Goal: Transaction & Acquisition: Download file/media

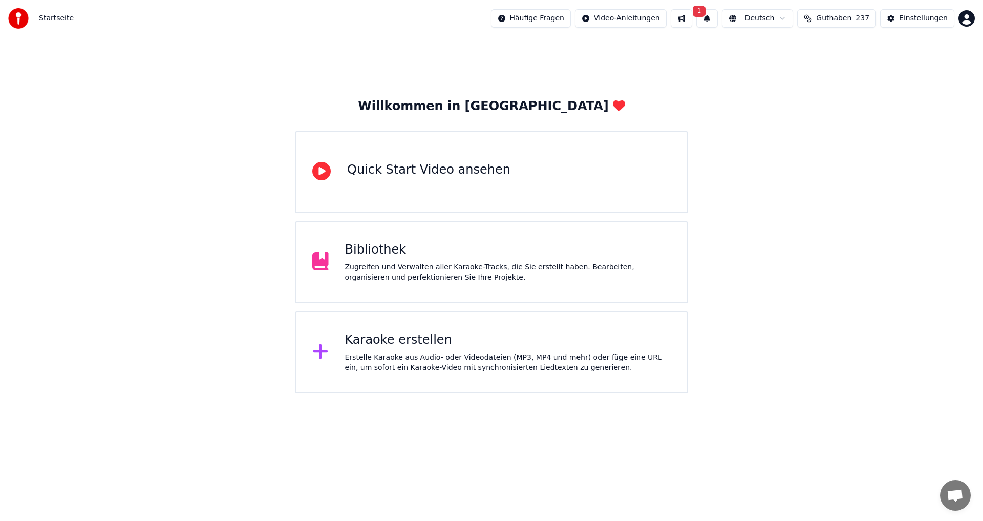
click at [380, 351] on div "Karaoke erstellen Erstelle Karaoke aus Audio- oder Videodateien (MP3, MP4 und m…" at bounding box center [508, 352] width 326 height 41
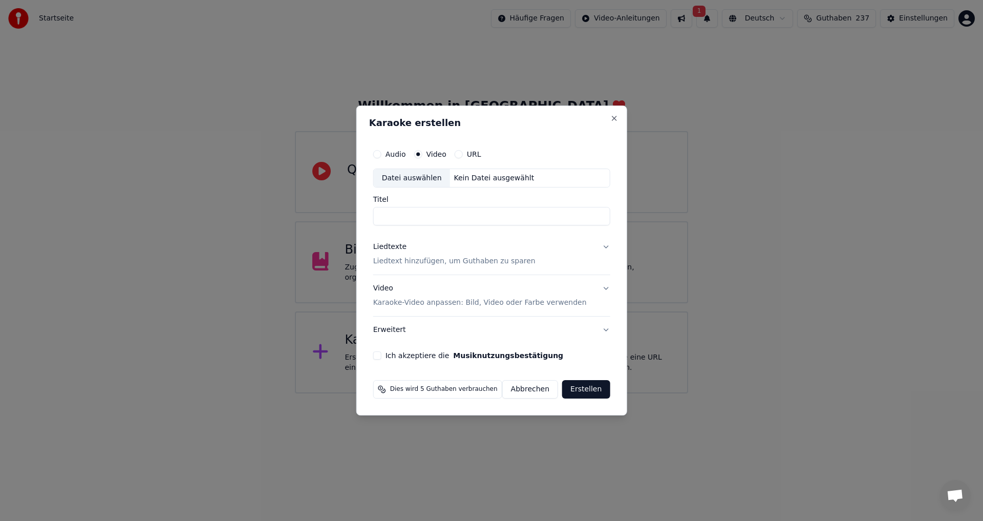
click at [417, 178] on div "Datei auswählen" at bounding box center [412, 178] width 76 height 18
type input "**********"
click at [602, 289] on button "Video Karaoke-Video anpassen: Bild, Video oder Farbe verwenden" at bounding box center [491, 296] width 237 height 41
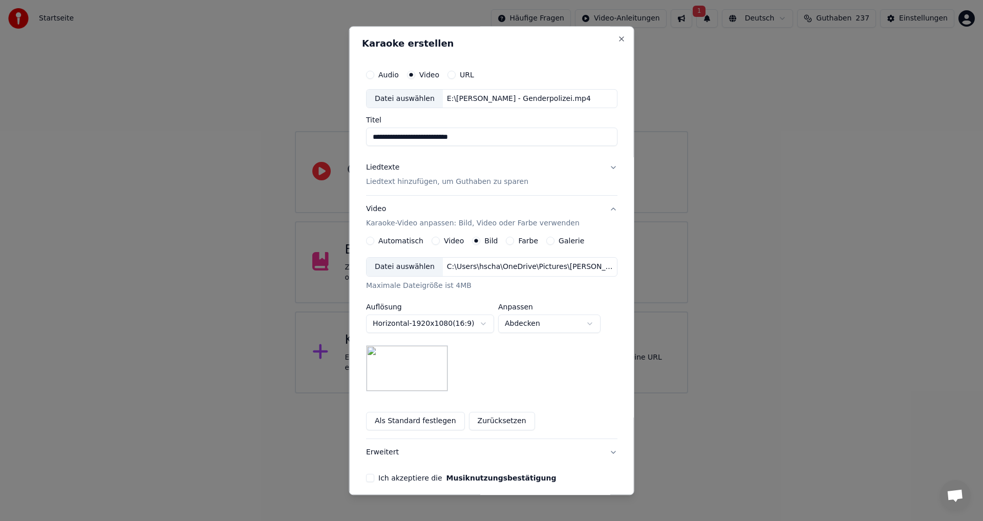
drag, startPoint x: 428, startPoint y: 239, endPoint x: 419, endPoint y: 263, distance: 25.8
click at [432, 240] on button "Video" at bounding box center [436, 241] width 8 height 8
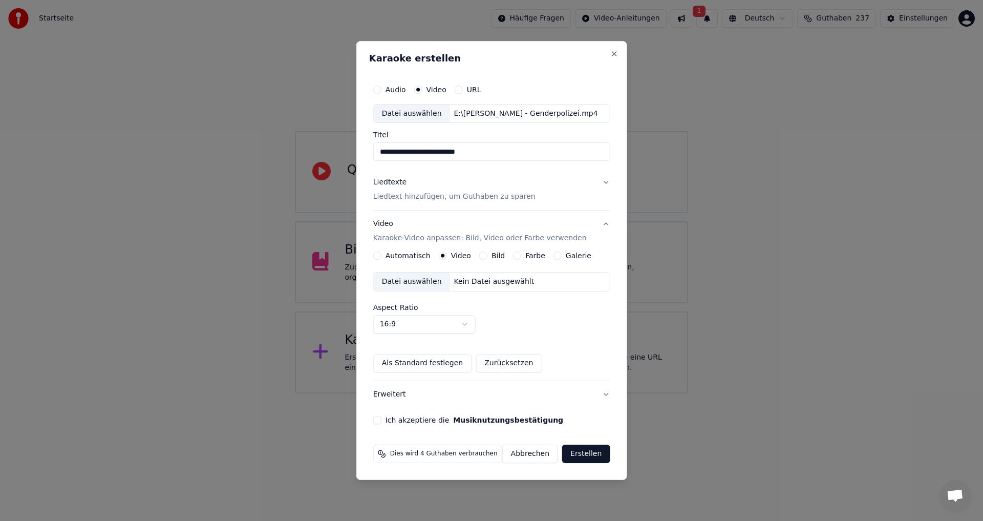
click at [412, 282] on div "Datei auswählen" at bounding box center [412, 281] width 76 height 18
click at [382, 419] on button "Ich akzeptiere die Musiknutzungsbestätigung" at bounding box center [377, 420] width 8 height 8
click at [576, 454] on button "Erstellen" at bounding box center [586, 454] width 48 height 18
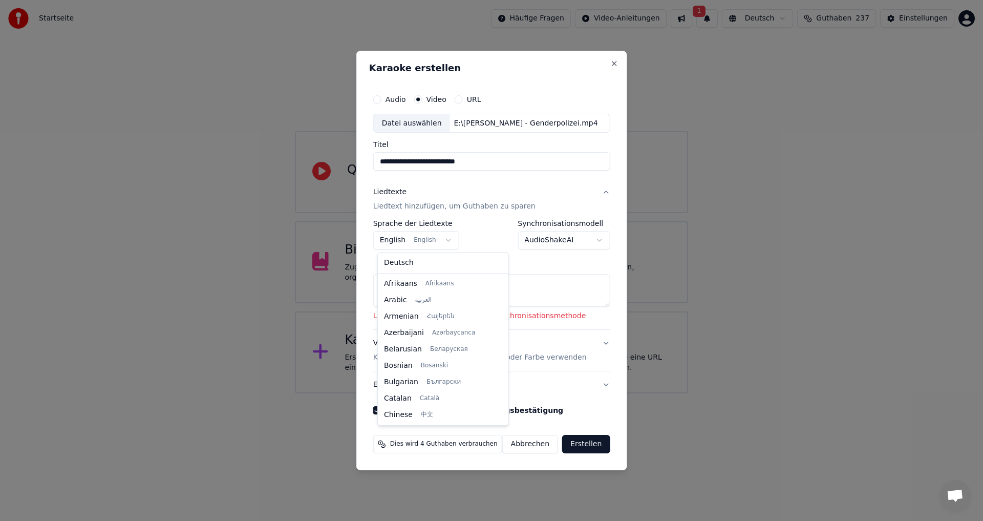
click at [449, 241] on body "**********" at bounding box center [491, 196] width 983 height 393
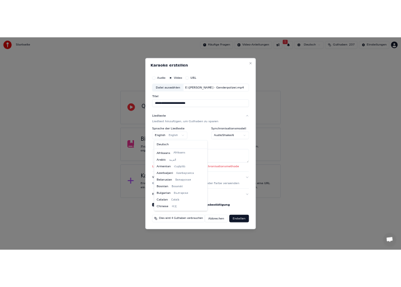
scroll to position [82, 0]
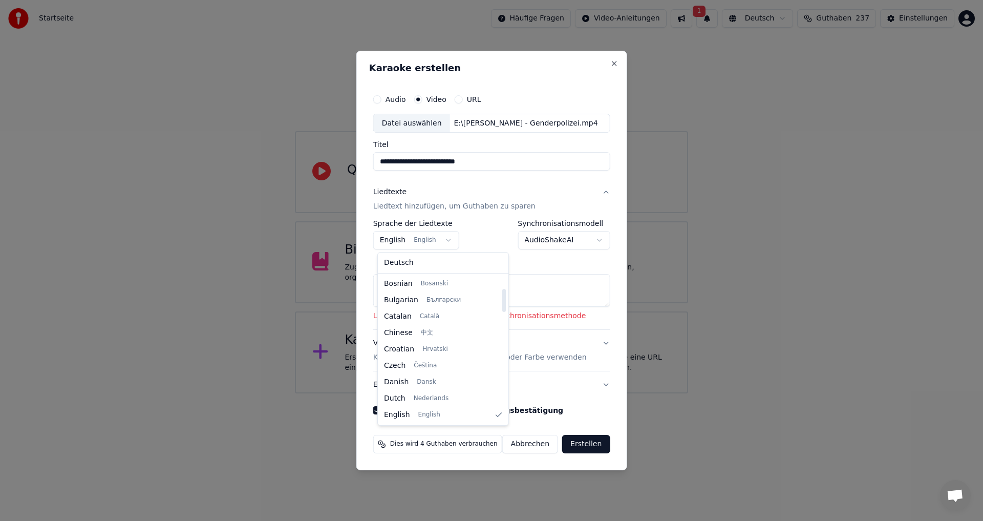
select select "**"
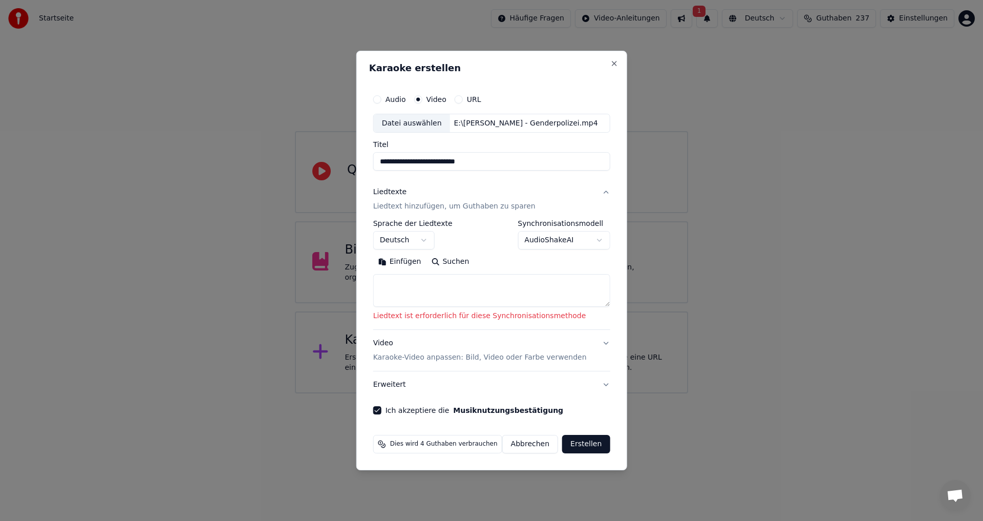
click at [595, 242] on body "**********" at bounding box center [491, 196] width 983 height 393
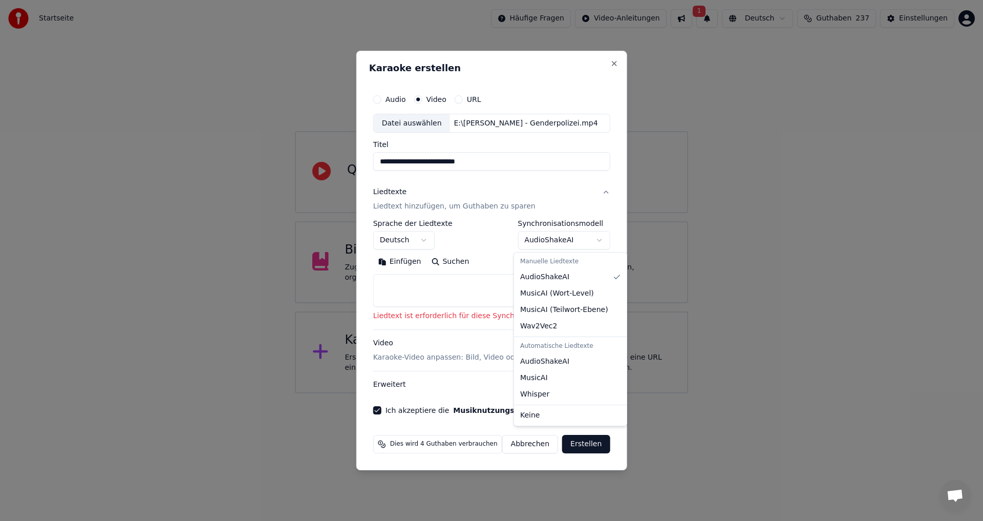
select select "**********"
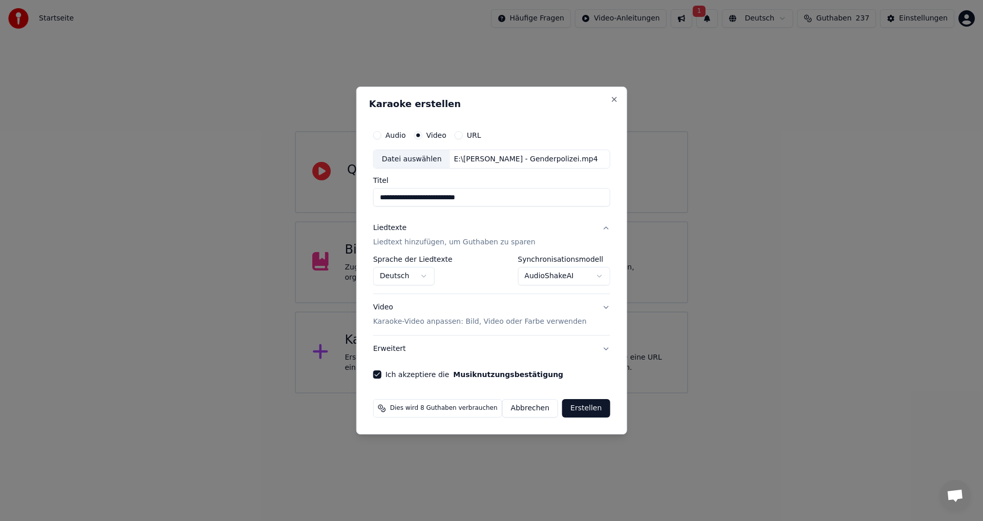
click at [583, 406] on button "Erstellen" at bounding box center [586, 408] width 48 height 18
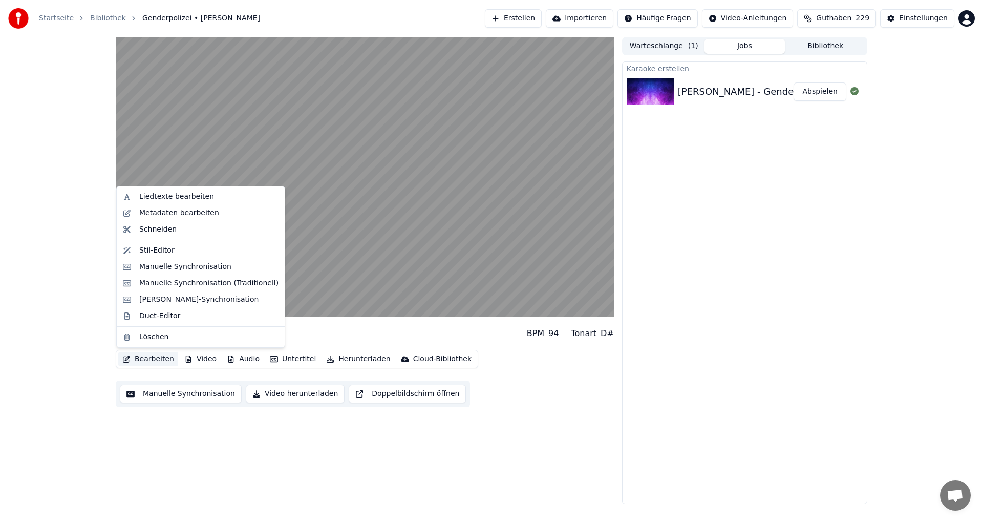
click at [137, 358] on button "Bearbeiten" at bounding box center [148, 359] width 60 height 14
click at [157, 199] on div "Liedtexte bearbeiten" at bounding box center [176, 197] width 75 height 10
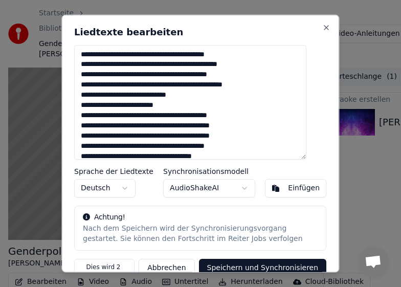
drag, startPoint x: 244, startPoint y: 23, endPoint x: 288, endPoint y: 15, distance: 45.2
click at [289, 22] on div "Liedtexte bearbeiten Sprache der Liedtexte Deutsch Synchronisationsmodell Audio…" at bounding box center [200, 143] width 278 height 259
click at [114, 55] on textarea at bounding box center [190, 102] width 233 height 115
drag, startPoint x: 200, startPoint y: 55, endPoint x: 205, endPoint y: 56, distance: 5.7
click at [205, 56] on textarea at bounding box center [190, 102] width 233 height 115
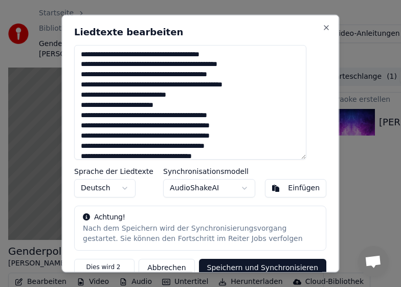
click at [141, 64] on textarea at bounding box center [190, 102] width 233 height 115
click at [166, 66] on textarea at bounding box center [190, 102] width 233 height 115
drag, startPoint x: 169, startPoint y: 64, endPoint x: 174, endPoint y: 66, distance: 5.7
click at [174, 66] on textarea at bounding box center [190, 102] width 233 height 115
drag, startPoint x: 176, startPoint y: 64, endPoint x: 182, endPoint y: 67, distance: 6.9
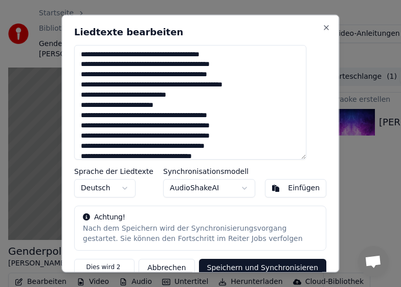
click at [182, 67] on textarea at bounding box center [190, 102] width 233 height 115
drag, startPoint x: 209, startPoint y: 76, endPoint x: 216, endPoint y: 76, distance: 6.7
click at [216, 76] on textarea at bounding box center [190, 102] width 233 height 115
drag, startPoint x: 117, startPoint y: 86, endPoint x: 125, endPoint y: 87, distance: 7.7
click at [125, 87] on textarea at bounding box center [190, 102] width 233 height 115
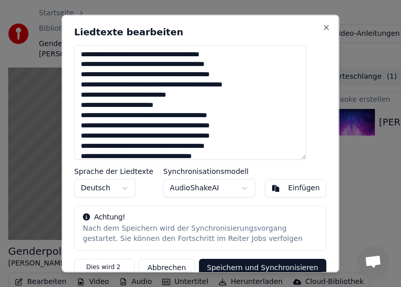
click at [117, 84] on textarea at bounding box center [190, 102] width 233 height 115
drag, startPoint x: 152, startPoint y: 85, endPoint x: 162, endPoint y: 87, distance: 9.9
click at [162, 87] on textarea at bounding box center [190, 102] width 233 height 115
click at [165, 87] on textarea at bounding box center [190, 102] width 233 height 115
click at [224, 86] on textarea at bounding box center [190, 102] width 233 height 115
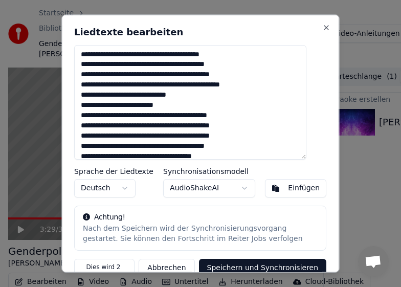
click at [227, 85] on textarea at bounding box center [190, 102] width 233 height 115
drag, startPoint x: 256, startPoint y: 84, endPoint x: 286, endPoint y: 84, distance: 29.7
click at [286, 84] on textarea at bounding box center [190, 102] width 233 height 115
click at [217, 105] on textarea at bounding box center [190, 102] width 233 height 115
click at [108, 95] on textarea at bounding box center [190, 102] width 233 height 115
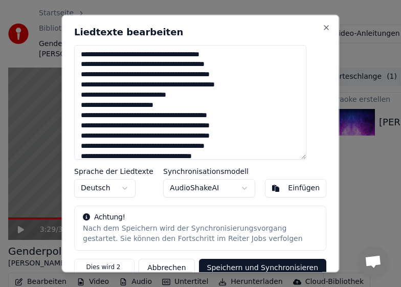
click at [145, 91] on textarea at bounding box center [190, 102] width 233 height 115
drag, startPoint x: 155, startPoint y: 94, endPoint x: 173, endPoint y: 95, distance: 17.4
click at [173, 95] on textarea at bounding box center [190, 102] width 233 height 115
click at [102, 103] on textarea at bounding box center [190, 102] width 233 height 115
click at [103, 118] on textarea at bounding box center [190, 102] width 233 height 115
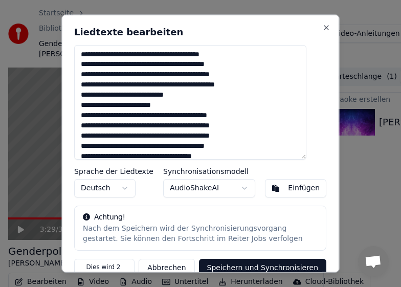
click at [103, 116] on textarea at bounding box center [190, 102] width 233 height 115
click at [105, 115] on textarea at bounding box center [190, 102] width 233 height 115
click at [143, 117] on textarea at bounding box center [190, 102] width 233 height 115
drag, startPoint x: 141, startPoint y: 116, endPoint x: 146, endPoint y: 118, distance: 5.5
click at [146, 118] on textarea at bounding box center [190, 102] width 233 height 115
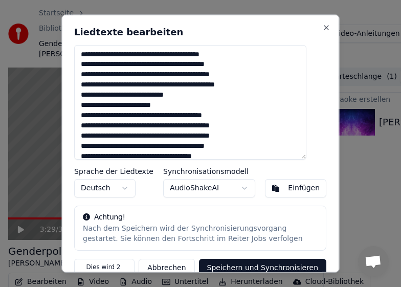
click at [130, 126] on textarea at bounding box center [190, 102] width 233 height 115
click at [183, 126] on textarea at bounding box center [190, 102] width 233 height 115
click at [234, 127] on textarea at bounding box center [190, 102] width 233 height 115
click at [177, 130] on textarea at bounding box center [190, 102] width 233 height 115
click at [126, 126] on textarea at bounding box center [190, 102] width 233 height 115
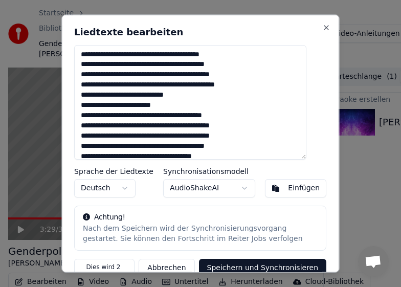
click at [169, 138] on textarea at bounding box center [190, 102] width 233 height 115
click at [96, 137] on textarea at bounding box center [190, 102] width 233 height 115
drag, startPoint x: 126, startPoint y: 134, endPoint x: 144, endPoint y: 133, distance: 18.0
click at [144, 133] on textarea at bounding box center [190, 102] width 233 height 115
click at [198, 136] on textarea at bounding box center [190, 102] width 233 height 115
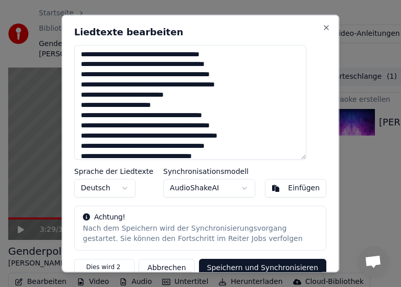
click at [198, 136] on textarea at bounding box center [190, 102] width 233 height 115
click at [201, 135] on textarea at bounding box center [190, 102] width 233 height 115
drag, startPoint x: 207, startPoint y: 137, endPoint x: 213, endPoint y: 136, distance: 6.2
click at [213, 136] on textarea at bounding box center [190, 102] width 233 height 115
drag, startPoint x: 231, startPoint y: 136, endPoint x: 241, endPoint y: 137, distance: 9.9
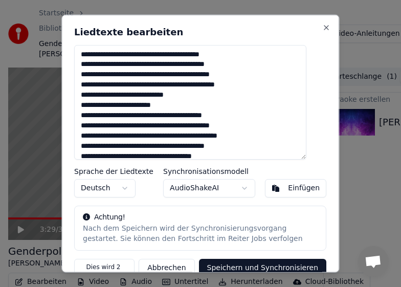
click at [241, 137] on textarea at bounding box center [190, 102] width 233 height 115
click at [265, 146] on textarea at bounding box center [190, 102] width 233 height 115
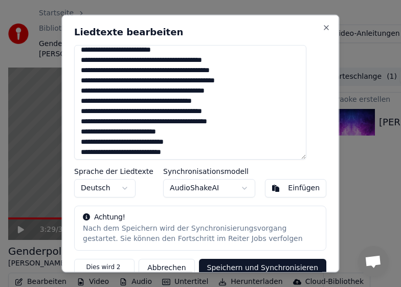
scroll to position [51, 0]
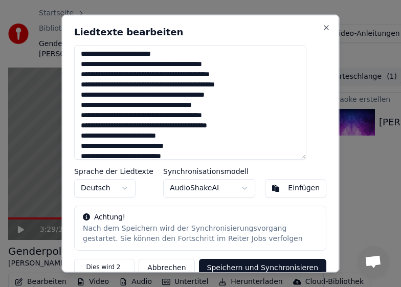
drag, startPoint x: 108, startPoint y: 95, endPoint x: 127, endPoint y: 97, distance: 19.1
click at [127, 97] on textarea at bounding box center [190, 102] width 233 height 115
drag, startPoint x: 131, startPoint y: 96, endPoint x: 140, endPoint y: 98, distance: 9.4
click at [140, 98] on textarea at bounding box center [190, 102] width 233 height 115
drag, startPoint x: 204, startPoint y: 95, endPoint x: 209, endPoint y: 96, distance: 5.1
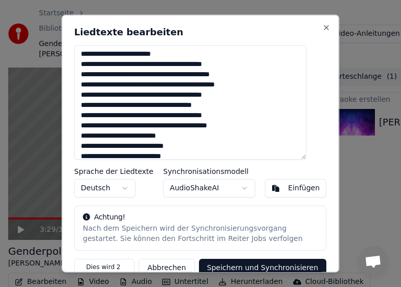
click at [209, 96] on textarea at bounding box center [190, 102] width 233 height 115
drag, startPoint x: 126, startPoint y: 115, endPoint x: 134, endPoint y: 115, distance: 8.2
click at [134, 115] on textarea at bounding box center [190, 102] width 233 height 115
click at [177, 115] on textarea at bounding box center [190, 102] width 233 height 115
drag, startPoint x: 230, startPoint y: 113, endPoint x: 238, endPoint y: 115, distance: 7.5
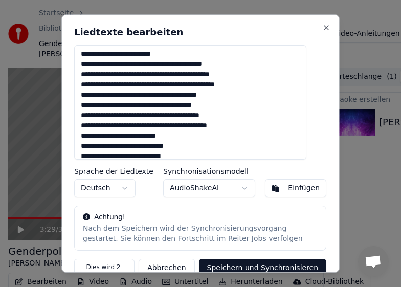
click at [238, 115] on textarea at bounding box center [190, 102] width 233 height 115
drag, startPoint x: 113, startPoint y: 125, endPoint x: 119, endPoint y: 127, distance: 5.8
click at [119, 127] on textarea at bounding box center [190, 102] width 233 height 115
click at [166, 126] on textarea at bounding box center [190, 102] width 233 height 115
drag, startPoint x: 229, startPoint y: 125, endPoint x: 244, endPoint y: 133, distance: 16.7
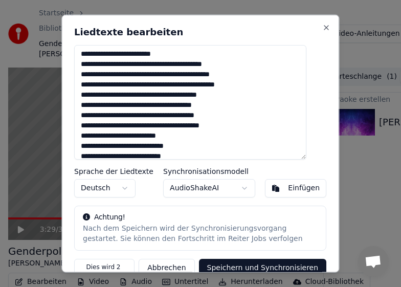
click at [245, 126] on textarea at bounding box center [190, 102] width 233 height 115
click at [211, 152] on textarea at bounding box center [190, 102] width 233 height 115
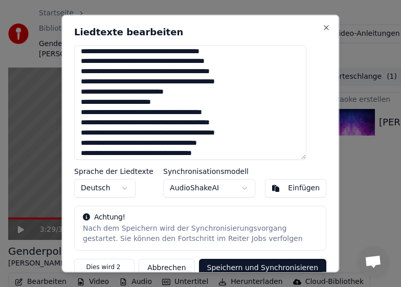
scroll to position [0, 0]
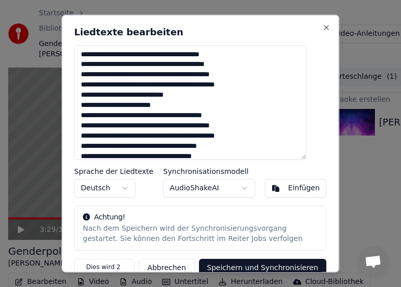
click at [118, 55] on textarea at bounding box center [190, 102] width 233 height 115
click at [167, 55] on textarea at bounding box center [190, 102] width 233 height 115
click at [140, 62] on textarea at bounding box center [190, 102] width 233 height 115
click at [159, 65] on textarea at bounding box center [190, 102] width 233 height 115
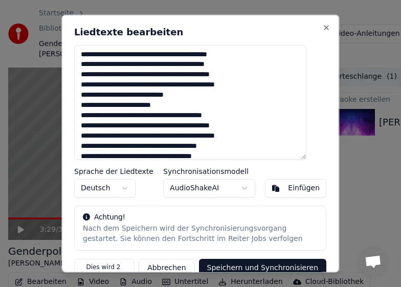
click at [174, 62] on textarea at bounding box center [190, 102] width 233 height 115
click at [242, 67] on textarea at bounding box center [190, 102] width 233 height 115
click at [106, 76] on textarea at bounding box center [190, 102] width 233 height 115
click at [89, 86] on textarea at bounding box center [190, 102] width 233 height 115
click at [129, 86] on textarea at bounding box center [190, 102] width 233 height 115
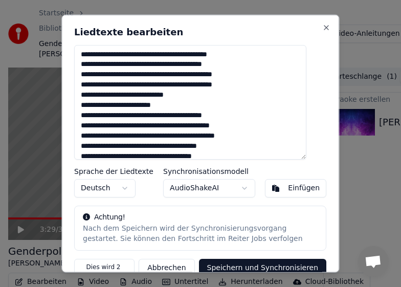
click at [140, 84] on textarea at bounding box center [190, 102] width 233 height 115
click at [199, 86] on textarea at bounding box center [190, 102] width 233 height 115
click at [220, 84] on textarea at bounding box center [190, 102] width 233 height 115
click at [259, 88] on textarea at bounding box center [190, 102] width 233 height 115
click at [145, 96] on textarea at bounding box center [190, 102] width 233 height 115
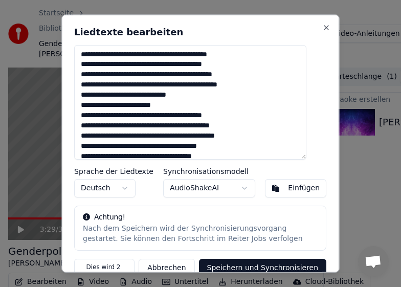
click at [198, 95] on textarea at bounding box center [190, 102] width 233 height 115
click at [88, 102] on textarea at bounding box center [190, 102] width 233 height 115
click at [113, 107] on textarea at bounding box center [190, 102] width 233 height 115
click at [170, 104] on textarea at bounding box center [190, 102] width 233 height 115
click at [182, 110] on textarea at bounding box center [190, 102] width 233 height 115
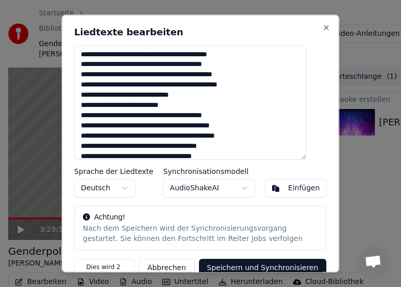
click at [120, 116] on textarea at bounding box center [190, 102] width 233 height 115
click at [142, 117] on textarea at bounding box center [190, 102] width 233 height 115
click at [138, 116] on textarea at bounding box center [190, 102] width 233 height 115
click at [233, 117] on textarea at bounding box center [190, 102] width 233 height 115
click at [250, 125] on textarea at bounding box center [190, 102] width 233 height 115
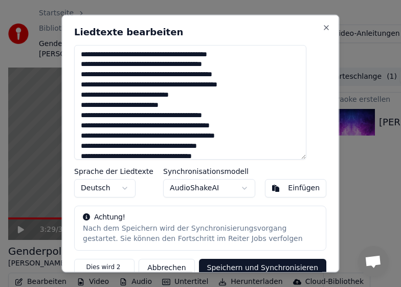
click at [119, 126] on textarea at bounding box center [190, 102] width 233 height 115
click at [146, 141] on textarea at bounding box center [190, 102] width 233 height 115
drag, startPoint x: 199, startPoint y: 137, endPoint x: 218, endPoint y: 138, distance: 18.5
click at [218, 138] on textarea at bounding box center [190, 102] width 233 height 115
click at [213, 135] on textarea at bounding box center [190, 102] width 233 height 115
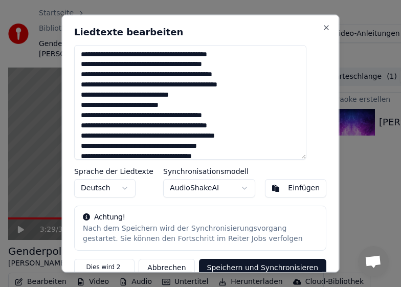
drag, startPoint x: 205, startPoint y: 135, endPoint x: 216, endPoint y: 137, distance: 10.9
click at [216, 137] on textarea at bounding box center [190, 102] width 233 height 115
click at [233, 138] on textarea at bounding box center [190, 102] width 233 height 115
click at [245, 135] on textarea at bounding box center [190, 102] width 233 height 115
click at [189, 120] on textarea at bounding box center [190, 102] width 233 height 115
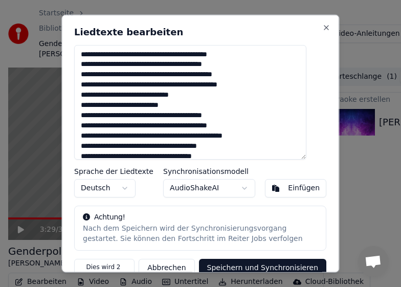
drag, startPoint x: 201, startPoint y: 134, endPoint x: 213, endPoint y: 134, distance: 12.3
click at [213, 134] on textarea at bounding box center [190, 102] width 233 height 115
drag, startPoint x: 233, startPoint y: 136, endPoint x: 243, endPoint y: 138, distance: 9.9
click at [243, 138] on textarea at bounding box center [190, 102] width 233 height 115
click at [246, 149] on textarea at bounding box center [190, 102] width 233 height 115
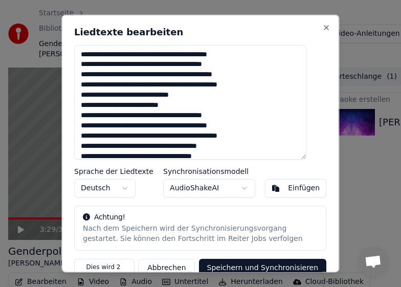
click at [149, 149] on textarea at bounding box center [190, 102] width 233 height 115
click at [163, 146] on textarea at bounding box center [190, 102] width 233 height 115
click at [190, 146] on textarea at bounding box center [190, 102] width 233 height 115
click at [234, 146] on textarea at bounding box center [190, 102] width 233 height 115
click at [235, 146] on textarea at bounding box center [190, 102] width 233 height 115
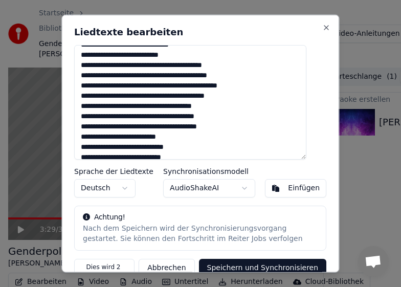
scroll to position [51, 0]
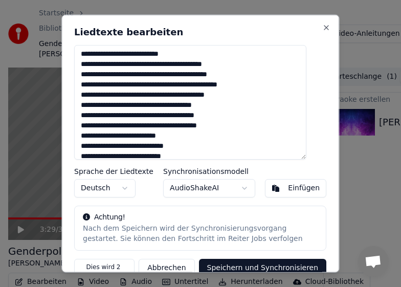
click at [106, 106] on textarea at bounding box center [190, 102] width 233 height 115
click at [143, 102] on textarea at bounding box center [190, 102] width 233 height 115
click at [225, 106] on textarea at bounding box center [190, 102] width 233 height 115
click at [153, 114] on textarea at bounding box center [190, 102] width 233 height 115
click at [107, 114] on textarea at bounding box center [190, 102] width 233 height 115
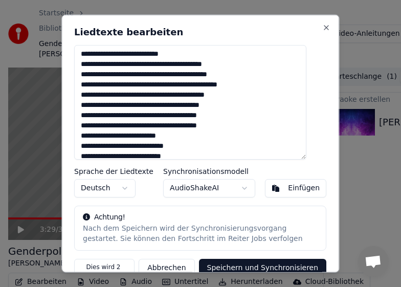
click at [152, 114] on textarea at bounding box center [190, 102] width 233 height 115
click at [237, 116] on textarea at bounding box center [190, 102] width 233 height 115
click at [125, 125] on textarea at bounding box center [190, 102] width 233 height 115
click at [161, 128] on textarea at bounding box center [190, 102] width 233 height 115
click at [207, 125] on textarea at bounding box center [190, 102] width 233 height 115
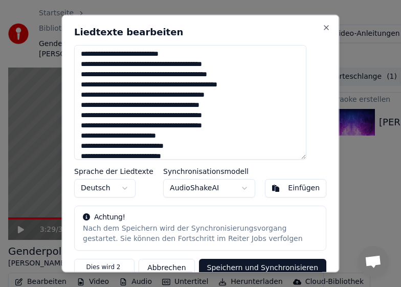
click at [85, 145] on textarea at bounding box center [190, 102] width 233 height 115
click at [151, 147] on textarea at bounding box center [190, 102] width 233 height 115
click at [154, 147] on textarea at bounding box center [190, 102] width 233 height 115
click at [113, 148] on textarea at bounding box center [190, 102] width 233 height 115
click at [157, 159] on textarea at bounding box center [190, 102] width 233 height 115
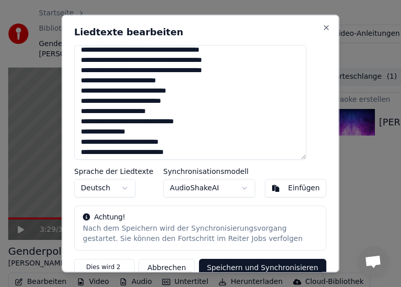
scroll to position [102, 0]
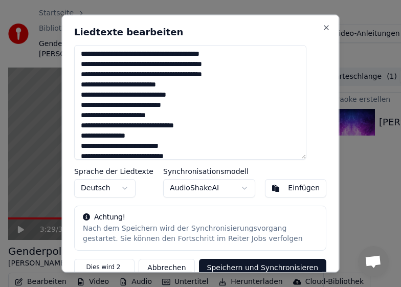
click at [156, 94] on textarea at bounding box center [190, 102] width 233 height 115
click at [153, 122] on textarea at bounding box center [190, 102] width 233 height 115
drag, startPoint x: 141, startPoint y: 115, endPoint x: 147, endPoint y: 116, distance: 6.2
click at [147, 116] on textarea at bounding box center [190, 102] width 233 height 115
click at [87, 115] on textarea at bounding box center [190, 102] width 233 height 115
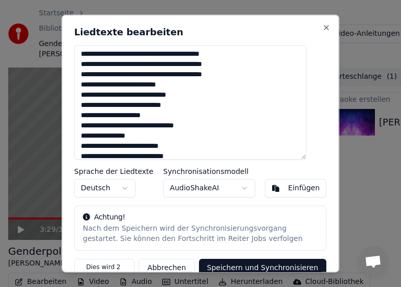
click at [143, 133] on textarea at bounding box center [190, 102] width 233 height 115
click at [126, 125] on textarea at bounding box center [190, 102] width 233 height 115
drag, startPoint x: 153, startPoint y: 125, endPoint x: 159, endPoint y: 125, distance: 6.2
click at [159, 125] on textarea at bounding box center [190, 102] width 233 height 115
click at [207, 124] on textarea at bounding box center [190, 102] width 233 height 115
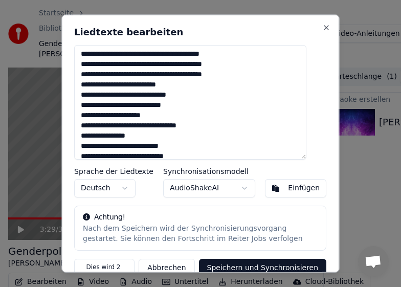
click at [86, 137] on textarea at bounding box center [190, 102] width 233 height 115
click at [104, 134] on textarea at bounding box center [190, 102] width 233 height 115
drag, startPoint x: 146, startPoint y: 142, endPoint x: 150, endPoint y: 138, distance: 5.4
click at [147, 141] on textarea at bounding box center [190, 102] width 233 height 115
click at [166, 134] on textarea at bounding box center [190, 102] width 233 height 115
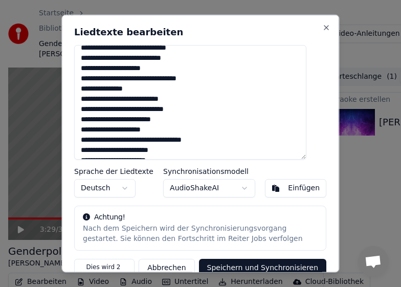
scroll to position [154, 0]
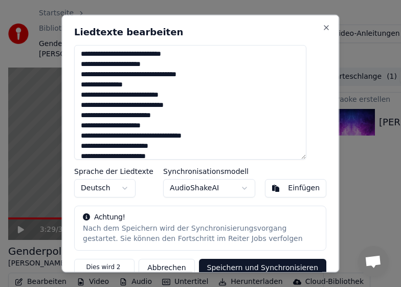
drag, startPoint x: 139, startPoint y: 93, endPoint x: 160, endPoint y: 97, distance: 21.8
click at [160, 97] on textarea at bounding box center [190, 102] width 233 height 115
drag, startPoint x: 105, startPoint y: 105, endPoint x: 91, endPoint y: 103, distance: 14.5
click at [90, 103] on textarea at bounding box center [190, 102] width 233 height 115
click at [120, 104] on textarea at bounding box center [190, 102] width 233 height 115
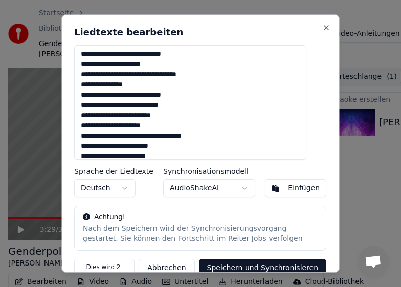
click at [185, 107] on textarea at bounding box center [190, 102] width 233 height 115
click at [89, 124] on textarea at bounding box center [190, 102] width 233 height 115
click at [165, 123] on textarea at bounding box center [190, 102] width 233 height 115
drag, startPoint x: 110, startPoint y: 135, endPoint x: 117, endPoint y: 138, distance: 7.6
click at [117, 138] on textarea at bounding box center [190, 102] width 233 height 115
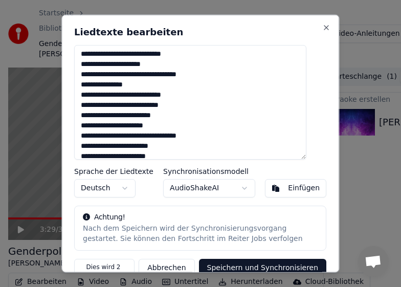
drag, startPoint x: 143, startPoint y: 137, endPoint x: 151, endPoint y: 140, distance: 8.5
click at [151, 140] on textarea at bounding box center [190, 102] width 233 height 115
click at [174, 135] on textarea at bounding box center [190, 102] width 233 height 115
drag, startPoint x: 180, startPoint y: 135, endPoint x: 192, endPoint y: 137, distance: 12.0
click at [192, 137] on textarea at bounding box center [190, 102] width 233 height 115
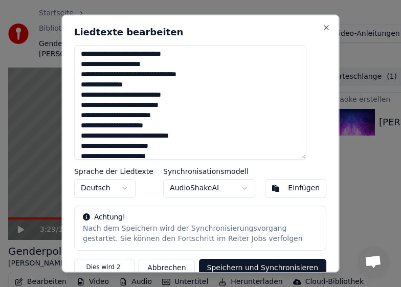
click at [211, 140] on textarea at bounding box center [190, 102] width 233 height 115
click at [229, 114] on textarea at bounding box center [190, 102] width 233 height 115
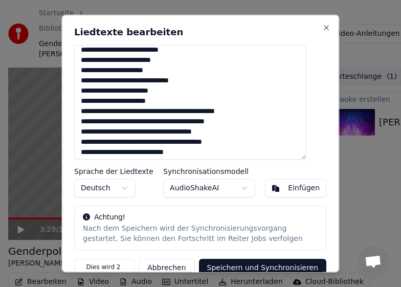
scroll to position [205, 0]
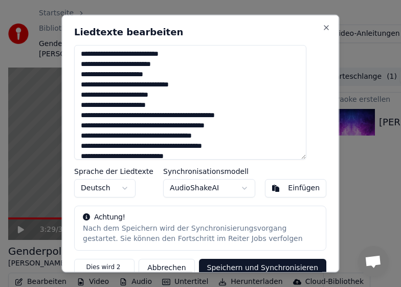
drag, startPoint x: 114, startPoint y: 96, endPoint x: 85, endPoint y: 97, distance: 29.2
click at [85, 97] on textarea at bounding box center [190, 102] width 233 height 115
click at [142, 107] on textarea at bounding box center [190, 102] width 233 height 115
drag, startPoint x: 101, startPoint y: 116, endPoint x: 109, endPoint y: 117, distance: 7.7
click at [109, 117] on textarea at bounding box center [190, 102] width 233 height 115
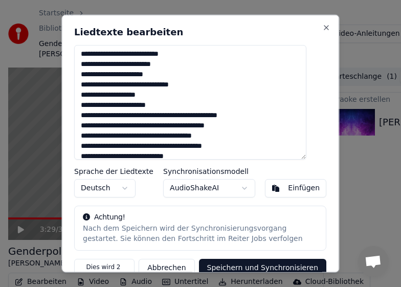
click at [88, 114] on textarea at bounding box center [190, 102] width 233 height 115
click at [98, 117] on textarea at bounding box center [190, 102] width 233 height 115
click at [111, 118] on textarea at bounding box center [190, 102] width 233 height 115
click at [212, 115] on textarea at bounding box center [190, 102] width 233 height 115
click at [204, 131] on textarea at bounding box center [190, 102] width 233 height 115
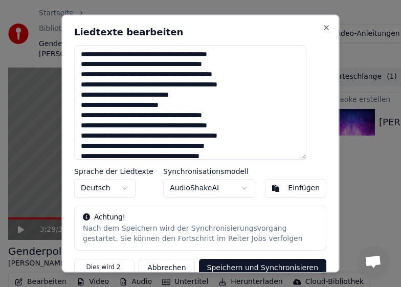
scroll to position [3, 0]
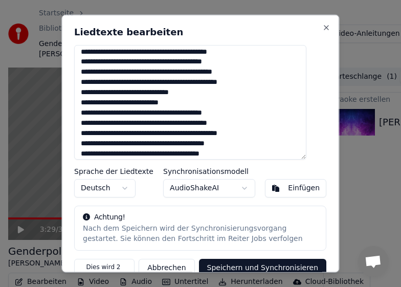
drag, startPoint x: 258, startPoint y: 142, endPoint x: 194, endPoint y: 142, distance: 63.5
click at [197, 142] on textarea at bounding box center [190, 102] width 233 height 115
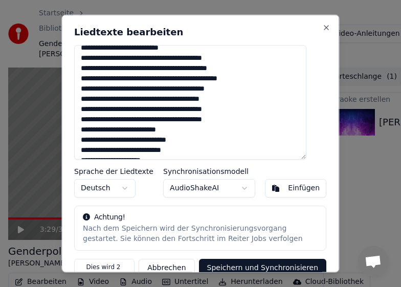
scroll to position [64, 0]
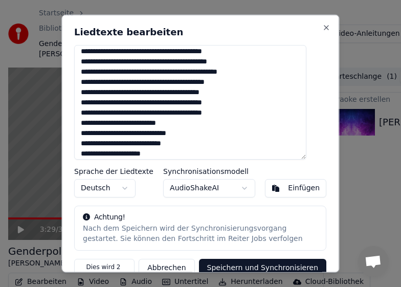
drag, startPoint x: 171, startPoint y: 114, endPoint x: 88, endPoint y: 80, distance: 90.1
click at [88, 80] on textarea at bounding box center [190, 102] width 233 height 115
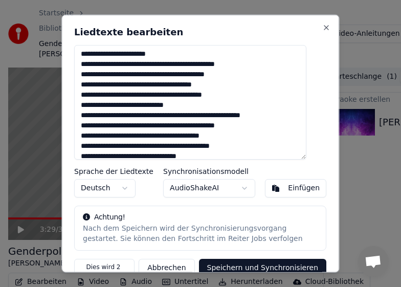
scroll to position [269, 0]
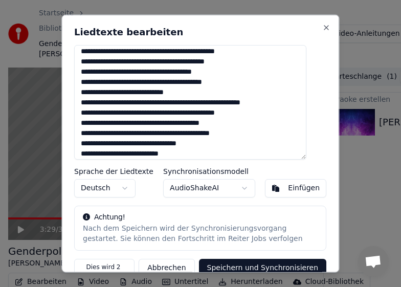
drag, startPoint x: 128, startPoint y: 60, endPoint x: 133, endPoint y: 61, distance: 5.7
click at [133, 61] on textarea at bounding box center [190, 102] width 233 height 115
drag, startPoint x: 109, startPoint y: 63, endPoint x: 135, endPoint y: 65, distance: 26.7
click at [135, 65] on textarea at bounding box center [190, 102] width 233 height 115
click at [164, 59] on textarea at bounding box center [190, 102] width 233 height 115
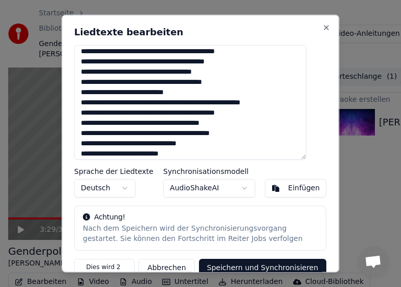
drag, startPoint x: 208, startPoint y: 61, endPoint x: 216, endPoint y: 61, distance: 8.2
click at [216, 61] on textarea at bounding box center [190, 102] width 233 height 115
click at [191, 59] on textarea at bounding box center [190, 102] width 233 height 115
click at [238, 65] on textarea at bounding box center [190, 102] width 233 height 115
click at [235, 62] on textarea at bounding box center [190, 102] width 233 height 115
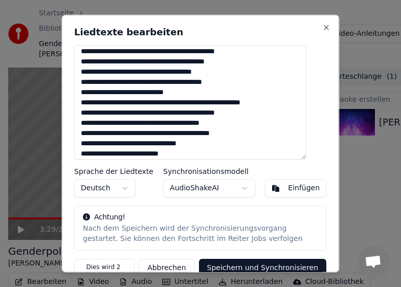
click at [112, 75] on textarea at bounding box center [190, 102] width 233 height 115
click at [105, 71] on textarea at bounding box center [190, 102] width 233 height 115
click at [142, 73] on textarea at bounding box center [190, 102] width 233 height 115
click at [226, 70] on textarea at bounding box center [190, 102] width 233 height 115
click at [107, 81] on textarea at bounding box center [190, 102] width 233 height 115
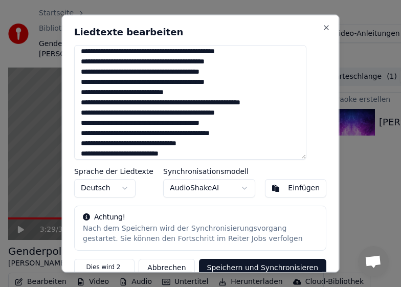
drag, startPoint x: 126, startPoint y: 84, endPoint x: 138, endPoint y: 84, distance: 11.3
click at [138, 84] on textarea at bounding box center [190, 102] width 233 height 115
click at [151, 81] on textarea at bounding box center [190, 102] width 233 height 115
click at [179, 82] on textarea at bounding box center [190, 102] width 233 height 115
click at [185, 84] on textarea at bounding box center [190, 102] width 233 height 115
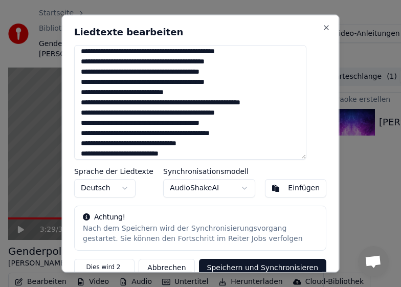
click at [241, 81] on textarea at bounding box center [190, 102] width 233 height 115
click at [158, 105] on textarea at bounding box center [190, 102] width 233 height 115
drag, startPoint x: 113, startPoint y: 92, endPoint x: 132, endPoint y: 94, distance: 19.1
click at [132, 94] on textarea at bounding box center [190, 102] width 233 height 115
click at [176, 94] on textarea at bounding box center [190, 102] width 233 height 115
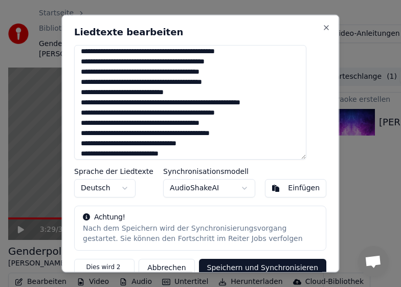
drag, startPoint x: 140, startPoint y: 90, endPoint x: 149, endPoint y: 92, distance: 8.8
click at [149, 92] on textarea at bounding box center [190, 102] width 233 height 115
click at [147, 93] on textarea at bounding box center [190, 102] width 233 height 115
drag, startPoint x: 147, startPoint y: 93, endPoint x: 140, endPoint y: 91, distance: 7.6
click at [140, 91] on textarea at bounding box center [190, 102] width 233 height 115
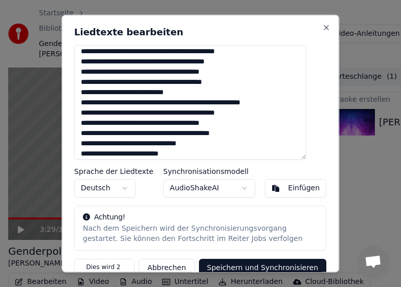
click at [140, 91] on textarea at bounding box center [190, 102] width 233 height 115
drag, startPoint x: 137, startPoint y: 90, endPoint x: 148, endPoint y: 91, distance: 11.3
click at [148, 91] on textarea at bounding box center [190, 102] width 233 height 115
click at [110, 104] on textarea at bounding box center [190, 102] width 233 height 115
click at [146, 104] on textarea at bounding box center [190, 102] width 233 height 115
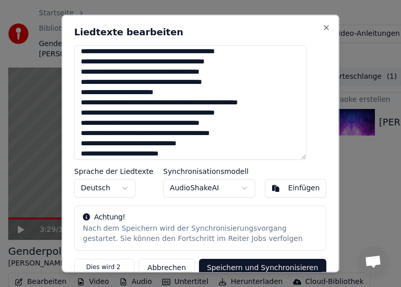
drag, startPoint x: 149, startPoint y: 101, endPoint x: 159, endPoint y: 103, distance: 10.9
click at [159, 103] on textarea at bounding box center [190, 102] width 233 height 115
drag, startPoint x: 208, startPoint y: 103, endPoint x: 218, endPoint y: 103, distance: 9.2
click at [218, 103] on textarea at bounding box center [190, 102] width 233 height 115
drag, startPoint x: 152, startPoint y: 114, endPoint x: 157, endPoint y: 114, distance: 5.1
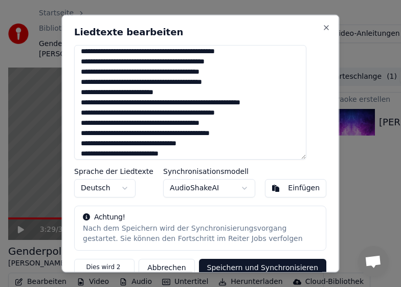
click at [157, 114] on textarea at bounding box center [190, 102] width 233 height 115
click at [143, 131] on textarea at bounding box center [190, 102] width 233 height 115
click at [161, 124] on textarea at bounding box center [190, 102] width 233 height 115
click at [86, 123] on textarea at bounding box center [190, 102] width 233 height 115
click at [87, 134] on textarea at bounding box center [190, 102] width 233 height 115
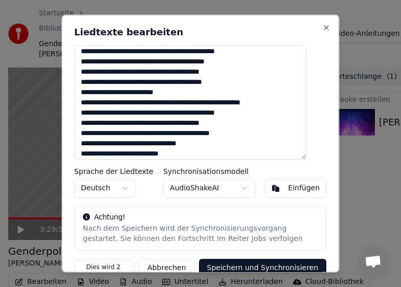
click at [188, 134] on textarea at bounding box center [190, 102] width 233 height 115
drag, startPoint x: 210, startPoint y: 134, endPoint x: 218, endPoint y: 134, distance: 8.2
click at [218, 134] on textarea at bounding box center [190, 102] width 233 height 115
drag, startPoint x: 207, startPoint y: 134, endPoint x: 215, endPoint y: 139, distance: 9.2
click at [215, 139] on textarea at bounding box center [190, 102] width 233 height 115
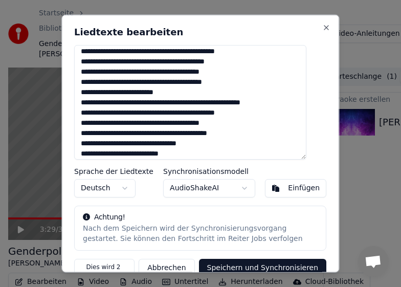
click at [216, 133] on textarea at bounding box center [190, 102] width 233 height 115
drag, startPoint x: 91, startPoint y: 144, endPoint x: 81, endPoint y: 142, distance: 9.9
click at [81, 142] on textarea at bounding box center [190, 102] width 233 height 115
click at [193, 144] on textarea at bounding box center [190, 102] width 233 height 115
click at [217, 143] on textarea at bounding box center [190, 102] width 233 height 115
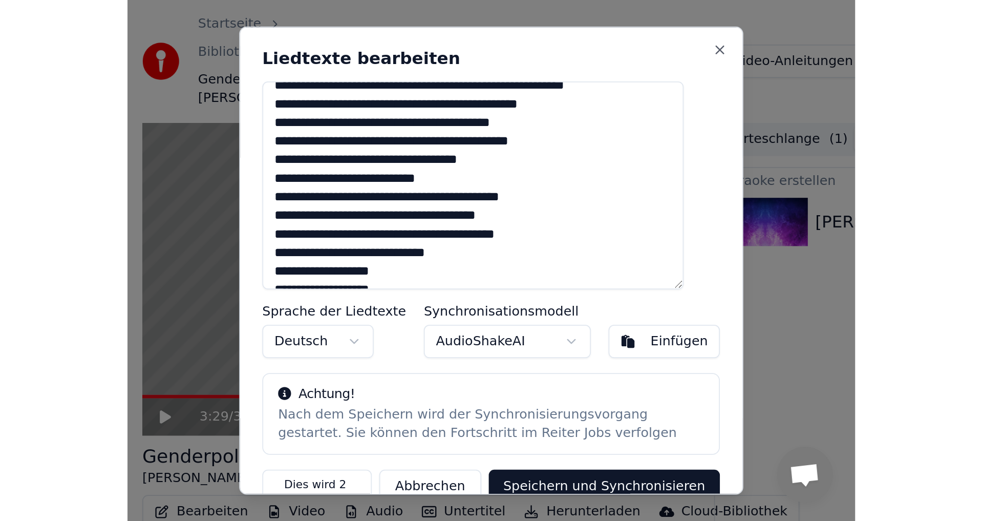
scroll to position [334, 0]
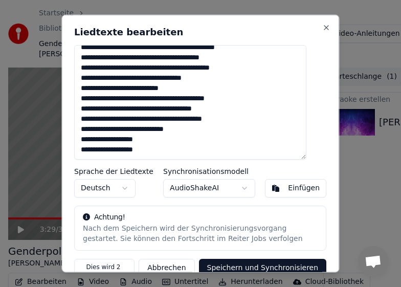
click at [86, 153] on textarea at bounding box center [190, 102] width 233 height 115
click at [91, 91] on textarea at bounding box center [190, 102] width 233 height 115
drag, startPoint x: 91, startPoint y: 89, endPoint x: 83, endPoint y: 87, distance: 7.8
click at [83, 87] on textarea at bounding box center [190, 102] width 233 height 115
drag, startPoint x: 116, startPoint y: 88, endPoint x: 122, endPoint y: 89, distance: 6.7
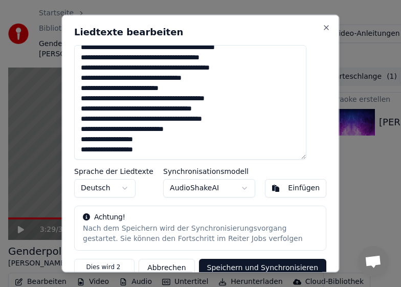
click at [122, 89] on textarea at bounding box center [190, 102] width 233 height 115
drag, startPoint x: 108, startPoint y: 97, endPoint x: 135, endPoint y: 101, distance: 28.0
click at [135, 101] on textarea at bounding box center [190, 102] width 233 height 115
click at [164, 99] on textarea at bounding box center [190, 102] width 233 height 115
drag, startPoint x: 189, startPoint y: 98, endPoint x: 267, endPoint y: 146, distance: 91.3
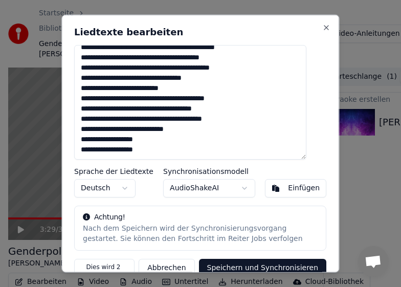
click at [189, 99] on textarea at bounding box center [190, 102] width 233 height 115
drag, startPoint x: 210, startPoint y: 98, endPoint x: 226, endPoint y: 101, distance: 15.7
click at [219, 100] on textarea at bounding box center [190, 102] width 233 height 115
click at [236, 99] on textarea at bounding box center [190, 102] width 233 height 115
click at [105, 110] on textarea at bounding box center [190, 102] width 233 height 115
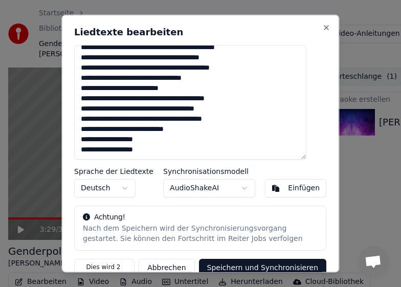
click at [142, 110] on textarea at bounding box center [190, 102] width 233 height 115
click at [226, 108] on textarea at bounding box center [190, 102] width 233 height 115
click at [107, 119] on textarea at bounding box center [190, 102] width 233 height 115
drag, startPoint x: 128, startPoint y: 119, endPoint x: 137, endPoint y: 122, distance: 9.7
click at [137, 122] on textarea at bounding box center [190, 102] width 233 height 115
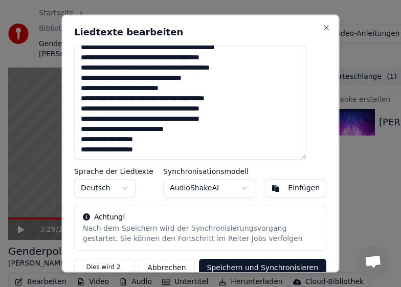
click at [152, 119] on textarea at bounding box center [190, 102] width 233 height 115
click at [183, 120] on textarea at bounding box center [190, 102] width 233 height 115
click at [244, 122] on textarea at bounding box center [190, 102] width 233 height 115
click at [245, 140] on textarea at bounding box center [190, 102] width 233 height 115
drag, startPoint x: 112, startPoint y: 130, endPoint x: 119, endPoint y: 132, distance: 6.8
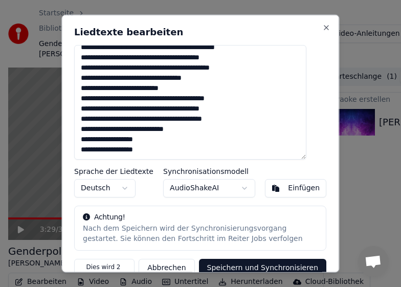
click at [119, 132] on textarea at bounding box center [190, 102] width 233 height 115
click at [126, 130] on textarea at bounding box center [190, 102] width 233 height 115
click at [130, 129] on textarea at bounding box center [190, 102] width 233 height 115
drag, startPoint x: 134, startPoint y: 129, endPoint x: 147, endPoint y: 131, distance: 13.4
click at [147, 131] on textarea at bounding box center [190, 102] width 233 height 115
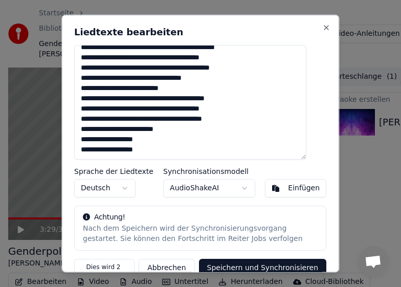
click at [164, 131] on textarea at bounding box center [190, 102] width 233 height 115
drag, startPoint x: 122, startPoint y: 139, endPoint x: 160, endPoint y: 138, distance: 37.9
click at [160, 138] on textarea at bounding box center [190, 102] width 233 height 115
click at [87, 138] on textarea at bounding box center [190, 102] width 233 height 115
click at [174, 136] on textarea at bounding box center [190, 102] width 233 height 115
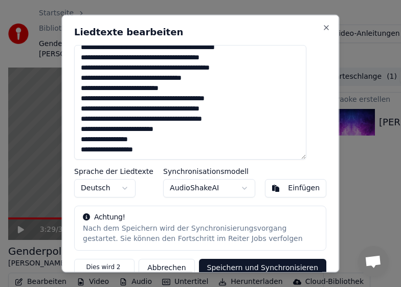
drag, startPoint x: 91, startPoint y: 149, endPoint x: 82, endPoint y: 147, distance: 8.8
click at [82, 147] on textarea at bounding box center [190, 102] width 233 height 115
click at [123, 151] on textarea at bounding box center [190, 102] width 233 height 115
drag, startPoint x: 128, startPoint y: 149, endPoint x: 250, endPoint y: 152, distance: 122.4
click at [250, 152] on textarea at bounding box center [190, 102] width 233 height 115
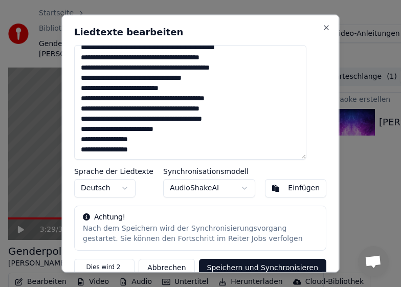
click at [221, 148] on textarea at bounding box center [190, 102] width 233 height 115
type textarea "**********"
click at [256, 265] on button "Speichern und Synchronisieren" at bounding box center [263, 268] width 128 height 18
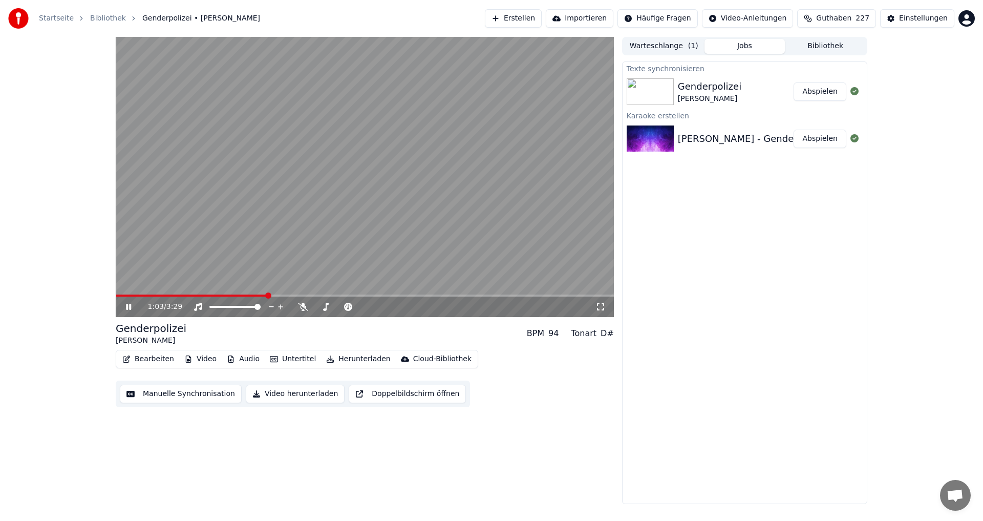
click at [140, 359] on button "Bearbeiten" at bounding box center [148, 359] width 60 height 14
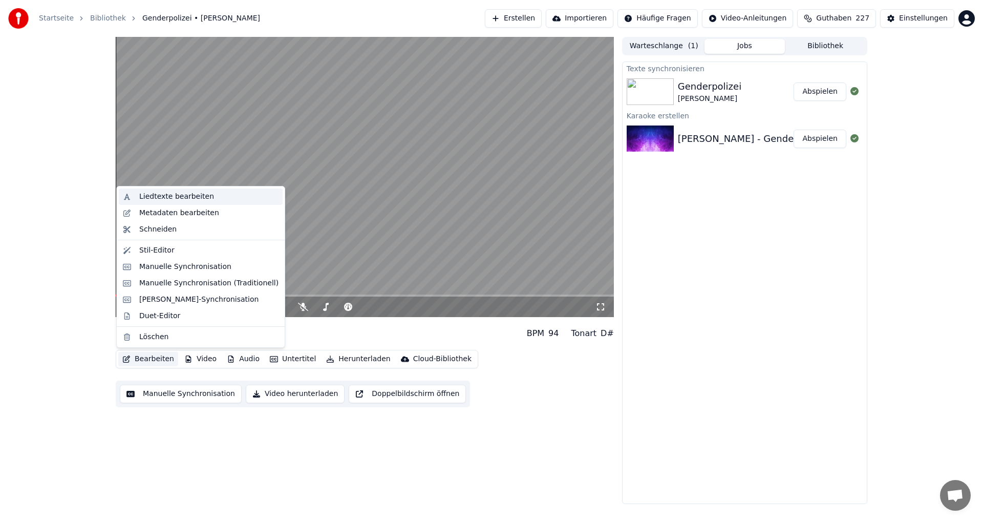
click at [160, 201] on div "Liedtexte bearbeiten" at bounding box center [176, 197] width 75 height 10
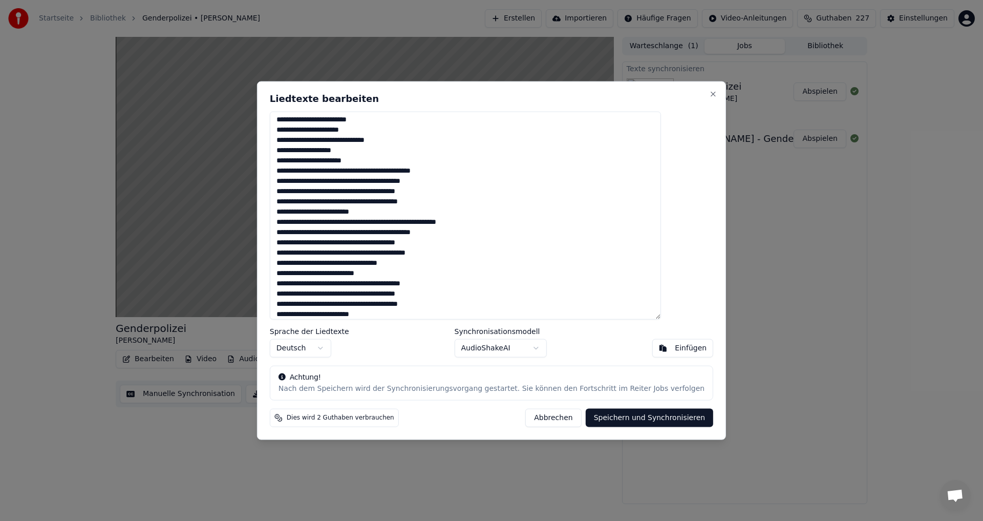
scroll to position [241, 0]
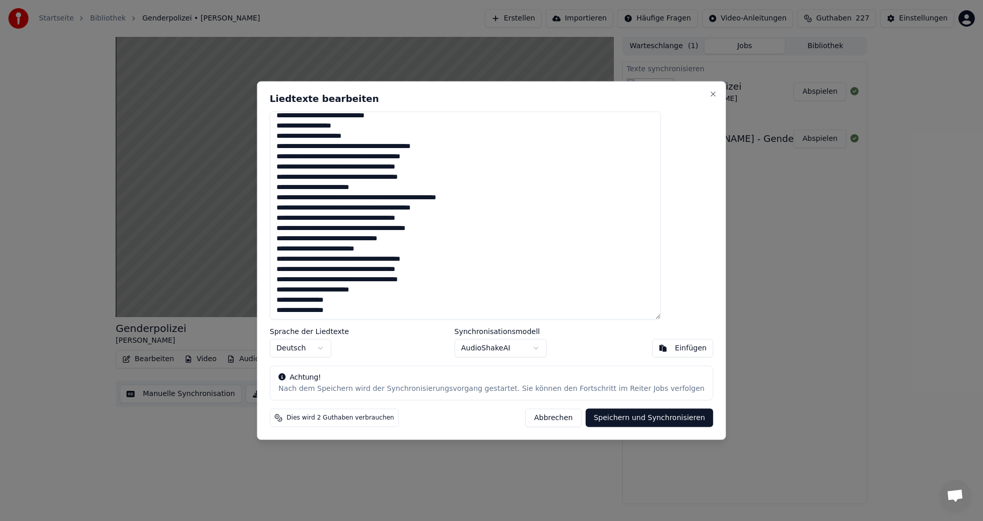
drag, startPoint x: 488, startPoint y: 91, endPoint x: 623, endPoint y: 84, distance: 135.4
click at [636, 83] on div "Liedtexte bearbeiten Sprache der Liedtexte Deutsch Synchronisationsmodell Audio…" at bounding box center [491, 260] width 469 height 359
click at [531, 417] on button "Abbrechen" at bounding box center [553, 418] width 56 height 18
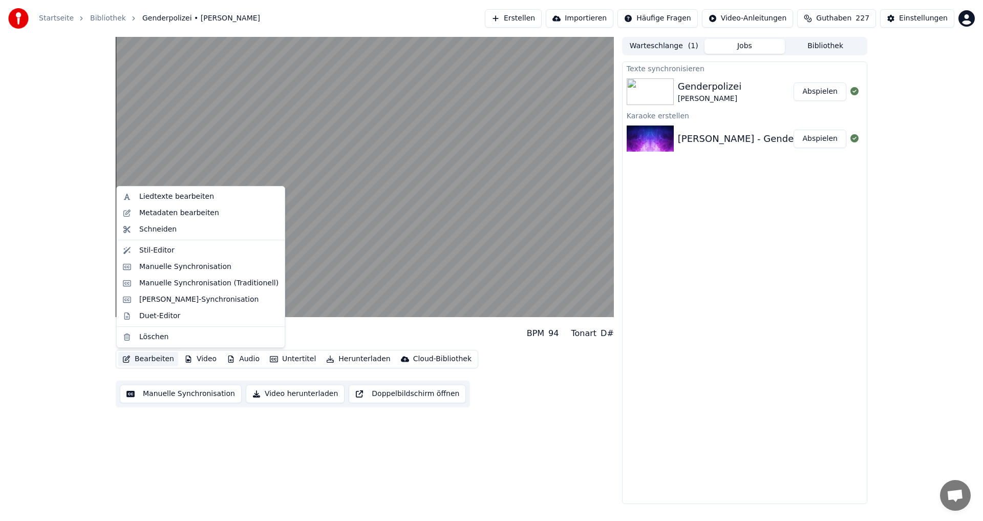
click at [154, 357] on button "Bearbeiten" at bounding box center [148, 359] width 60 height 14
click at [159, 252] on div "Stil-Editor" at bounding box center [156, 250] width 35 height 10
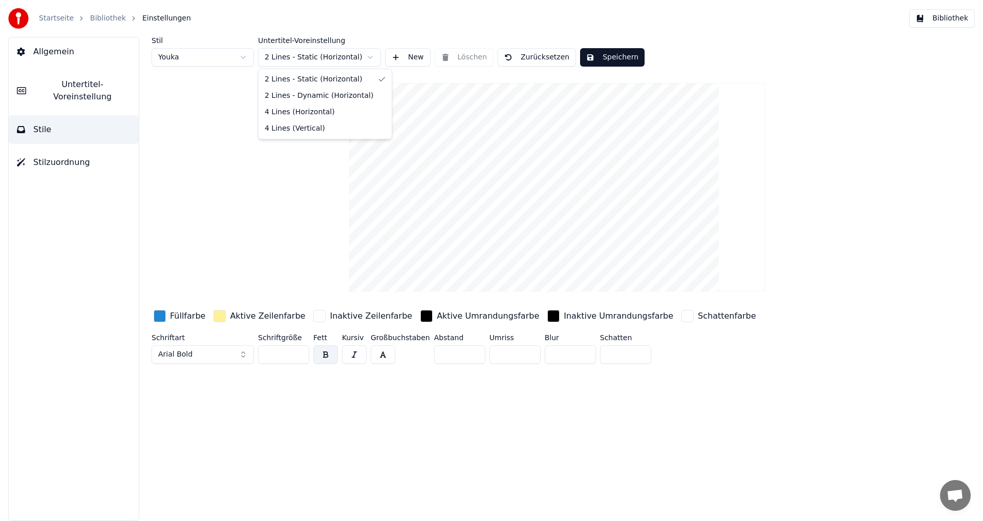
click at [371, 58] on html "Startseite Bibliothek Einstellungen Bibliothek Allgemein Untertitel-Voreinstell…" at bounding box center [491, 260] width 983 height 521
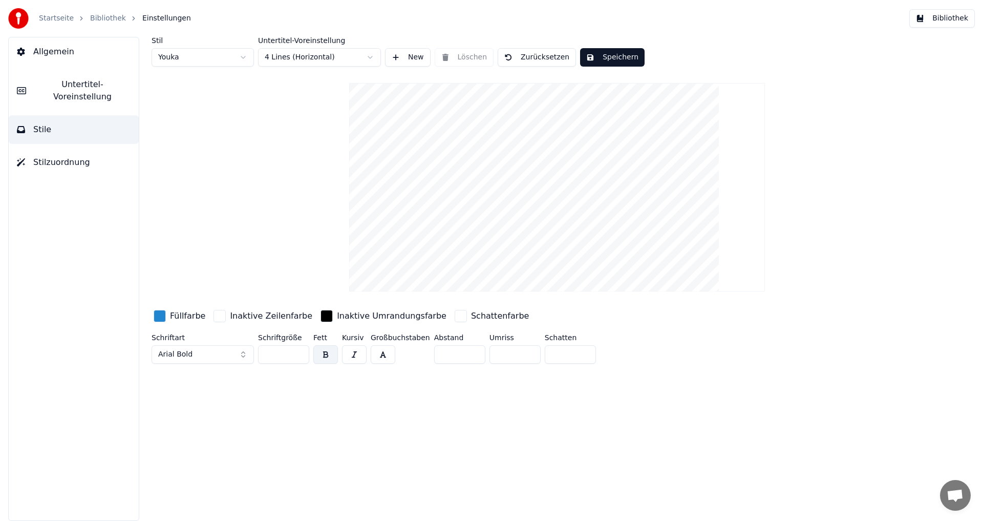
click at [372, 57] on html "Startseite Bibliothek Einstellungen Bibliothek Allgemein Untertitel-Voreinstell…" at bounding box center [491, 260] width 983 height 521
click at [374, 57] on html "Startseite Bibliothek Einstellungen Bibliothek Allgemein Untertitel-Voreinstell…" at bounding box center [491, 260] width 983 height 521
click at [399, 57] on button "New" at bounding box center [408, 57] width 46 height 18
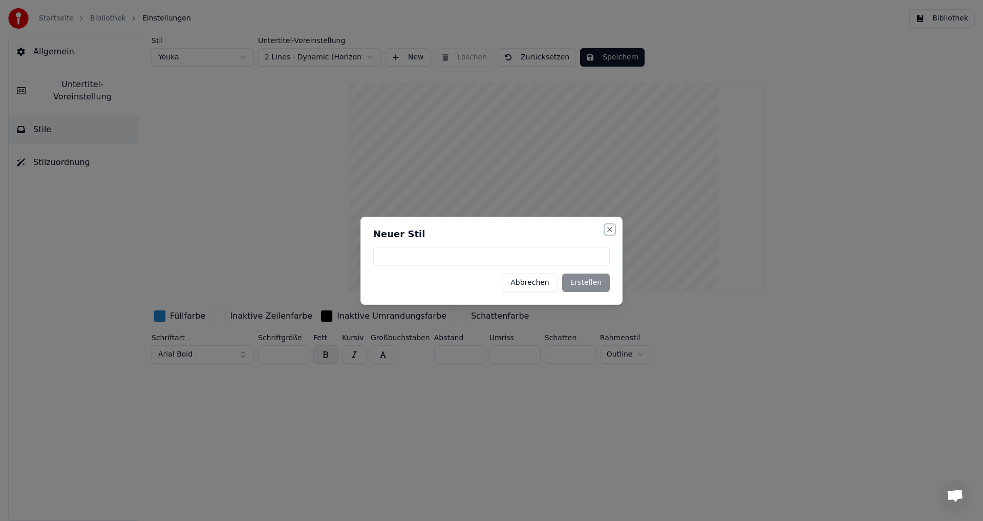
click at [610, 230] on button "Close" at bounding box center [610, 229] width 8 height 8
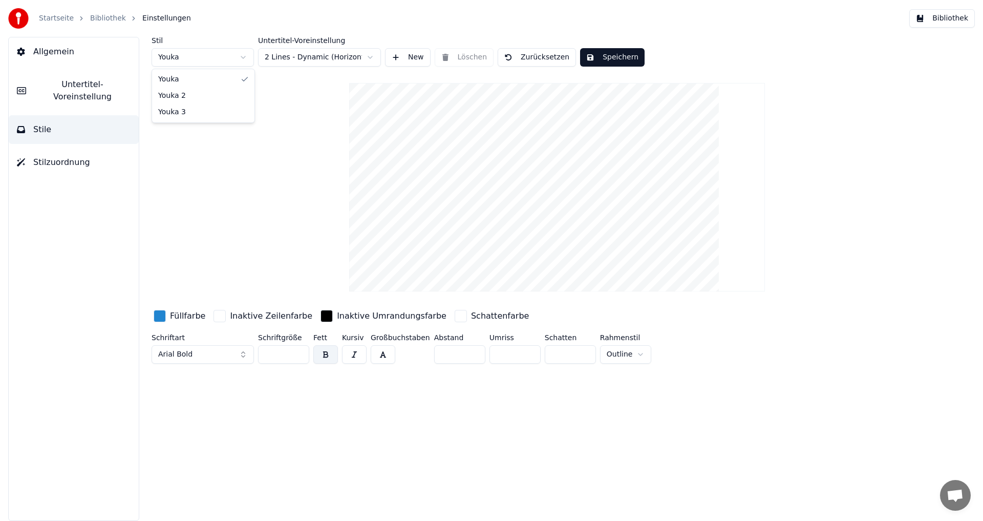
click at [243, 58] on html "Startseite Bibliothek Einstellungen Bibliothek Allgemein Untertitel-Voreinstell…" at bounding box center [491, 260] width 983 height 521
click at [371, 55] on html "Startseite Bibliothek Einstellungen Bibliothek Allgemein Untertitel-Voreinstell…" at bounding box center [491, 260] width 983 height 521
click at [245, 58] on html "Startseite Bibliothek Einstellungen Bibliothek Allgemein Untertitel-Voreinstell…" at bounding box center [491, 260] width 983 height 521
click at [247, 57] on html "Startseite Bibliothek Einstellungen Bibliothek Allgemein Untertitel-Voreinstell…" at bounding box center [491, 260] width 983 height 521
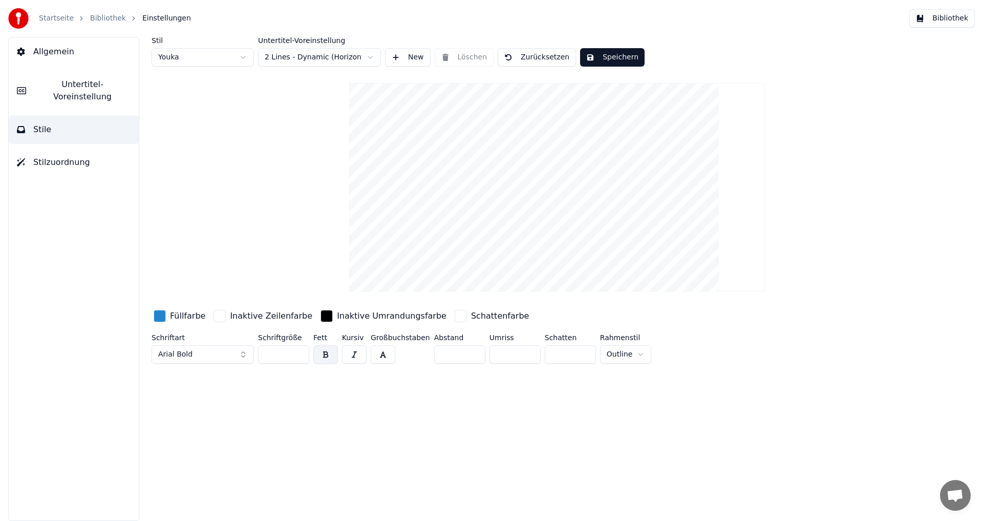
click at [371, 58] on html "Startseite Bibliothek Einstellungen Bibliothek Allgemein Untertitel-Voreinstell…" at bounding box center [491, 260] width 983 height 521
click at [592, 60] on button "Speichern" at bounding box center [612, 57] width 65 height 18
click at [956, 18] on button "Bibliothek" at bounding box center [943, 18] width 66 height 18
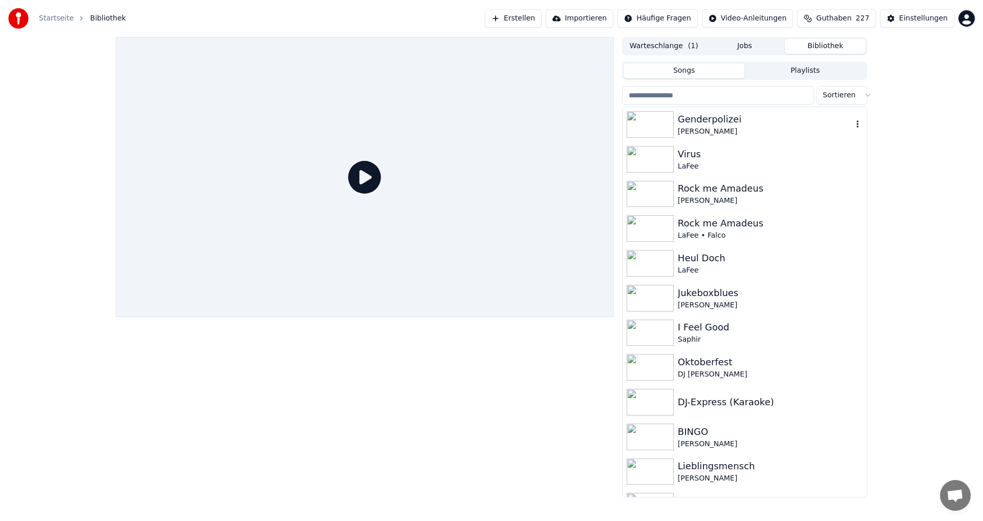
click at [691, 119] on div "Genderpolizei" at bounding box center [765, 119] width 175 height 14
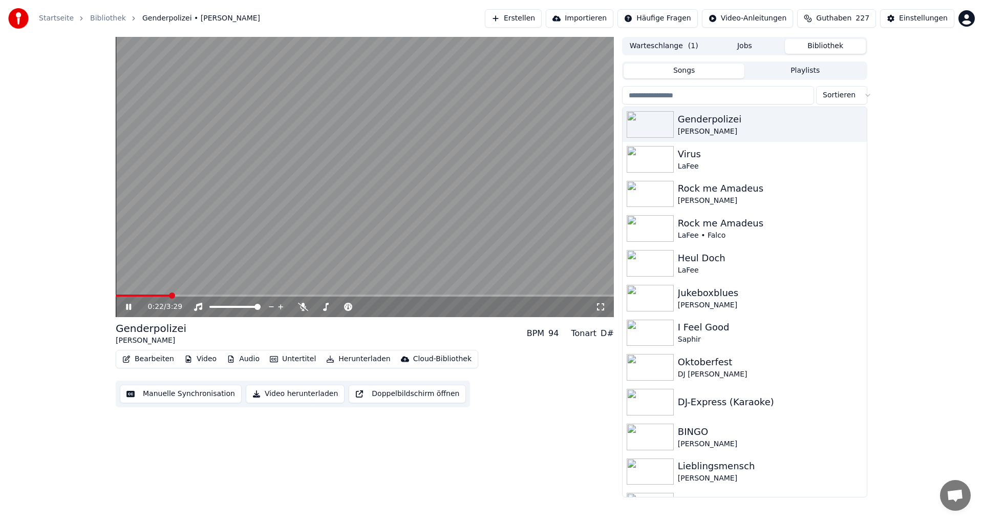
click at [139, 363] on button "Bearbeiten" at bounding box center [148, 359] width 60 height 14
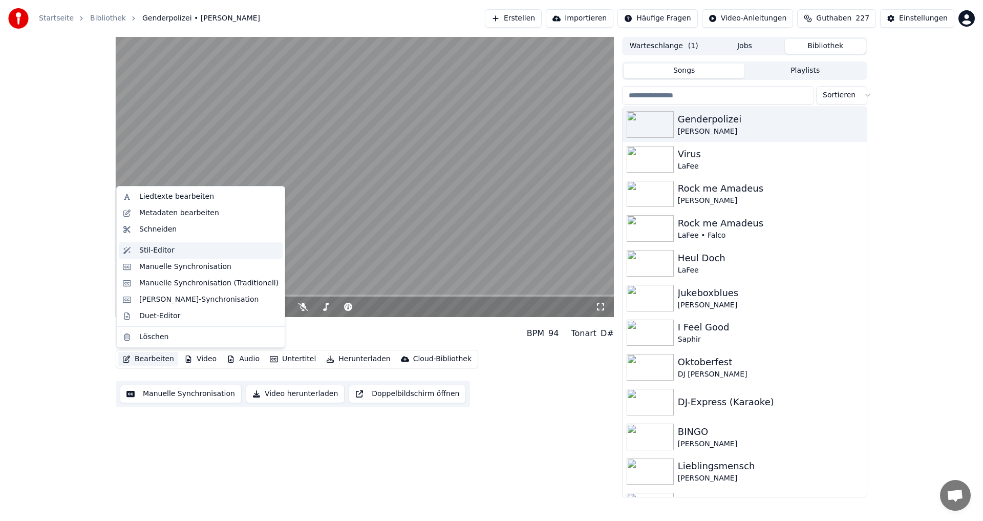
click at [167, 252] on div "Stil-Editor" at bounding box center [156, 250] width 35 height 10
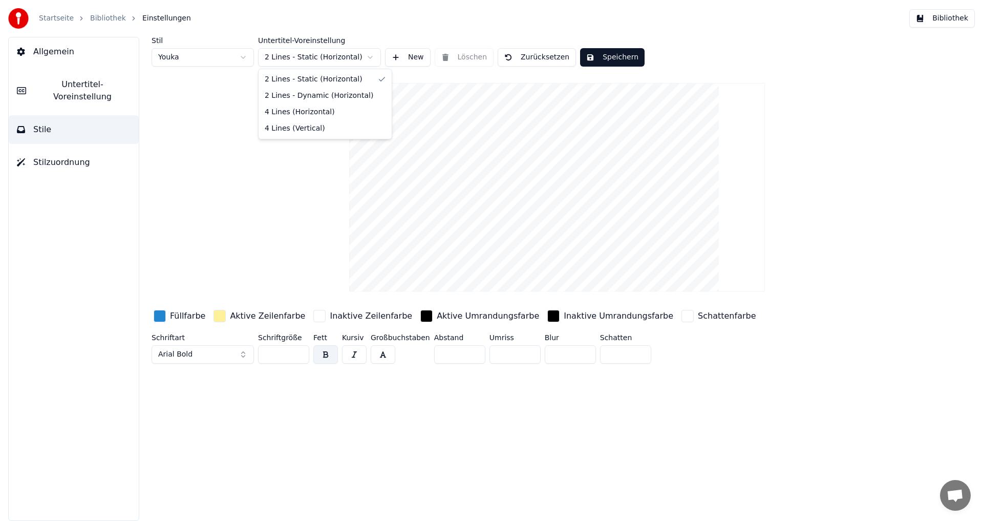
click at [372, 58] on html "Startseite Bibliothek Einstellungen Bibliothek Allgemein Untertitel-Voreinstell…" at bounding box center [491, 260] width 983 height 521
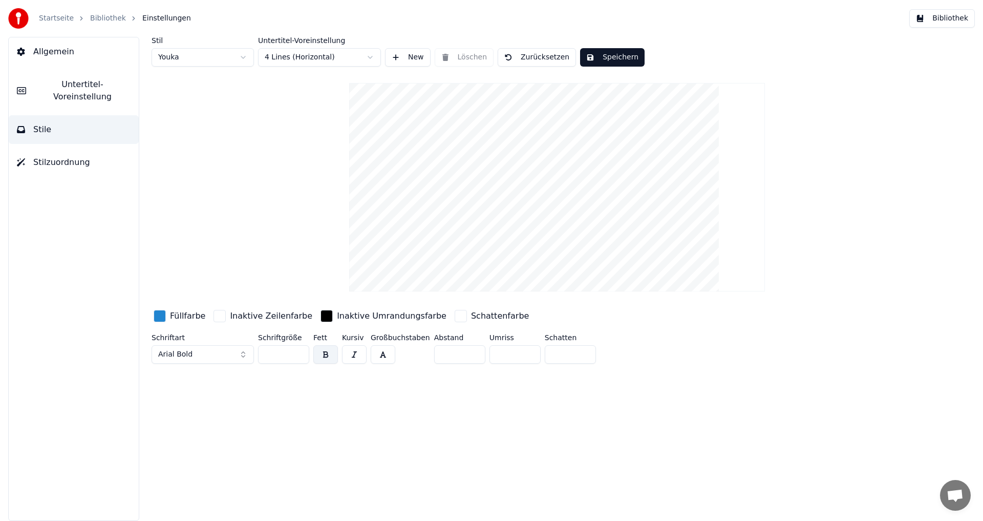
click at [596, 54] on button "Speichern" at bounding box center [612, 57] width 65 height 18
click at [966, 14] on button "Bibliothek" at bounding box center [943, 18] width 66 height 18
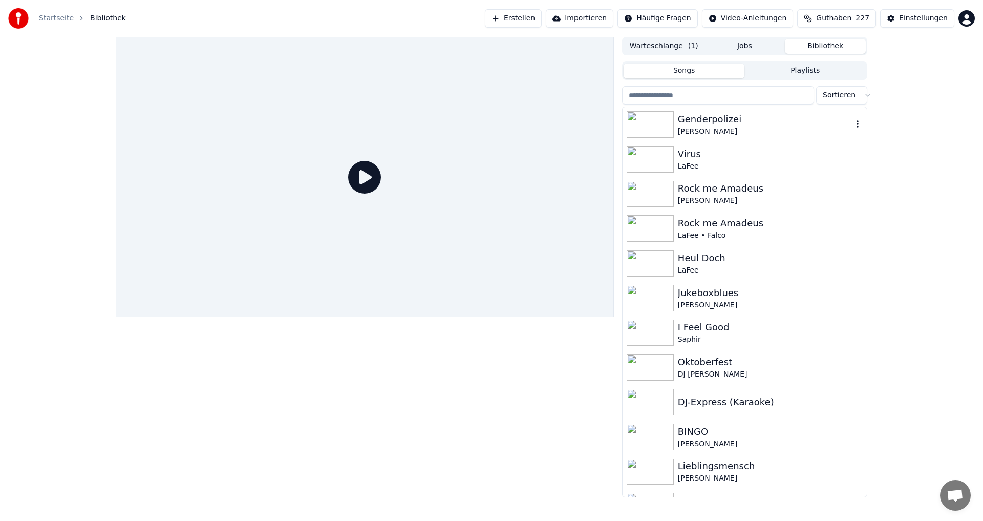
click at [685, 125] on div "Genderpolizei" at bounding box center [765, 119] width 175 height 14
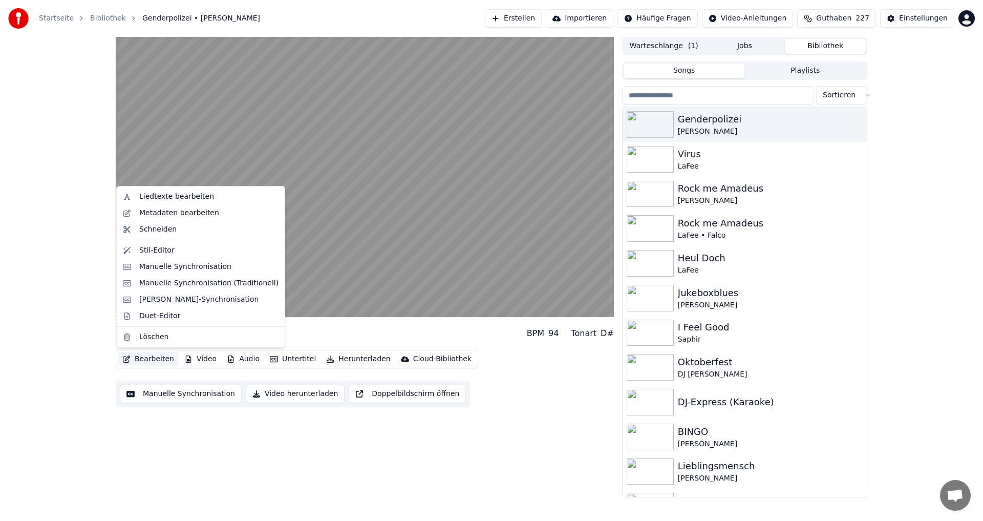
click at [153, 359] on button "Bearbeiten" at bounding box center [148, 359] width 60 height 14
click at [169, 252] on div "Stil-Editor" at bounding box center [156, 250] width 35 height 10
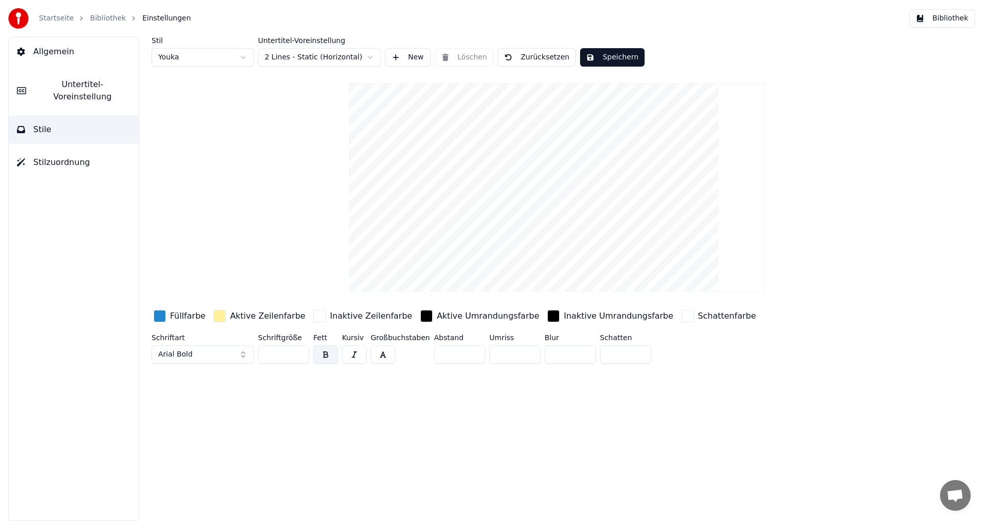
click at [44, 123] on span "Stile" at bounding box center [42, 129] width 18 height 12
click at [371, 58] on html "Startseite Bibliothek Einstellungen Bibliothek Allgemein Untertitel-Voreinstell…" at bounding box center [491, 260] width 983 height 521
click at [609, 61] on button "Speichern" at bounding box center [612, 57] width 65 height 18
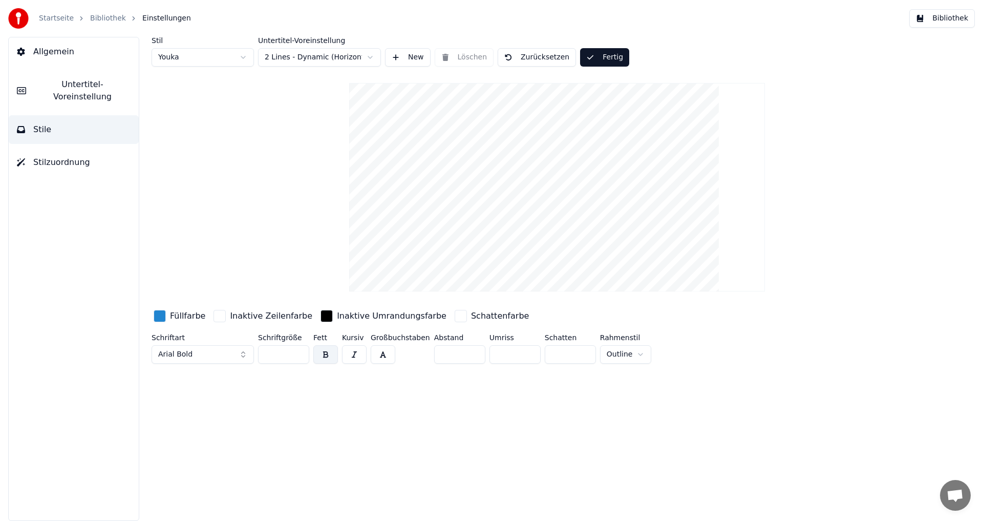
click at [609, 61] on button "Fertig" at bounding box center [604, 57] width 49 height 18
click at [956, 19] on button "Bibliothek" at bounding box center [943, 18] width 66 height 18
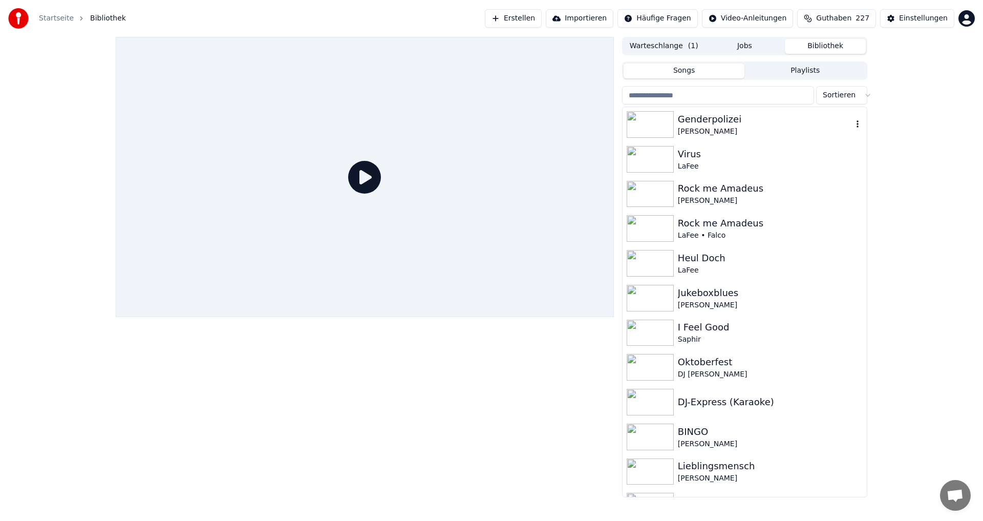
click at [689, 122] on div "Genderpolizei" at bounding box center [765, 119] width 175 height 14
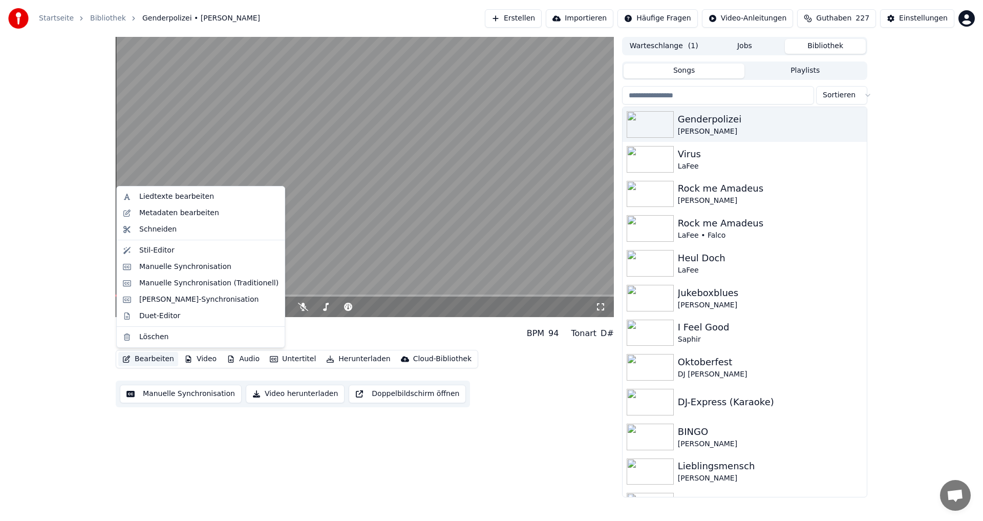
click at [142, 357] on button "Bearbeiten" at bounding box center [148, 359] width 60 height 14
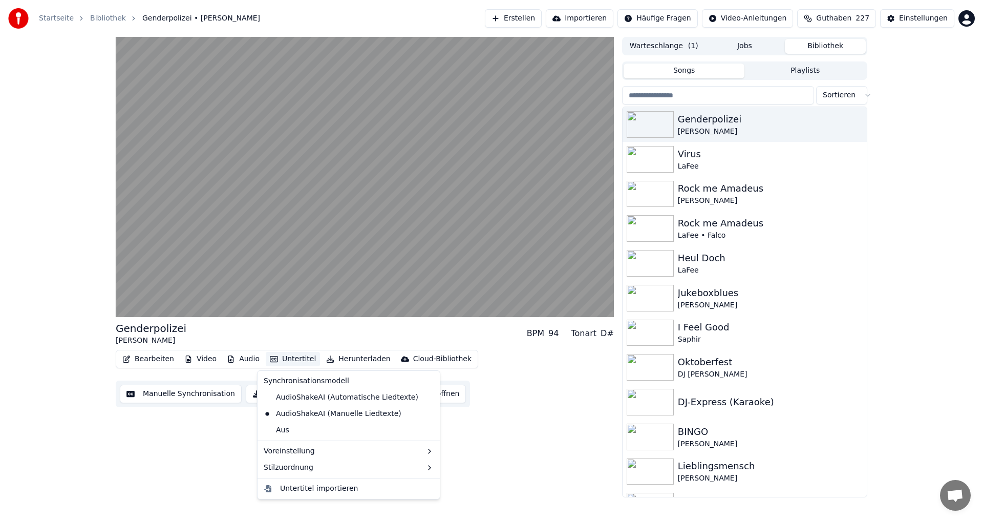
click at [377, 336] on div "Genderpolizei Roland Hefter BPM 94 Tonart D#" at bounding box center [365, 333] width 498 height 25
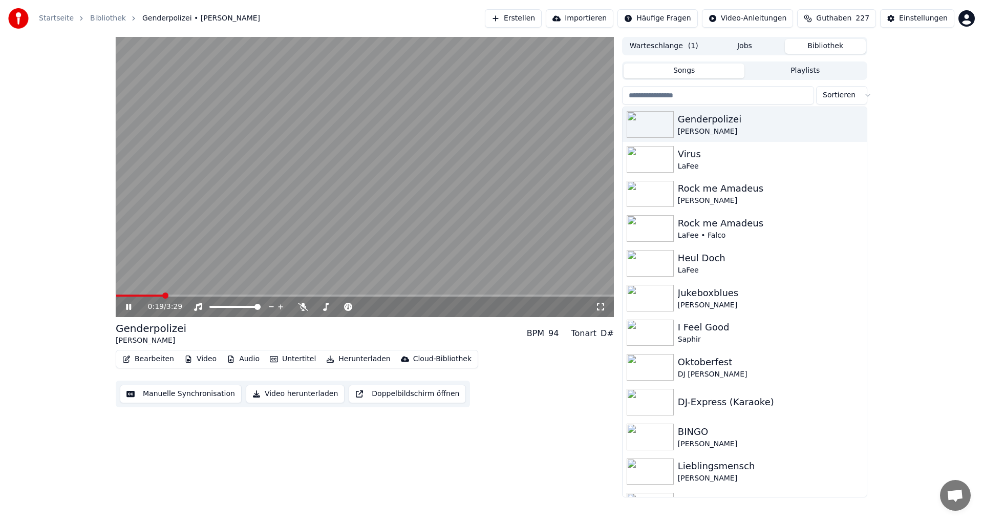
click at [600, 306] on icon at bounding box center [601, 307] width 10 height 8
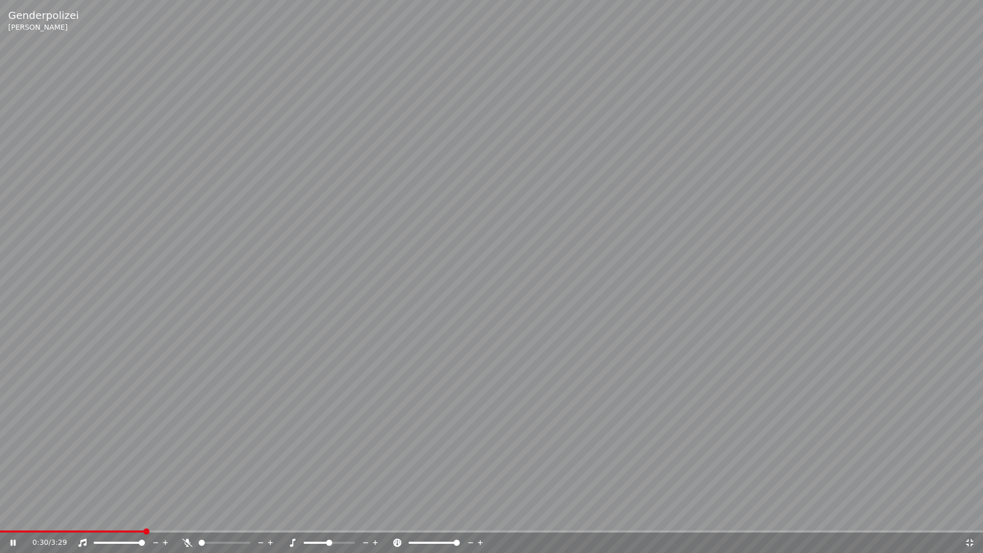
click at [436, 520] on div at bounding box center [444, 543] width 82 height 10
click at [471, 520] on icon at bounding box center [471, 543] width 10 height 10
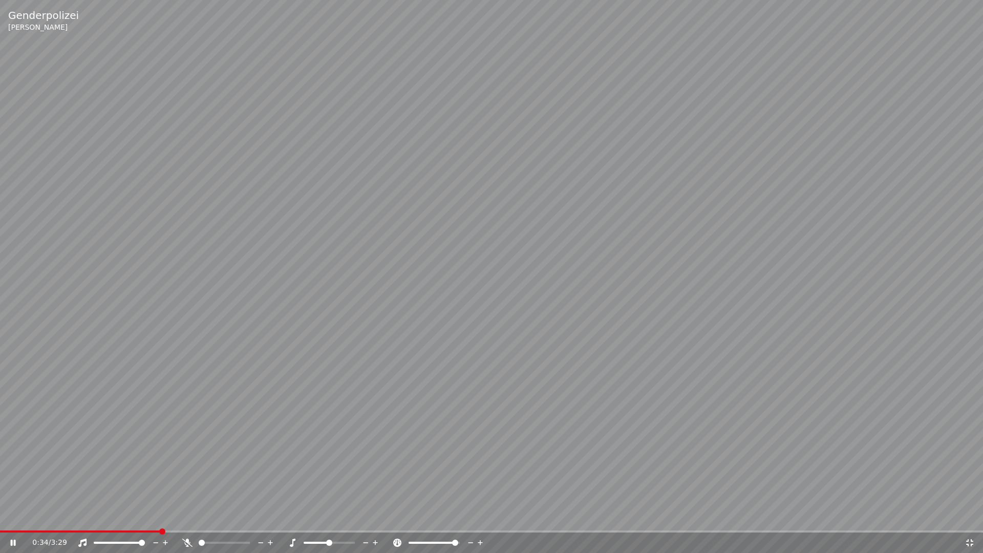
click at [471, 520] on icon at bounding box center [471, 543] width 10 height 10
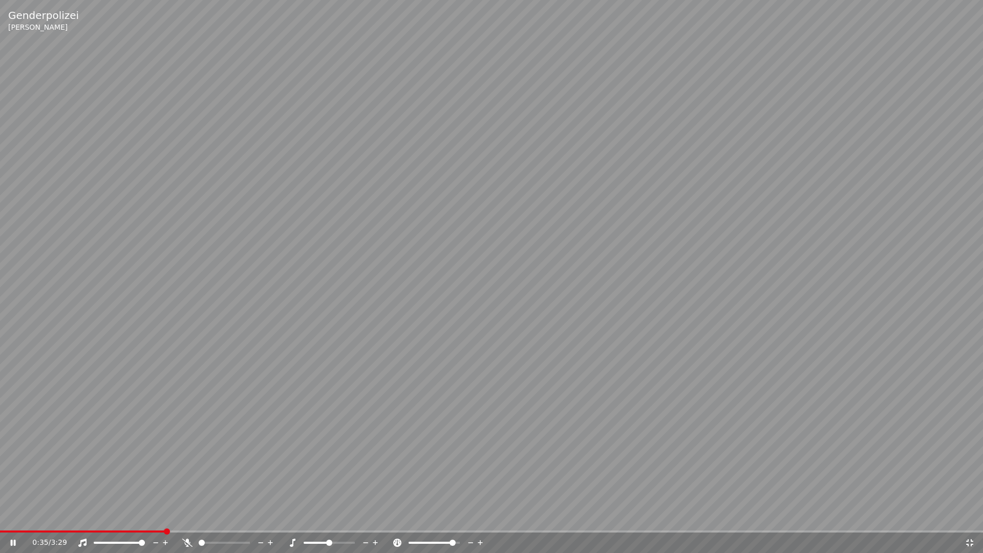
click at [471, 520] on icon at bounding box center [471, 543] width 10 height 10
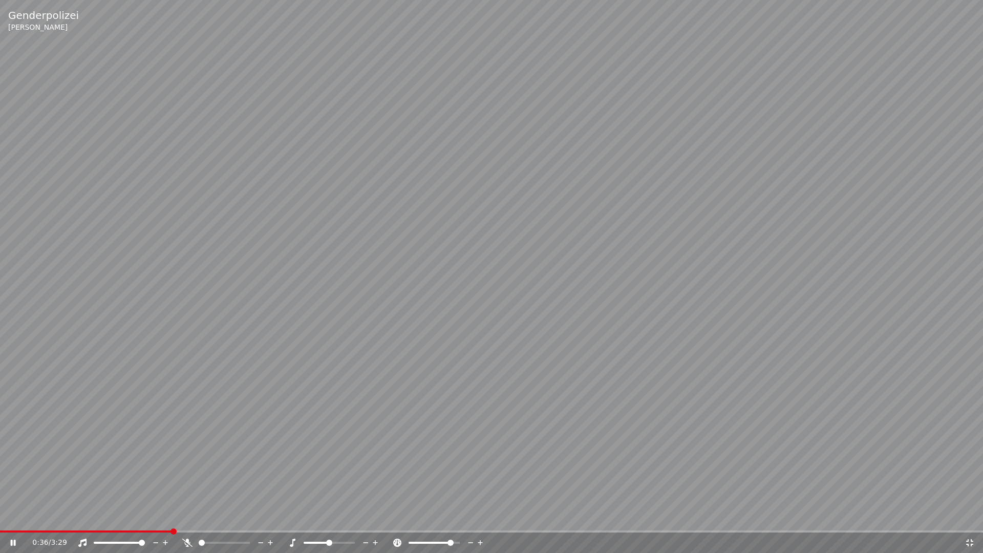
click at [471, 520] on icon at bounding box center [471, 543] width 10 height 10
click at [471, 520] on video at bounding box center [491, 276] width 983 height 553
click at [470, 520] on icon at bounding box center [471, 542] width 5 height 1
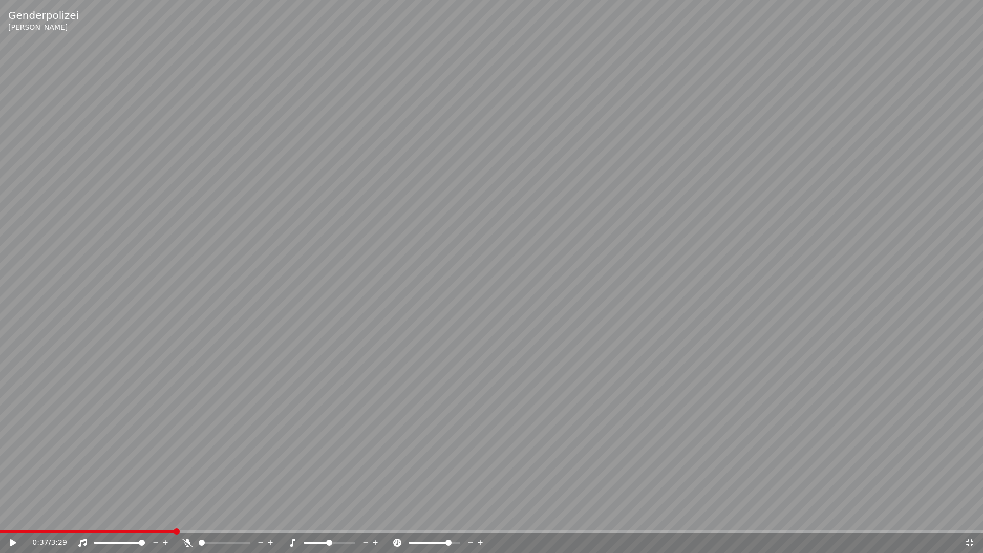
click at [975, 520] on icon at bounding box center [970, 543] width 10 height 8
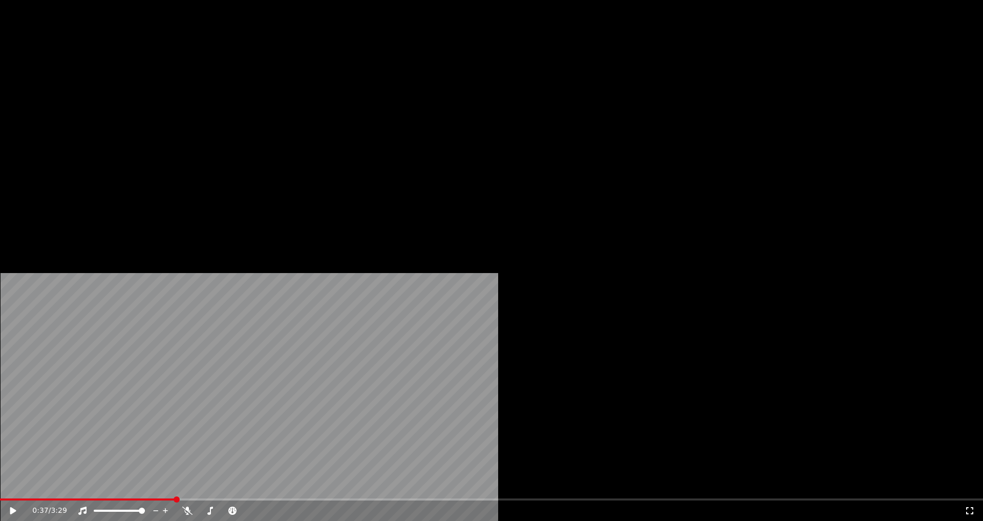
click at [739, 126] on div "Roland Hefter" at bounding box center [765, 131] width 175 height 10
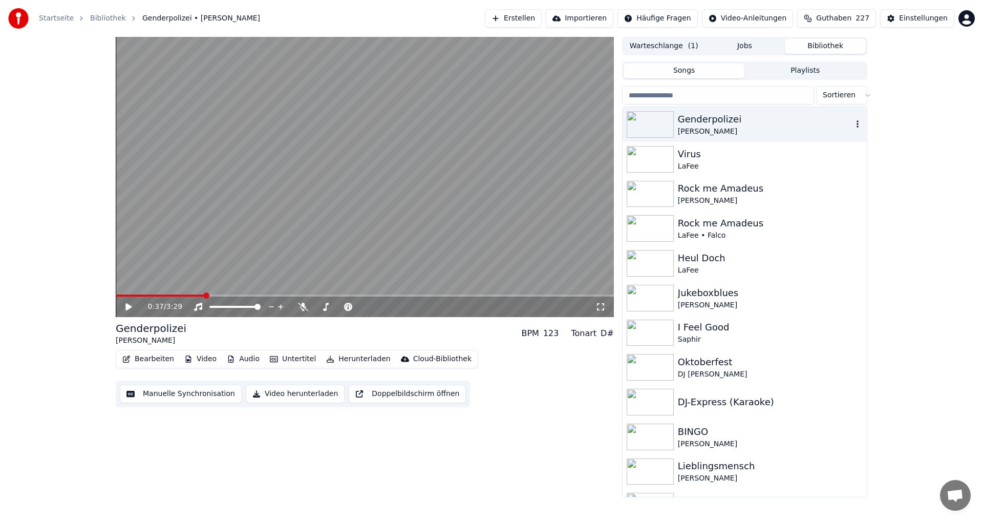
click at [696, 128] on div "Roland Hefter" at bounding box center [765, 131] width 175 height 10
click at [855, 125] on div "Genderpolizei Roland Hefter" at bounding box center [745, 124] width 244 height 35
click at [853, 123] on icon "button" at bounding box center [858, 124] width 10 height 8
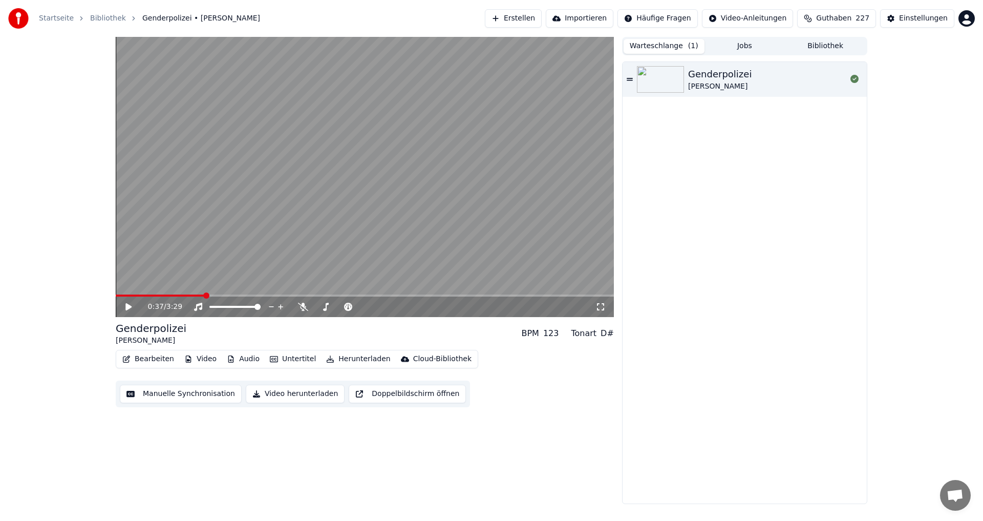
click at [644, 42] on button "Warteschlange ( 1 )" at bounding box center [664, 46] width 81 height 15
click at [684, 78] on img at bounding box center [660, 79] width 47 height 27
click at [350, 308] on icon at bounding box center [348, 307] width 8 height 8
click at [188, 357] on icon "button" at bounding box center [188, 358] width 8 height 7
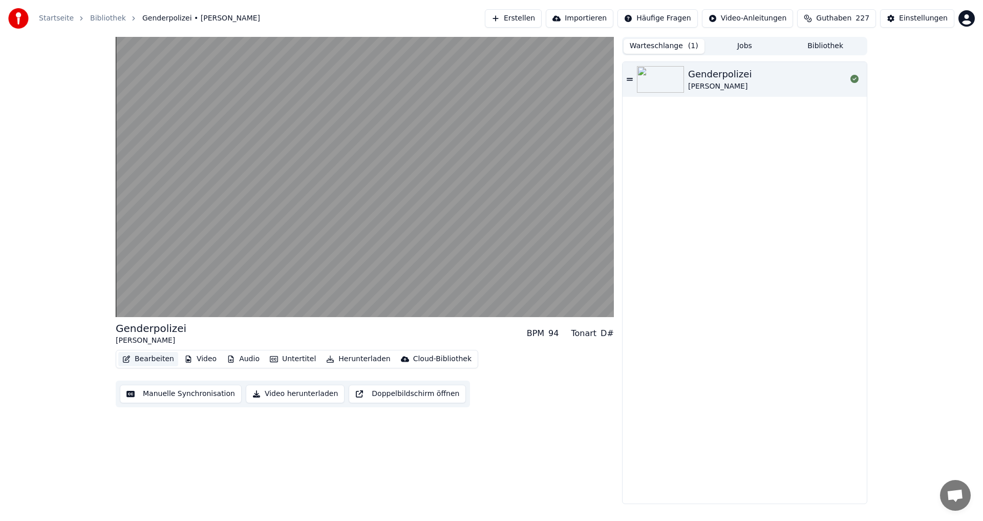
click at [142, 360] on button "Bearbeiten" at bounding box center [148, 359] width 60 height 14
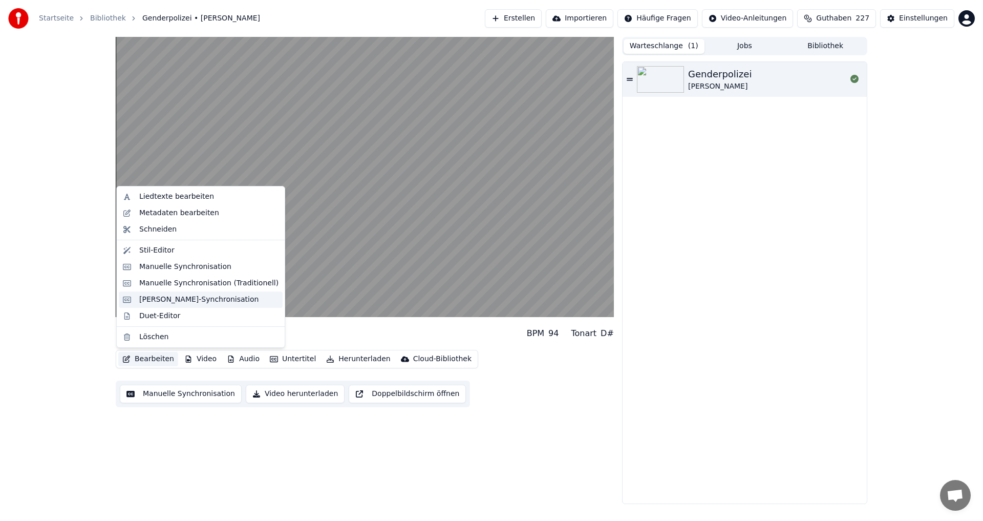
click at [151, 301] on div "[PERSON_NAME]-Synchronisation" at bounding box center [198, 299] width 119 height 10
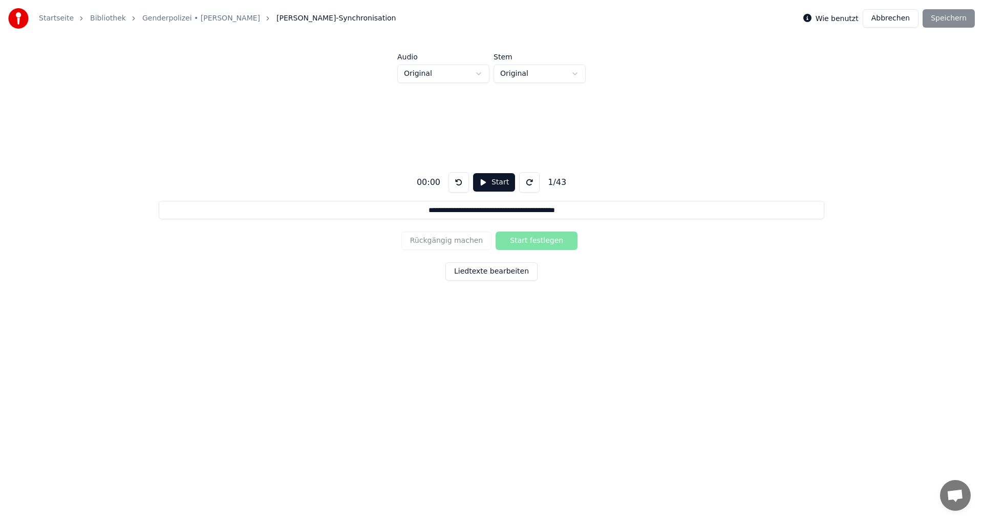
click at [907, 19] on button "Abbrechen" at bounding box center [891, 18] width 56 height 18
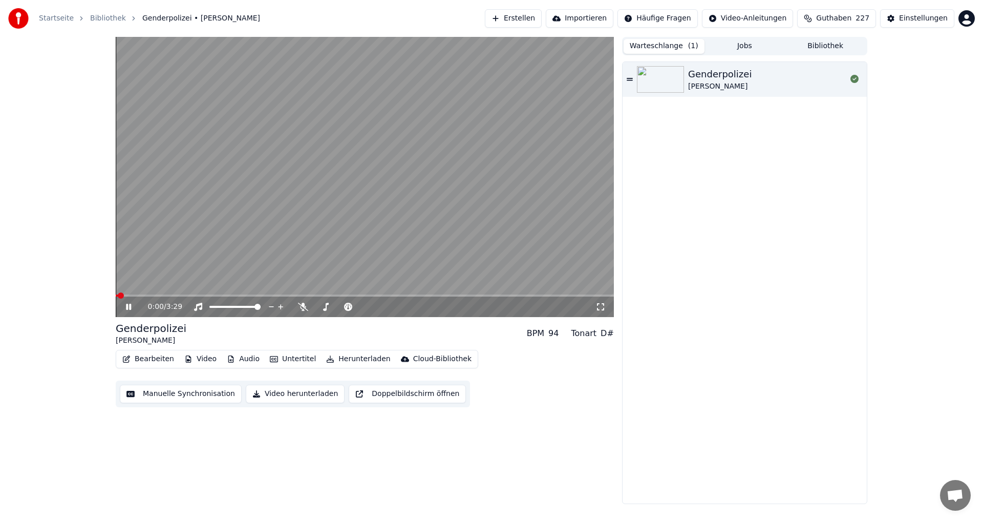
click at [130, 307] on icon at bounding box center [128, 307] width 5 height 6
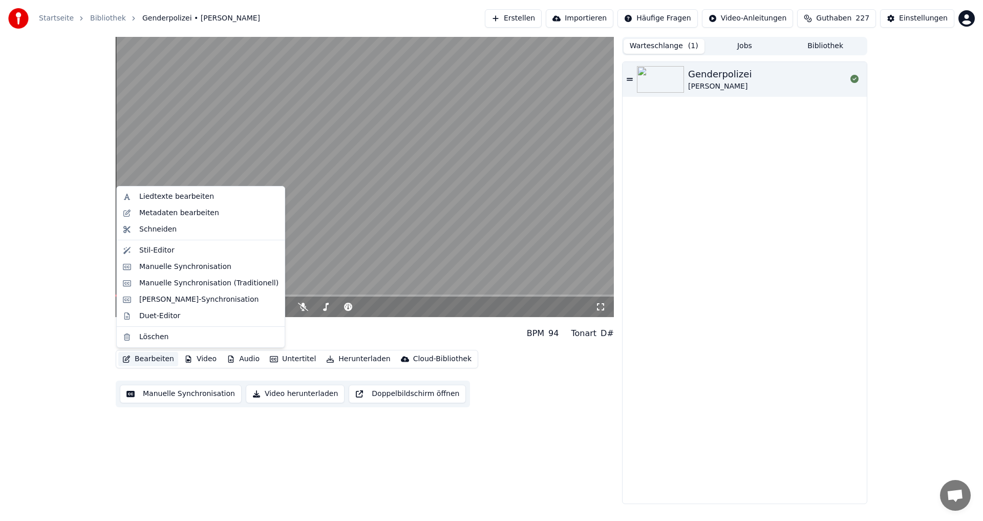
click at [150, 362] on button "Bearbeiten" at bounding box center [148, 359] width 60 height 14
click at [165, 213] on div "Metadaten bearbeiten" at bounding box center [179, 213] width 80 height 10
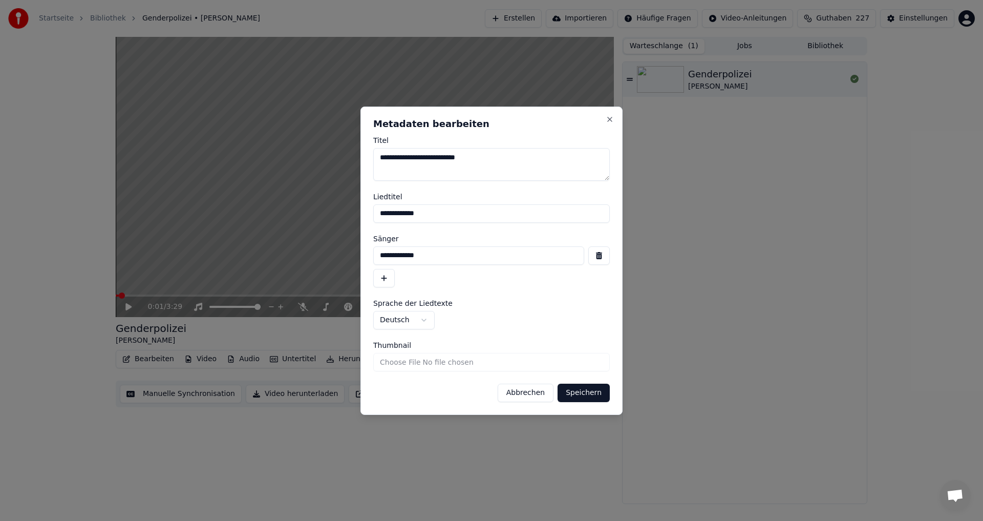
click at [528, 396] on button "Abbrechen" at bounding box center [526, 393] width 56 height 18
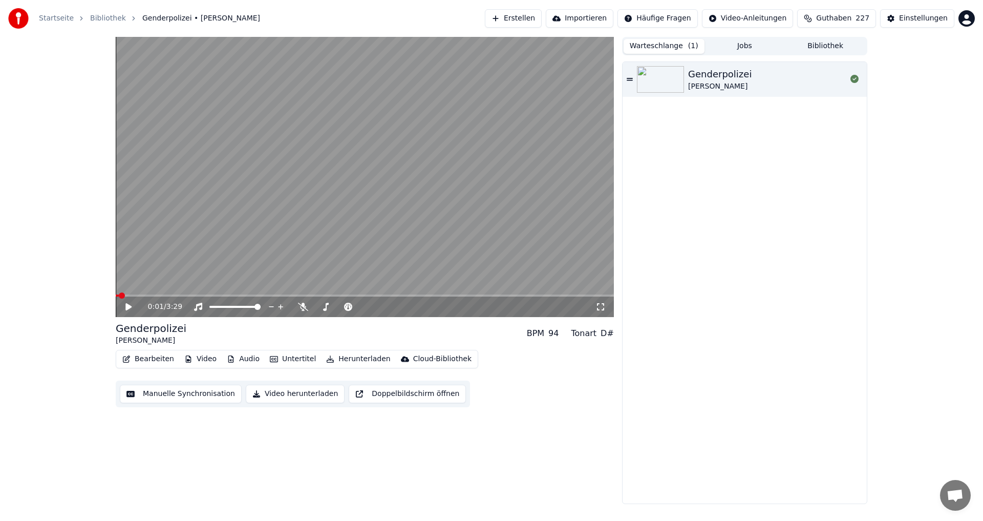
click at [147, 358] on button "Bearbeiten" at bounding box center [148, 359] width 60 height 14
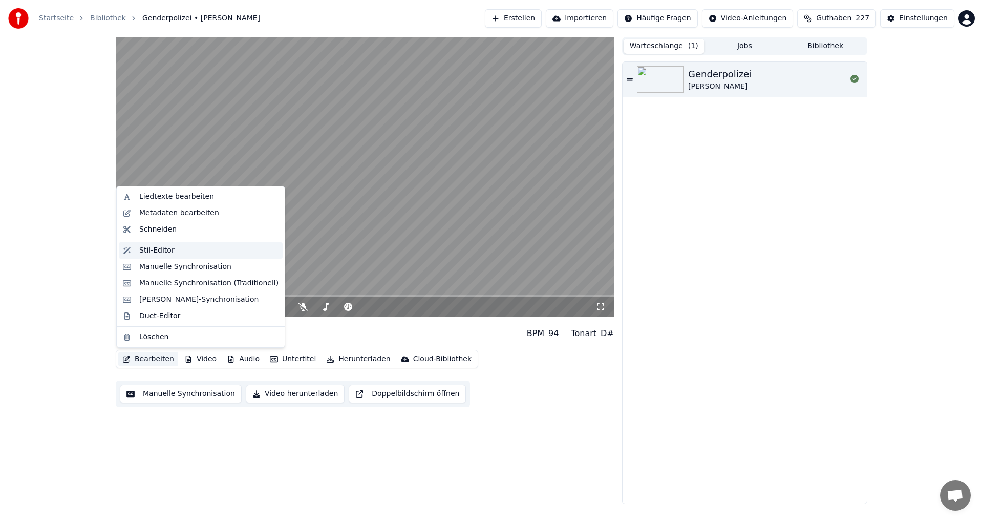
click at [160, 250] on div "Stil-Editor" at bounding box center [156, 250] width 35 height 10
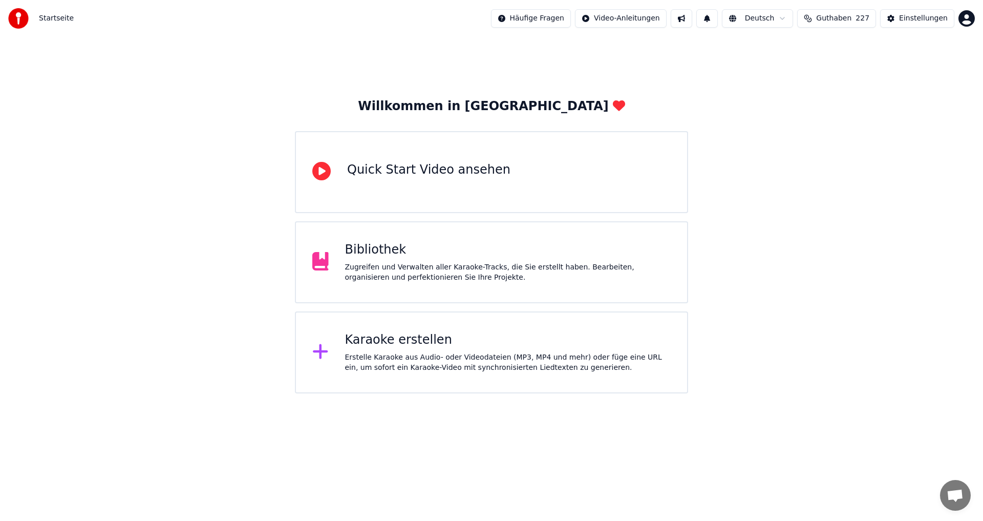
click at [386, 354] on div "Erstelle Karaoke aus Audio- oder Videodateien (MP3, MP4 und mehr) oder füge ein…" at bounding box center [508, 362] width 326 height 20
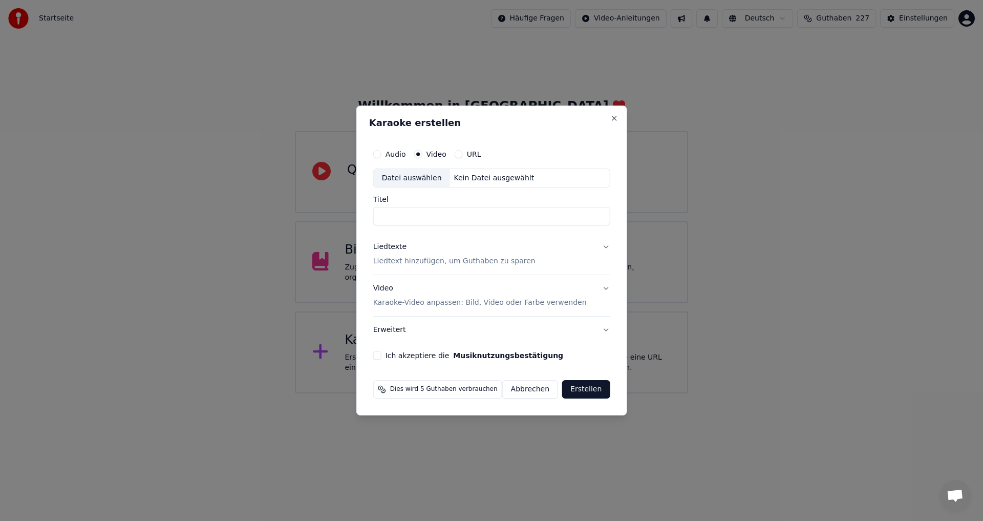
click at [537, 392] on button "Abbrechen" at bounding box center [530, 389] width 56 height 18
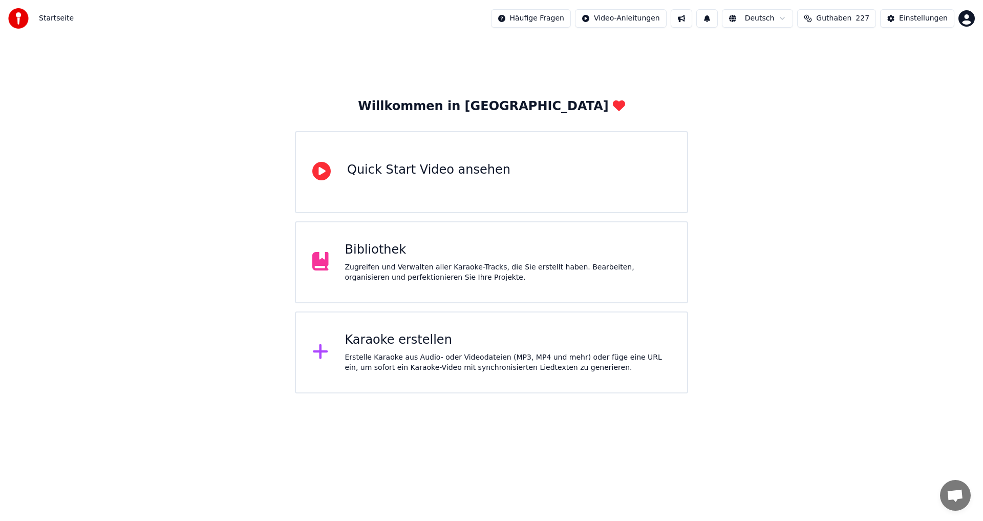
click at [368, 245] on div "Bibliothek" at bounding box center [508, 250] width 326 height 16
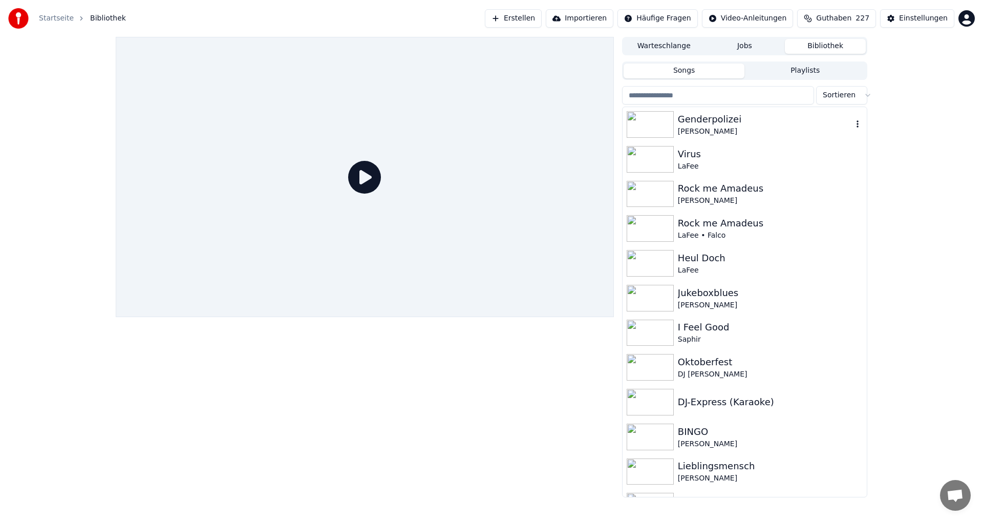
click at [691, 128] on div "[PERSON_NAME]" at bounding box center [765, 131] width 175 height 10
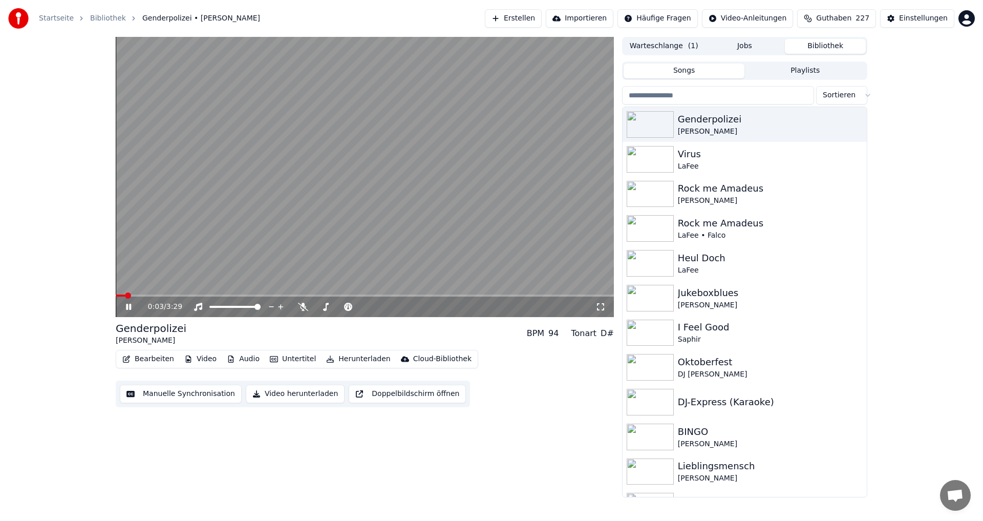
click at [139, 364] on button "Bearbeiten" at bounding box center [148, 359] width 60 height 14
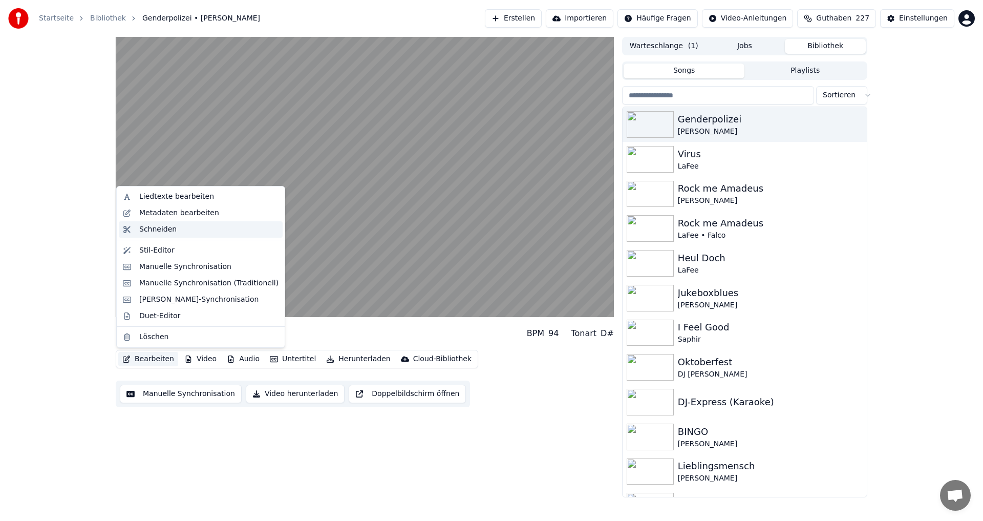
click at [160, 229] on div "Schneiden" at bounding box center [157, 229] width 37 height 10
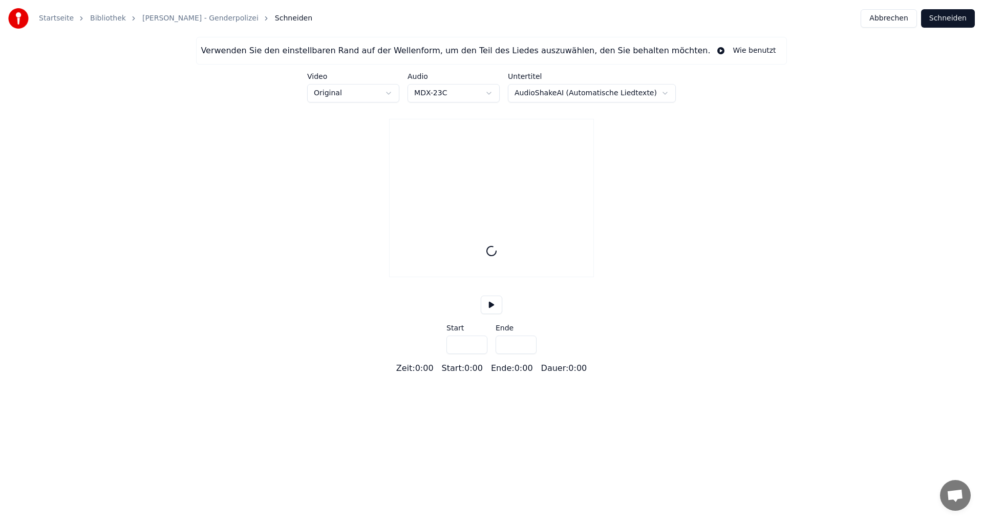
type input "*****"
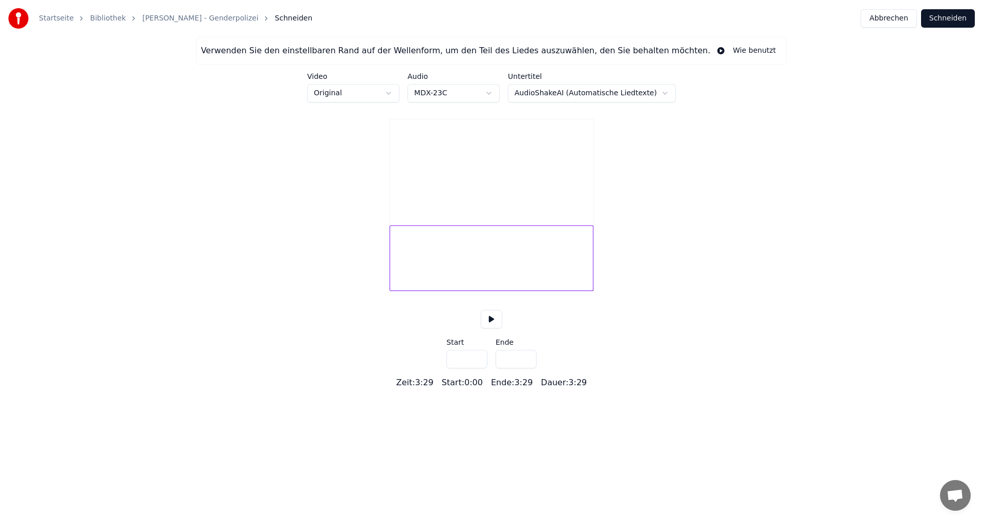
click at [898, 16] on button "Abbrechen" at bounding box center [889, 18] width 56 height 18
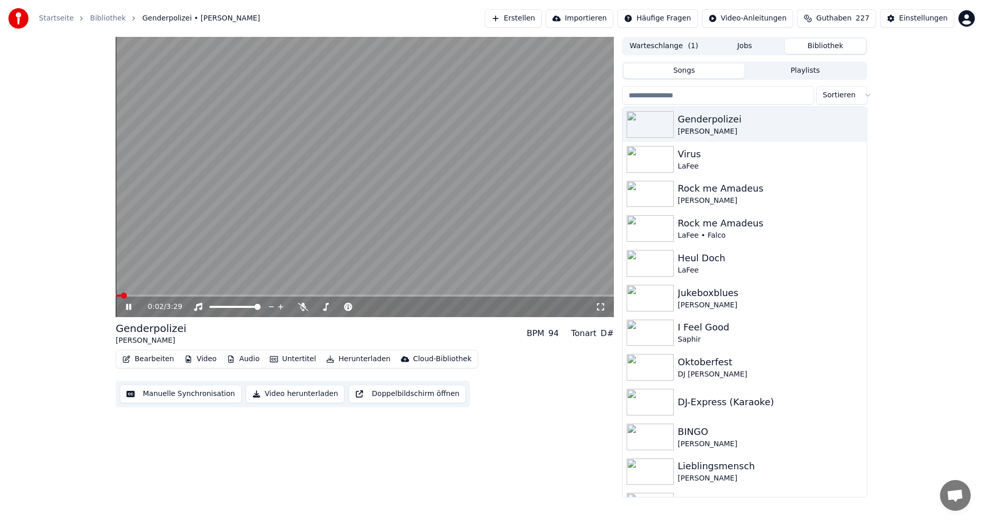
click at [143, 293] on video at bounding box center [365, 177] width 498 height 280
click at [146, 297] on span at bounding box center [365, 295] width 498 height 2
click at [129, 307] on icon at bounding box center [128, 306] width 6 height 7
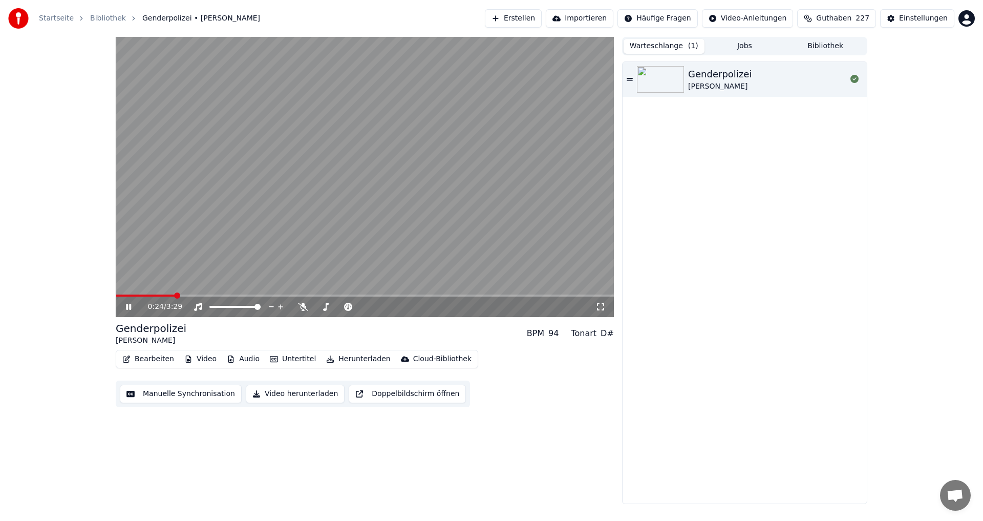
click at [677, 46] on button "Warteschlange ( 1 )" at bounding box center [664, 46] width 81 height 15
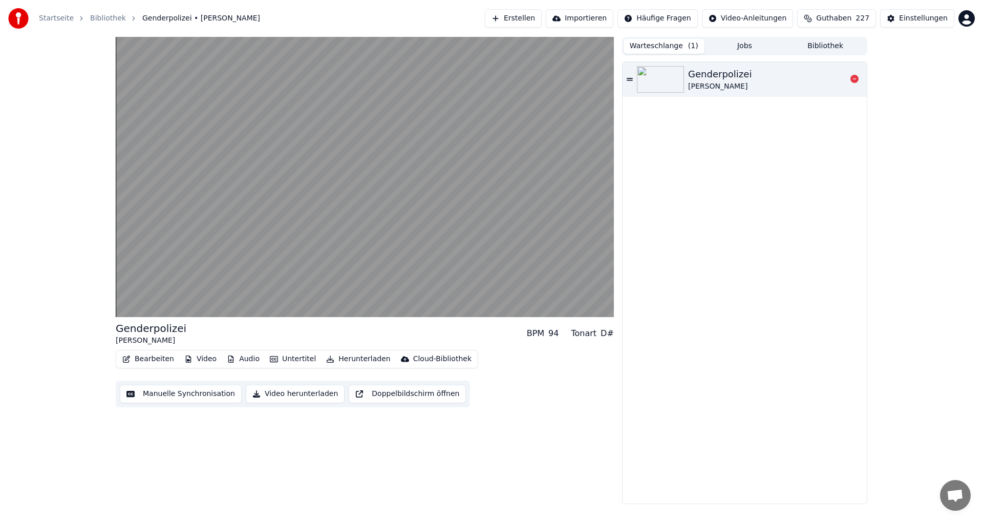
click at [663, 77] on img at bounding box center [660, 79] width 47 height 27
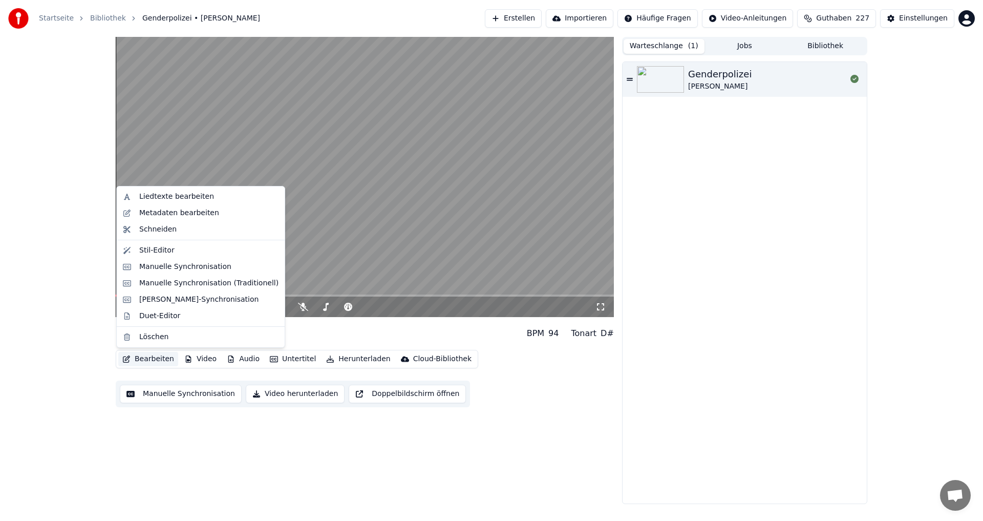
click at [143, 363] on button "Bearbeiten" at bounding box center [148, 359] width 60 height 14
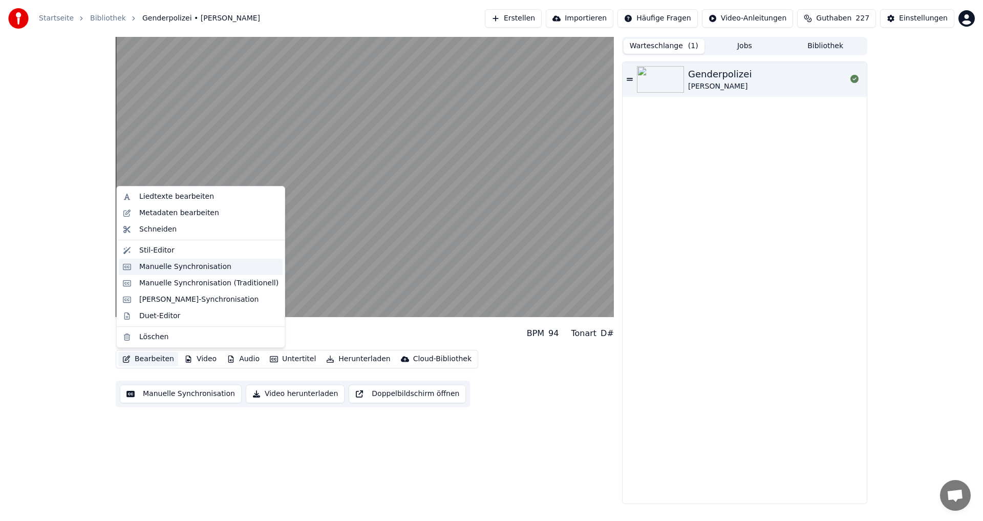
click at [152, 266] on div "Manuelle Synchronisation" at bounding box center [185, 267] width 92 height 10
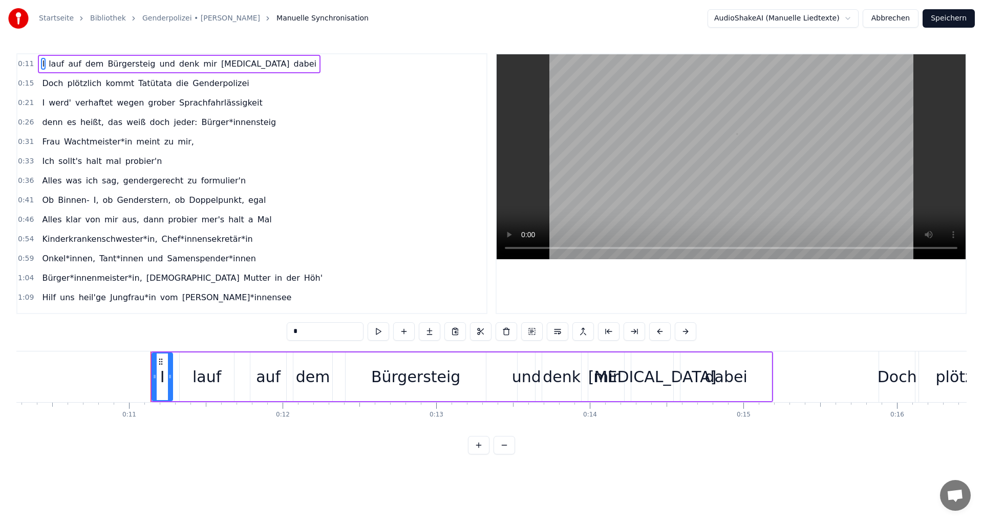
scroll to position [0, 1660]
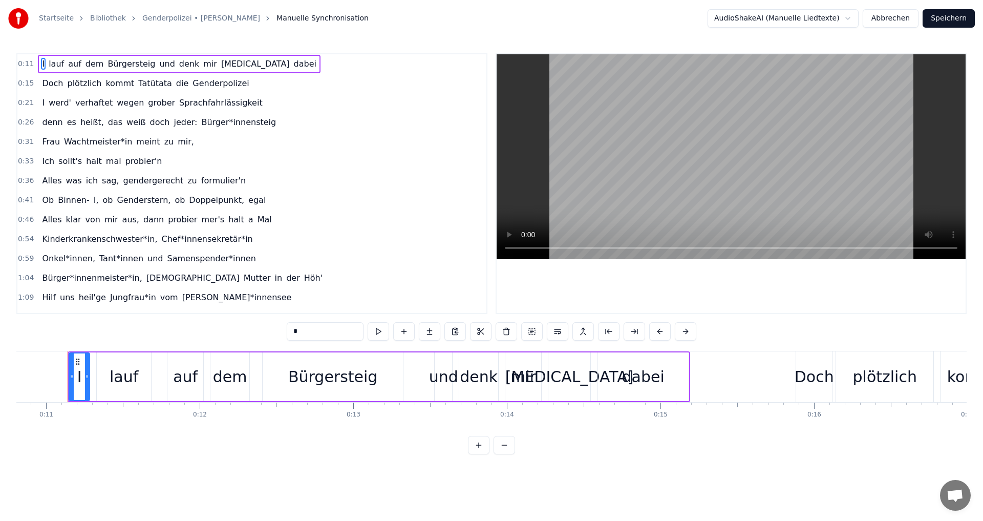
click at [853, 16] on html "Startseite Bibliothek Genderpolizei • Roland Hefter Manuelle Synchronisation Au…" at bounding box center [491, 235] width 983 height 471
click at [857, 19] on html "Startseite Bibliothek Genderpolizei • Roland Hefter Manuelle Synchronisation Au…" at bounding box center [491, 235] width 983 height 471
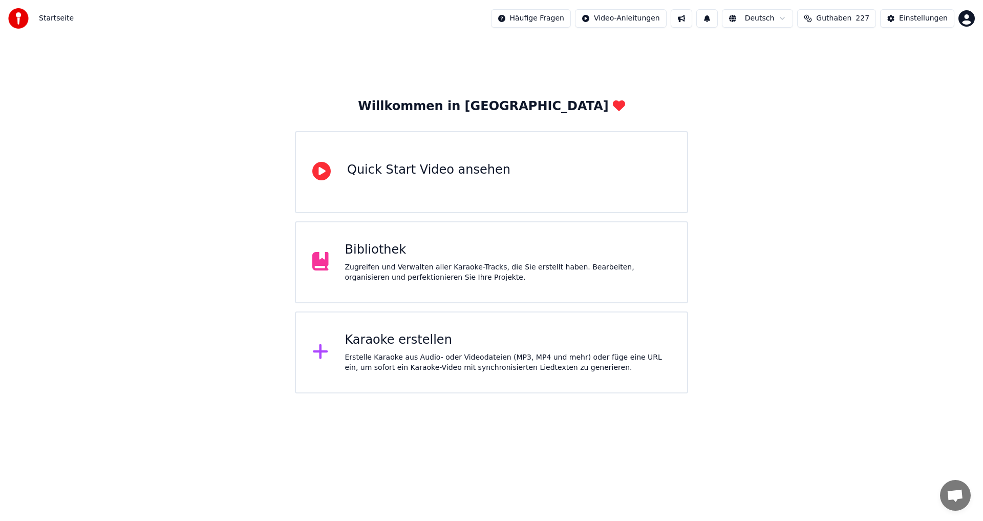
click at [407, 257] on div "Bibliothek" at bounding box center [508, 250] width 326 height 16
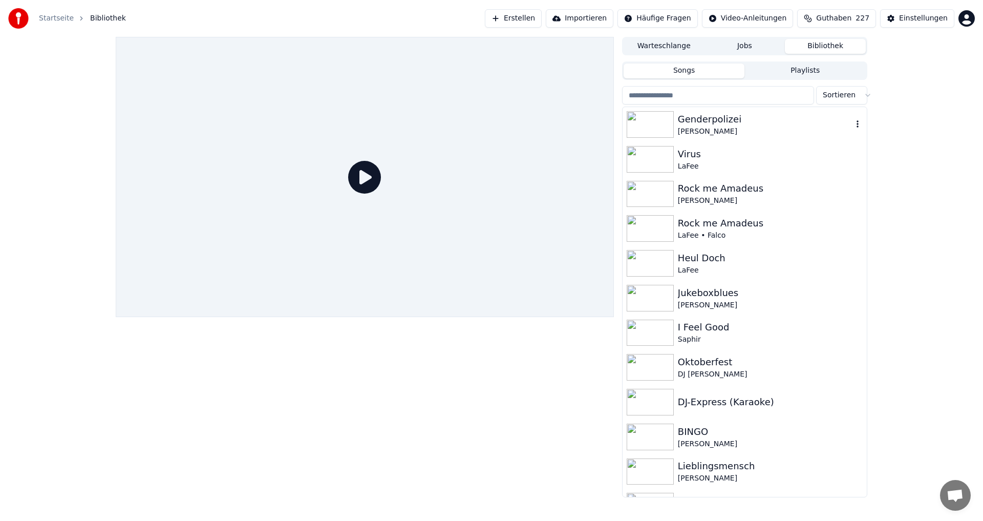
click at [651, 119] on img at bounding box center [650, 124] width 47 height 27
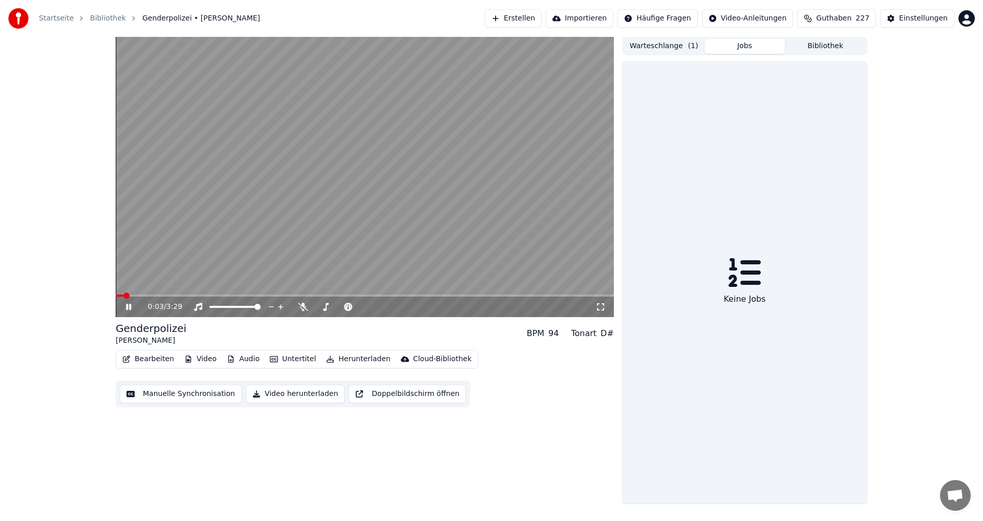
click at [748, 46] on button "Jobs" at bounding box center [745, 46] width 81 height 15
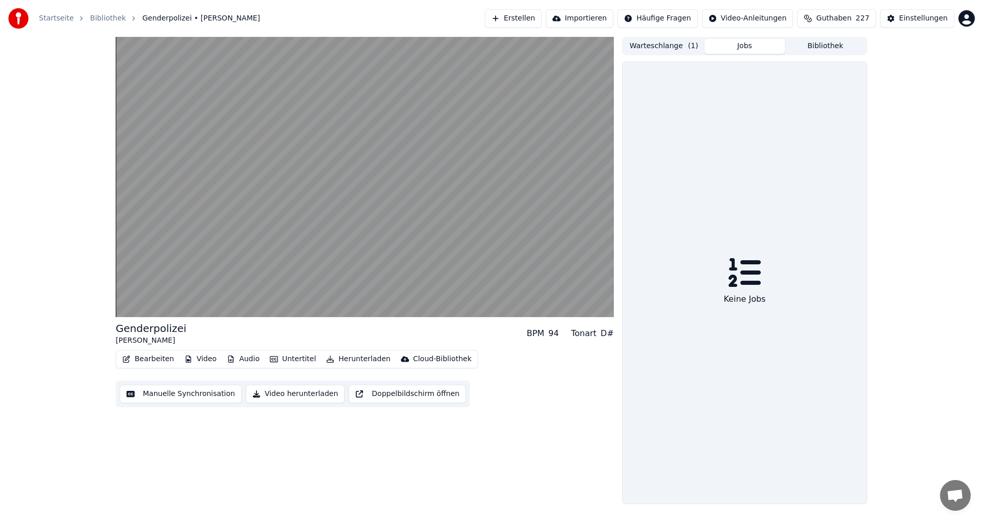
click at [677, 48] on button "Warteschlange ( 1 )" at bounding box center [664, 46] width 81 height 15
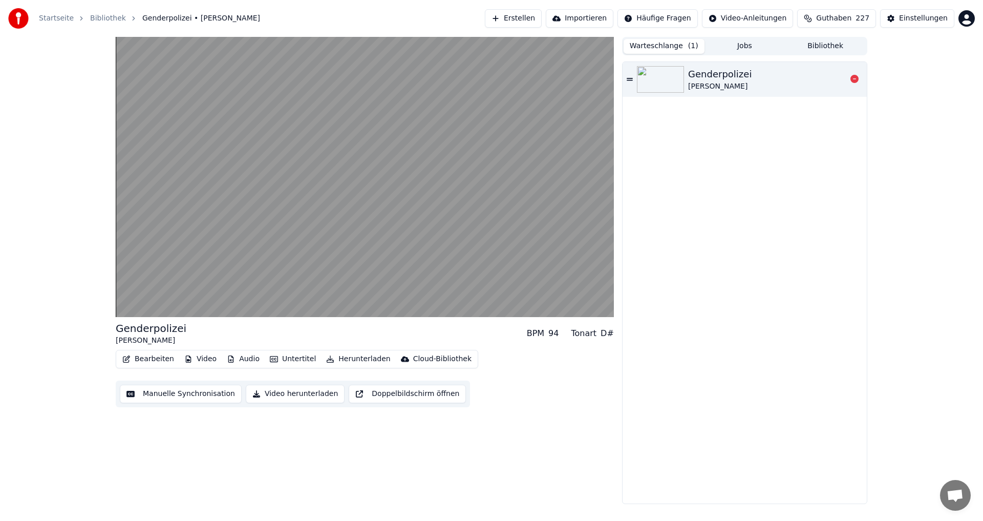
click at [678, 86] on img at bounding box center [660, 79] width 47 height 27
click at [856, 78] on icon at bounding box center [855, 79] width 8 height 8
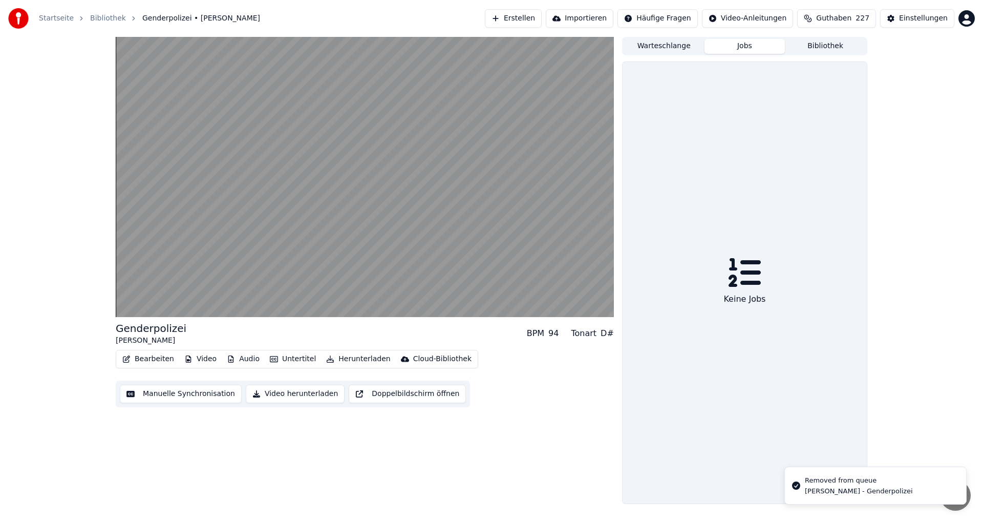
click at [750, 45] on button "Jobs" at bounding box center [745, 46] width 81 height 15
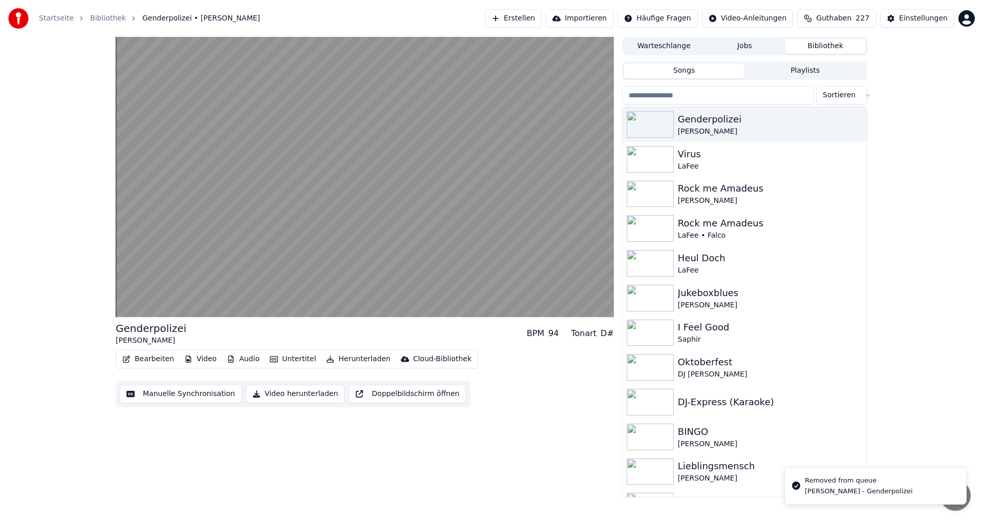
click at [826, 43] on button "Bibliothek" at bounding box center [825, 46] width 81 height 15
click at [696, 124] on div "Genderpolizei" at bounding box center [765, 119] width 175 height 14
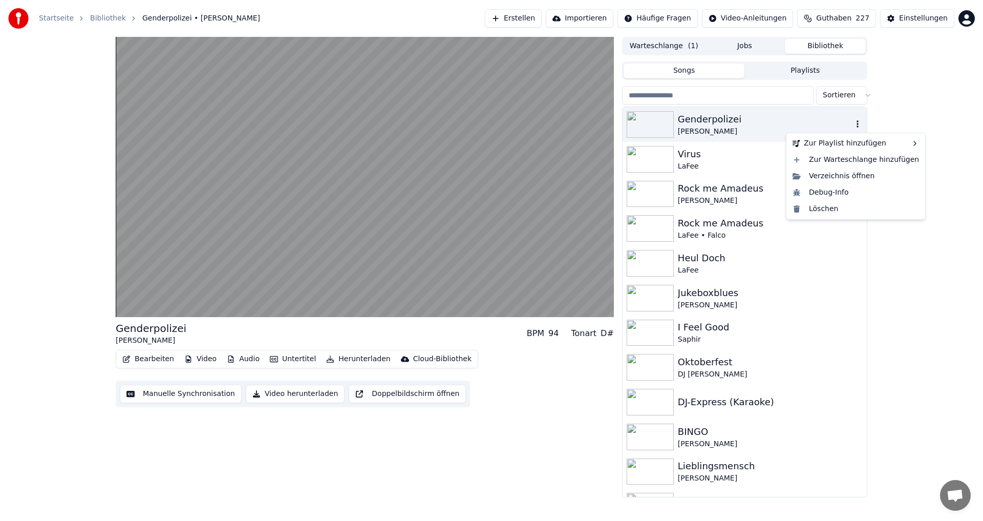
click at [853, 125] on icon "button" at bounding box center [858, 124] width 10 height 8
click at [540, 16] on button "Erstellen" at bounding box center [513, 18] width 57 height 18
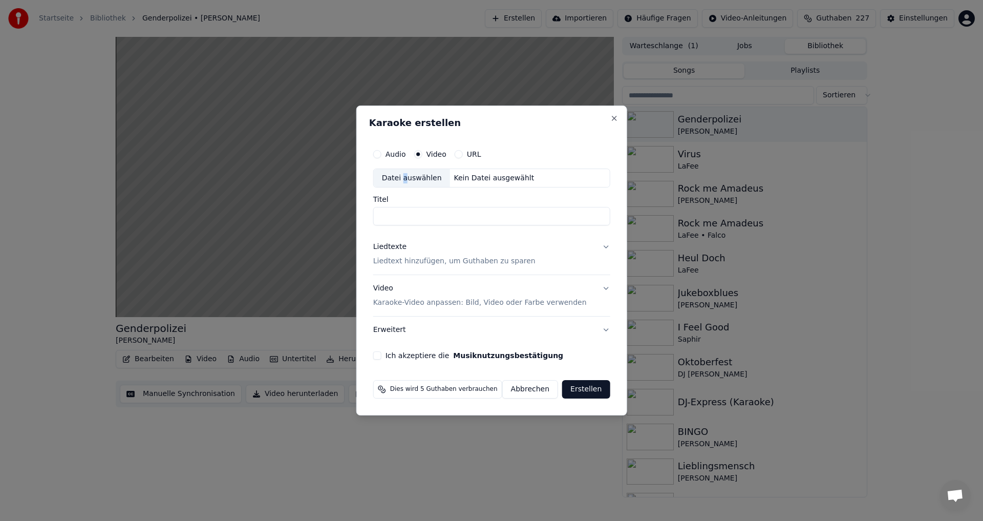
click at [407, 176] on div "Datei auswählen" at bounding box center [412, 178] width 76 height 18
click at [610, 120] on button "Close" at bounding box center [614, 118] width 8 height 8
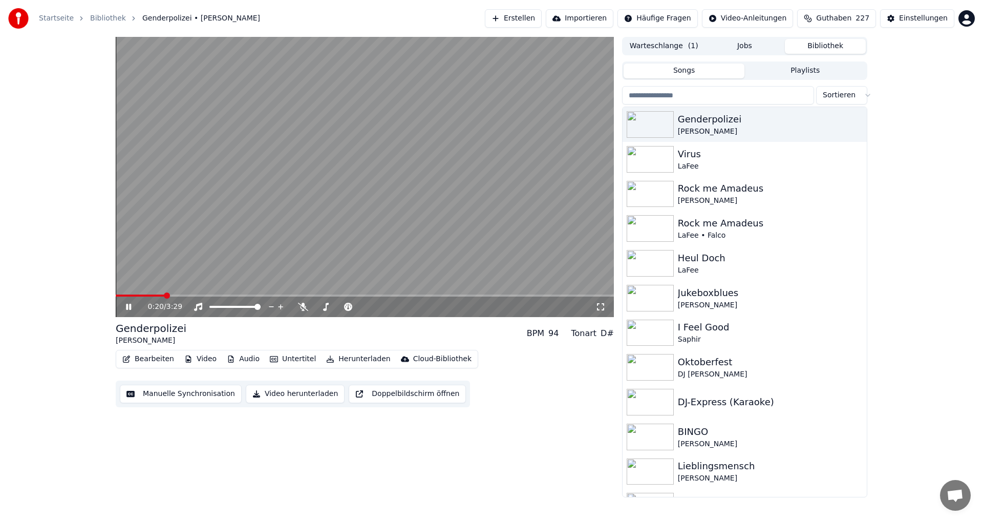
click at [435, 272] on video at bounding box center [365, 177] width 498 height 280
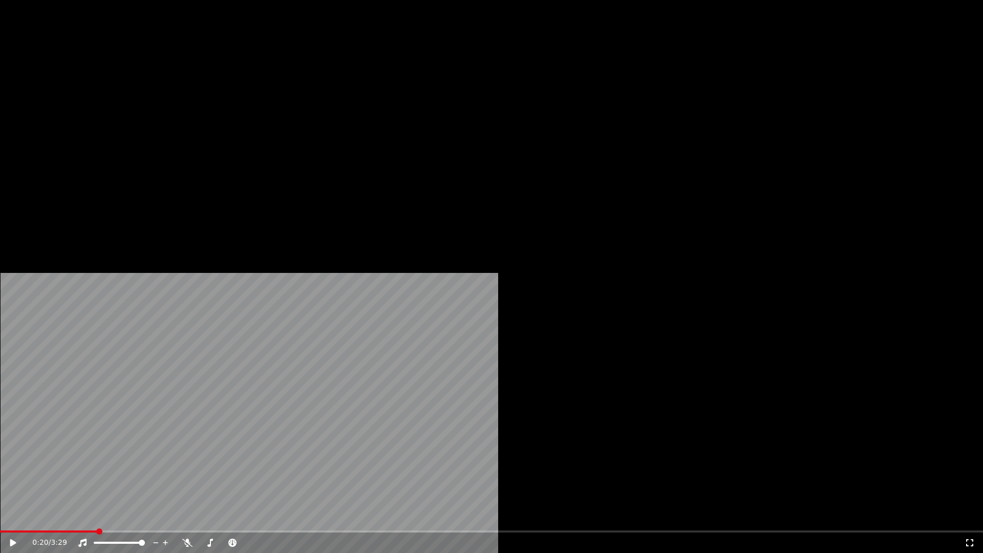
click at [435, 284] on video at bounding box center [491, 276] width 983 height 553
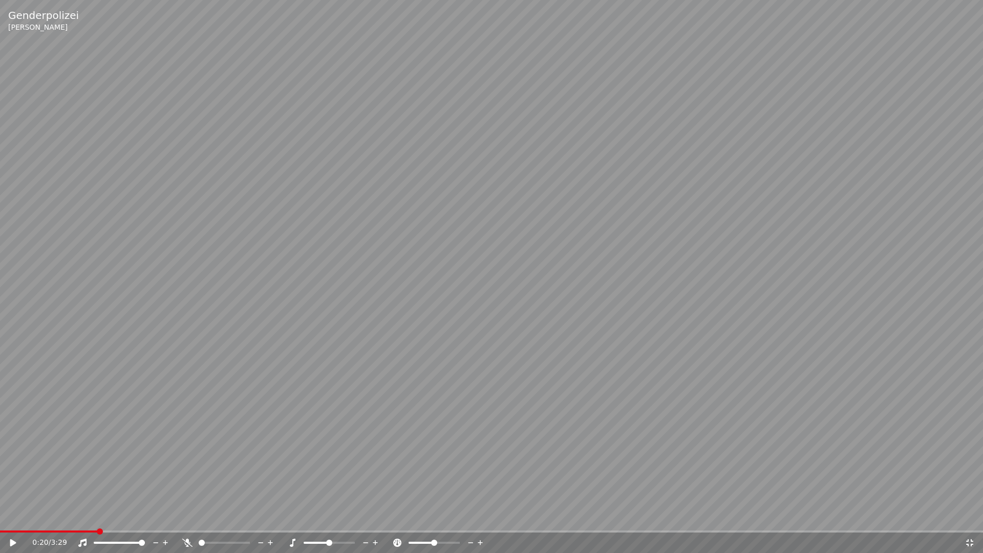
click at [415, 342] on video at bounding box center [491, 276] width 983 height 553
drag, startPoint x: 971, startPoint y: 546, endPoint x: 945, endPoint y: 515, distance: 40.0
click at [970, 520] on icon at bounding box center [970, 543] width 10 height 8
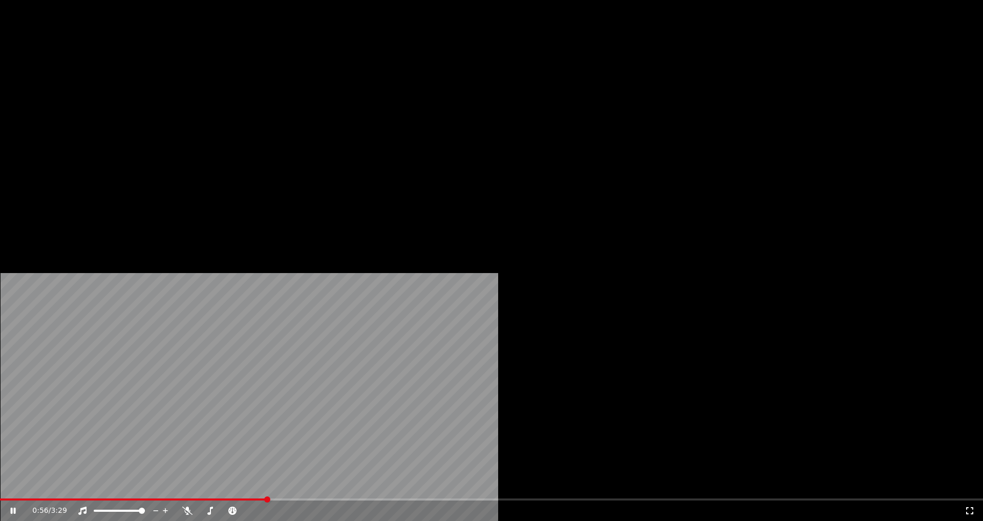
click at [150, 86] on button "Bearbeiten" at bounding box center [148, 79] width 60 height 14
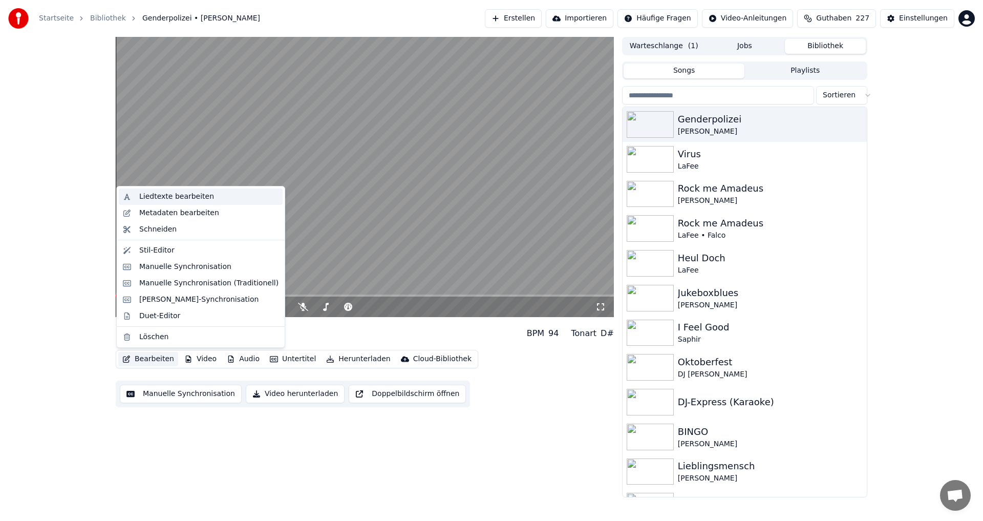
click at [149, 204] on div "Liedtexte bearbeiten" at bounding box center [201, 196] width 164 height 16
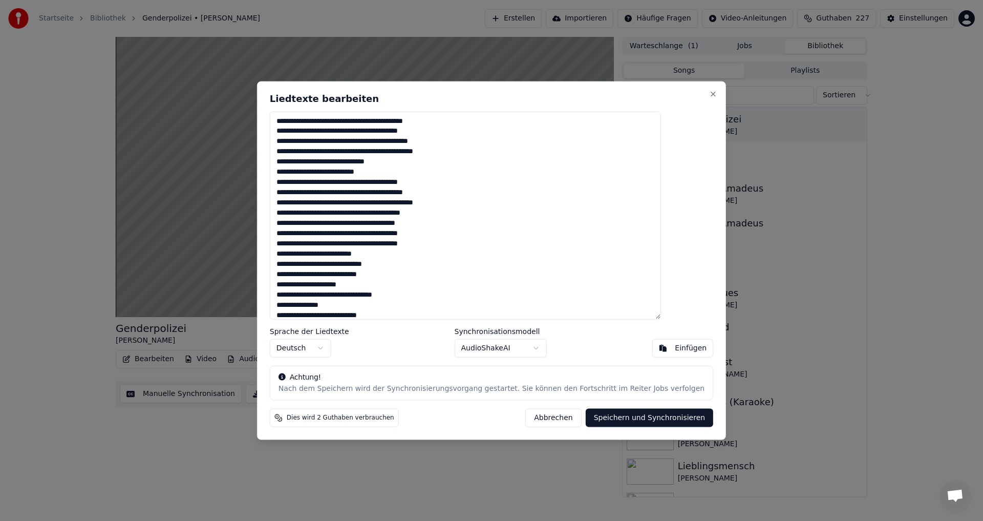
scroll to position [241, 0]
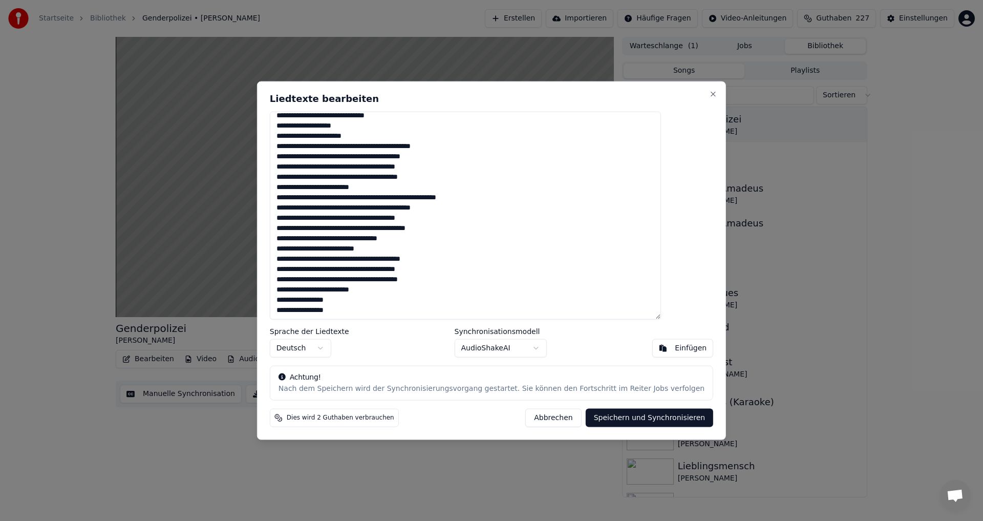
drag, startPoint x: 302, startPoint y: 119, endPoint x: 420, endPoint y: 353, distance: 262.2
click at [420, 353] on div "Liedtexte bearbeiten Sprache der Liedtexte Deutsch Synchronisationsmodell Audio…" at bounding box center [491, 260] width 469 height 359
click at [339, 173] on textarea at bounding box center [465, 215] width 391 height 208
click at [709, 95] on button "Close" at bounding box center [713, 94] width 8 height 8
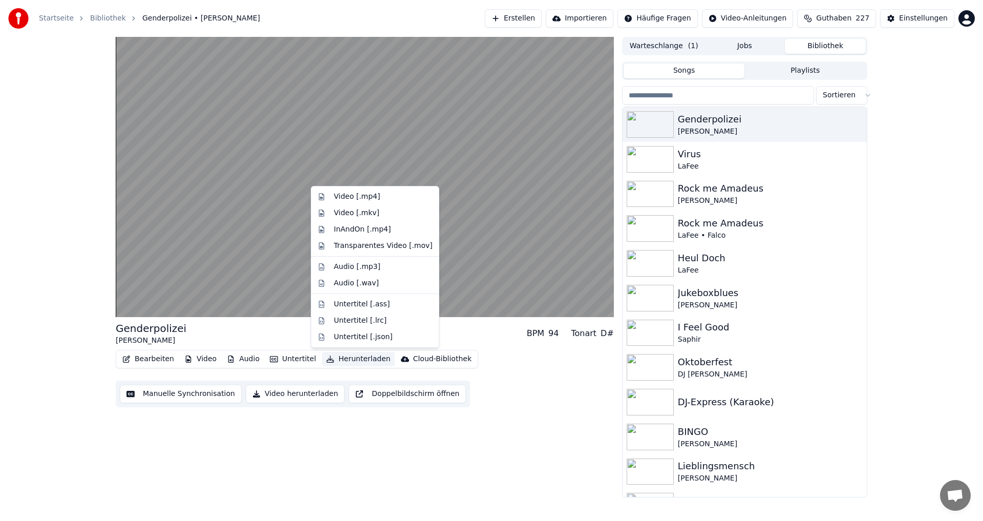
click at [353, 358] on button "Herunterladen" at bounding box center [358, 359] width 72 height 14
click at [347, 194] on div "Video [.mp4]" at bounding box center [357, 197] width 46 height 10
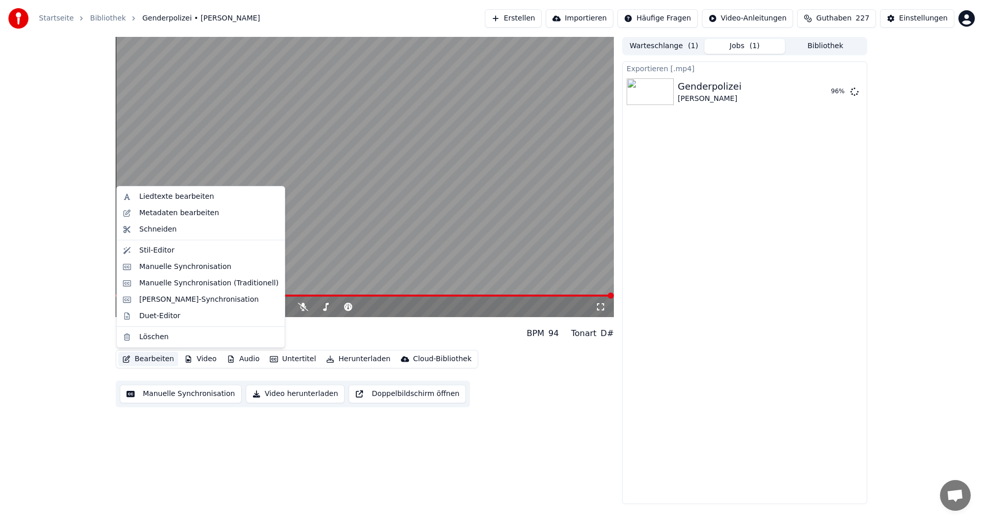
click at [139, 360] on button "Bearbeiten" at bounding box center [148, 359] width 60 height 14
click at [167, 252] on div "Stil-Editor" at bounding box center [156, 250] width 35 height 10
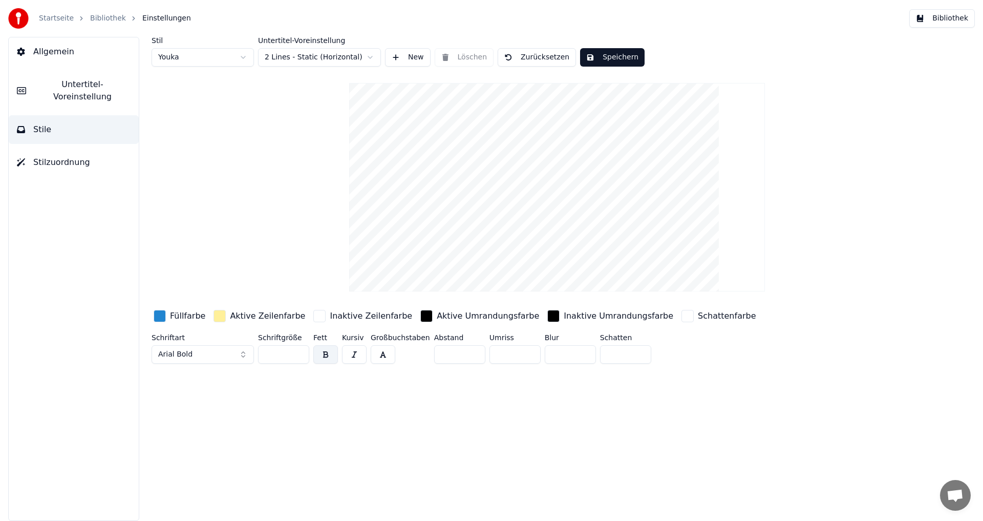
click at [414, 57] on button "New" at bounding box center [408, 57] width 46 height 18
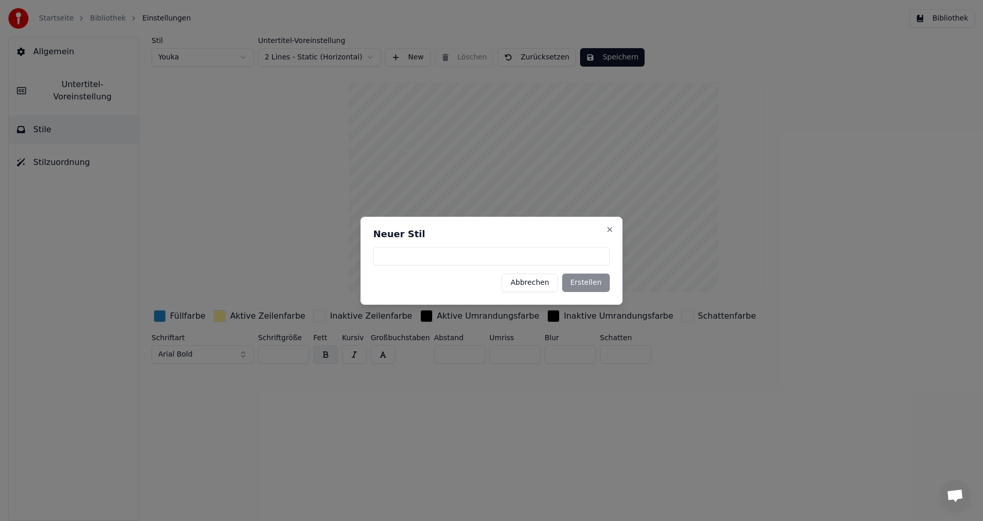
click at [404, 257] on input at bounding box center [491, 256] width 237 height 18
type input "*******"
click at [586, 288] on button "Erstellen" at bounding box center [586, 282] width 48 height 18
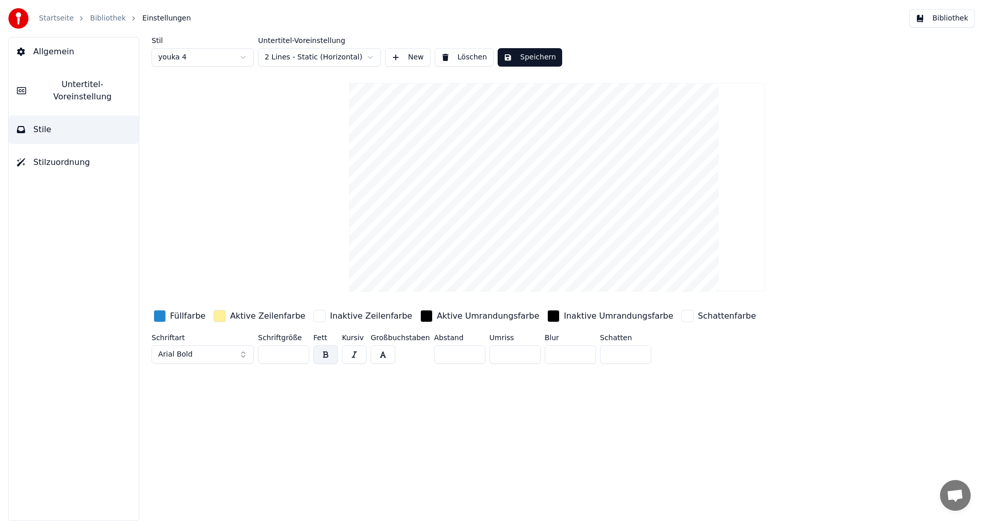
click at [526, 56] on button "Speichern" at bounding box center [530, 57] width 65 height 18
click at [520, 59] on button "Speichern" at bounding box center [530, 57] width 65 height 18
click at [958, 493] on span "Chat öffnen" at bounding box center [955, 496] width 17 height 14
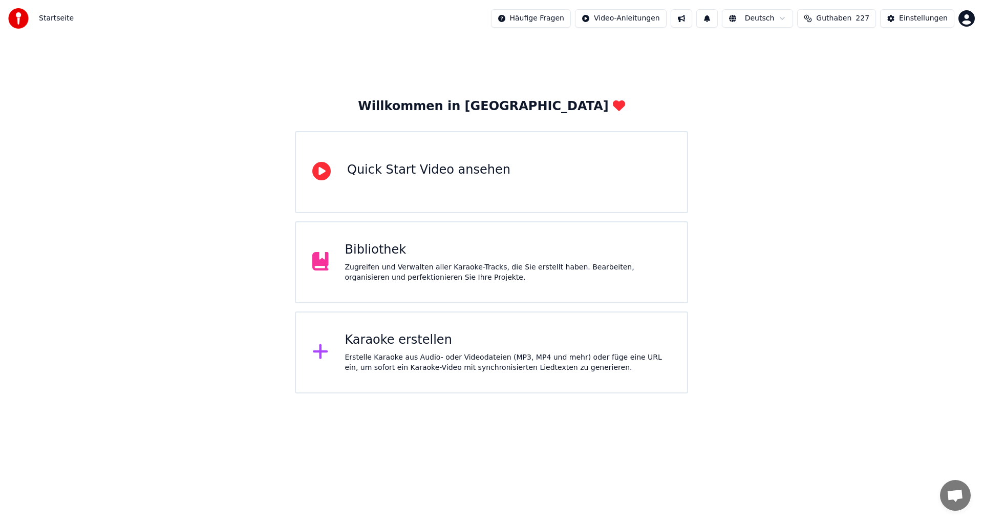
click at [380, 352] on div "Erstelle Karaoke aus Audio- oder Videodateien (MP3, MP4 und mehr) oder füge ein…" at bounding box center [508, 362] width 326 height 20
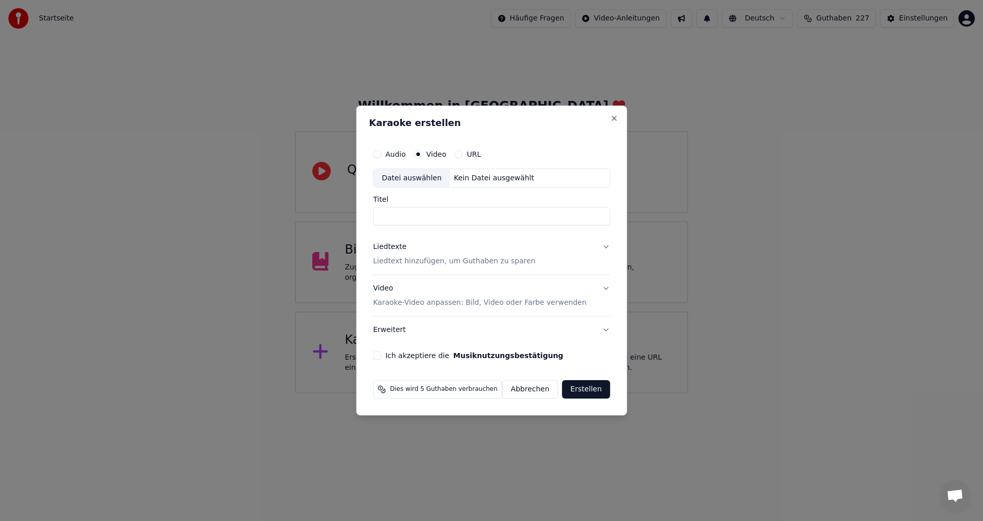
click at [413, 177] on div "Datei auswählen" at bounding box center [412, 178] width 76 height 18
type input "**********"
click at [478, 264] on p "Liedtext hinzufügen, um Guthaben zu sparen" at bounding box center [454, 262] width 162 height 10
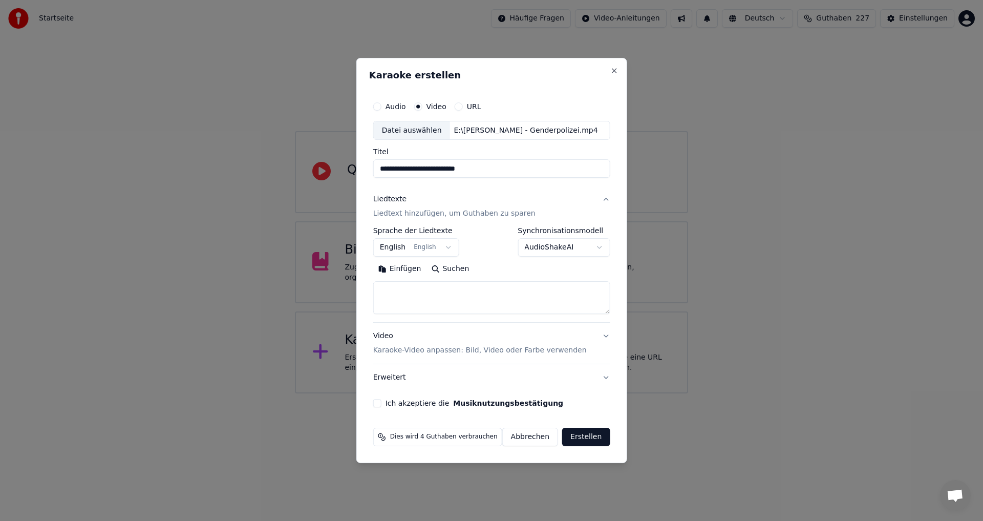
click at [522, 440] on button "Abbrechen" at bounding box center [530, 437] width 56 height 18
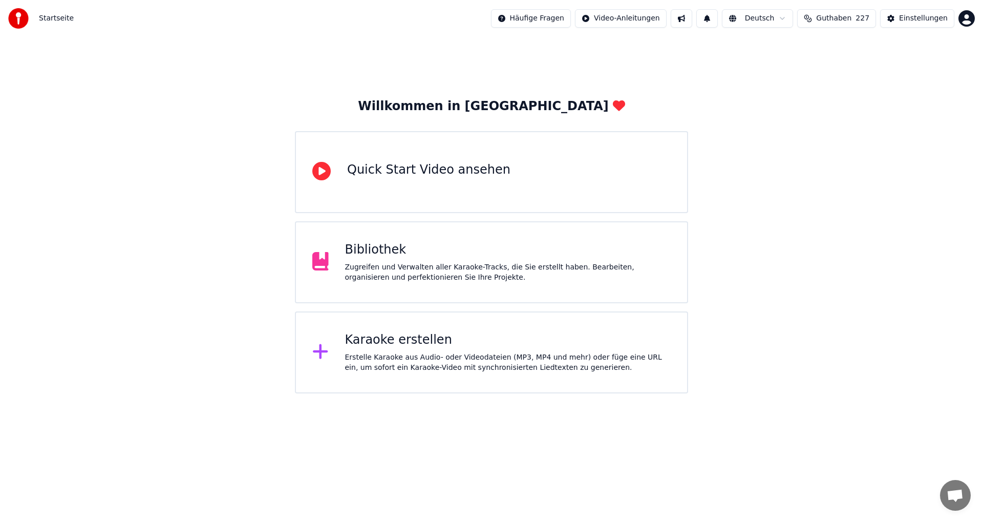
click at [407, 346] on div "Karaoke erstellen" at bounding box center [508, 340] width 326 height 16
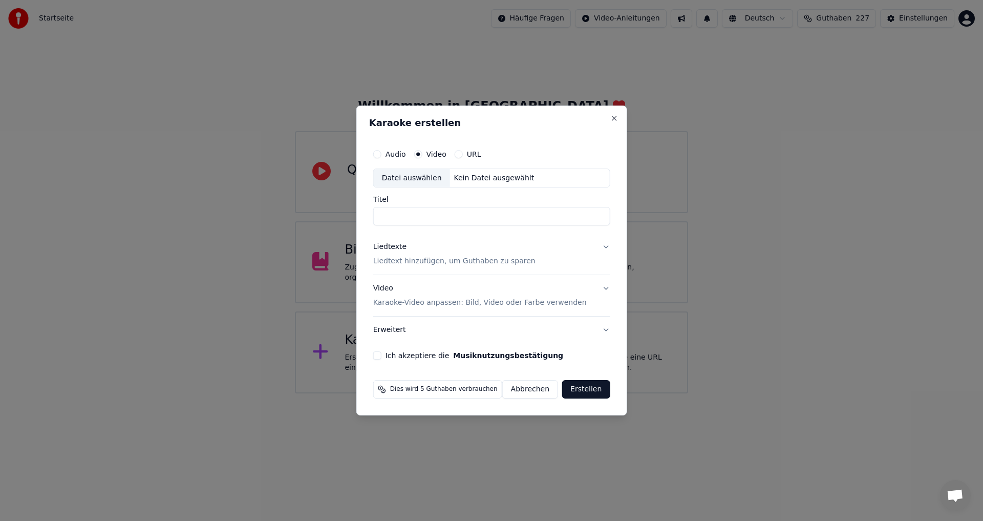
click at [406, 176] on div "Datei auswählen" at bounding box center [412, 178] width 76 height 18
type input "**********"
click at [599, 288] on button "Video Karaoke-Video anpassen: Bild, Video oder Farbe verwenden" at bounding box center [491, 296] width 237 height 41
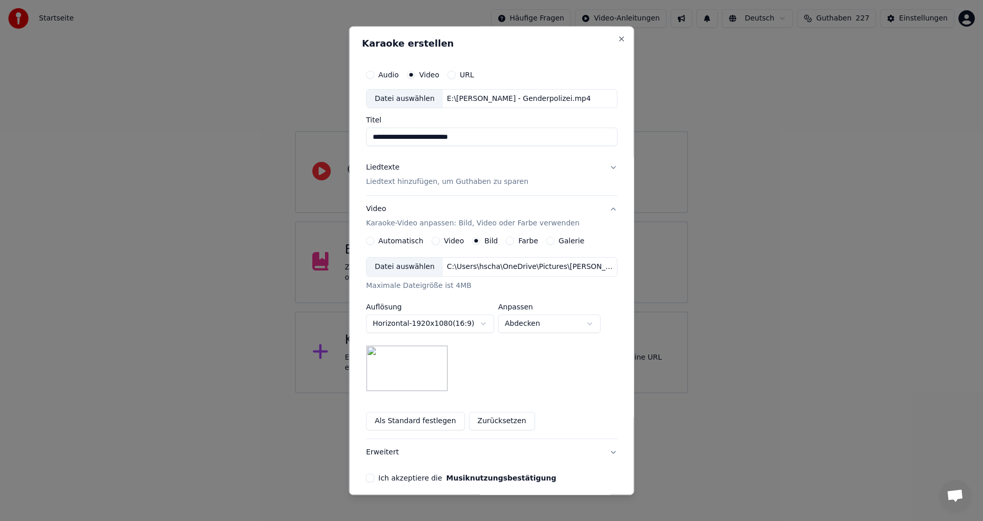
click at [433, 239] on button "Video" at bounding box center [436, 241] width 8 height 8
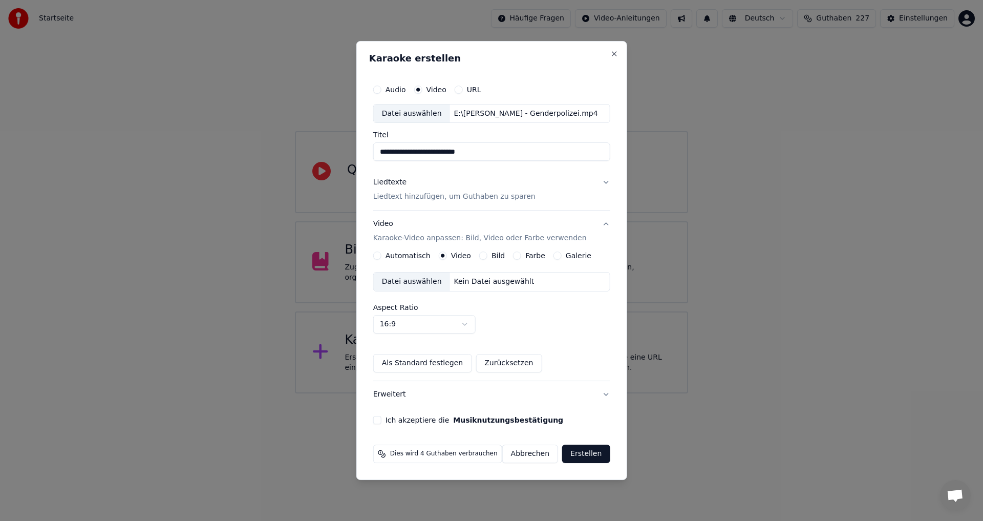
click at [409, 283] on div "Datei auswählen" at bounding box center [412, 281] width 76 height 18
click at [404, 393] on button "Erweitert" at bounding box center [491, 394] width 237 height 27
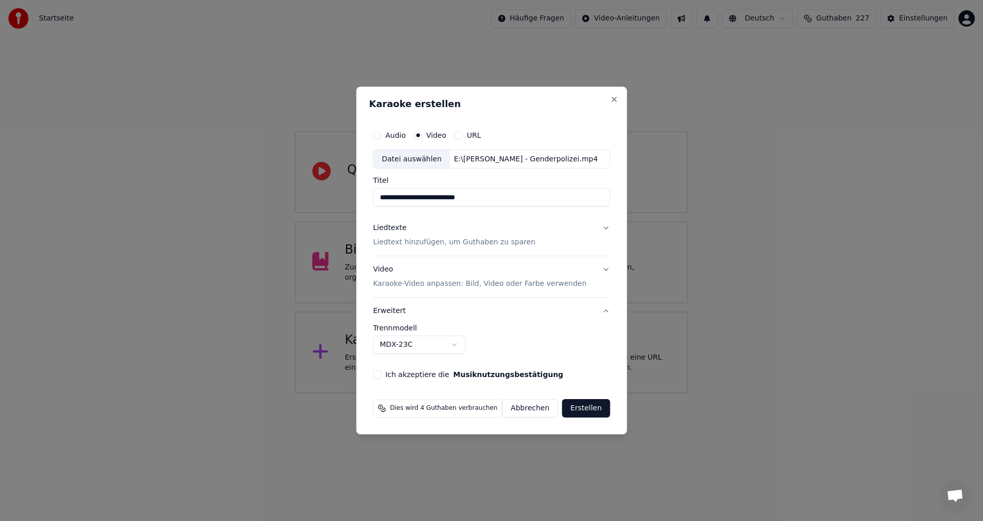
click at [459, 345] on body "**********" at bounding box center [491, 196] width 983 height 393
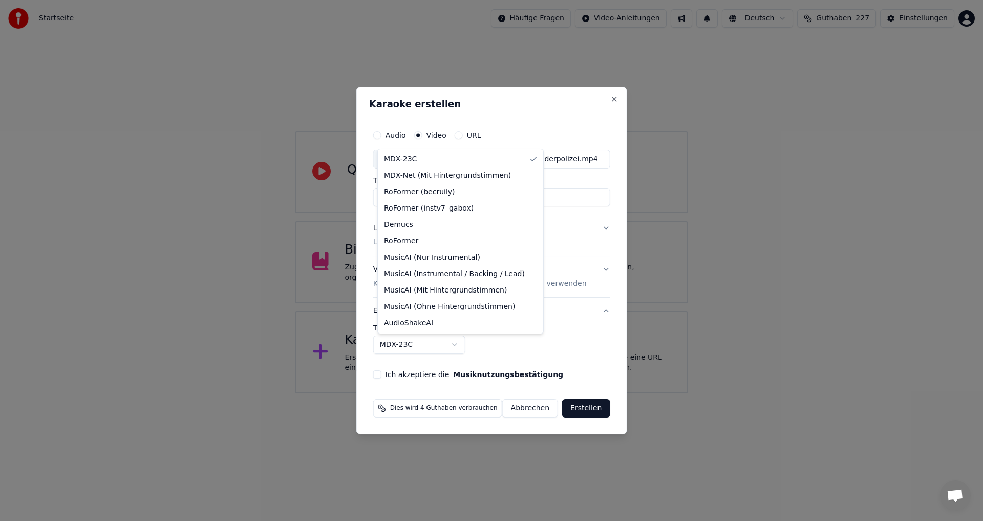
select select "**********"
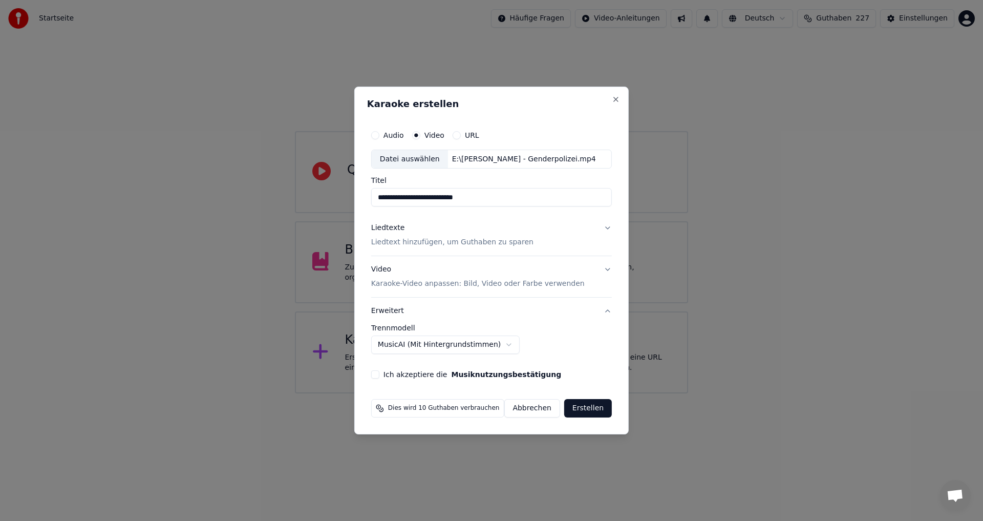
click at [379, 374] on button "Ich akzeptiere die Musiknutzungsbestätigung" at bounding box center [375, 374] width 8 height 8
click at [456, 244] on p "Liedtext hinzufügen, um Guthaben zu sparen" at bounding box center [452, 243] width 162 height 10
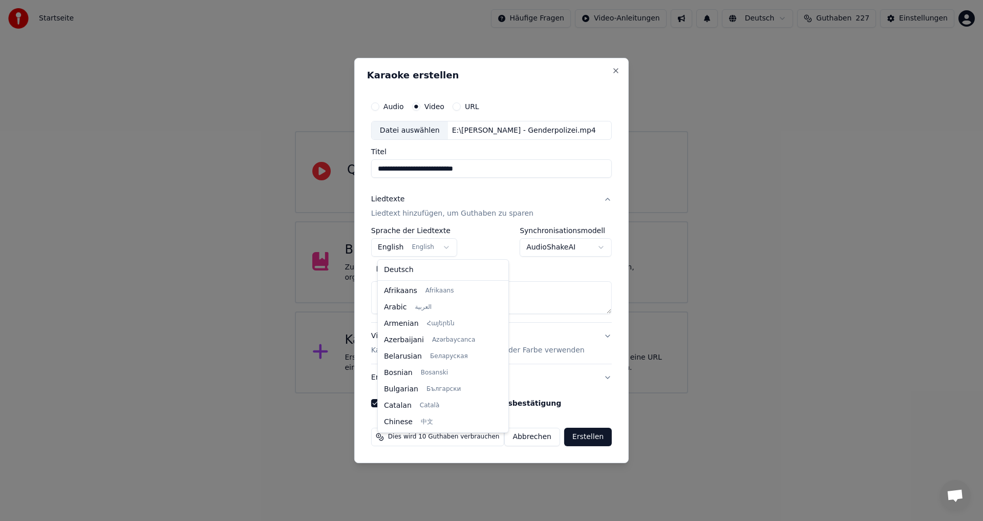
click at [445, 249] on body "**********" at bounding box center [491, 196] width 983 height 393
select select "**"
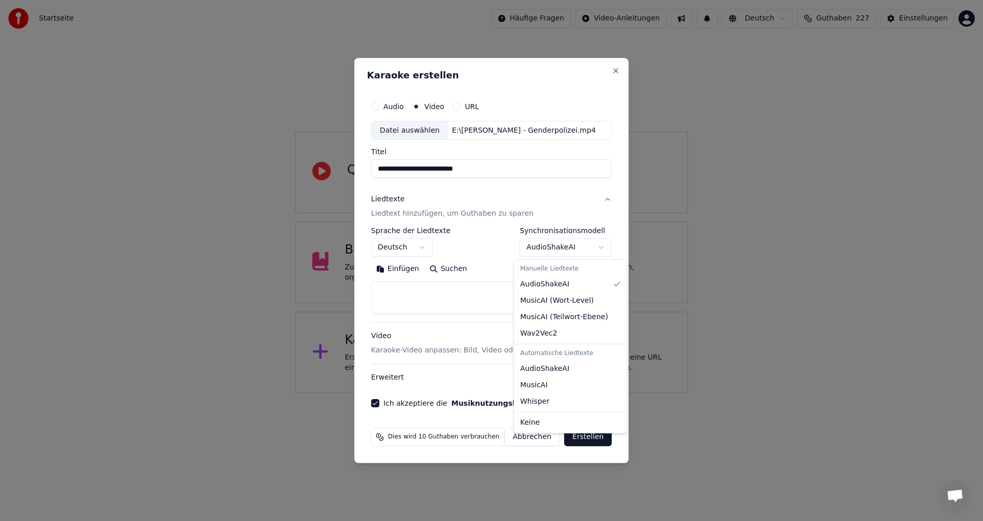
click at [597, 246] on body "**********" at bounding box center [491, 196] width 983 height 393
select select "**********"
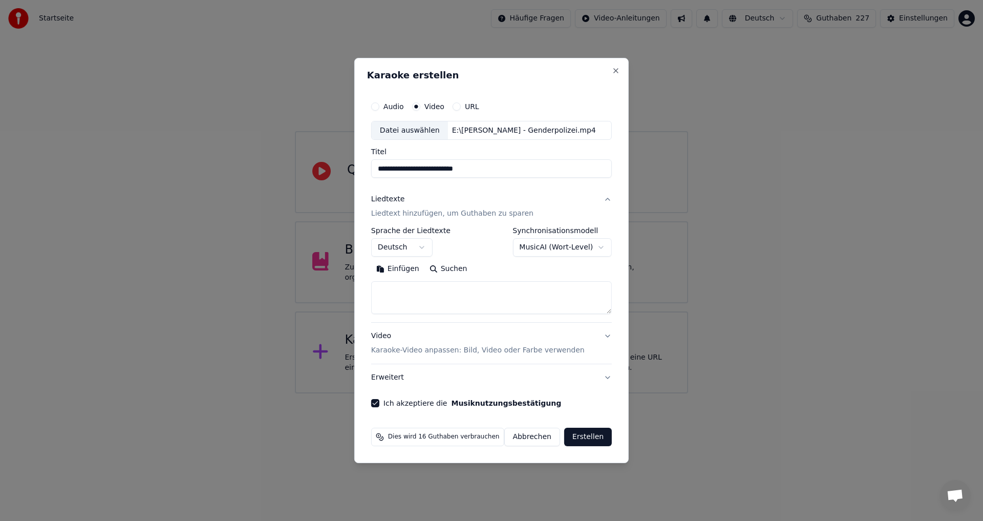
click at [394, 291] on textarea at bounding box center [491, 298] width 241 height 33
click at [400, 270] on button "Einfügen" at bounding box center [397, 269] width 53 height 16
click at [603, 335] on button "Video Karaoke-Video anpassen: Bild, Video oder Farbe verwenden" at bounding box center [491, 343] width 241 height 41
type textarea "**********"
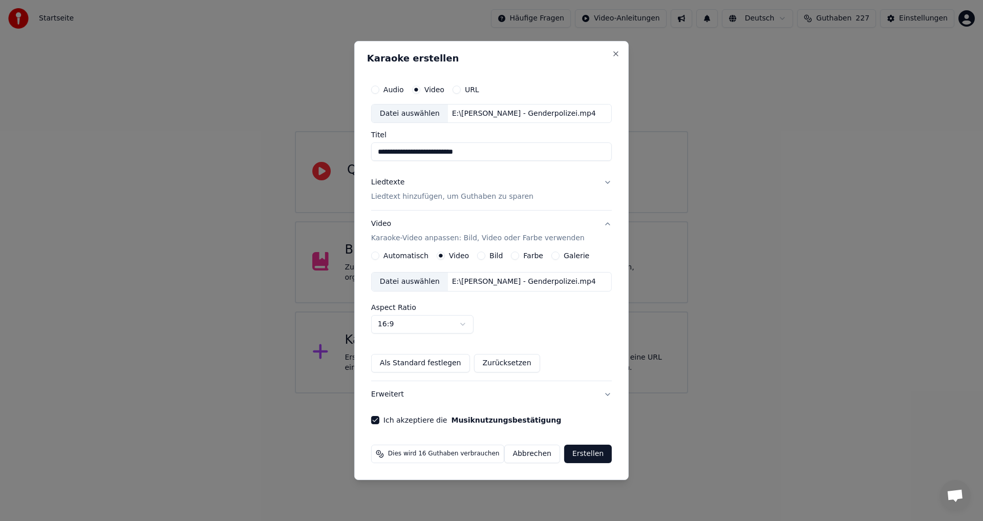
click at [603, 335] on div "Automatisch Video Bild Farbe Galerie Datei auswählen E:\[PERSON_NAME] - Genderp…" at bounding box center [491, 311] width 241 height 121
click at [612, 53] on button "Close" at bounding box center [616, 54] width 8 height 8
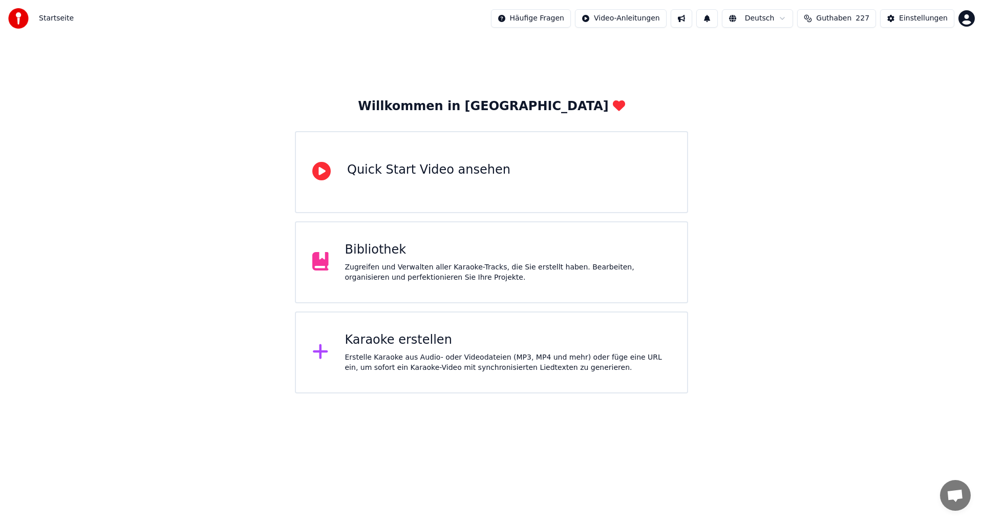
click at [399, 347] on div "Karaoke erstellen" at bounding box center [508, 340] width 326 height 16
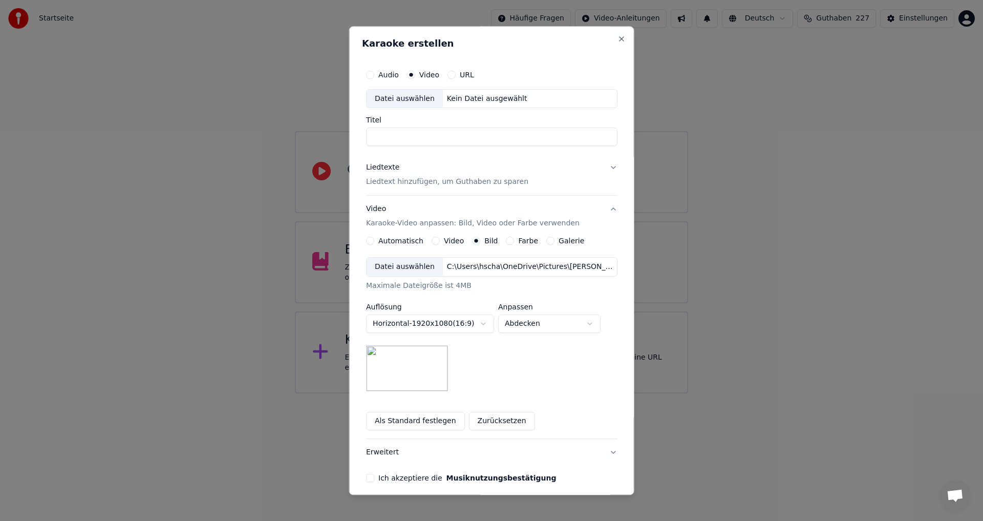
click at [392, 100] on div "Datei auswählen" at bounding box center [405, 99] width 76 height 18
type input "**********"
click at [432, 239] on button "Video" at bounding box center [436, 241] width 8 height 8
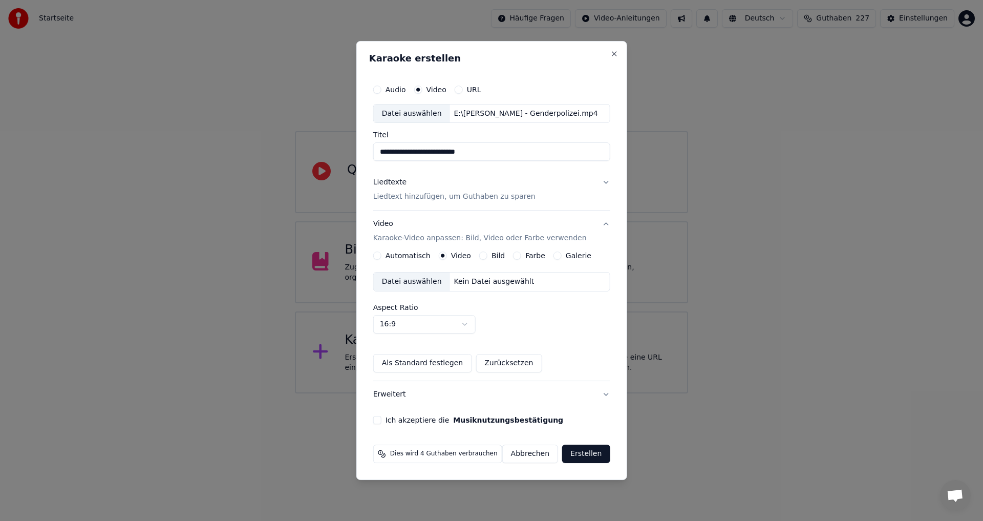
click at [409, 282] on div "Datei auswählen" at bounding box center [412, 281] width 76 height 18
click at [468, 197] on p "Liedtext hinzufügen, um Guthaben zu sparen" at bounding box center [454, 197] width 162 height 10
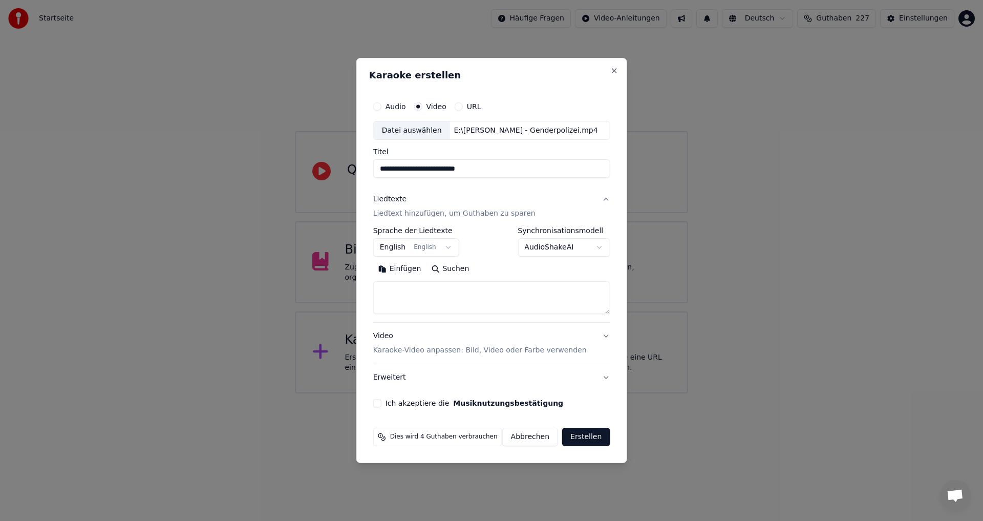
click at [450, 247] on body "**********" at bounding box center [491, 196] width 983 height 393
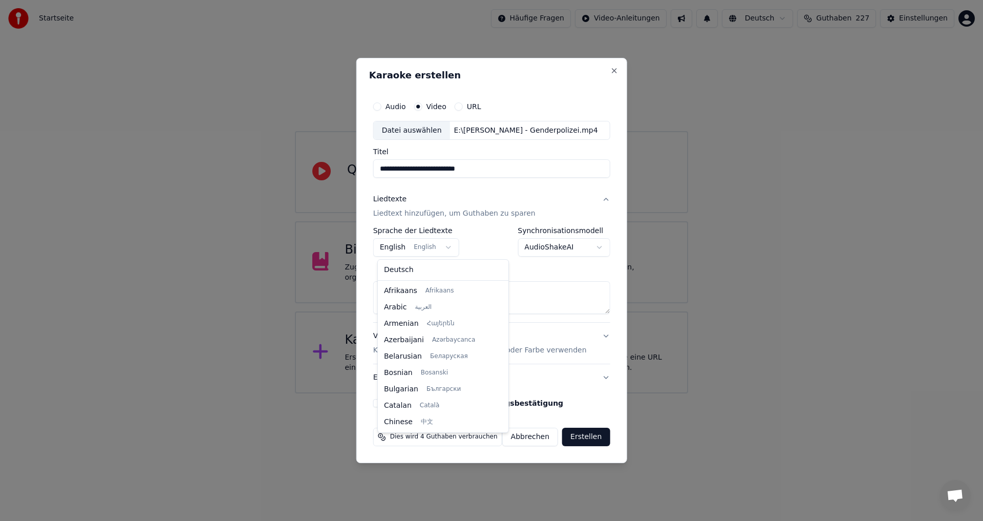
scroll to position [82, 0]
select select "**"
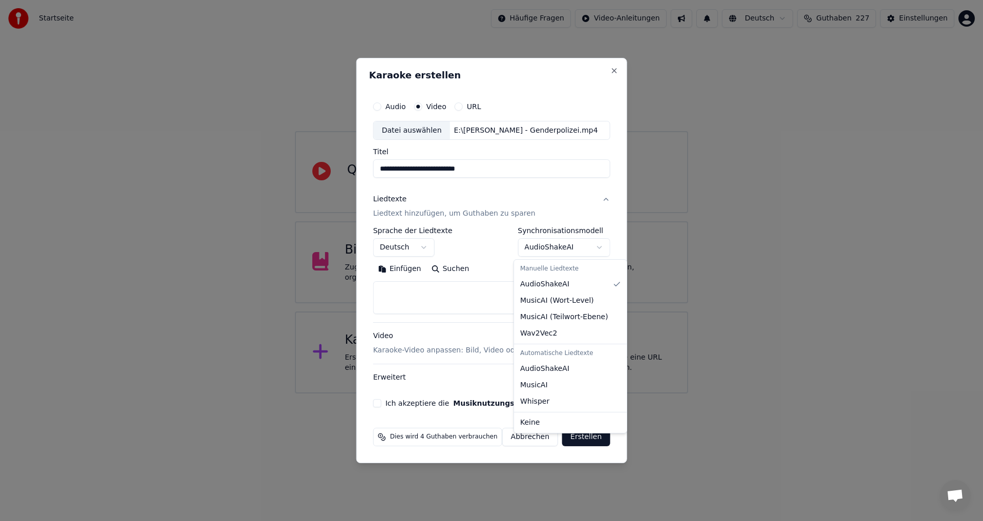
click at [596, 245] on body "**********" at bounding box center [491, 196] width 983 height 393
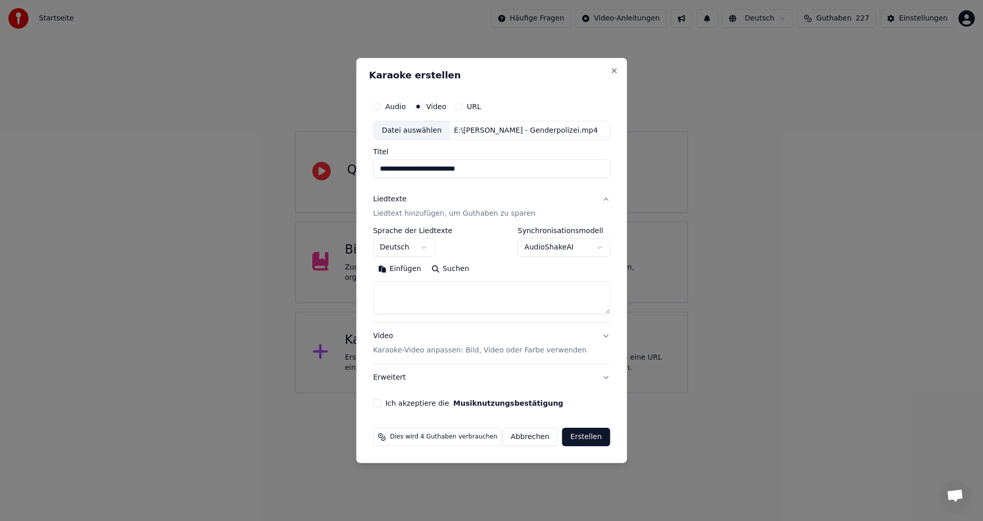
click at [412, 291] on textarea at bounding box center [491, 298] width 237 height 33
click at [399, 268] on button "Einfügen" at bounding box center [399, 269] width 53 height 16
type textarea "**********"
click at [381, 401] on button "Ich akzeptiere die Musiknutzungsbestätigung" at bounding box center [377, 403] width 8 height 8
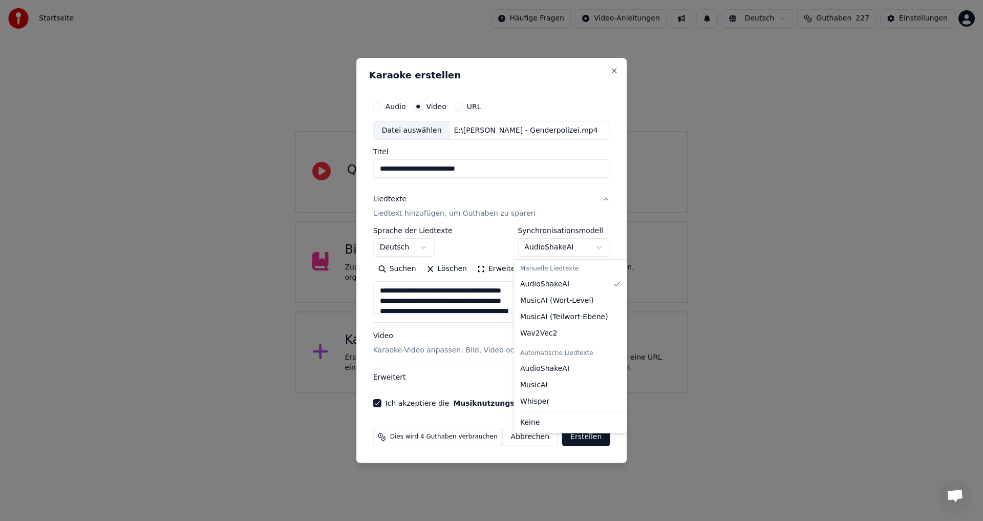
click at [598, 246] on body "**********" at bounding box center [491, 196] width 983 height 393
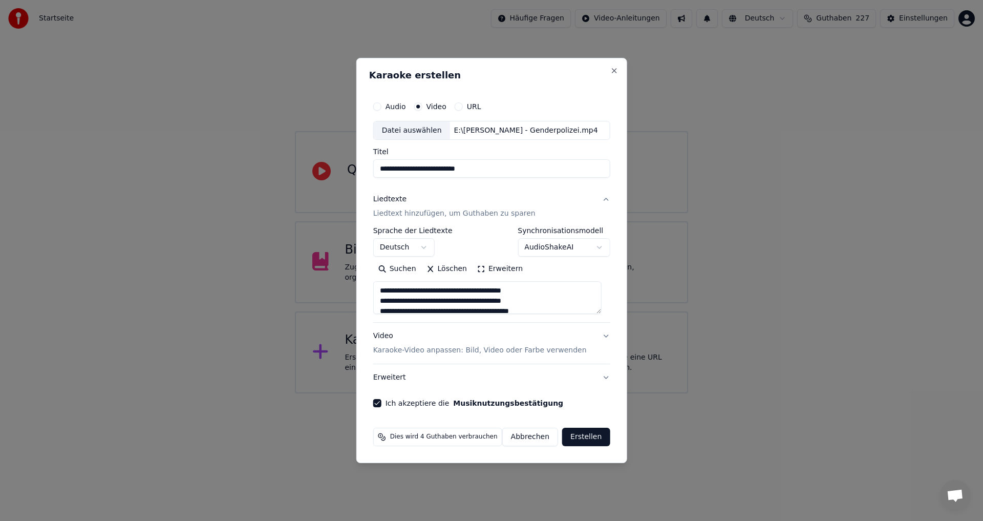
click at [533, 393] on body "**********" at bounding box center [491, 196] width 983 height 393
click at [533, 440] on button "Abbrechen" at bounding box center [530, 437] width 56 height 18
select select
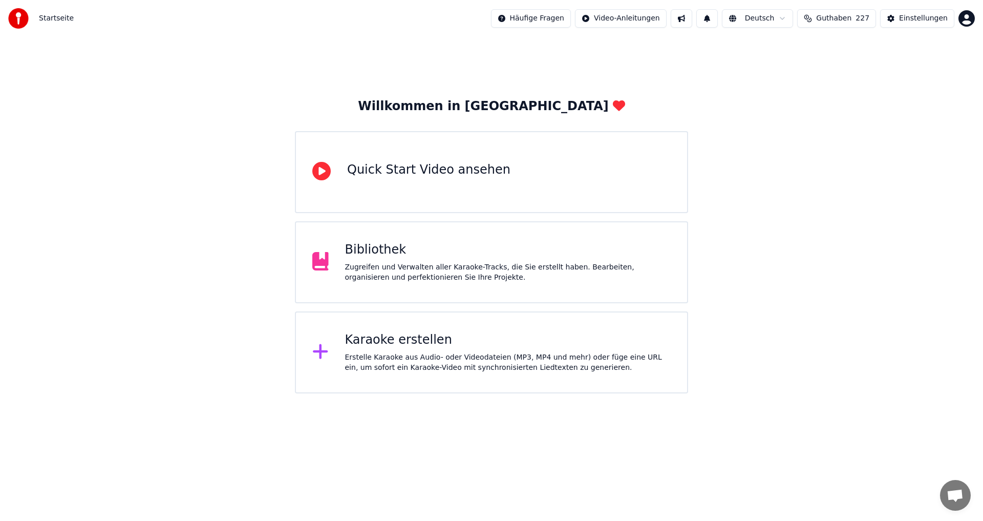
click at [376, 347] on div "Karaoke erstellen" at bounding box center [508, 340] width 326 height 16
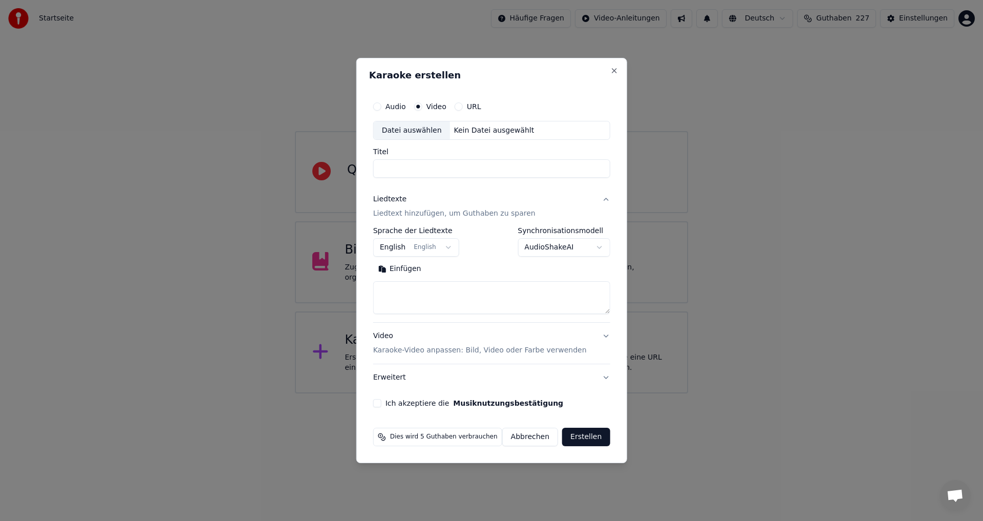
click at [532, 439] on button "Abbrechen" at bounding box center [530, 437] width 56 height 18
select select
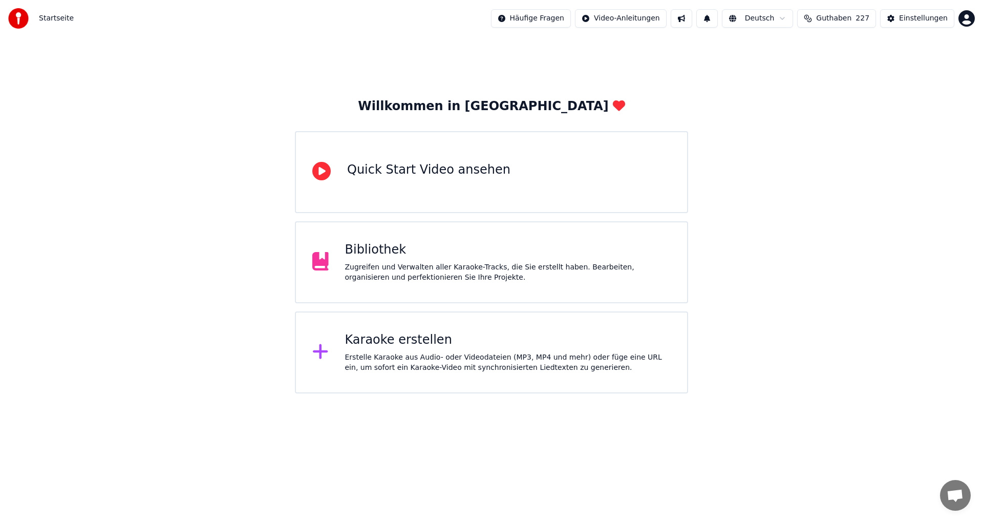
click at [437, 367] on div "Erstelle Karaoke aus Audio- oder Videodateien (MP3, MP4 und mehr) oder füge ein…" at bounding box center [508, 362] width 326 height 20
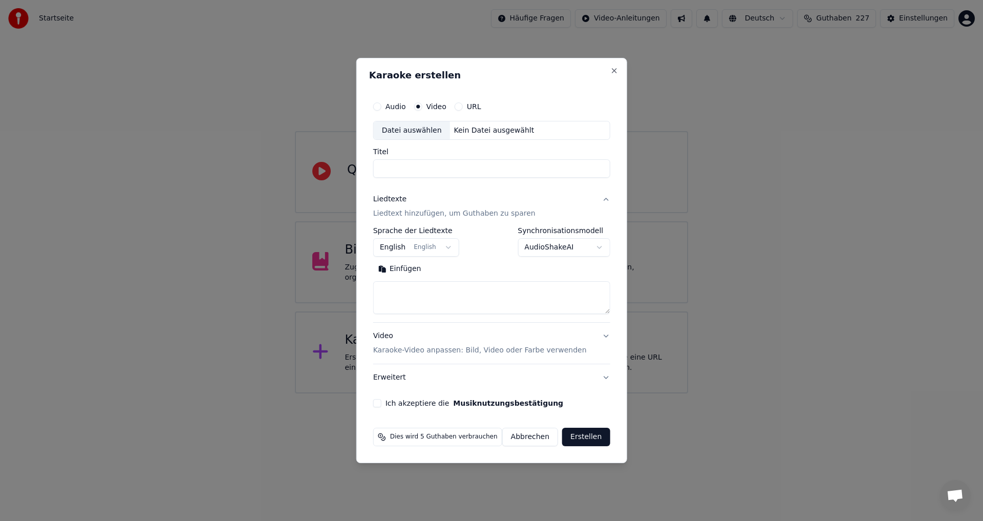
click at [532, 437] on button "Abbrechen" at bounding box center [530, 437] width 56 height 18
select select
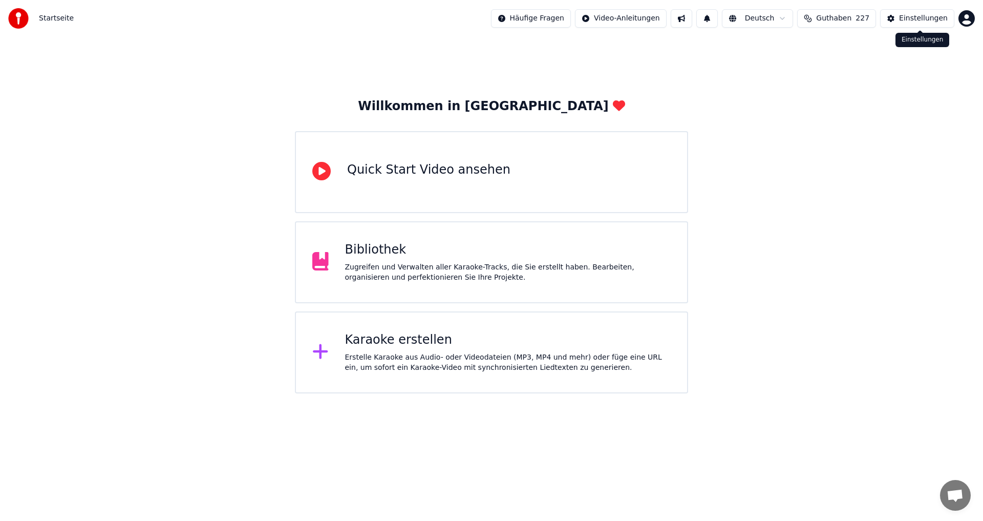
click at [911, 16] on div "Einstellungen" at bounding box center [923, 18] width 49 height 10
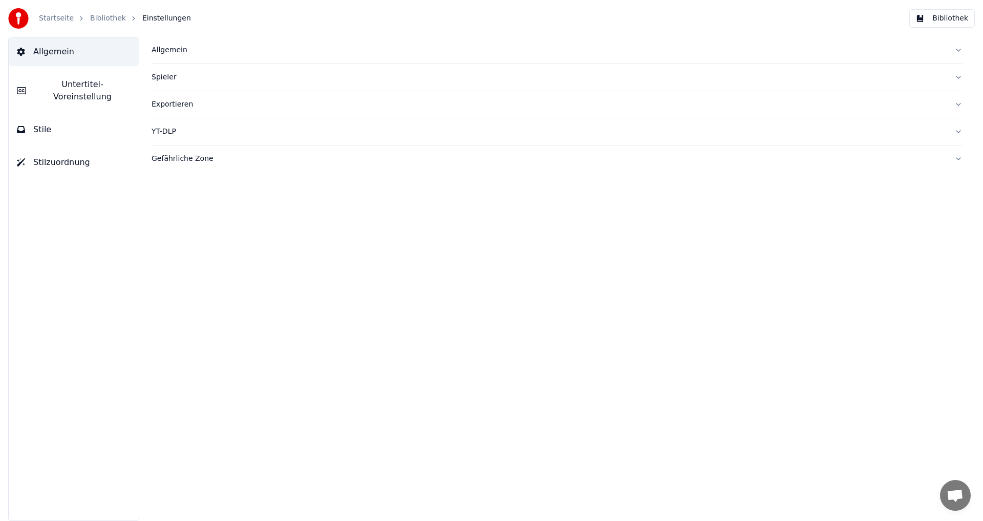
click at [46, 123] on span "Stile" at bounding box center [42, 129] width 18 height 12
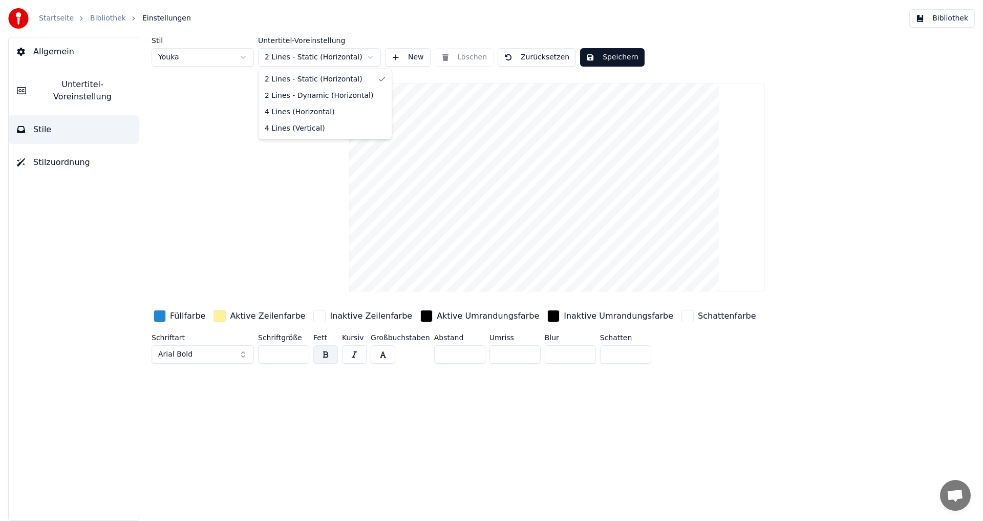
click at [374, 58] on html "Startseite Bibliothek Einstellungen Bibliothek Allgemein Untertitel-Voreinstell…" at bounding box center [491, 260] width 983 height 521
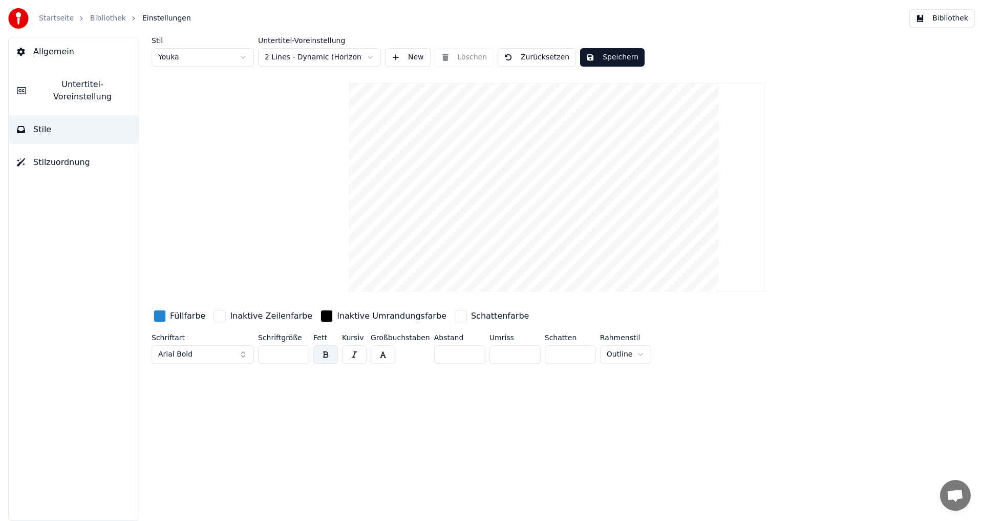
click at [599, 60] on button "Speichern" at bounding box center [612, 57] width 65 height 18
click at [50, 48] on span "Allgemein" at bounding box center [53, 52] width 41 height 12
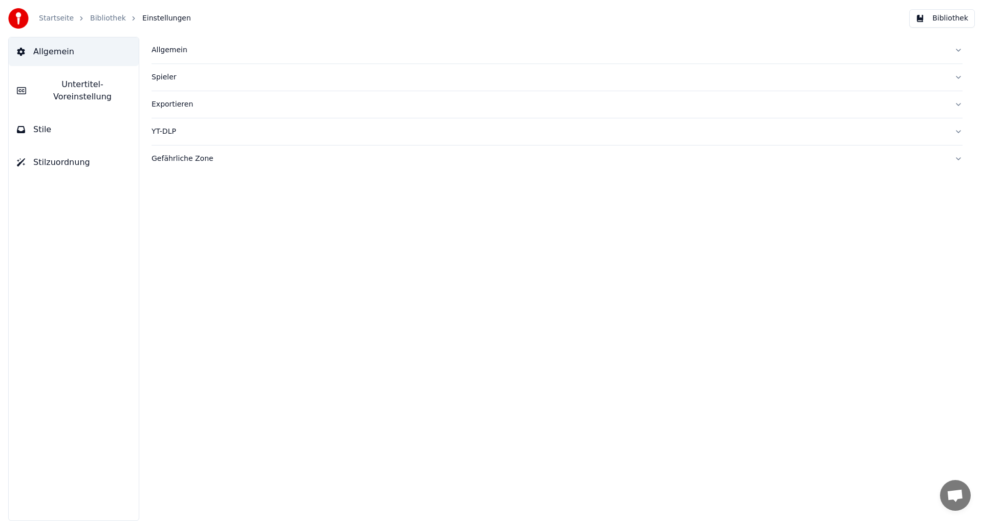
click at [22, 19] on img at bounding box center [18, 18] width 20 height 20
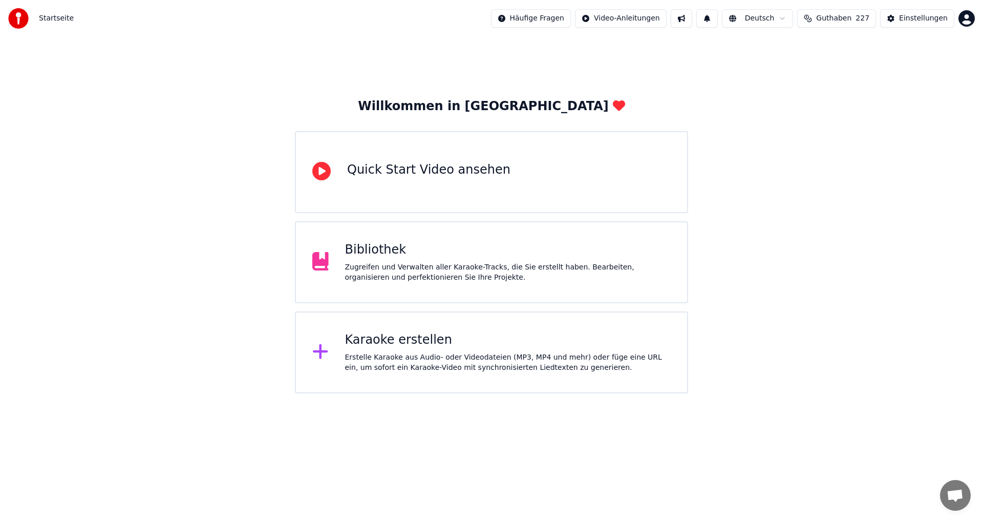
click at [395, 345] on div "Karaoke erstellen" at bounding box center [508, 340] width 326 height 16
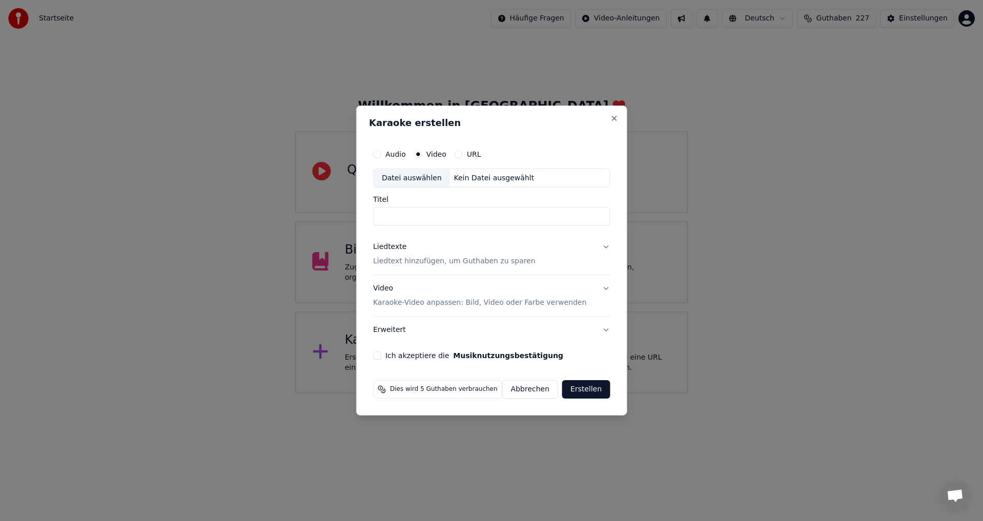
click at [407, 179] on div "Datei auswählen" at bounding box center [412, 178] width 76 height 18
type input "**********"
click at [606, 245] on div "**********" at bounding box center [491, 252] width 245 height 224
click at [602, 246] on button "Liedtexte Liedtext hinzufügen, um Guthaben zu sparen" at bounding box center [491, 254] width 237 height 41
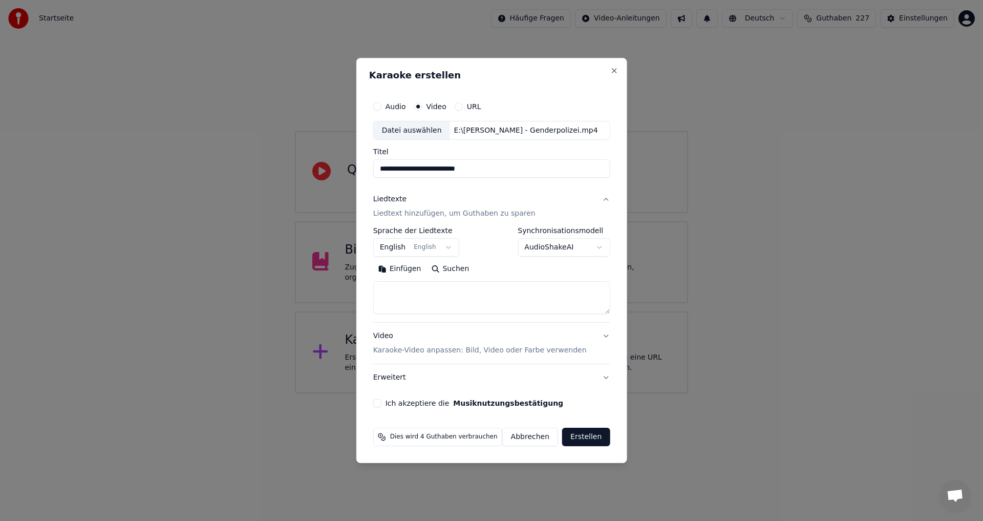
click at [450, 247] on body "**********" at bounding box center [491, 196] width 983 height 393
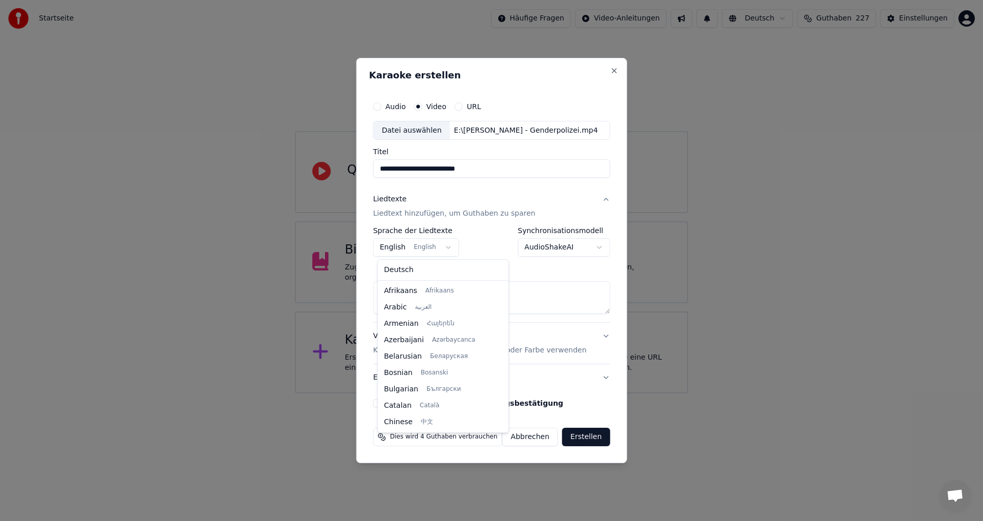
scroll to position [82, 0]
select select "**"
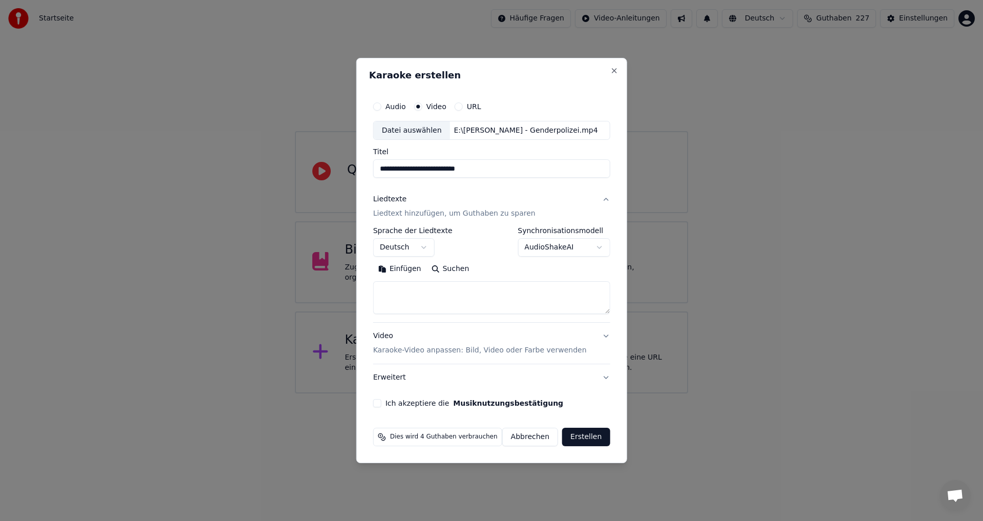
click at [443, 285] on textarea at bounding box center [491, 298] width 237 height 33
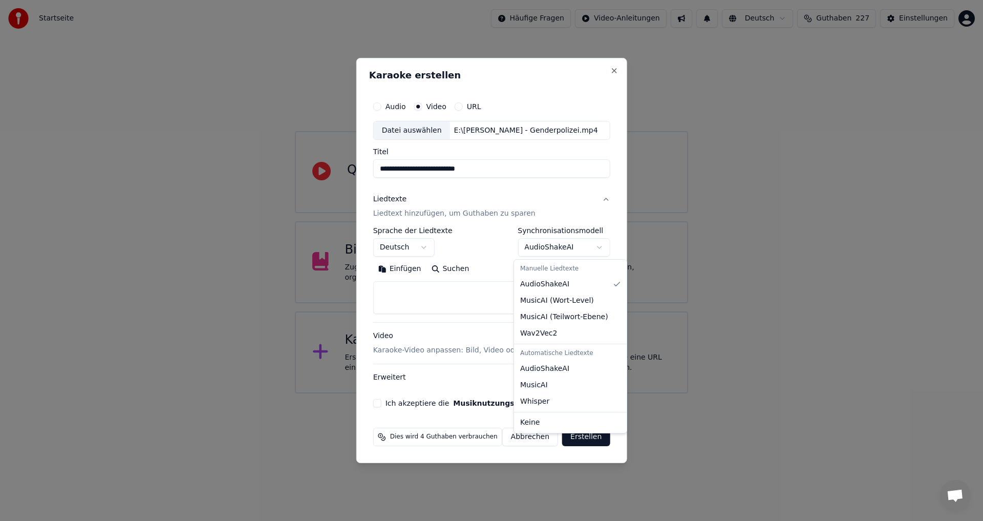
click at [595, 245] on body "**********" at bounding box center [491, 196] width 983 height 393
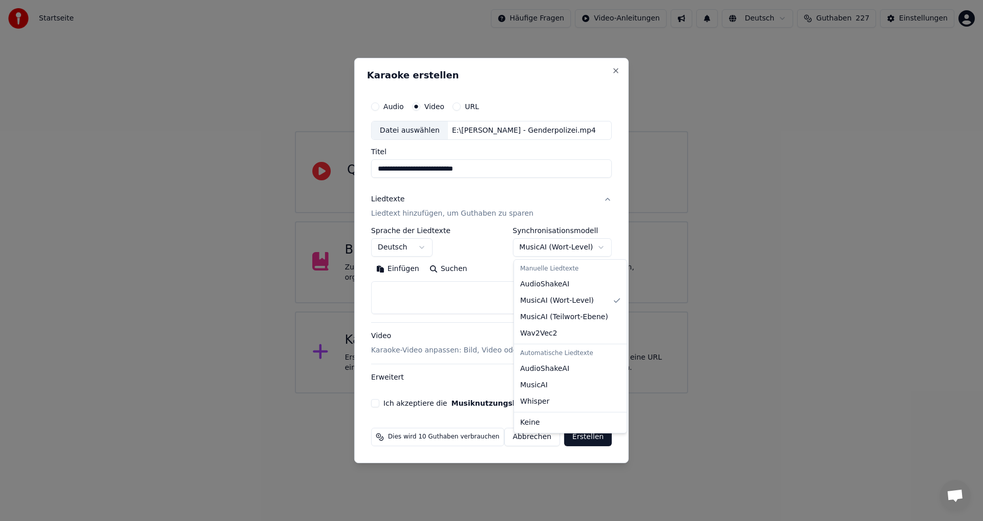
click at [595, 248] on body "**********" at bounding box center [491, 196] width 983 height 393
select select "**********"
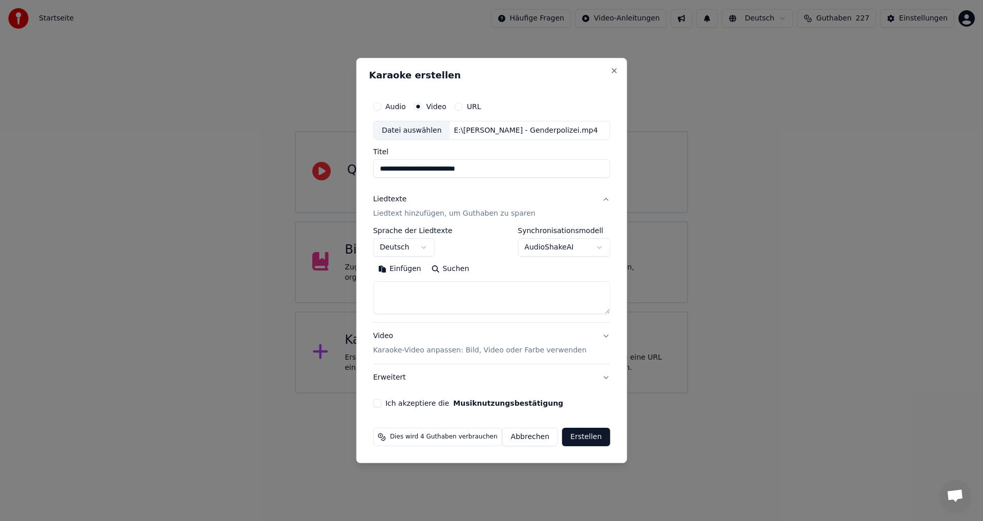
click at [404, 269] on button "Einfügen" at bounding box center [399, 269] width 53 height 16
click at [387, 335] on div "Video Karaoke-Video anpassen: Bild, Video oder Farbe verwenden" at bounding box center [480, 343] width 214 height 25
type textarea "**********"
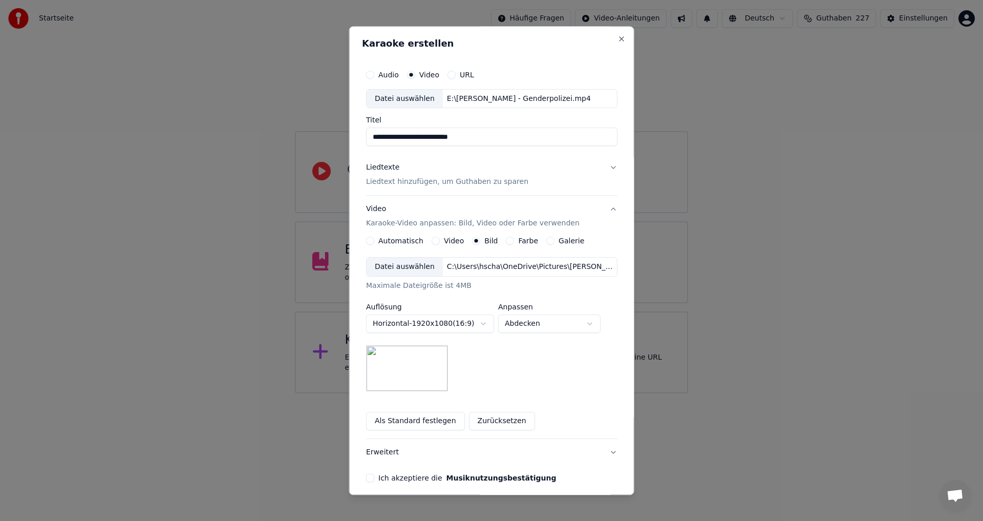
click at [432, 241] on button "Video" at bounding box center [436, 241] width 8 height 8
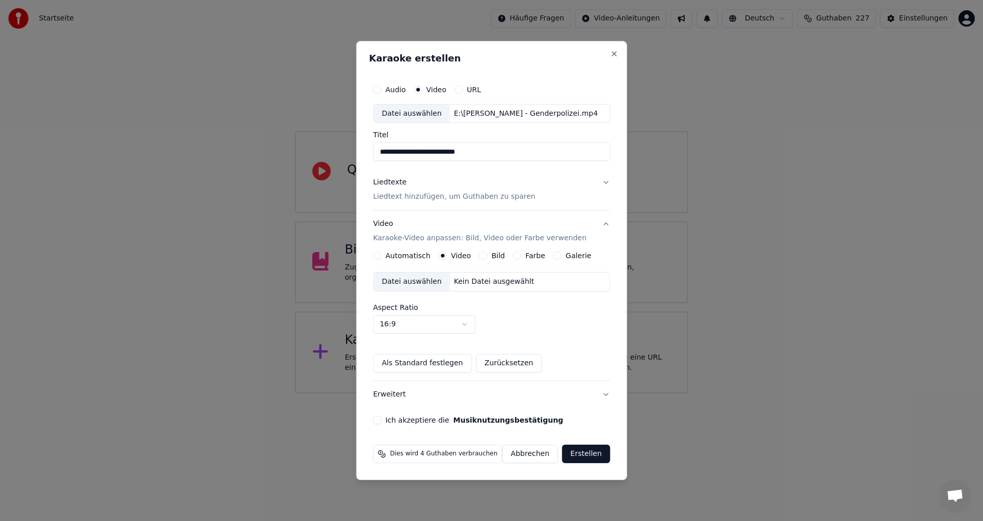
click at [413, 280] on div "Datei auswählen" at bounding box center [412, 281] width 76 height 18
click at [381, 417] on button "Ich akzeptiere die Musiknutzungsbestätigung" at bounding box center [377, 420] width 8 height 8
click at [578, 450] on button "Erstellen" at bounding box center [586, 454] width 48 height 18
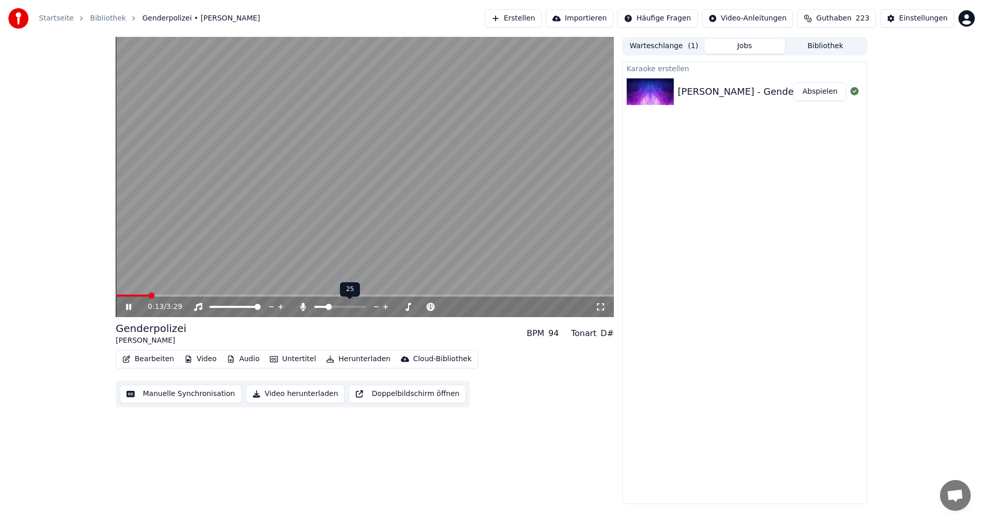
click at [327, 307] on span at bounding box center [329, 307] width 6 height 6
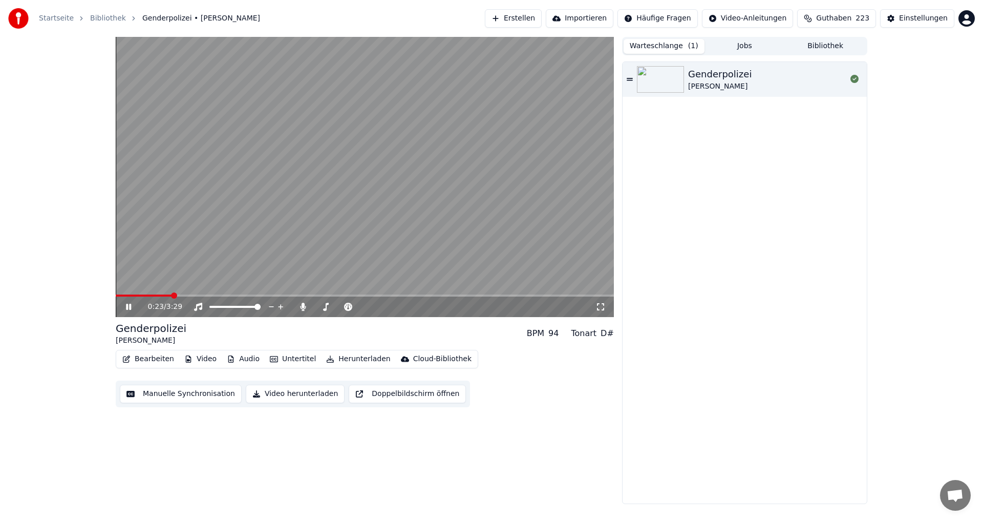
click at [674, 47] on button "Warteschlange ( 1 )" at bounding box center [664, 46] width 81 height 15
click at [743, 49] on button "Jobs" at bounding box center [745, 46] width 81 height 15
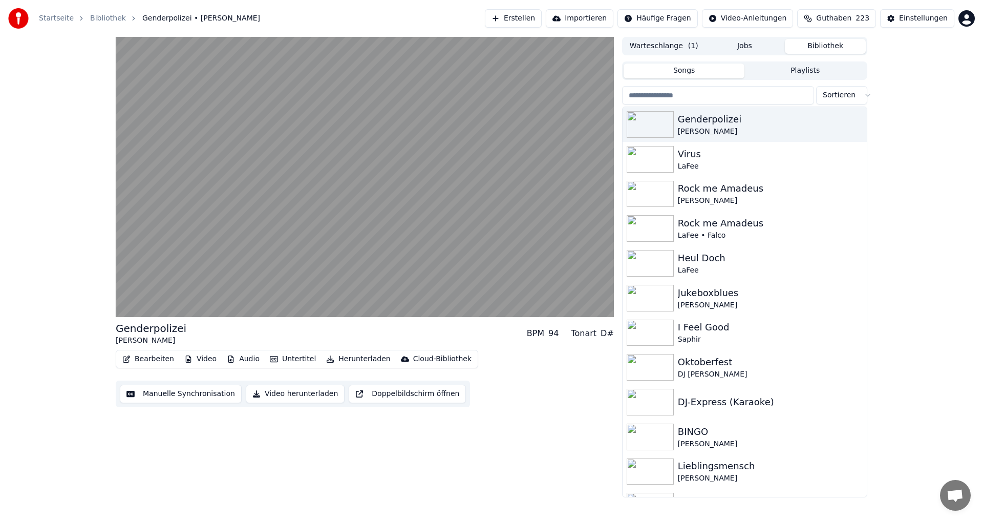
click at [824, 49] on button "Bibliothek" at bounding box center [825, 46] width 81 height 15
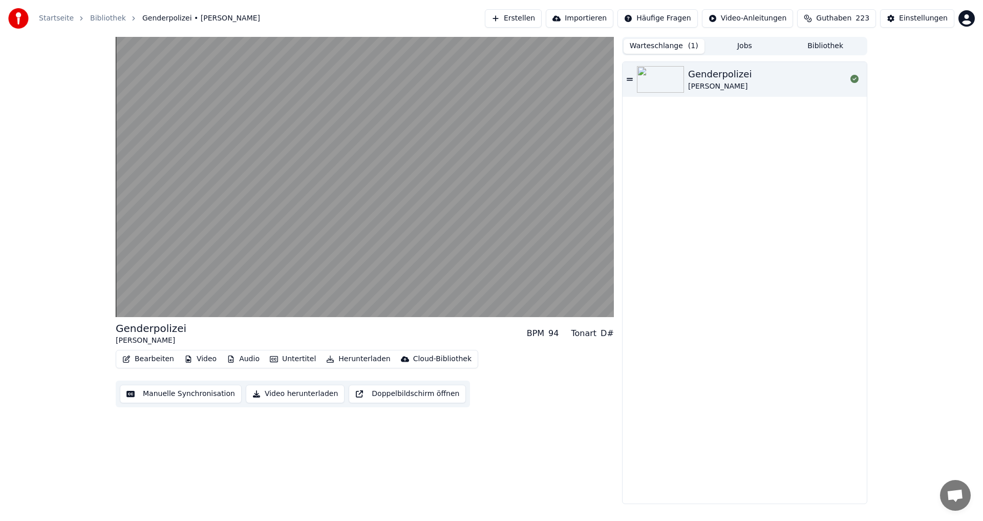
click at [666, 48] on button "Warteschlange ( 1 )" at bounding box center [664, 46] width 81 height 15
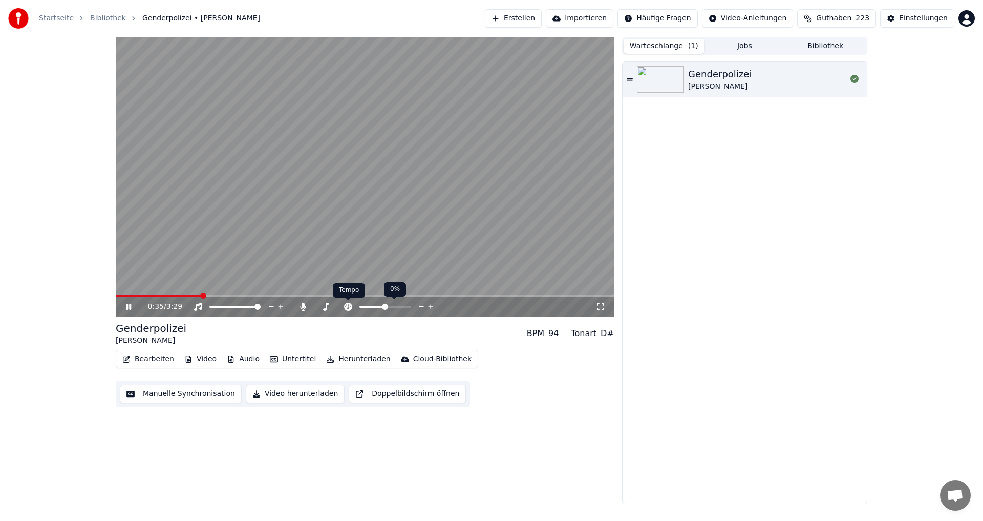
click at [347, 304] on icon at bounding box center [348, 307] width 8 height 8
click at [930, 18] on div "Einstellungen" at bounding box center [923, 18] width 49 height 10
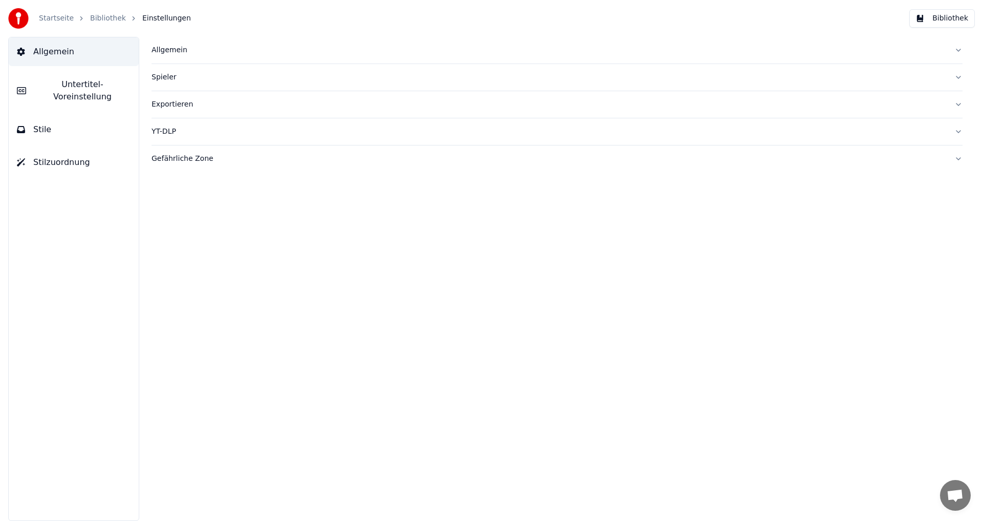
click at [64, 49] on span "Allgemein" at bounding box center [53, 52] width 41 height 12
click at [62, 85] on span "Untertitel-Voreinstellung" at bounding box center [82, 90] width 96 height 25
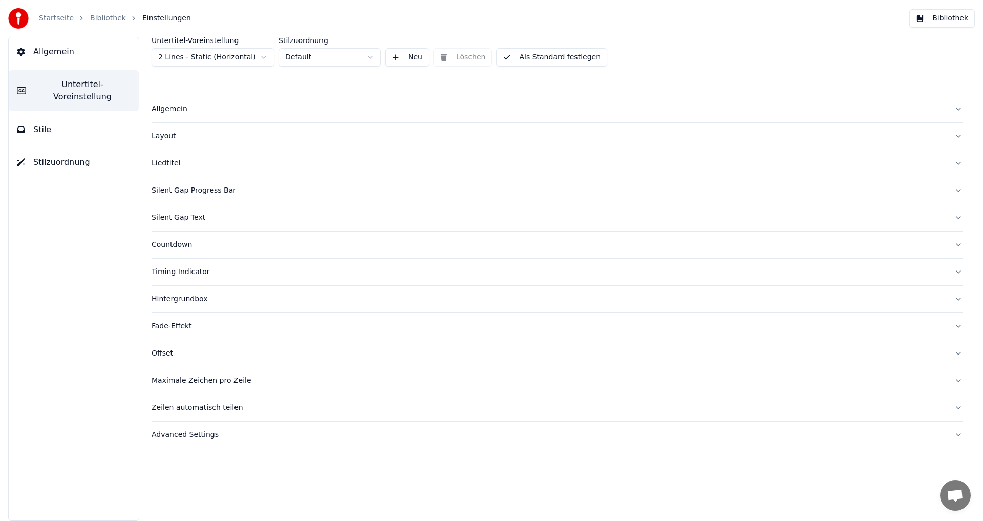
click at [156, 138] on div "Layout" at bounding box center [549, 136] width 795 height 10
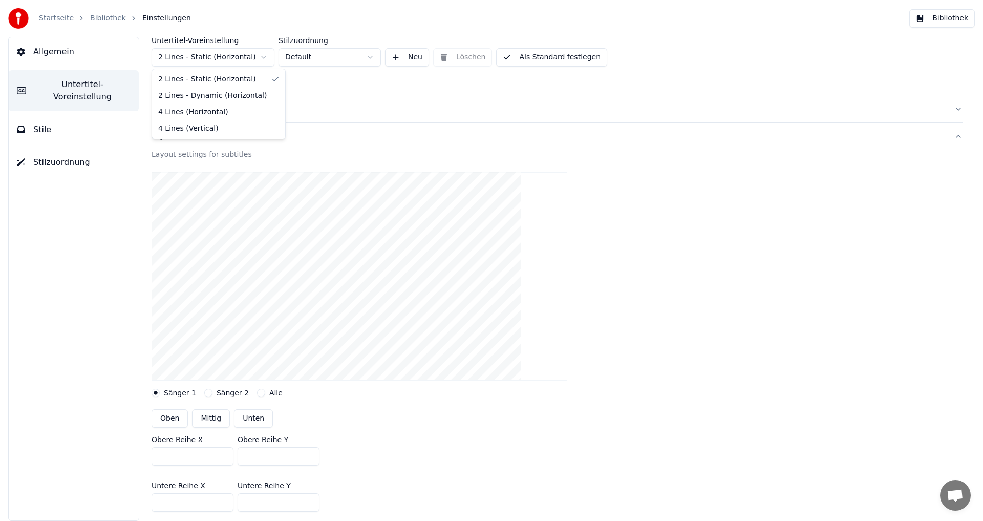
click at [269, 55] on html "Startseite Bibliothek Einstellungen Bibliothek Allgemein Untertitel-Voreinstell…" at bounding box center [491, 260] width 983 height 521
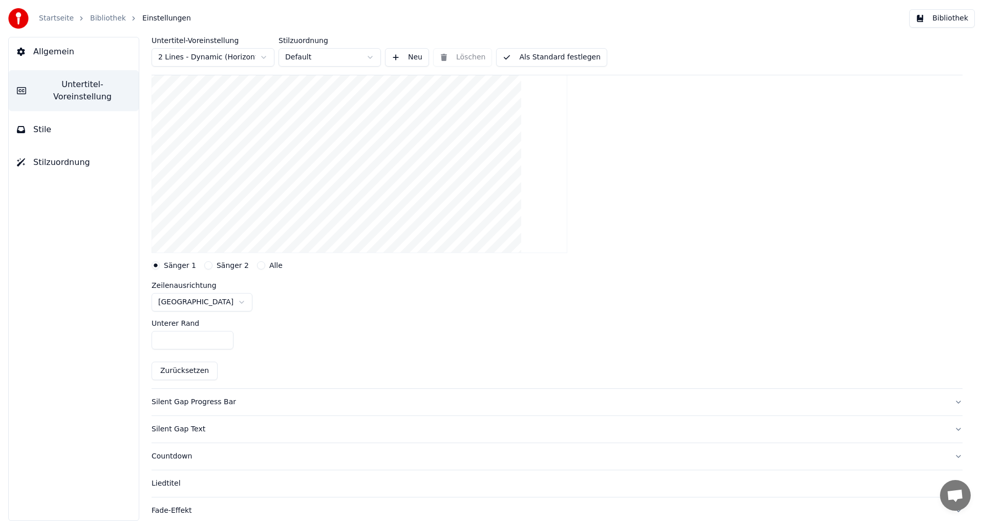
scroll to position [154, 0]
click at [175, 405] on div "Silent Gap Text" at bounding box center [549, 403] width 795 height 10
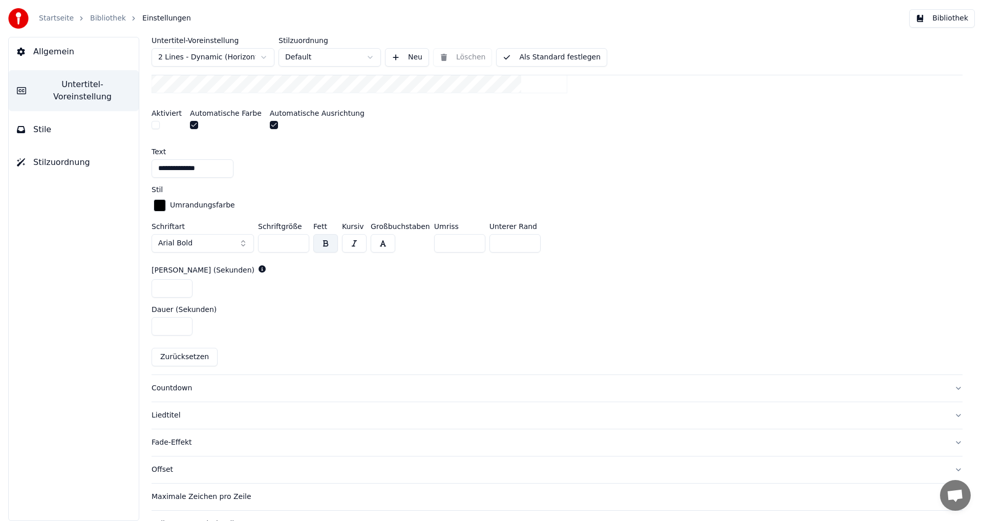
scroll to position [358, 0]
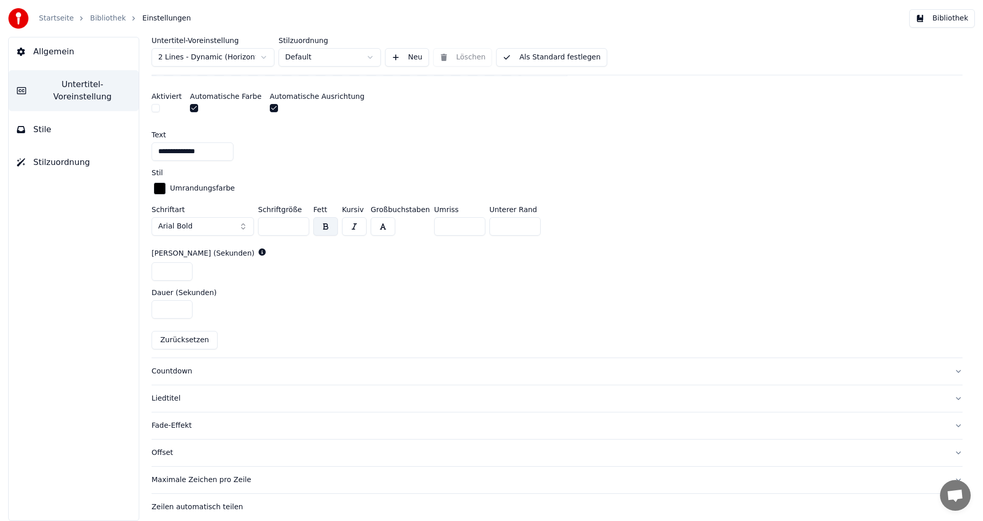
click at [187, 341] on button "Zurücksetzen" at bounding box center [185, 340] width 66 height 18
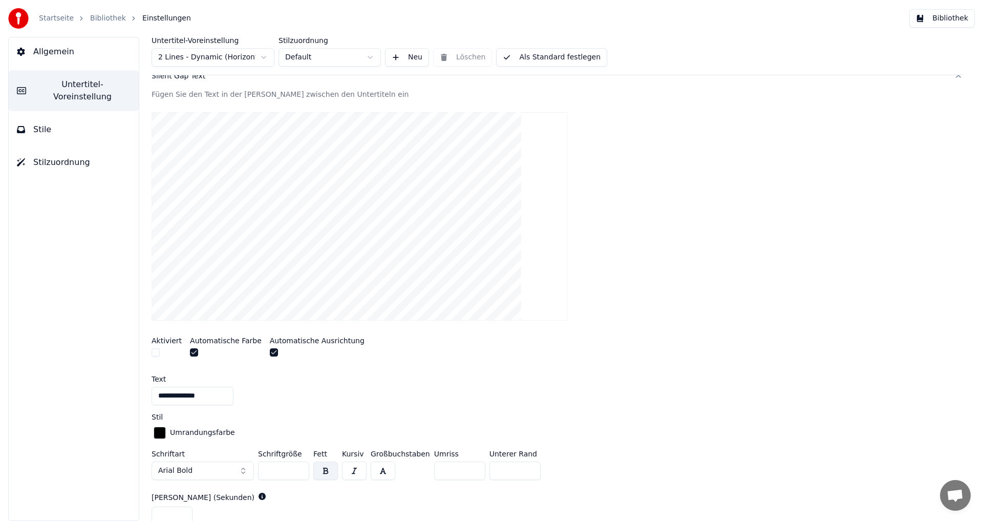
scroll to position [51, 0]
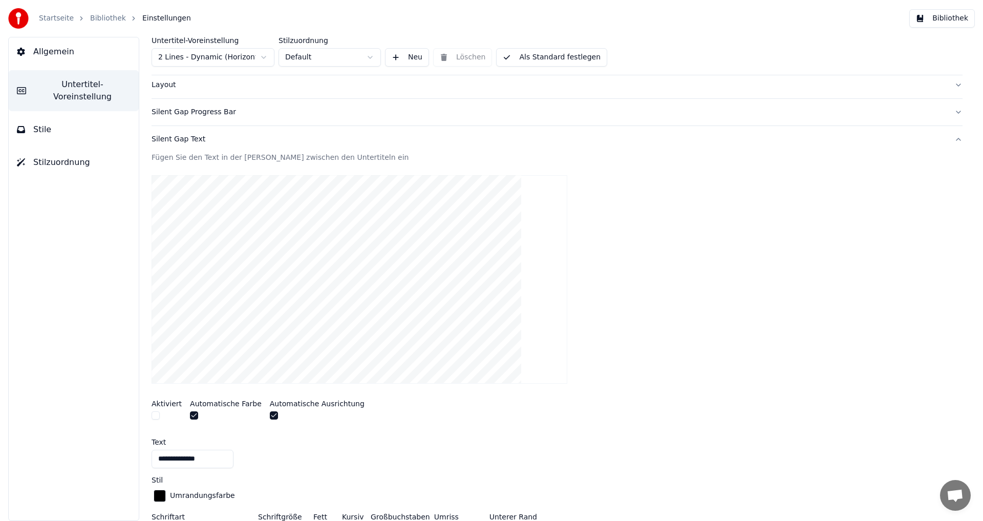
click at [173, 88] on div "Layout" at bounding box center [549, 85] width 795 height 10
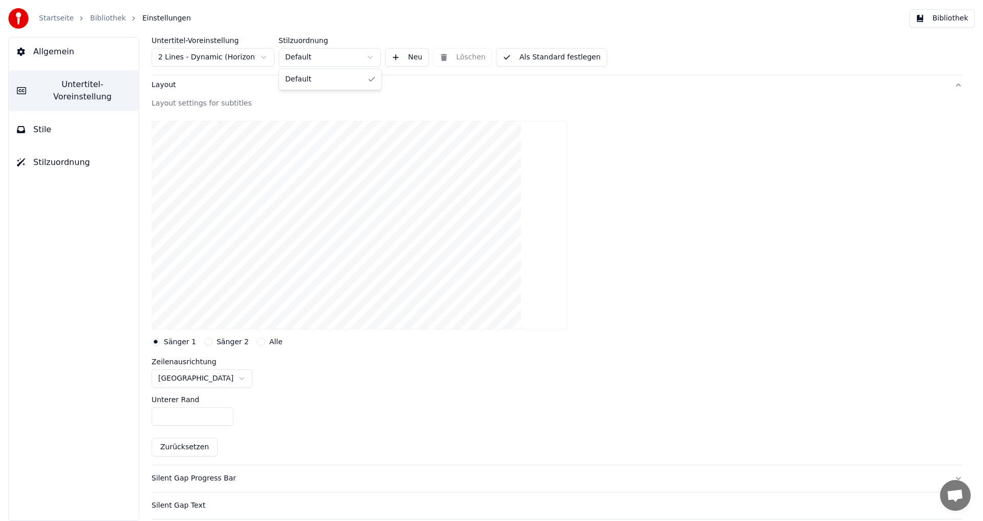
click at [373, 57] on html "Startseite Bibliothek Einstellungen Bibliothek Allgemein Untertitel-Voreinstell…" at bounding box center [491, 260] width 983 height 521
click at [264, 56] on html "Startseite Bibliothek Einstellungen Bibliothek Allgemein Untertitel-Voreinstell…" at bounding box center [491, 260] width 983 height 521
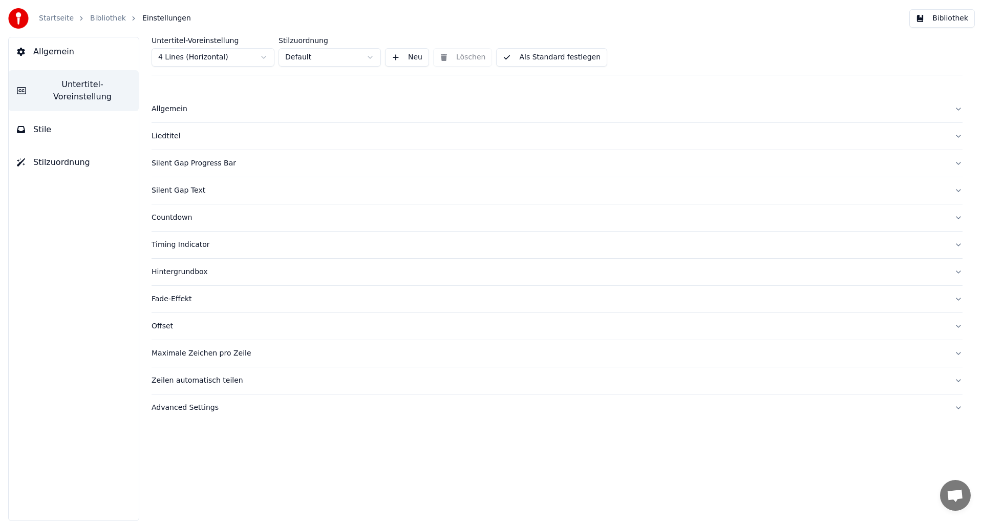
click at [173, 112] on div "Allgemein" at bounding box center [549, 109] width 795 height 10
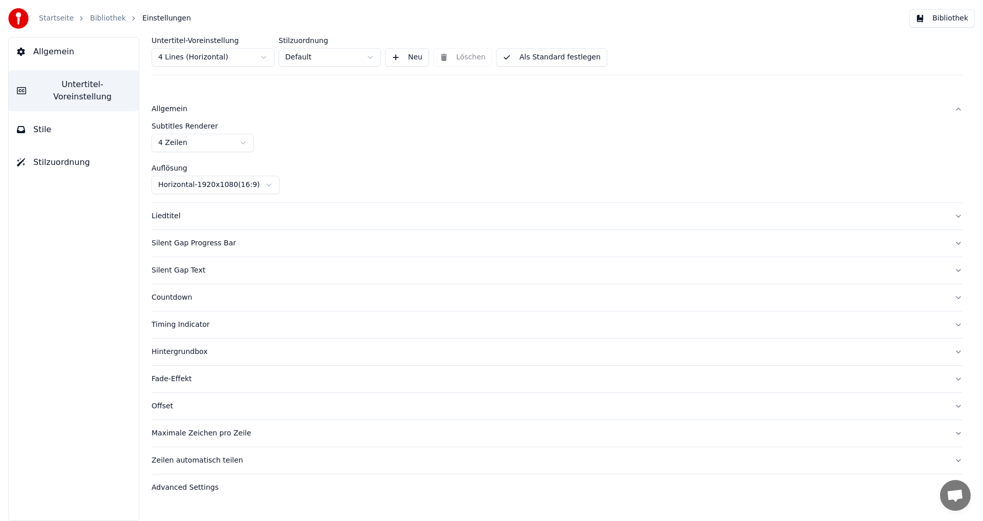
click at [178, 270] on div "Silent Gap Text" at bounding box center [549, 270] width 795 height 10
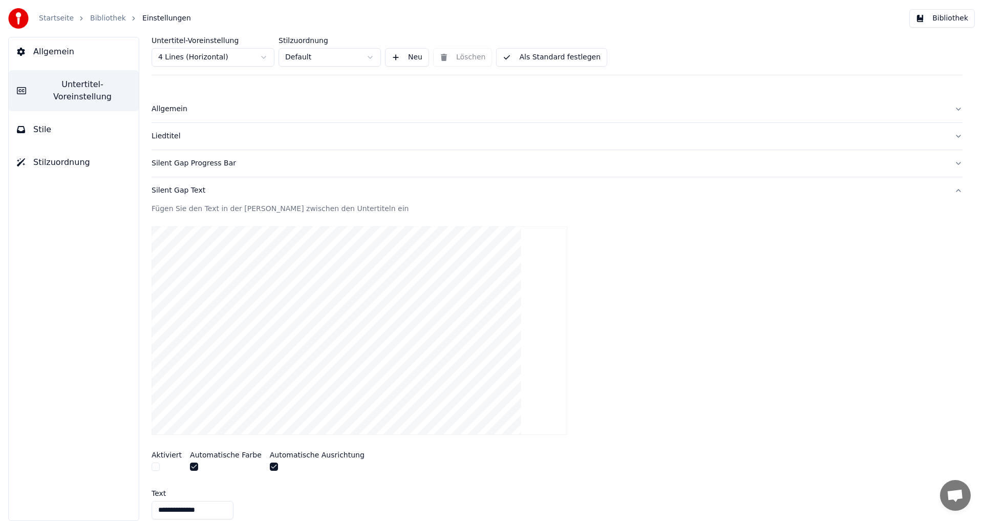
click at [176, 194] on div "Silent Gap Text" at bounding box center [549, 190] width 795 height 10
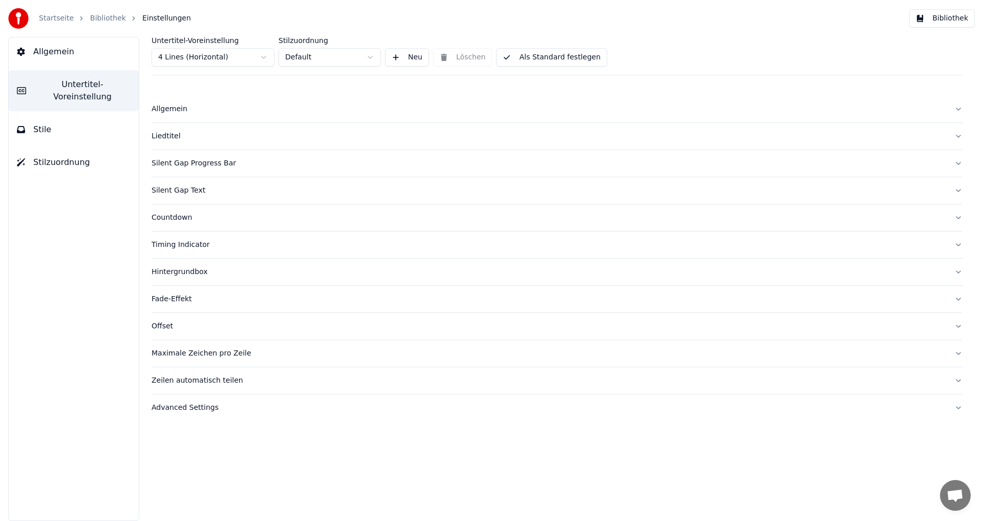
click at [47, 51] on span "Allgemein" at bounding box center [53, 52] width 41 height 12
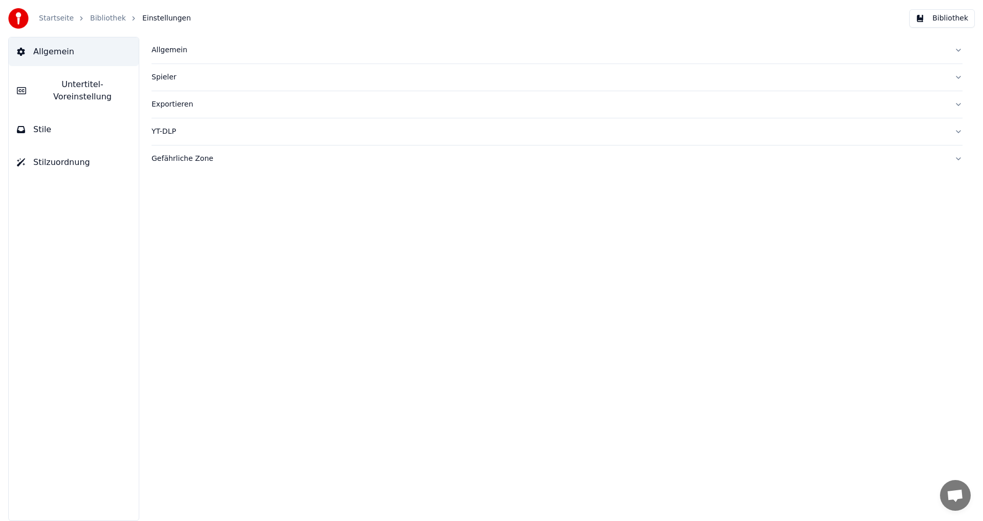
click at [15, 17] on img at bounding box center [18, 18] width 20 height 20
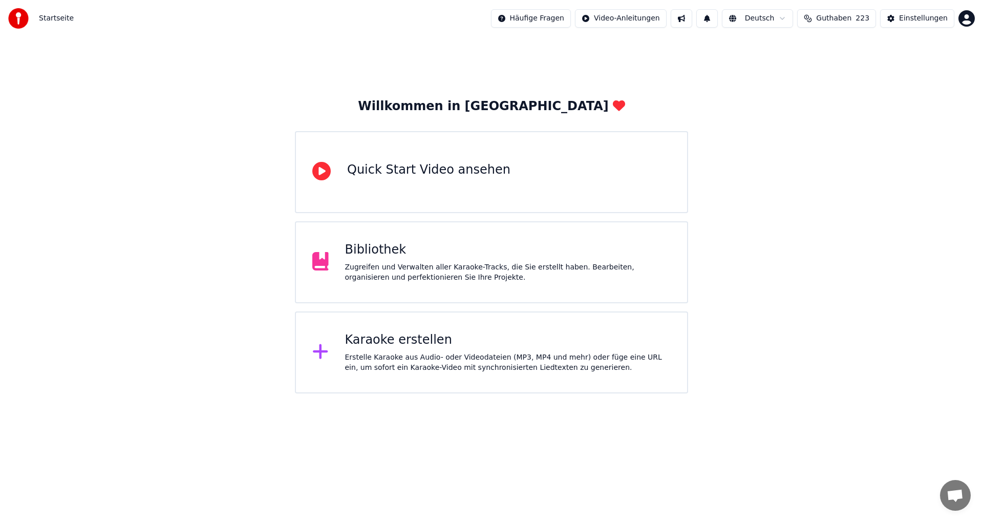
click at [359, 340] on div "Karaoke erstellen" at bounding box center [508, 340] width 326 height 16
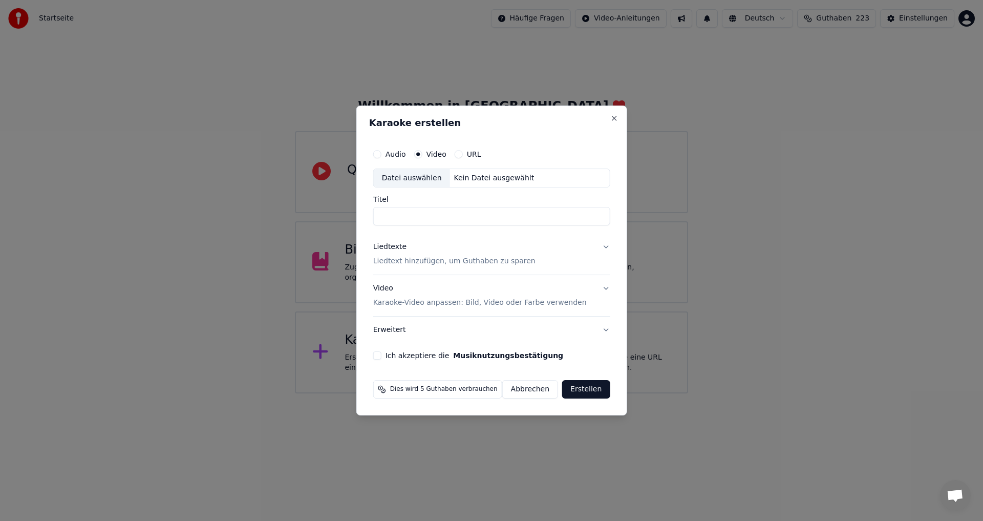
click at [401, 179] on div "Datei auswählen" at bounding box center [412, 178] width 76 height 18
type input "**********"
click at [462, 260] on p "Liedtext hinzufügen, um Guthaben zu sparen" at bounding box center [454, 262] width 162 height 10
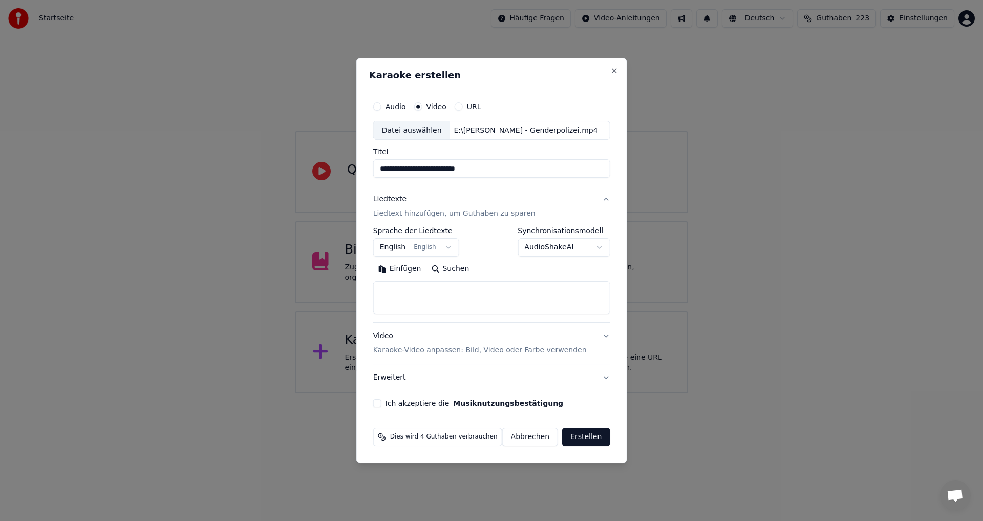
click at [448, 248] on body "**********" at bounding box center [491, 196] width 983 height 393
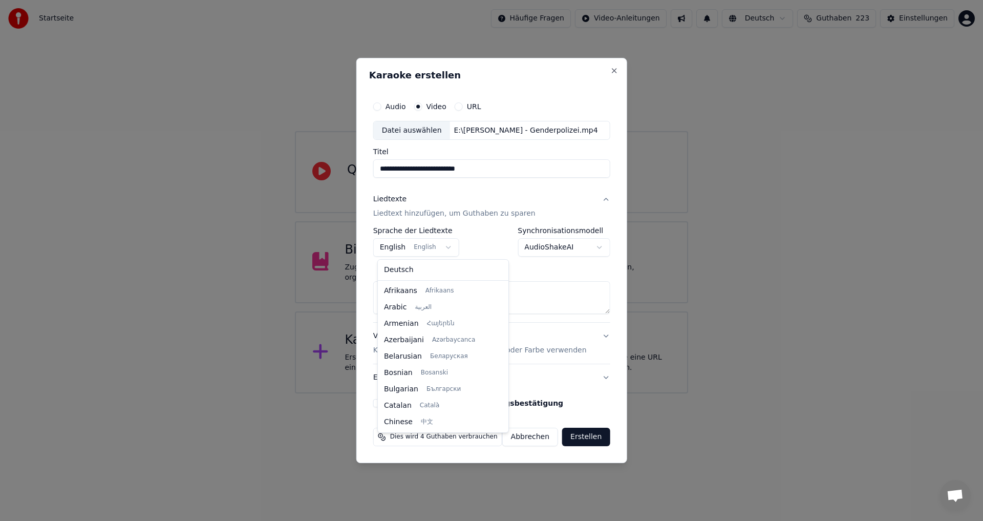
scroll to position [82, 0]
select select "**"
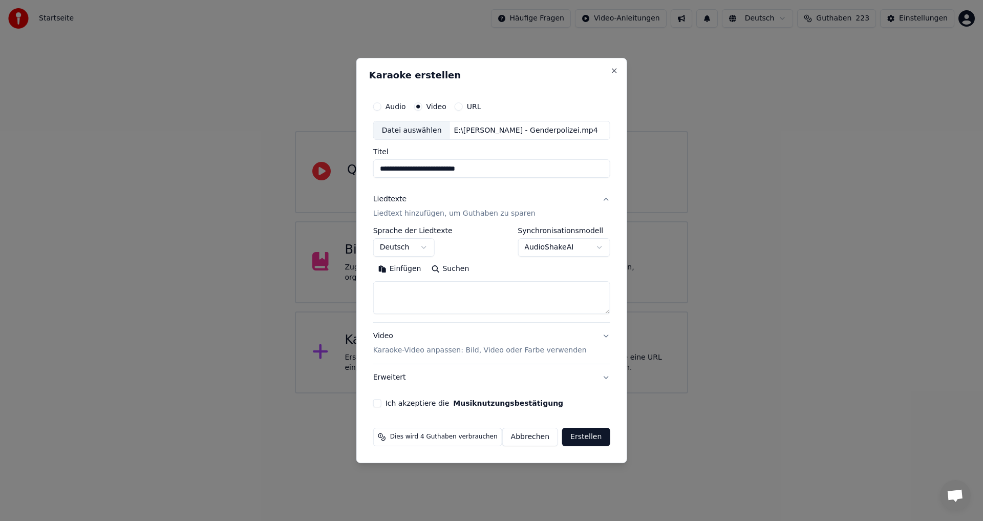
click at [593, 247] on body "**********" at bounding box center [491, 196] width 983 height 393
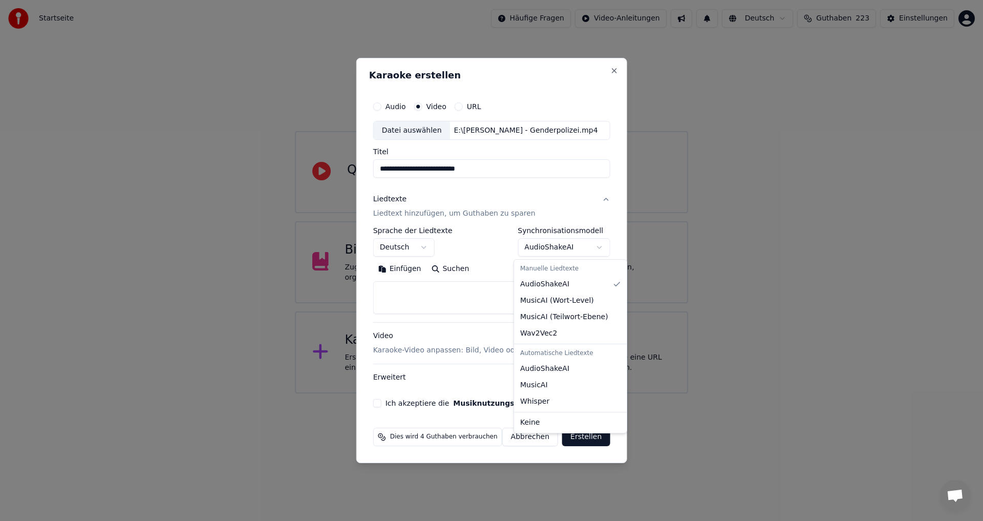
select select "**********"
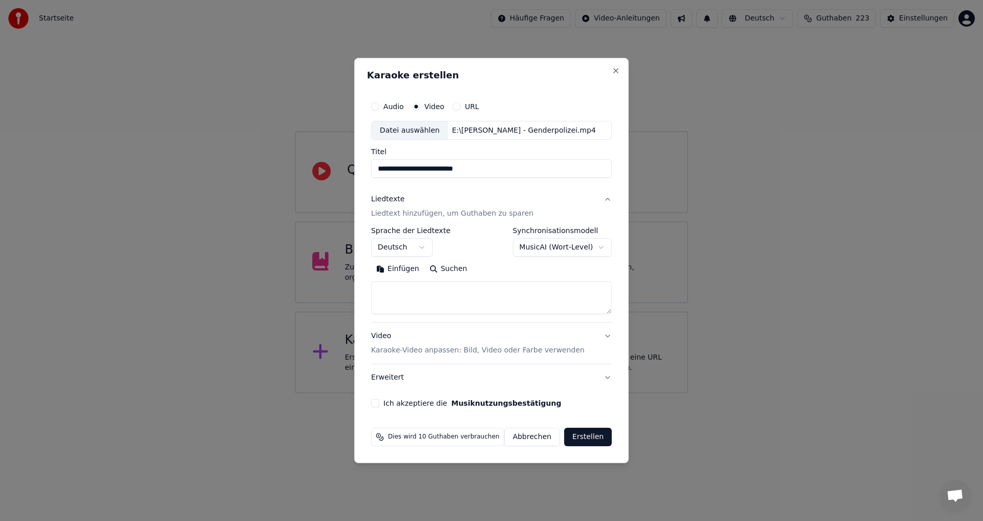
click at [400, 269] on button "Einfügen" at bounding box center [397, 269] width 53 height 16
click at [399, 351] on p "Karaoke-Video anpassen: Bild, Video oder Farbe verwenden" at bounding box center [478, 350] width 214 height 10
type textarea "**********"
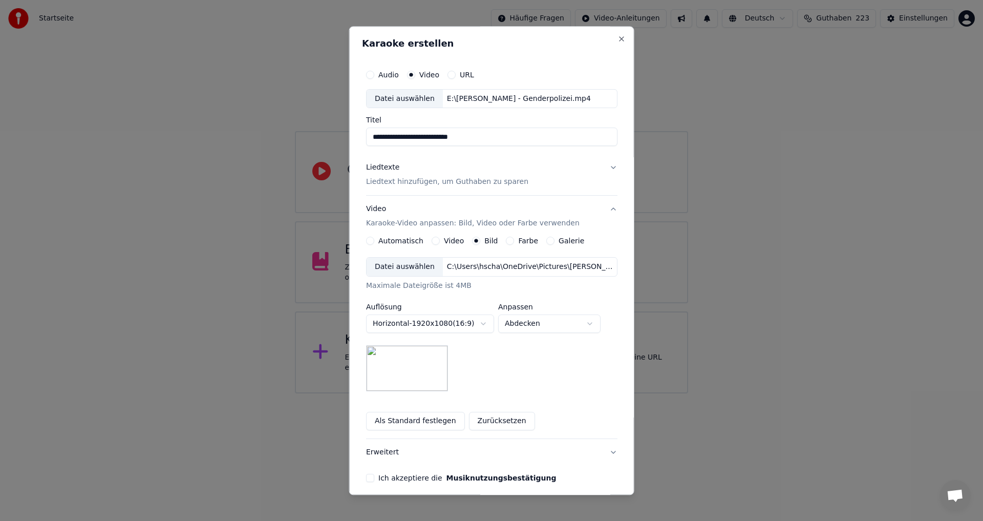
click at [435, 240] on button "Video" at bounding box center [436, 241] width 8 height 8
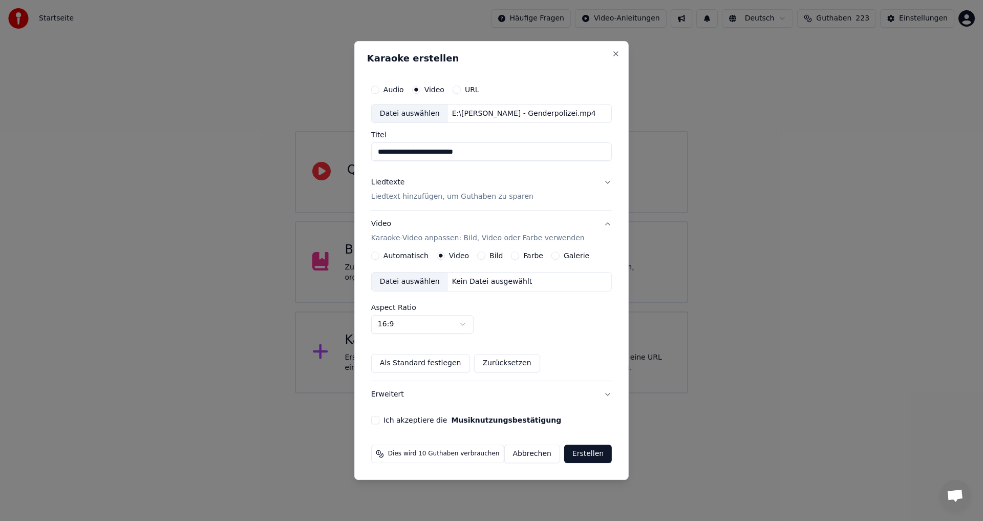
click at [408, 283] on div "Datei auswählen" at bounding box center [410, 281] width 76 height 18
click at [426, 197] on p "Liedtext hinzufügen, um Guthaben zu sparen" at bounding box center [452, 197] width 162 height 10
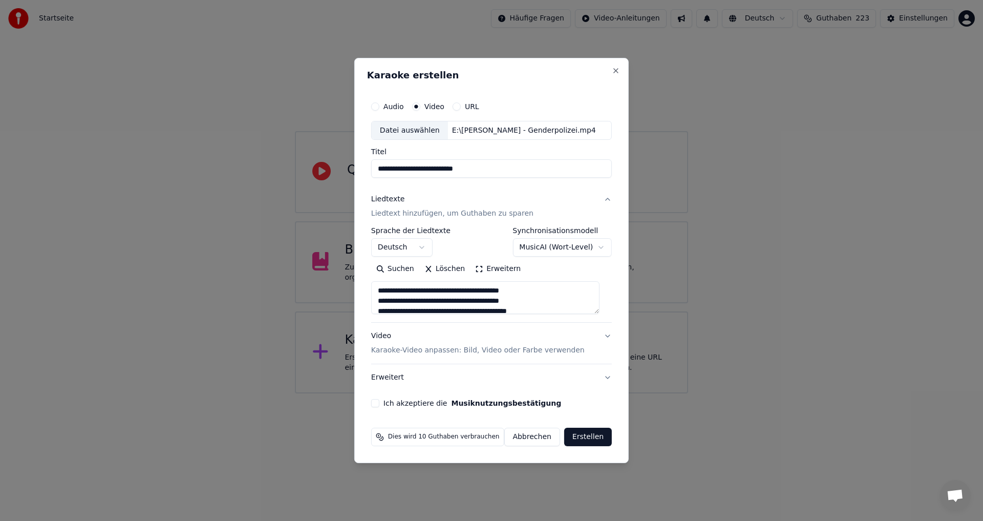
click at [396, 351] on p "Karaoke-Video anpassen: Bild, Video oder Farbe verwenden" at bounding box center [478, 350] width 214 height 10
type textarea "**********"
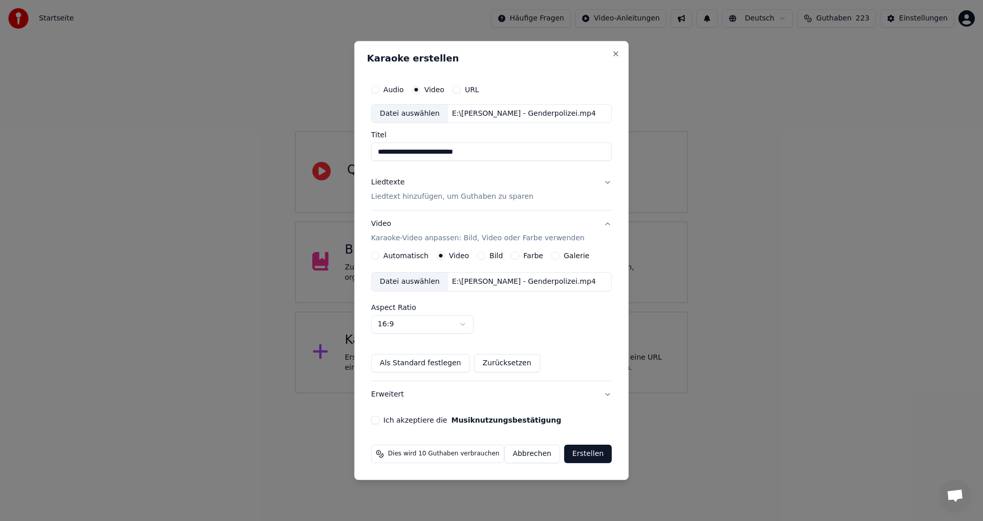
click at [379, 419] on button "Ich akzeptiere die Musiknutzungsbestätigung" at bounding box center [375, 420] width 8 height 8
click at [384, 392] on button "Erweitert" at bounding box center [491, 394] width 241 height 27
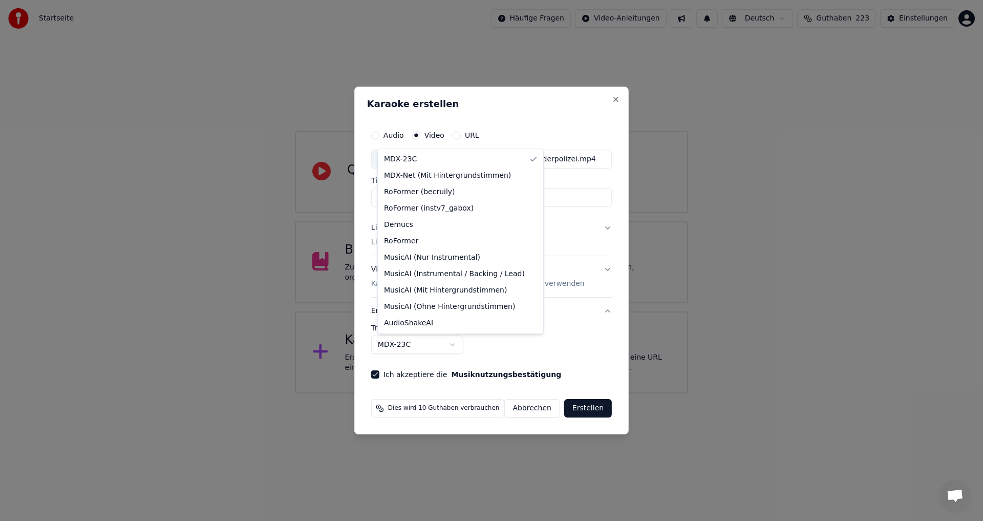
click at [459, 345] on body "**********" at bounding box center [491, 196] width 983 height 393
select select "**********"
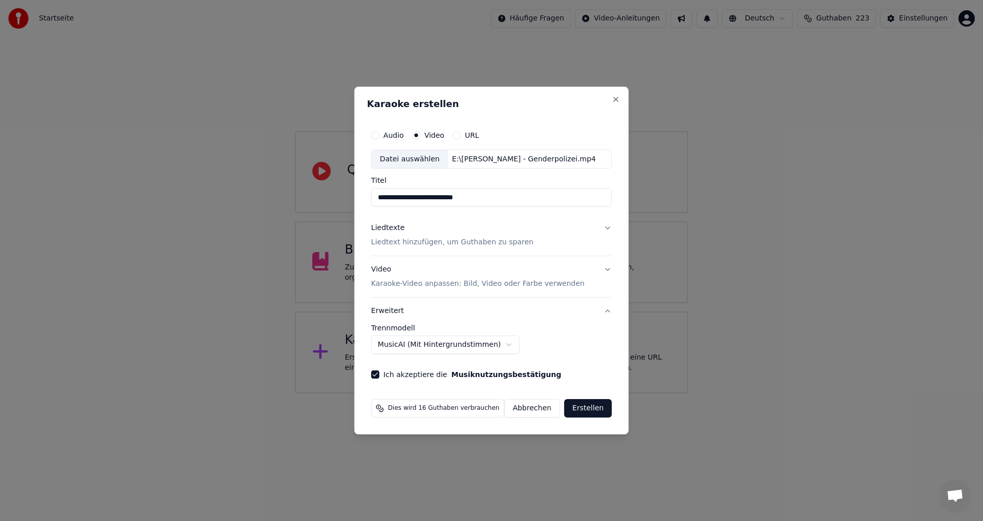
click at [586, 410] on button "Erstellen" at bounding box center [588, 408] width 48 height 18
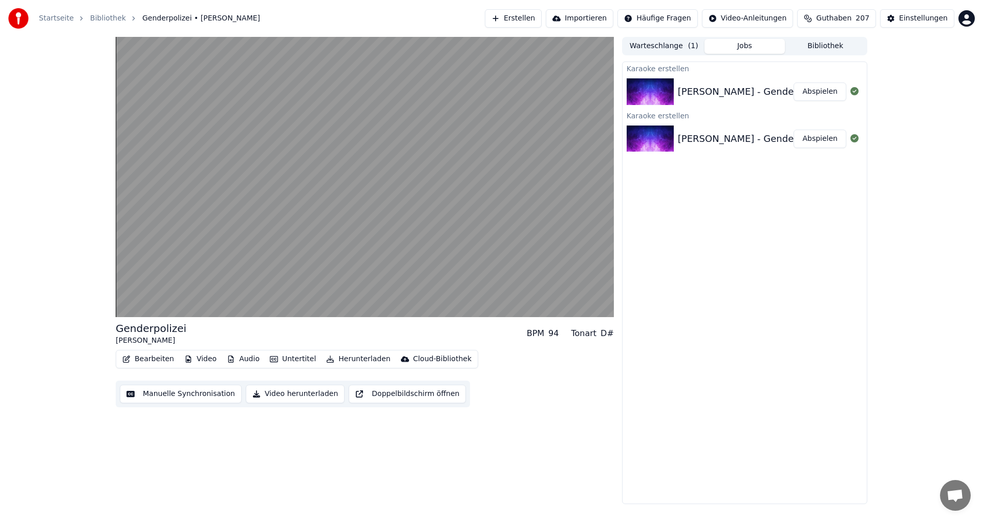
click at [750, 98] on div "Roland Hefter - Genderpolizei" at bounding box center [753, 91] width 150 height 14
click at [808, 138] on button "Abspielen" at bounding box center [820, 139] width 53 height 18
click at [832, 89] on button "Abspielen" at bounding box center [820, 91] width 53 height 18
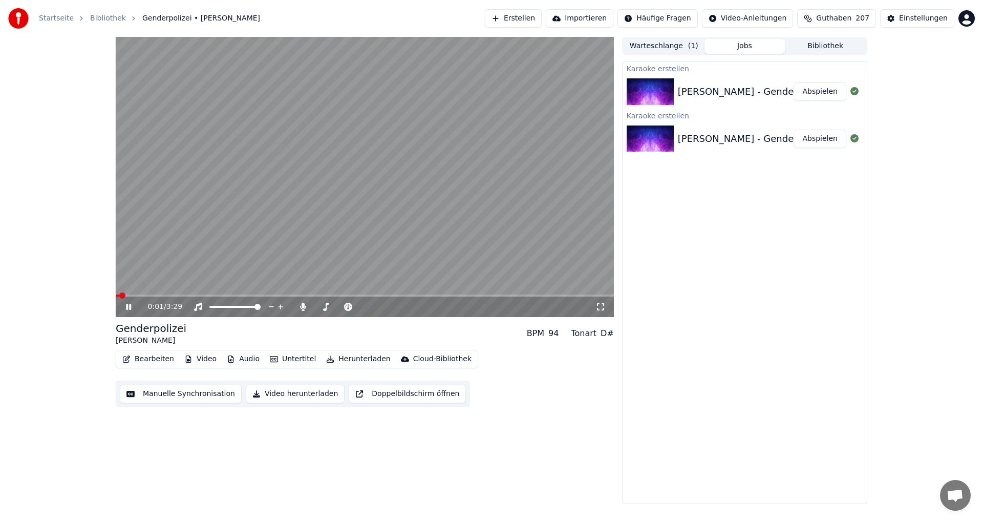
click at [825, 46] on button "Bibliothek" at bounding box center [825, 46] width 81 height 15
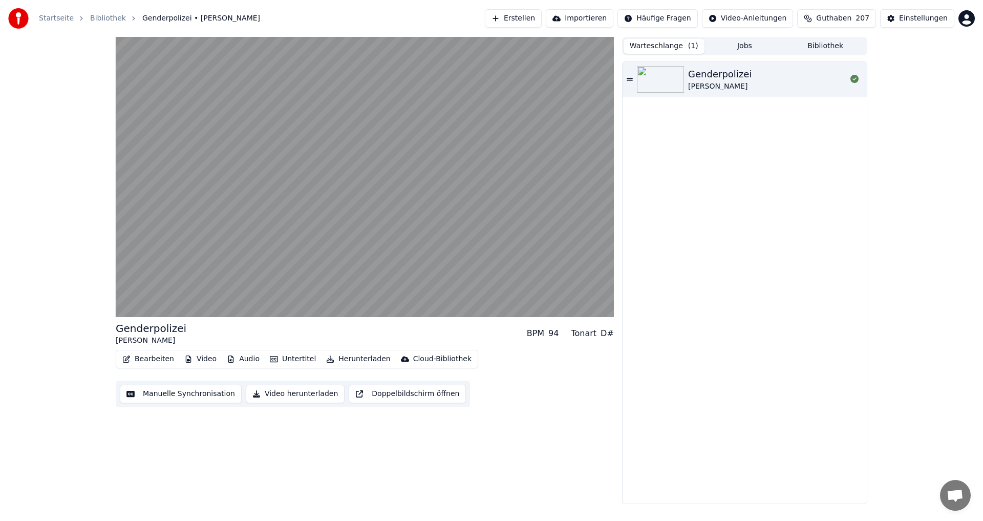
click at [678, 41] on button "Warteschlange ( 1 )" at bounding box center [664, 46] width 81 height 15
click at [742, 75] on div "Genderpolizei" at bounding box center [720, 74] width 64 height 14
click at [670, 48] on button "Warteschlange ( 1 )" at bounding box center [664, 46] width 81 height 15
click at [855, 78] on icon at bounding box center [855, 79] width 8 height 8
click at [691, 78] on div "Genderpolizei" at bounding box center [720, 74] width 64 height 14
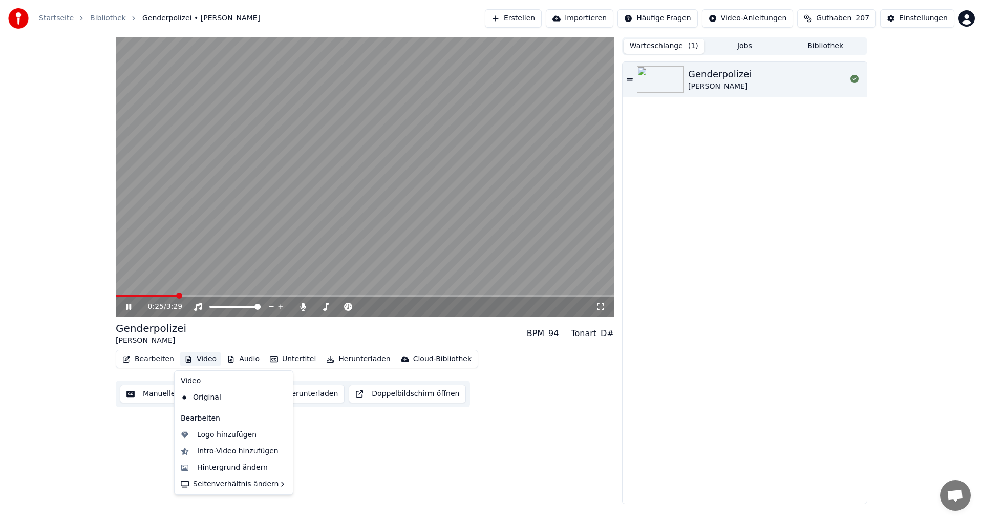
click at [193, 359] on button "Video" at bounding box center [200, 359] width 40 height 14
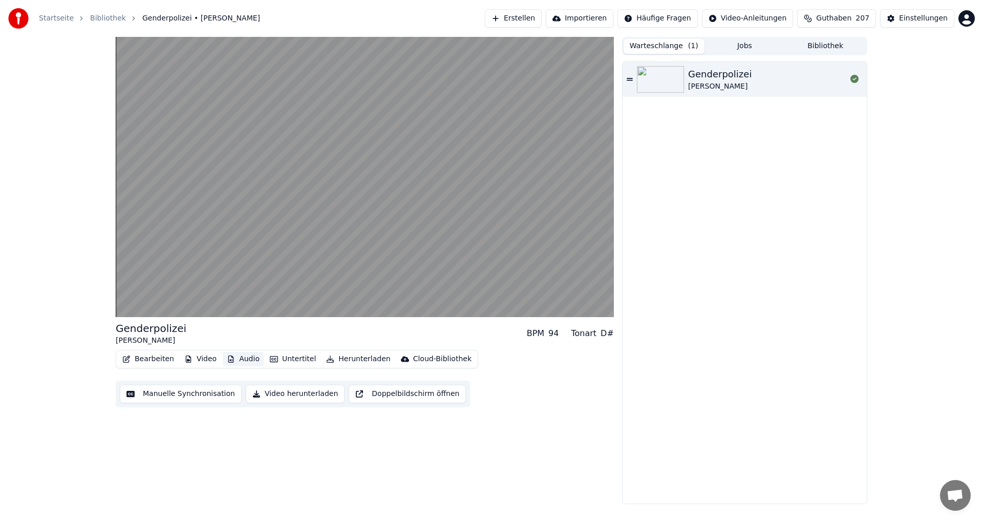
click at [241, 363] on button "Audio" at bounding box center [243, 359] width 41 height 14
click at [241, 361] on button "Audio" at bounding box center [243, 359] width 41 height 14
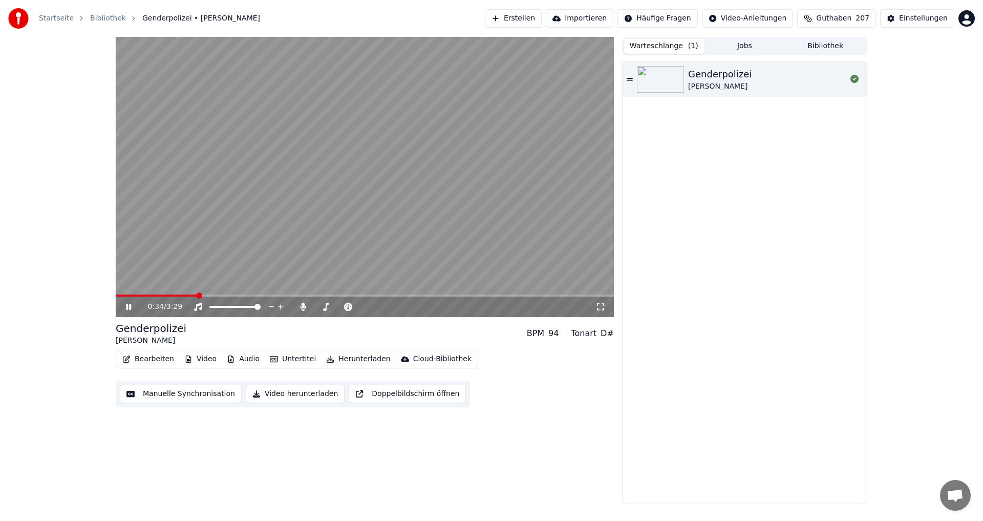
click at [757, 71] on div "Genderpolizei Roland Hefter" at bounding box center [767, 79] width 158 height 25
click at [748, 47] on button "Jobs" at bounding box center [745, 46] width 81 height 15
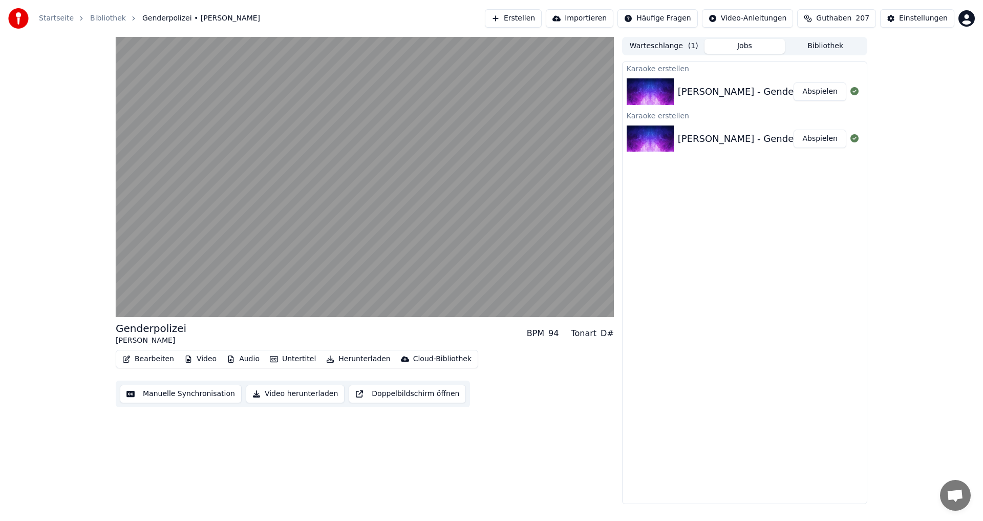
click at [744, 93] on div "Roland Hefter - Genderpolizei" at bounding box center [753, 91] width 150 height 14
click at [820, 94] on button "Abspielen" at bounding box center [820, 91] width 53 height 18
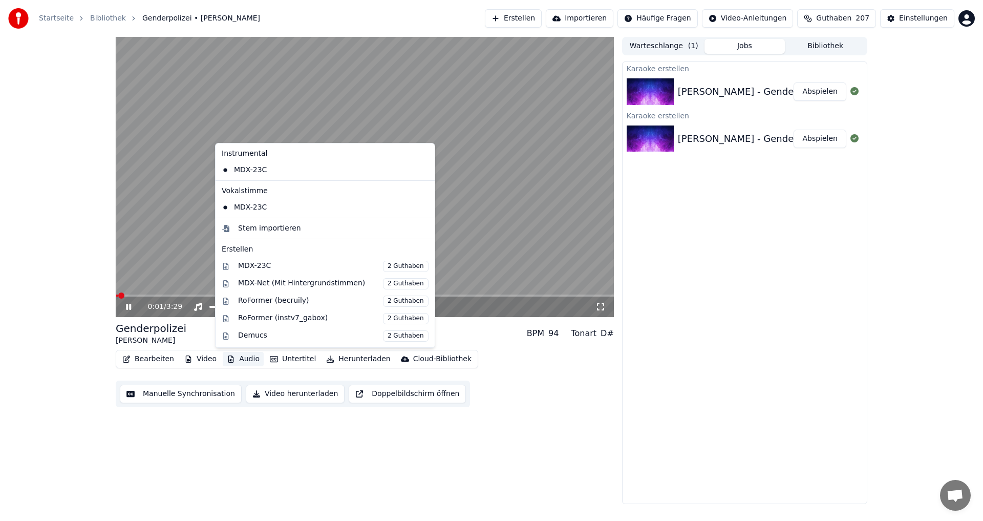
click at [245, 362] on button "Audio" at bounding box center [243, 359] width 41 height 14
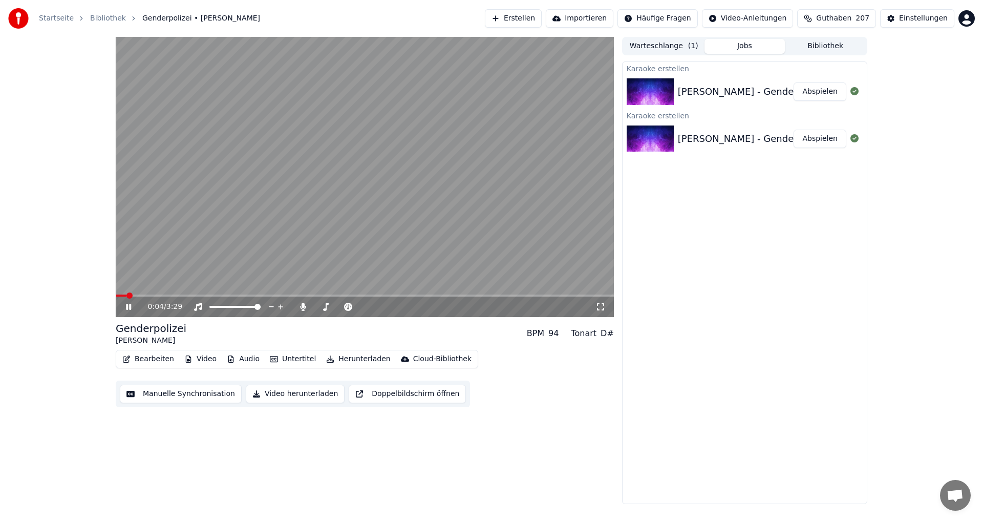
click at [816, 137] on button "Abspielen" at bounding box center [820, 139] width 53 height 18
click at [234, 361] on button "Audio" at bounding box center [243, 359] width 41 height 14
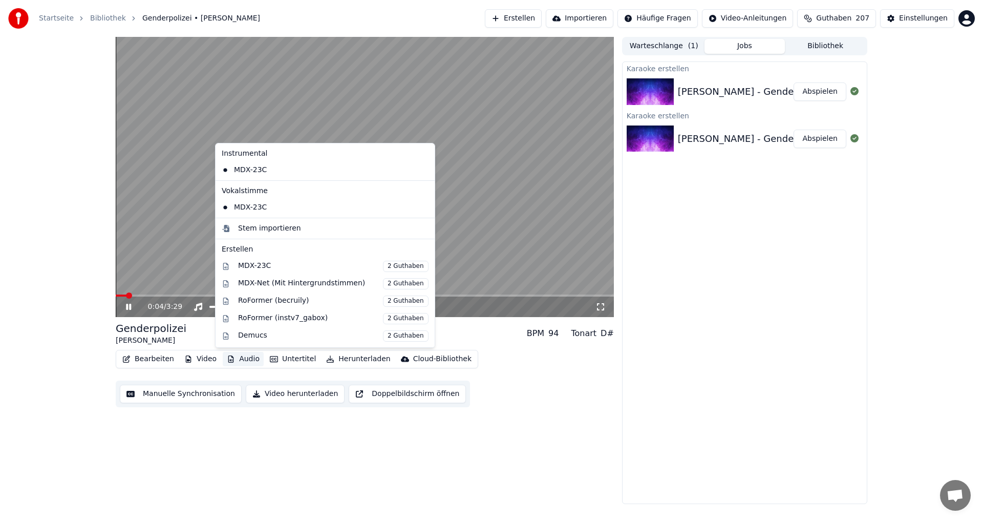
click at [716, 96] on div "Roland Hefter - Genderpolizei" at bounding box center [753, 91] width 150 height 14
click at [240, 359] on button "Audio" at bounding box center [243, 359] width 41 height 14
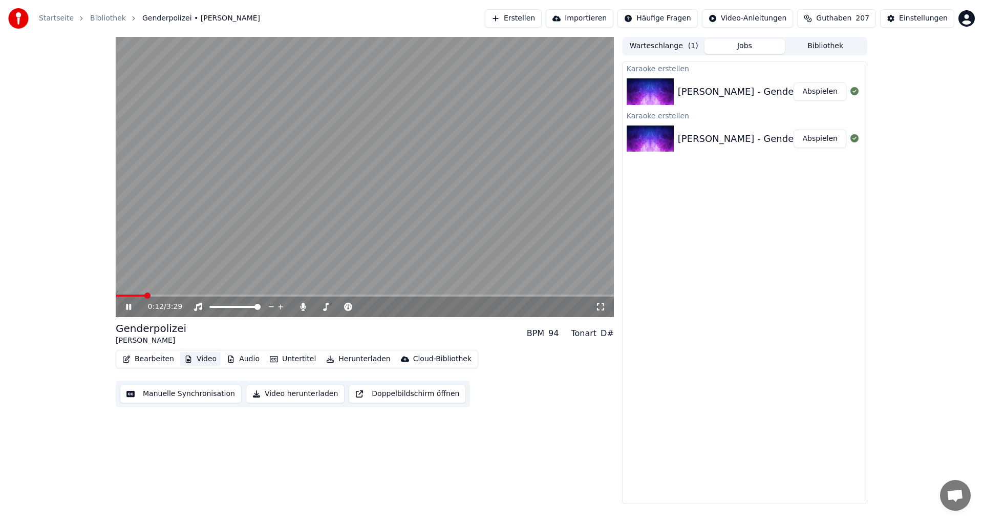
click at [193, 364] on button "Video" at bounding box center [200, 359] width 40 height 14
click at [194, 361] on button "Video" at bounding box center [200, 359] width 40 height 14
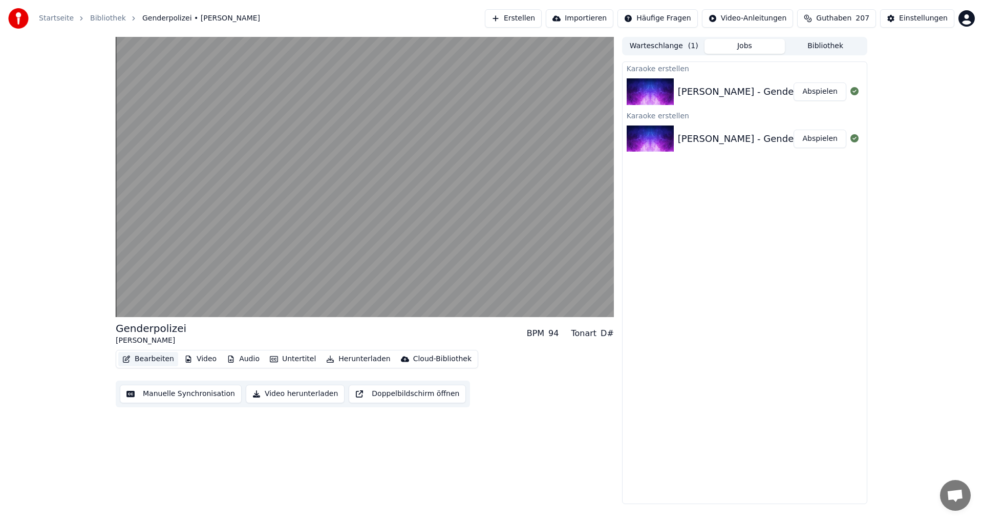
click at [150, 361] on button "Bearbeiten" at bounding box center [148, 359] width 60 height 14
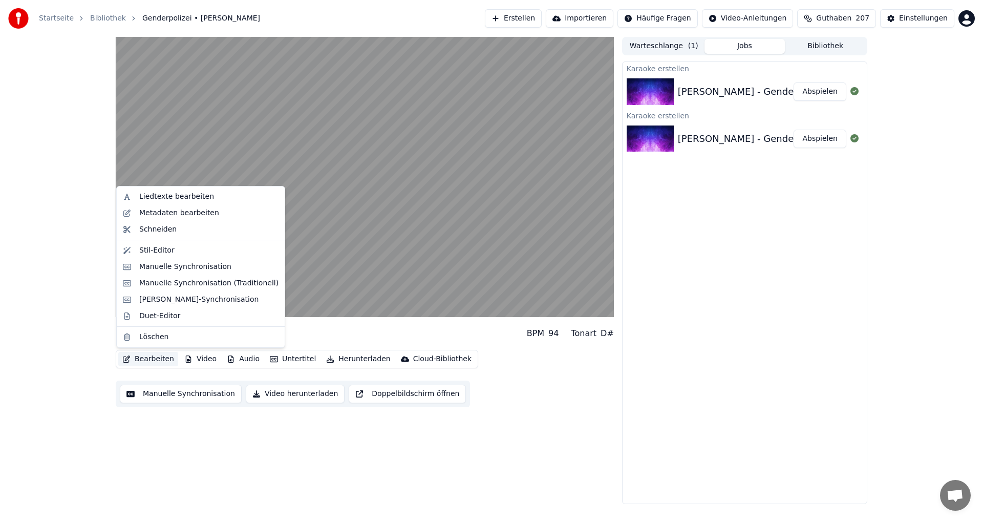
click at [150, 361] on button "Bearbeiten" at bounding box center [148, 359] width 60 height 14
click at [164, 252] on div "Stil-Editor" at bounding box center [156, 250] width 35 height 10
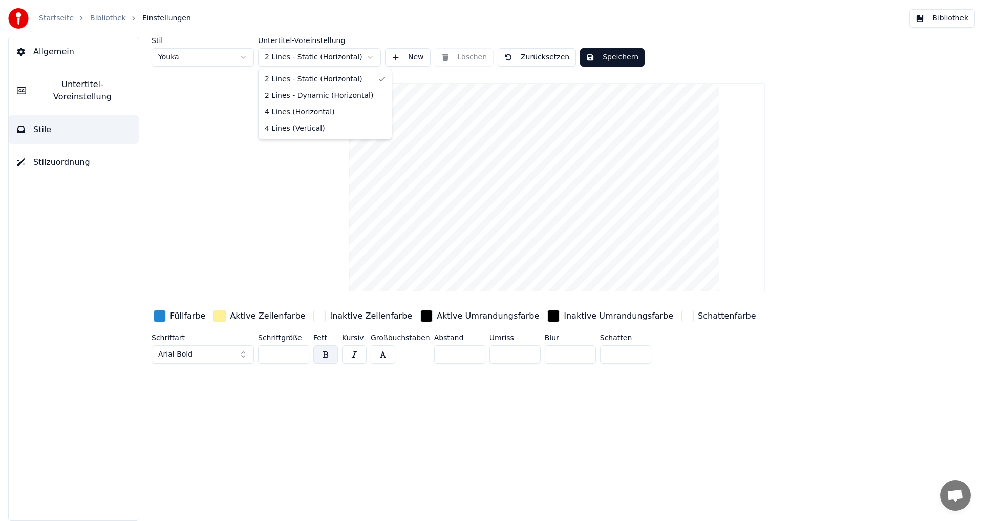
click at [370, 56] on html "Startseite Bibliothek Einstellungen Bibliothek Allgemein Untertitel-Voreinstell…" at bounding box center [491, 260] width 983 height 521
drag, startPoint x: 328, startPoint y: 111, endPoint x: 332, endPoint y: 115, distance: 5.8
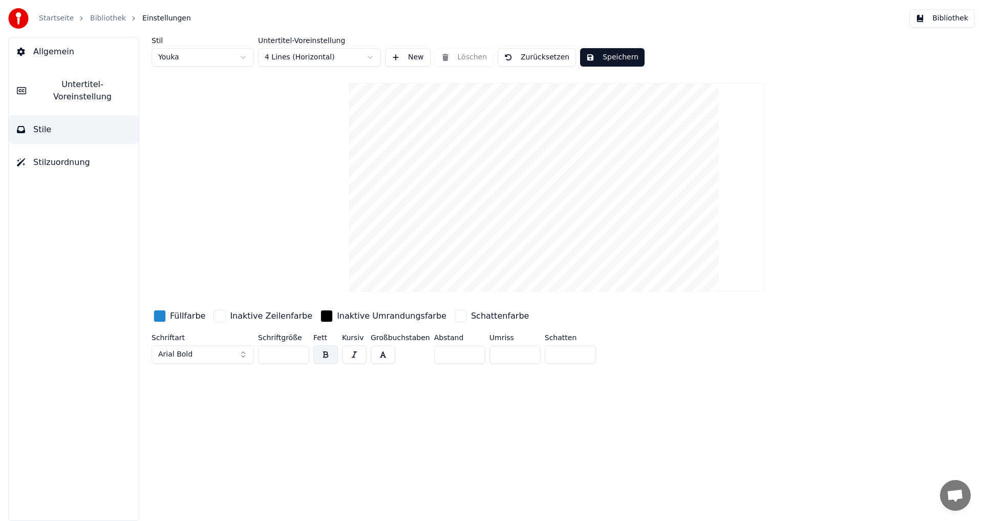
click at [617, 57] on button "Speichern" at bounding box center [612, 57] width 65 height 18
click at [609, 57] on button "Fertig" at bounding box center [604, 57] width 49 height 18
click at [609, 57] on button "Speichern" at bounding box center [612, 57] width 65 height 18
click at [952, 18] on button "Bibliothek" at bounding box center [943, 18] width 66 height 18
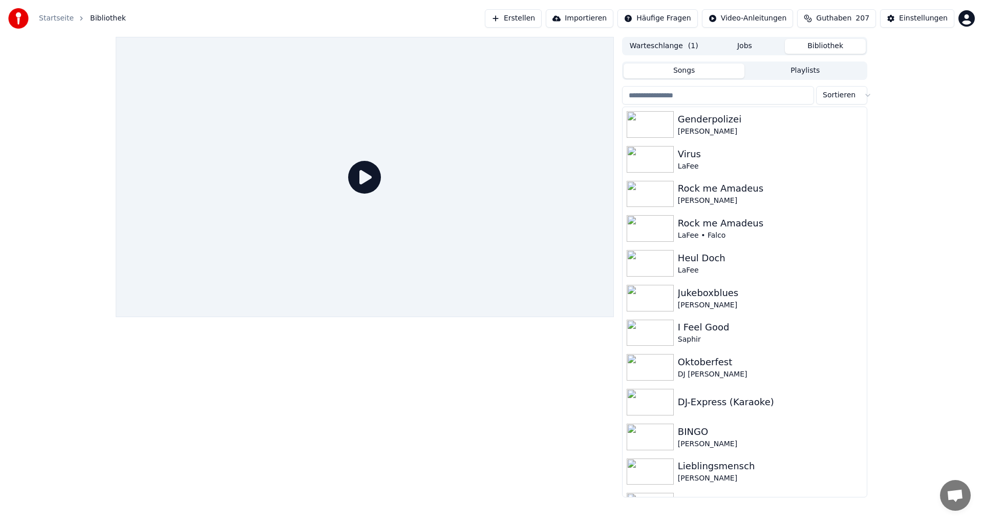
click at [357, 169] on icon at bounding box center [364, 177] width 33 height 33
click at [696, 48] on button "Warteschlange ( 1 )" at bounding box center [664, 46] width 81 height 15
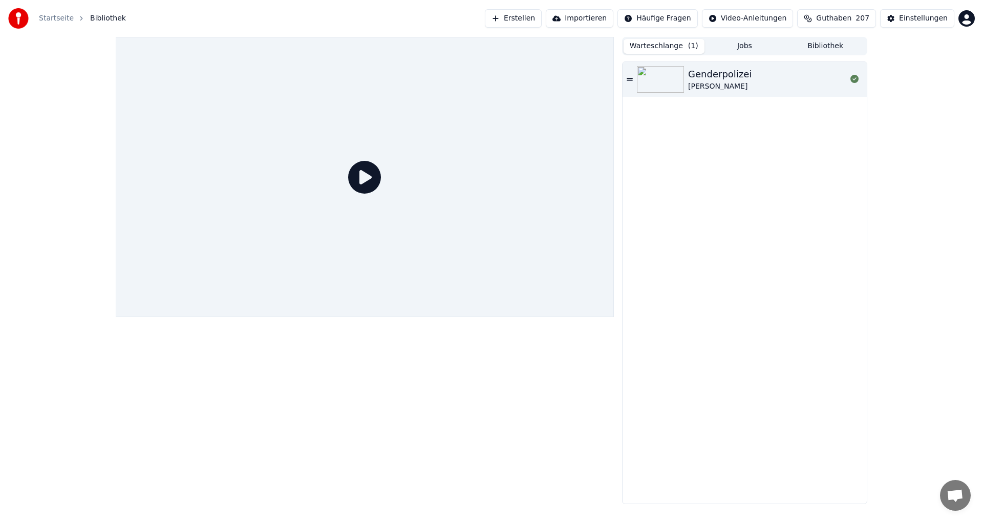
click at [701, 86] on div "Roland Hefter" at bounding box center [720, 86] width 64 height 10
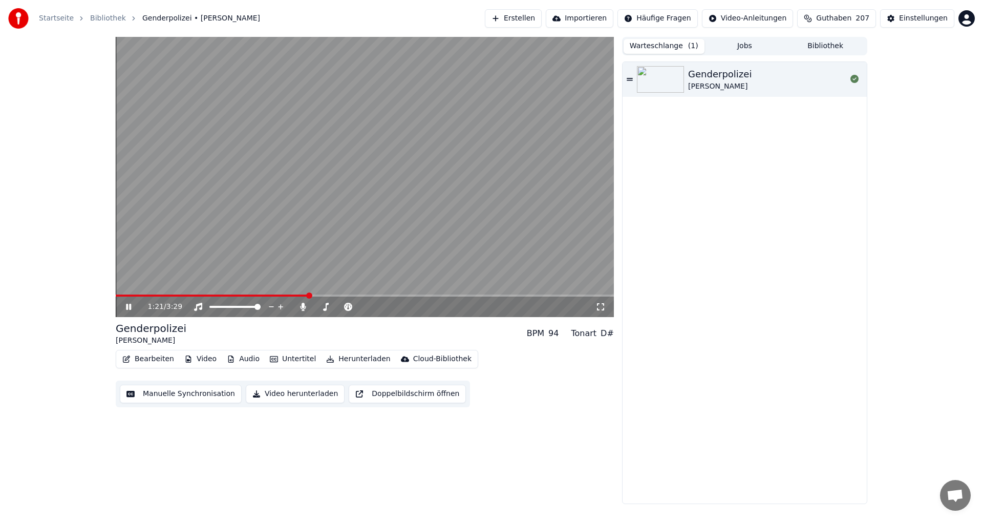
click at [307, 295] on span at bounding box center [365, 295] width 498 height 2
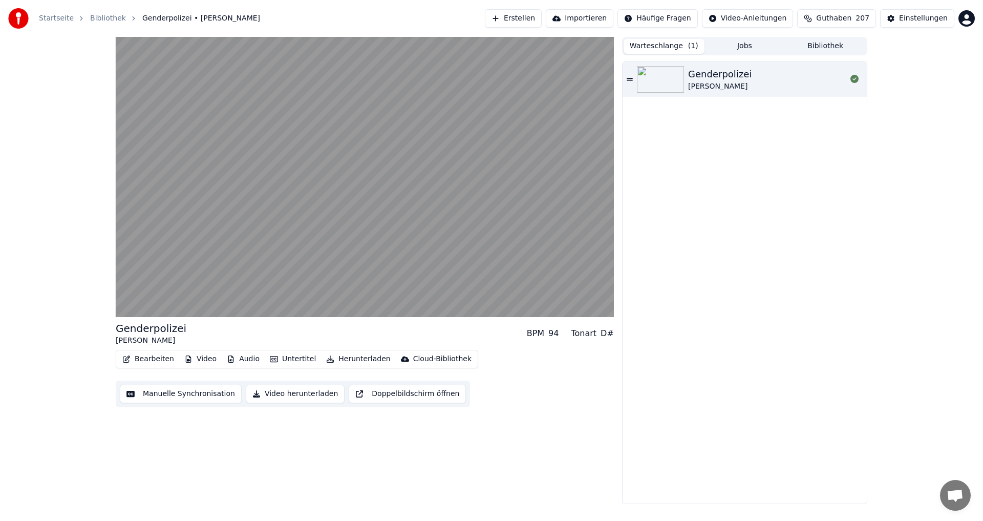
click at [716, 75] on div "Genderpolizei" at bounding box center [720, 74] width 64 height 14
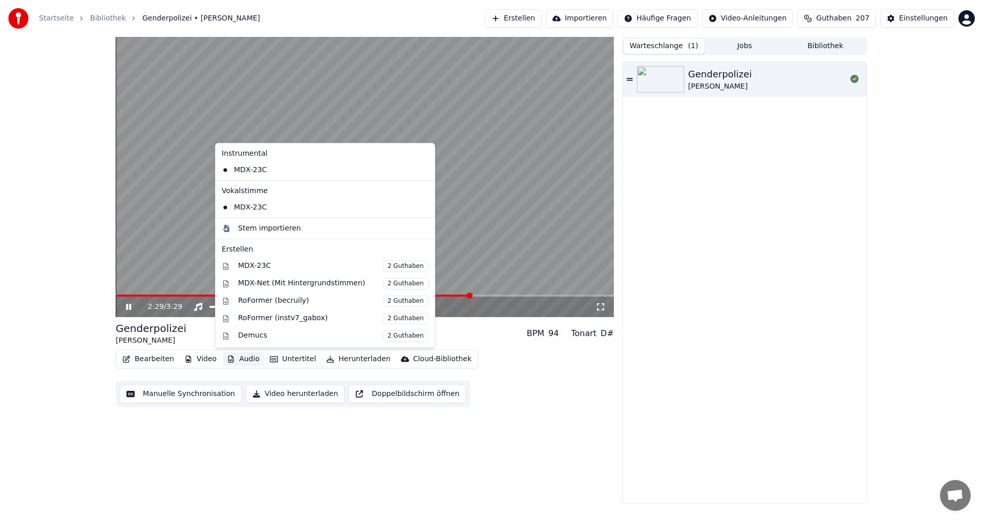
click at [235, 358] on button "Audio" at bounding box center [243, 359] width 41 height 14
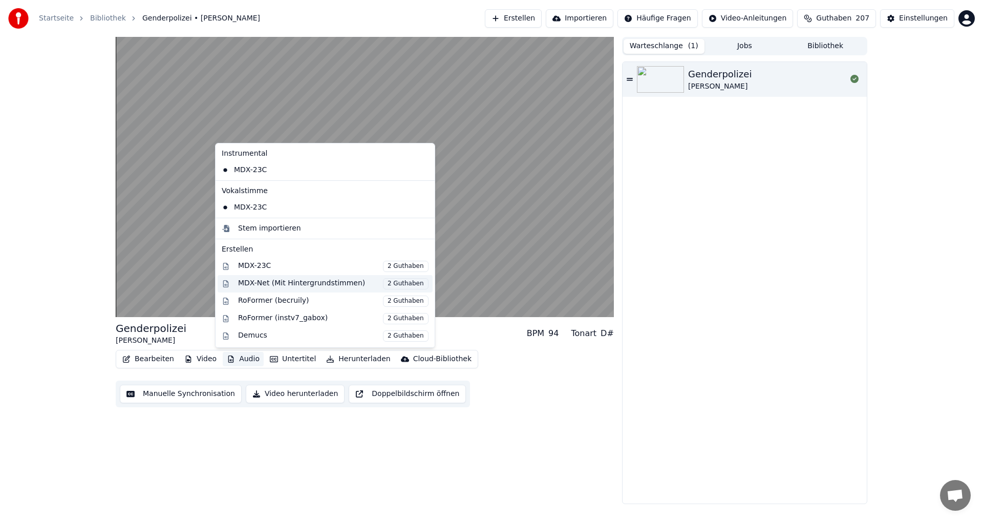
click at [290, 282] on div "MDX-Net (Mit Hintergrundstimmen) 2 Guthaben" at bounding box center [333, 283] width 191 height 11
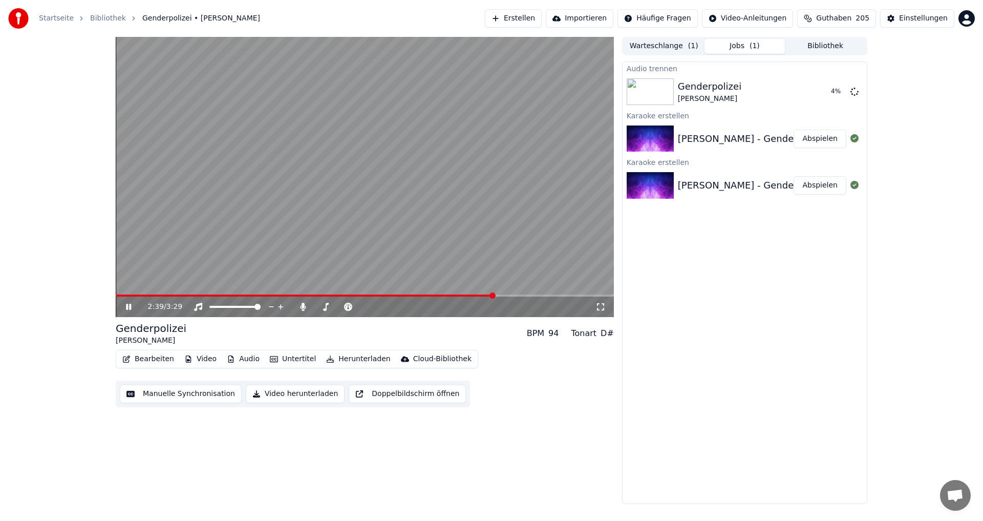
click at [816, 48] on button "Bibliothek" at bounding box center [825, 46] width 81 height 15
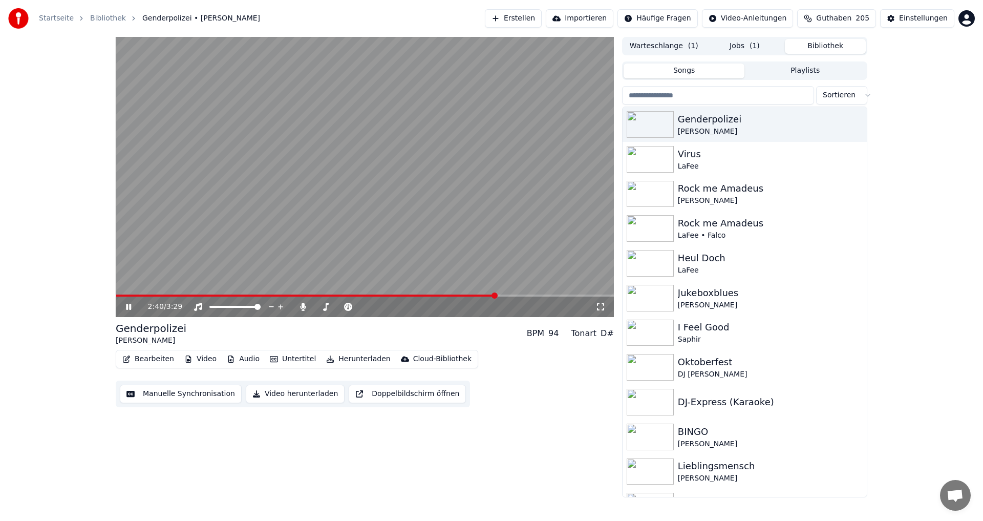
click at [723, 49] on button "Jobs ( 1 )" at bounding box center [745, 46] width 81 height 15
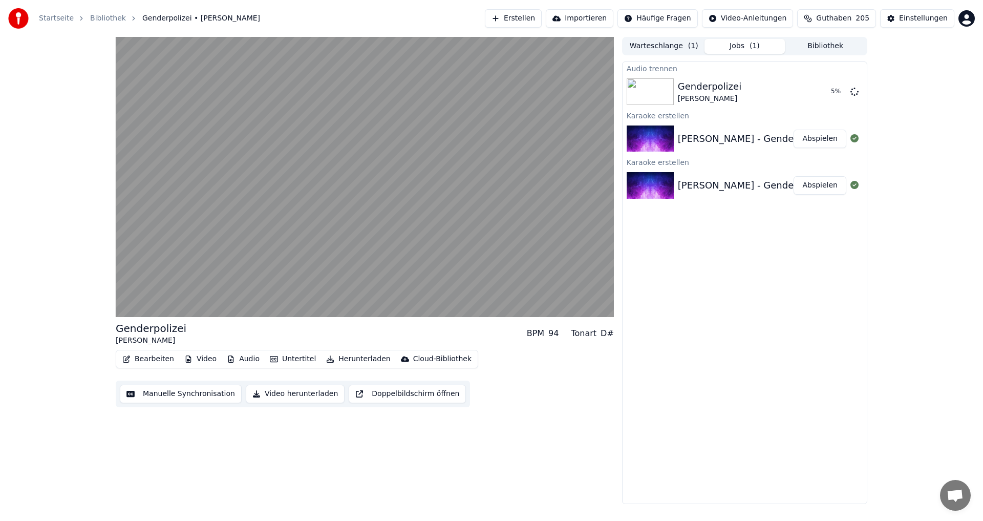
click at [668, 41] on button "Warteschlange ( 1 )" at bounding box center [664, 46] width 81 height 15
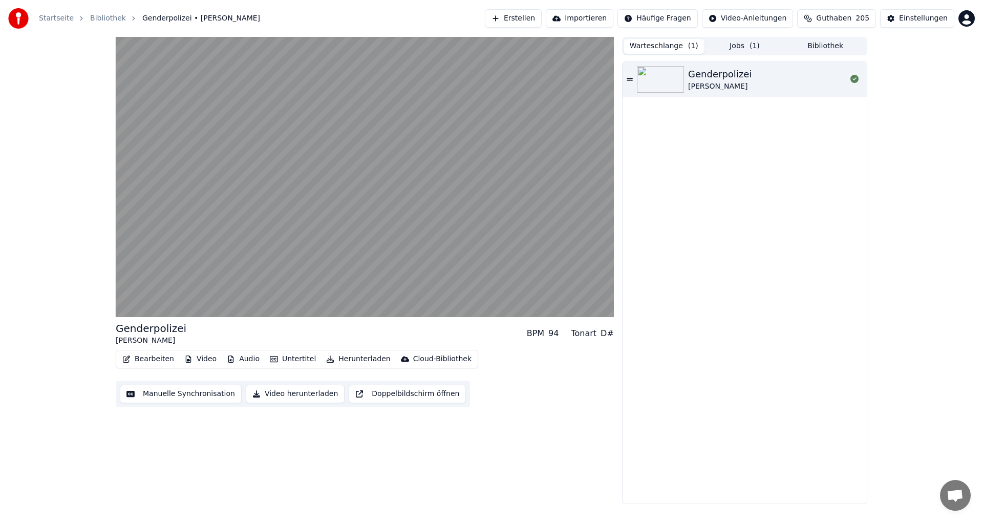
click at [746, 40] on button "Jobs ( 1 )" at bounding box center [745, 46] width 81 height 15
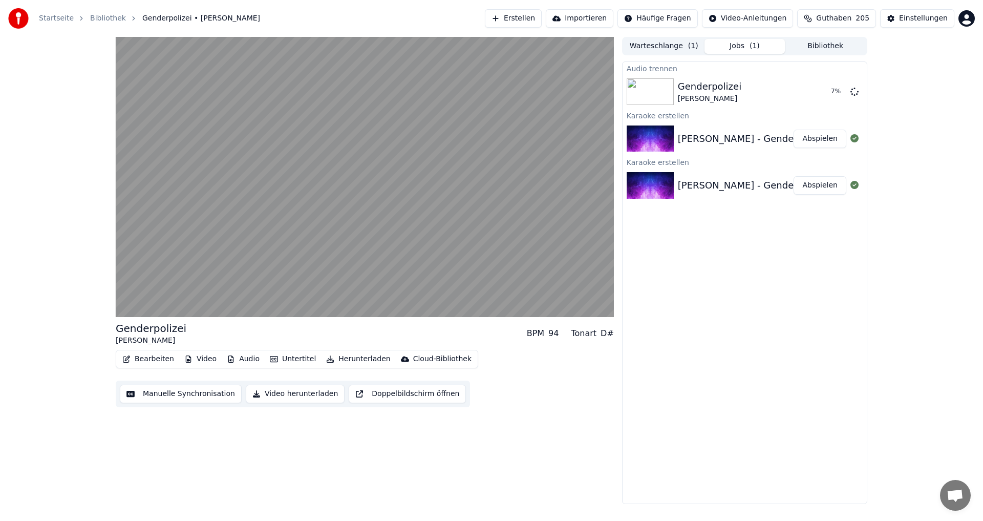
click at [647, 47] on button "Warteschlange ( 1 )" at bounding box center [664, 46] width 81 height 15
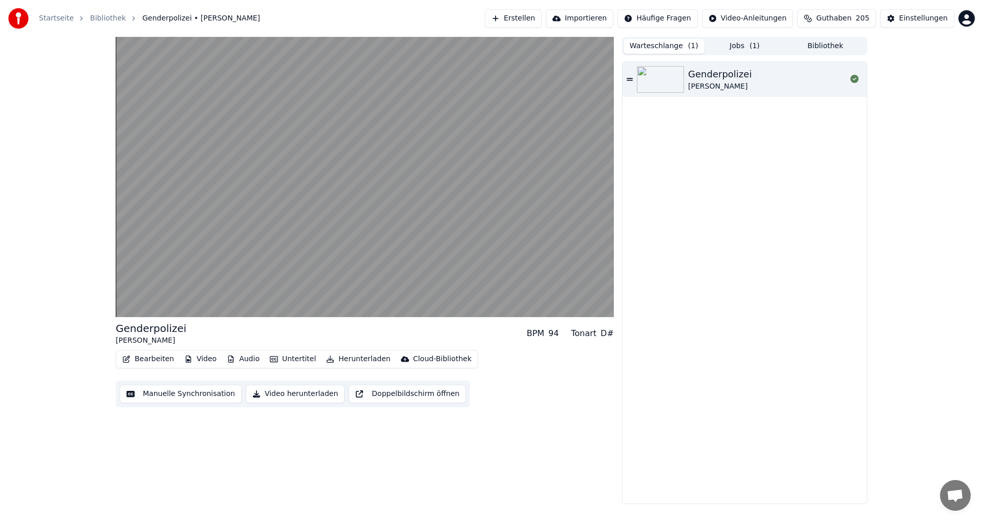
click at [686, 75] on div at bounding box center [662, 79] width 51 height 27
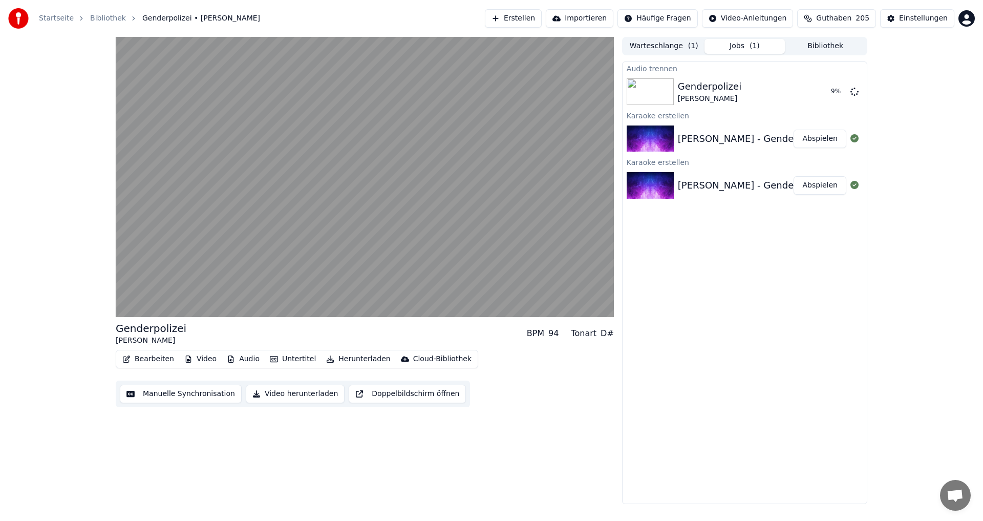
click at [740, 47] on button "Jobs ( 1 )" at bounding box center [745, 46] width 81 height 15
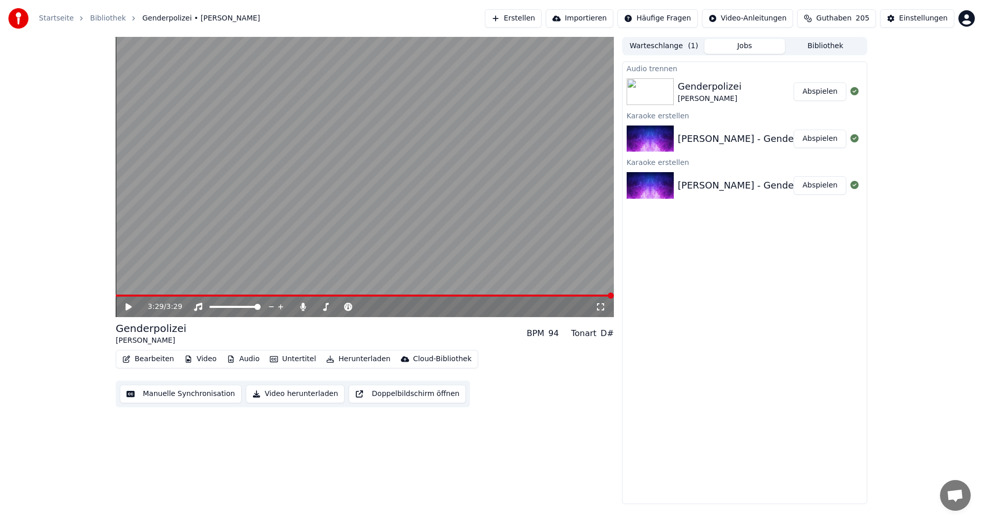
click at [831, 89] on button "Abspielen" at bounding box center [820, 91] width 53 height 18
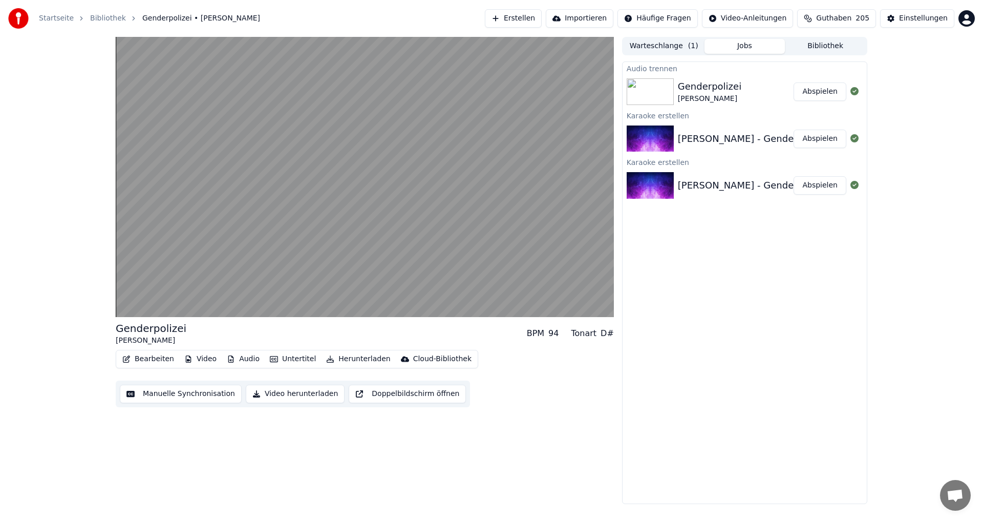
click at [242, 358] on button "Audio" at bounding box center [243, 359] width 41 height 14
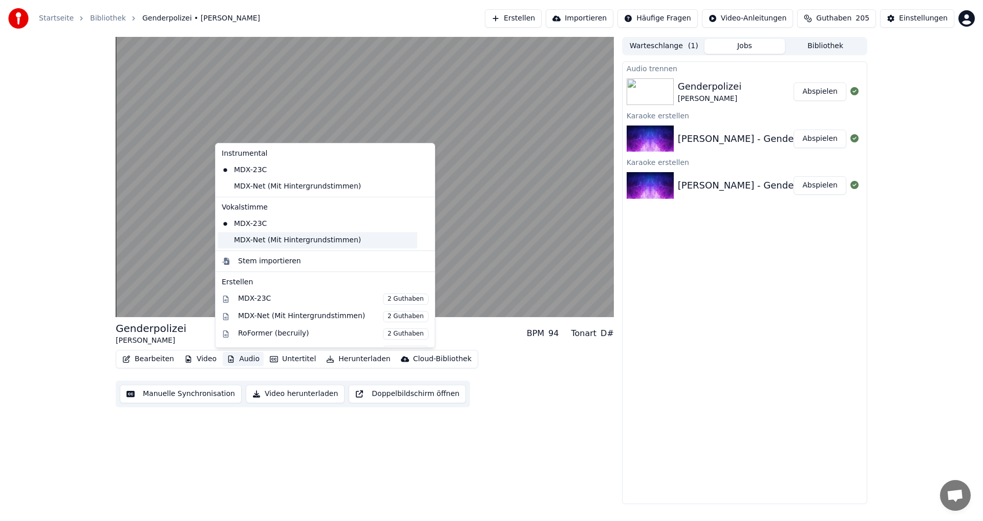
click at [263, 245] on div "MDX-Net (Mit Hintergrundstimmen)" at bounding box center [318, 240] width 200 height 16
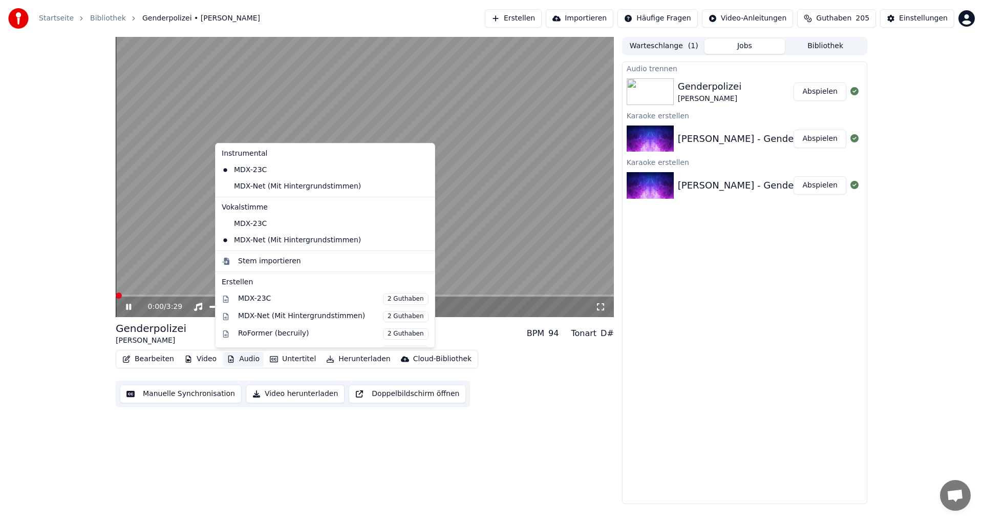
click at [243, 357] on button "Audio" at bounding box center [243, 359] width 41 height 14
click at [264, 187] on div "MDX-Net (Mit Hintergrundstimmen)" at bounding box center [318, 186] width 200 height 16
click at [247, 357] on button "Audio" at bounding box center [243, 359] width 41 height 14
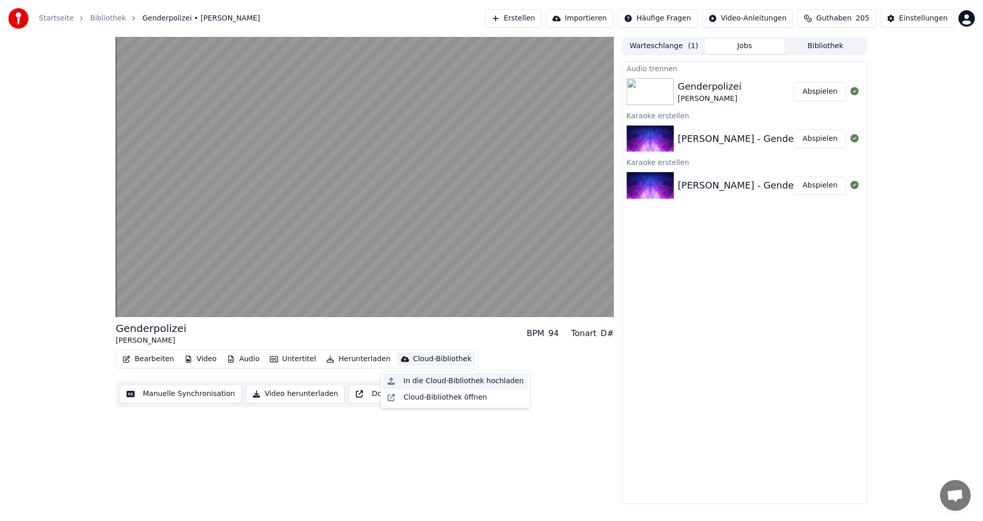
click at [491, 383] on div "In die Cloud-Bibliothek hochladen" at bounding box center [464, 381] width 120 height 10
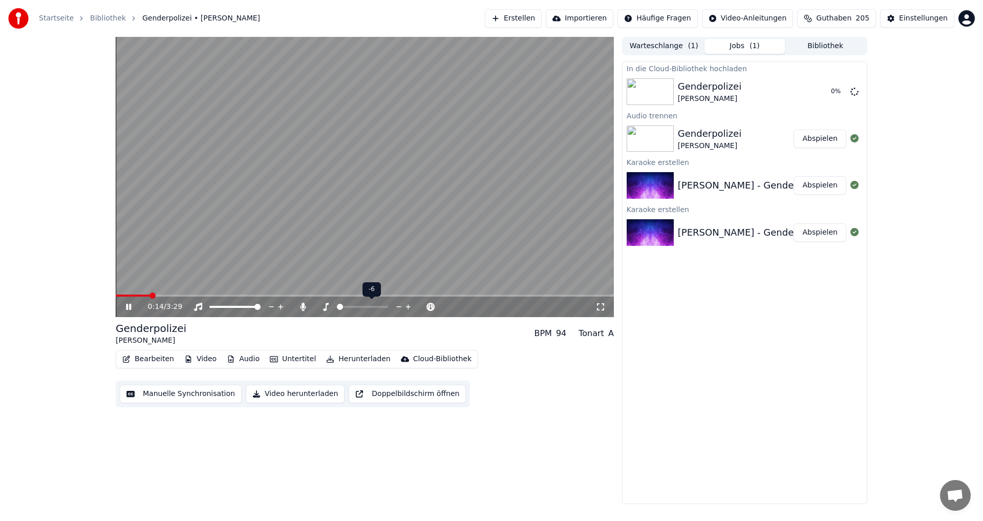
click at [337, 306] on span at bounding box center [340, 307] width 6 height 6
click at [347, 306] on icon at bounding box center [348, 307] width 8 height 8
click at [354, 304] on span at bounding box center [355, 307] width 6 height 6
click at [373, 307] on span at bounding box center [370, 307] width 6 height 6
click at [314, 306] on span at bounding box center [317, 307] width 6 height 6
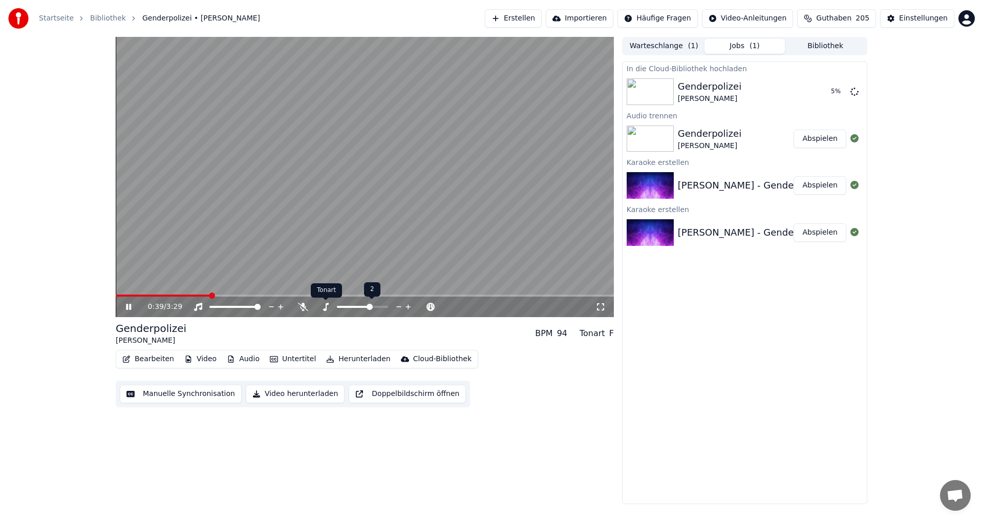
click at [327, 305] on icon at bounding box center [326, 307] width 10 height 8
click at [636, 141] on img at bounding box center [650, 138] width 47 height 27
click at [763, 40] on button "Jobs ( 1 )" at bounding box center [745, 46] width 81 height 15
click at [741, 50] on button "Jobs ( 1 )" at bounding box center [745, 46] width 81 height 15
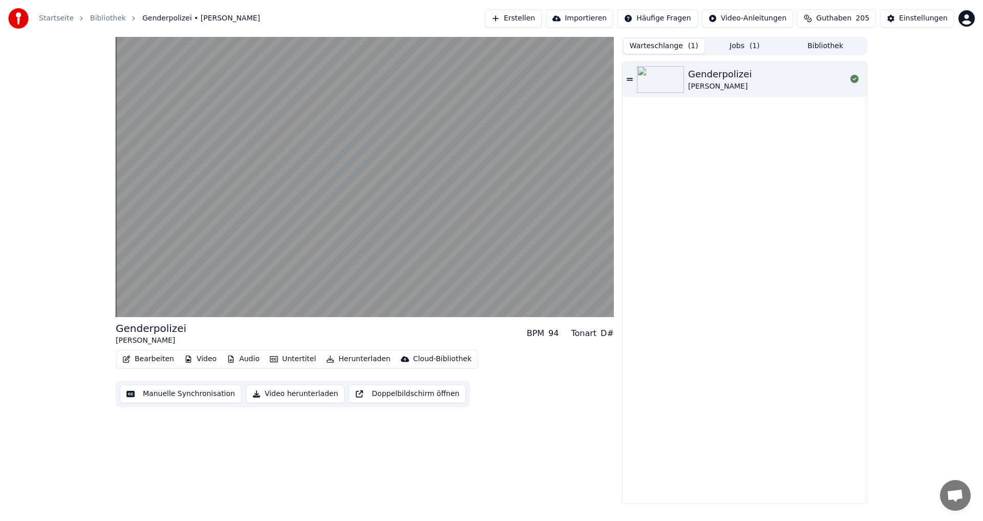
click at [662, 45] on button "Warteschlange ( 1 )" at bounding box center [664, 46] width 81 height 15
click at [689, 91] on div "Roland Hefter" at bounding box center [720, 86] width 64 height 10
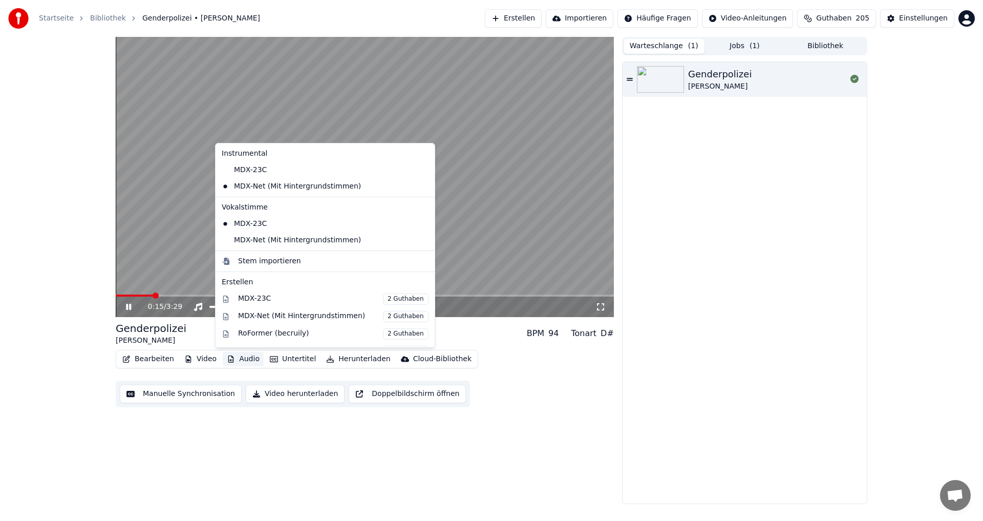
click at [240, 356] on button "Audio" at bounding box center [243, 359] width 41 height 14
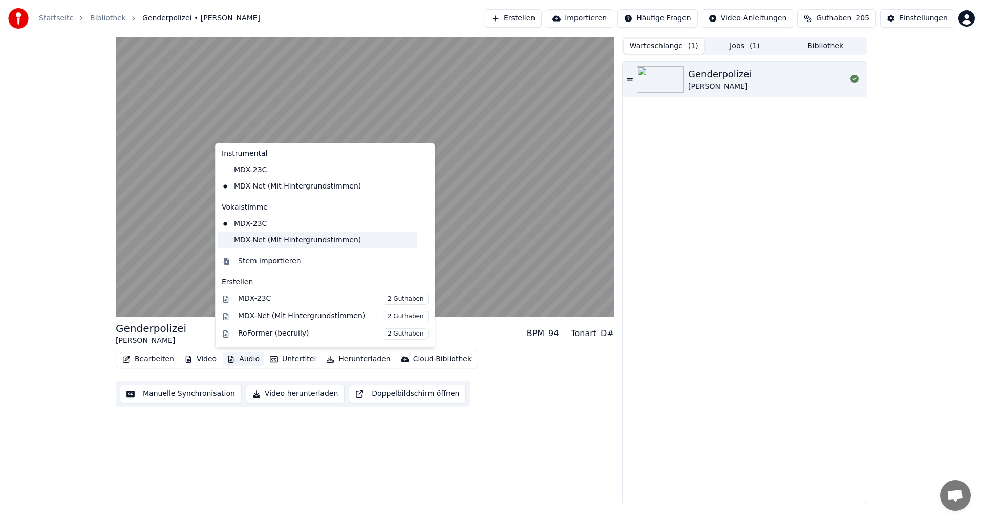
click at [266, 239] on div "MDX-Net (Mit Hintergrundstimmen)" at bounding box center [318, 240] width 200 height 16
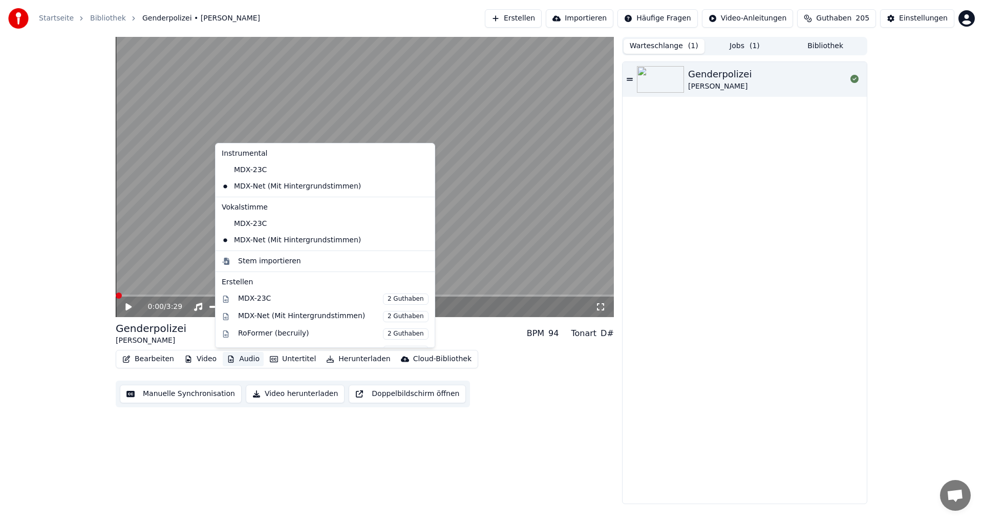
click at [247, 355] on button "Audio" at bounding box center [243, 359] width 41 height 14
click at [267, 192] on div "MDX-Net (Mit Hintergrundstimmen)" at bounding box center [318, 186] width 200 height 16
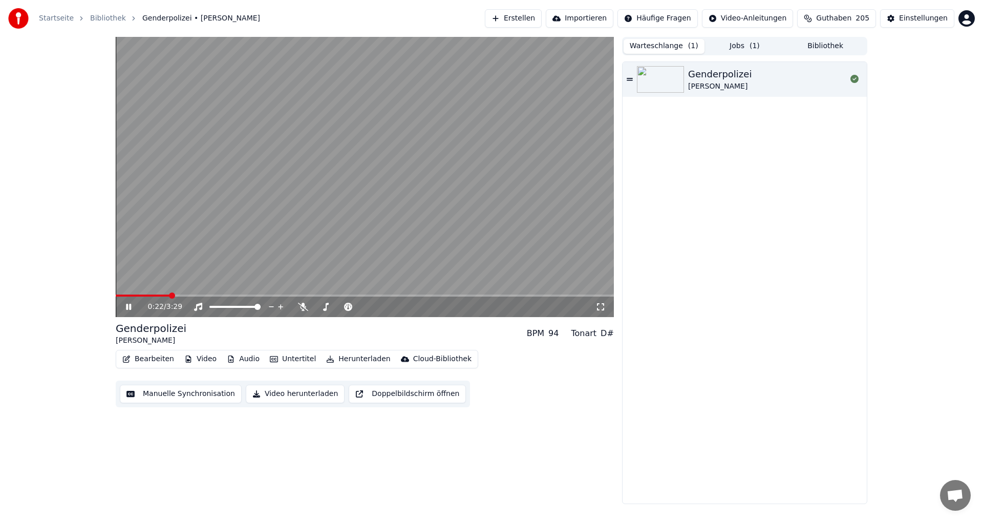
click at [696, 72] on div "Genderpolizei" at bounding box center [720, 74] width 64 height 14
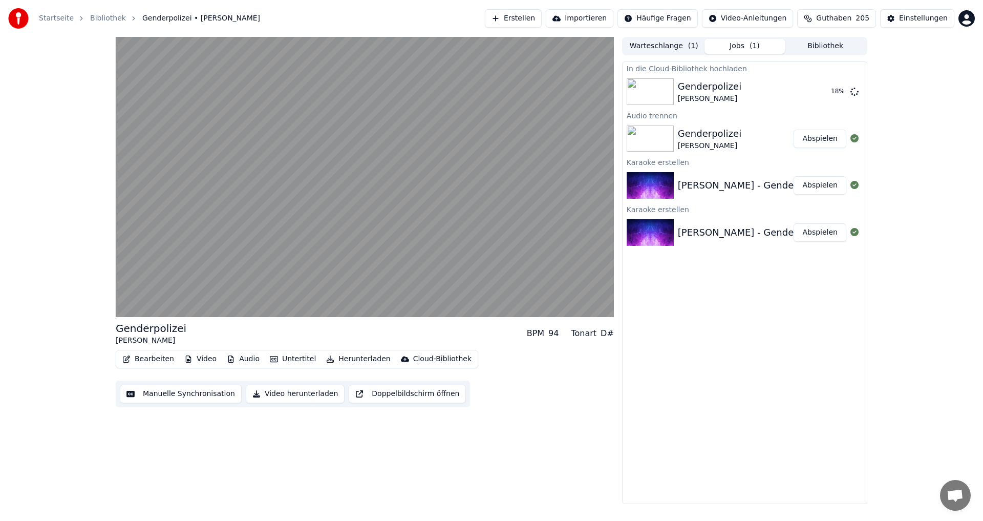
click at [737, 44] on button "Jobs ( 1 )" at bounding box center [745, 46] width 81 height 15
click at [694, 136] on div "Genderpolizei" at bounding box center [710, 133] width 64 height 14
click at [691, 136] on div "Genderpolizei" at bounding box center [710, 133] width 64 height 14
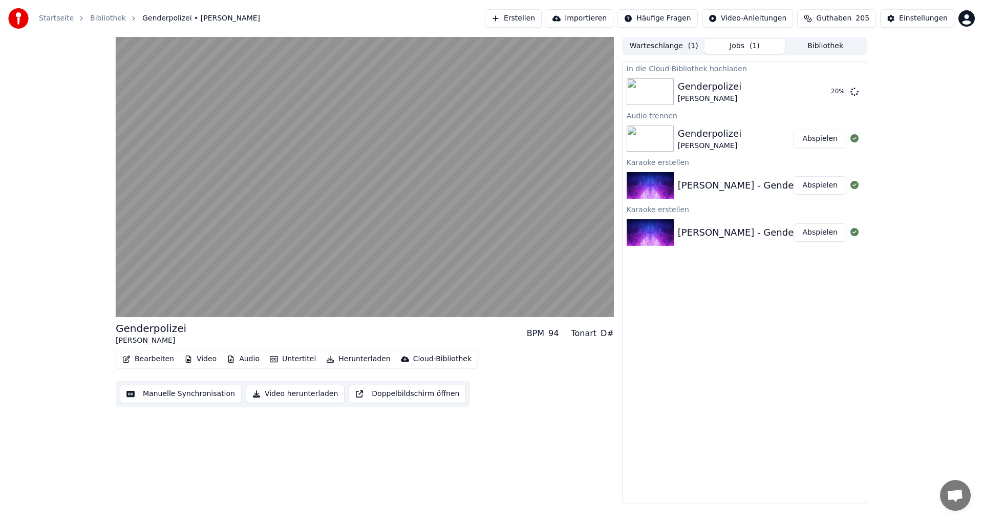
click at [817, 138] on button "Abspielen" at bounding box center [820, 139] width 53 height 18
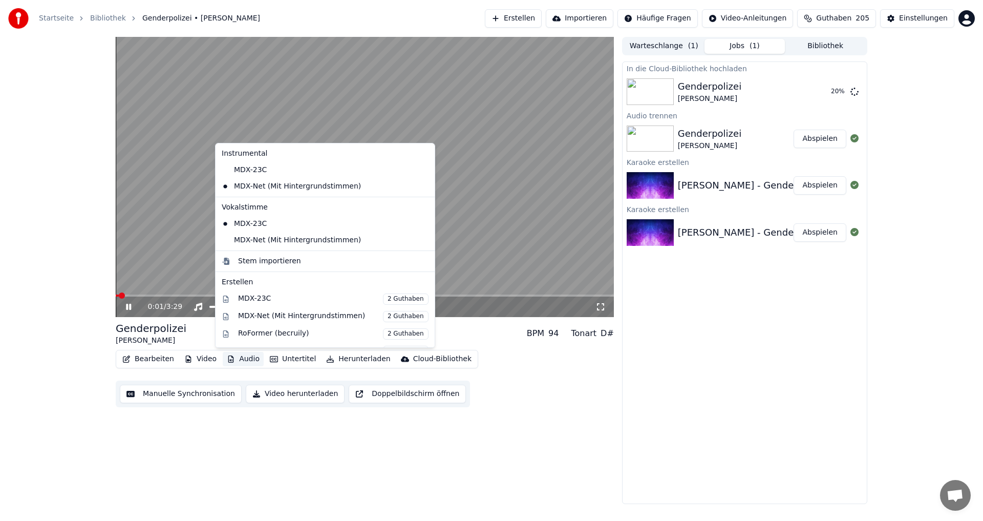
click at [236, 357] on button "Audio" at bounding box center [243, 359] width 41 height 14
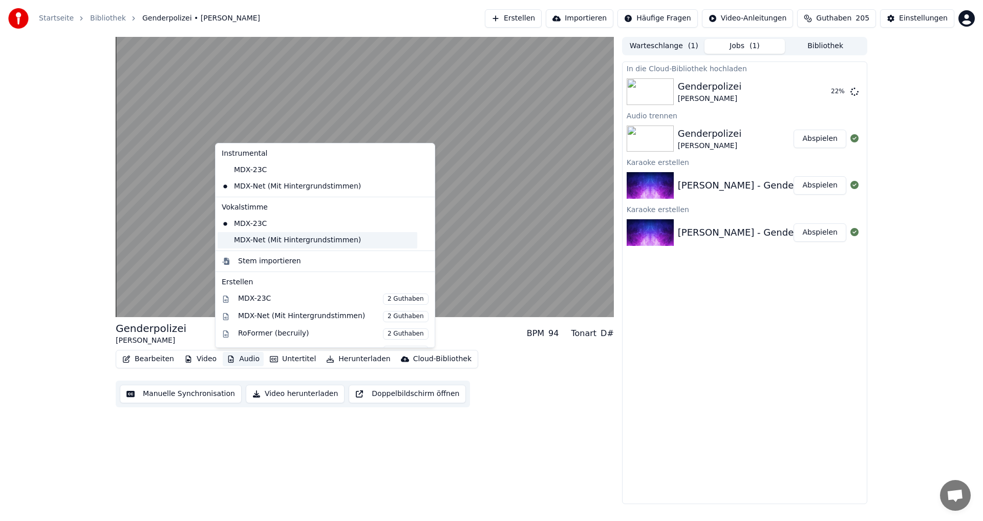
click at [259, 242] on div "MDX-Net (Mit Hintergrundstimmen)" at bounding box center [318, 240] width 200 height 16
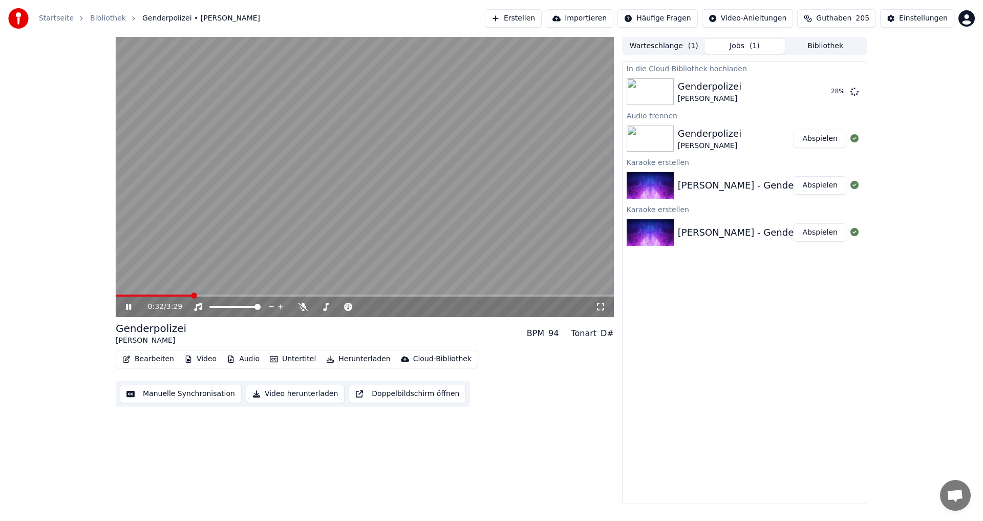
click at [617, 134] on div "0:32 / 3:29 Genderpolizei Roland Hefter BPM 94 Tonart D# Bearbeiten Video Audio…" at bounding box center [492, 270] width 768 height 467
click at [690, 138] on div "Genderpolizei" at bounding box center [710, 133] width 64 height 14
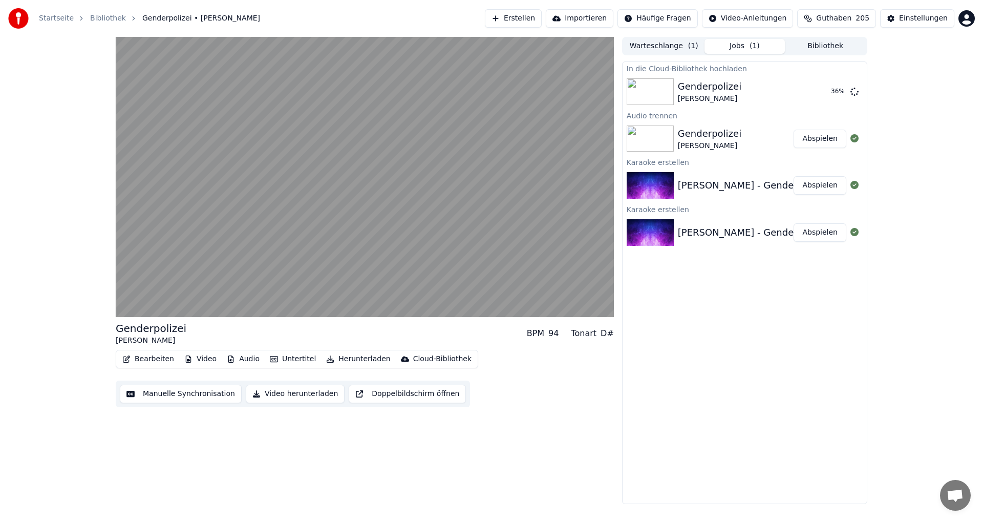
click at [814, 139] on button "Abspielen" at bounding box center [820, 139] width 53 height 18
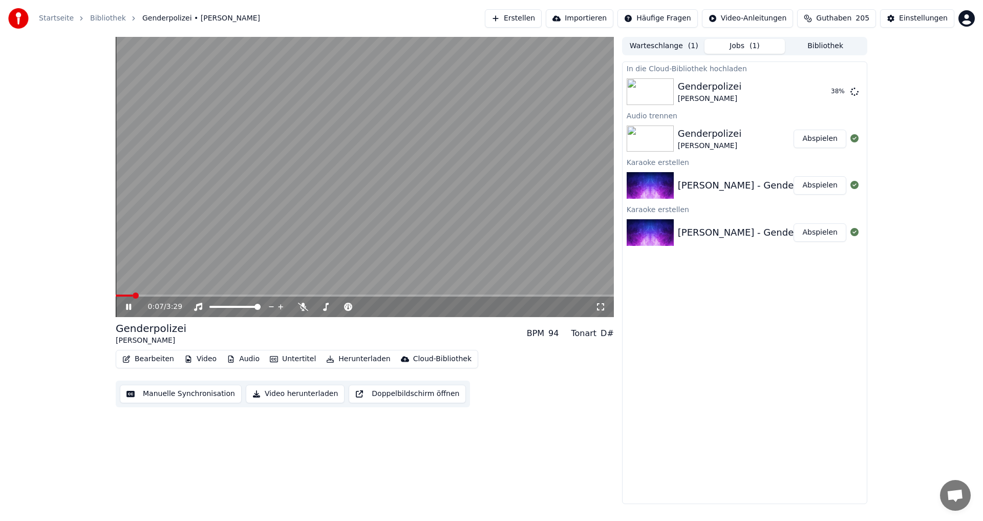
click at [852, 19] on span "Guthaben" at bounding box center [833, 18] width 35 height 10
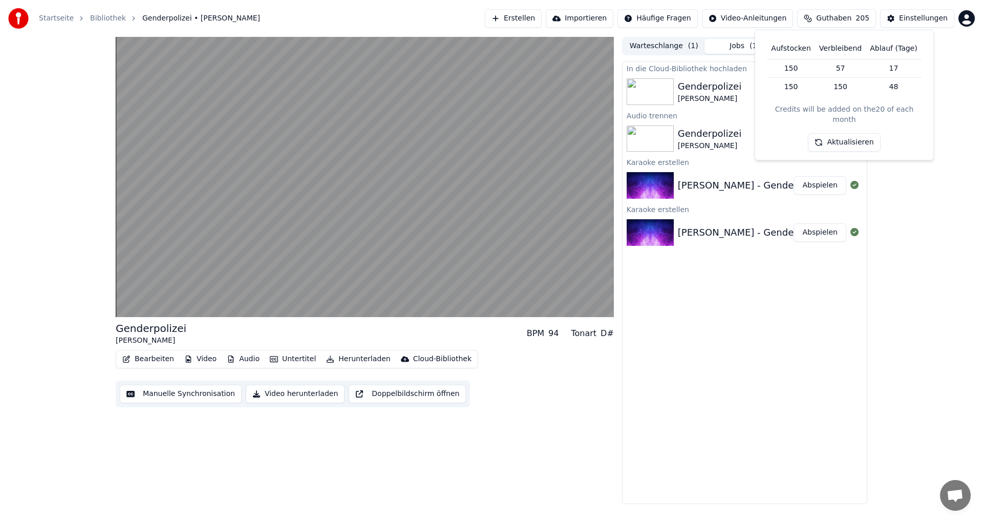
click at [852, 16] on span "Guthaben" at bounding box center [833, 18] width 35 height 10
click at [913, 15] on div "Einstellungen" at bounding box center [923, 18] width 49 height 10
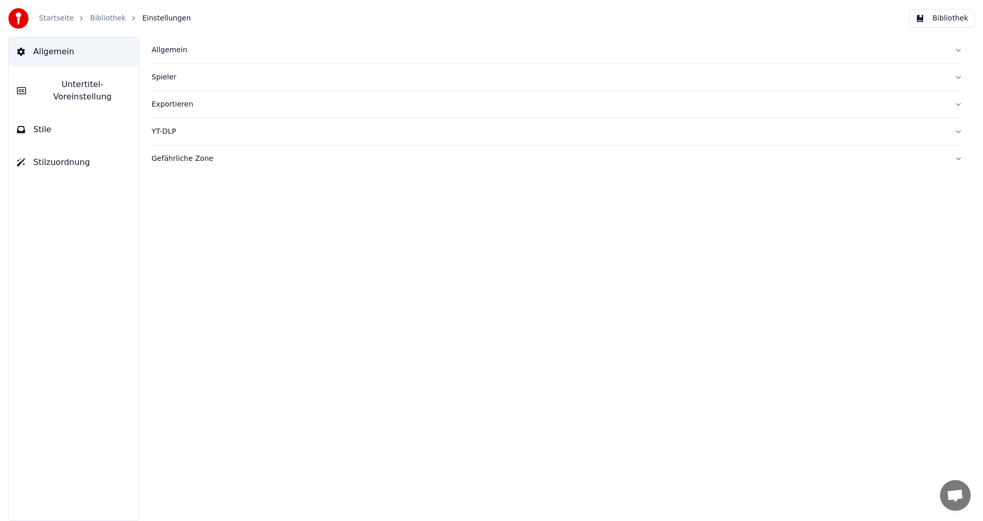
click at [186, 45] on button "Allgemein" at bounding box center [557, 50] width 811 height 27
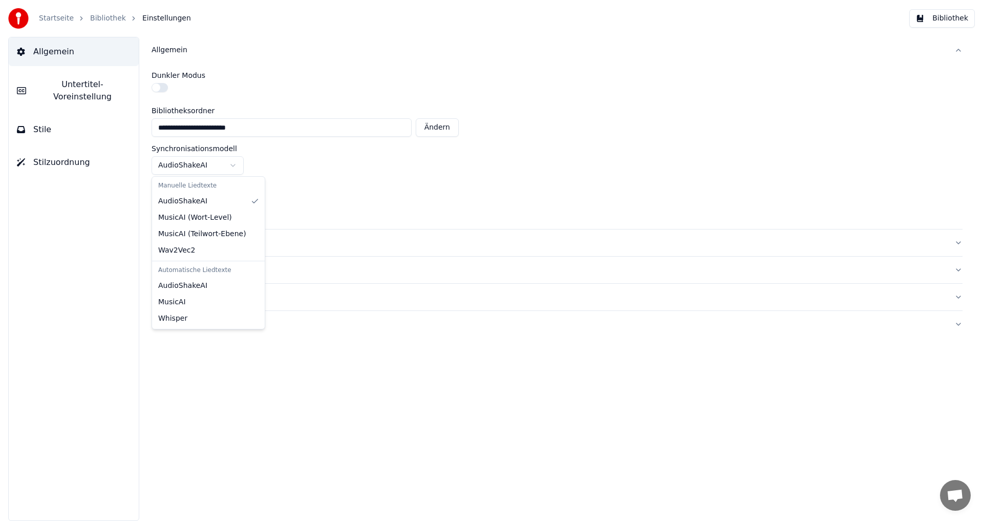
click at [235, 164] on html "**********" at bounding box center [491, 260] width 983 height 521
click at [234, 163] on html "**********" at bounding box center [491, 260] width 983 height 521
click at [233, 204] on html "**********" at bounding box center [491, 260] width 983 height 521
click at [233, 165] on html "**********" at bounding box center [491, 260] width 983 height 521
click at [233, 204] on html "**********" at bounding box center [491, 260] width 983 height 521
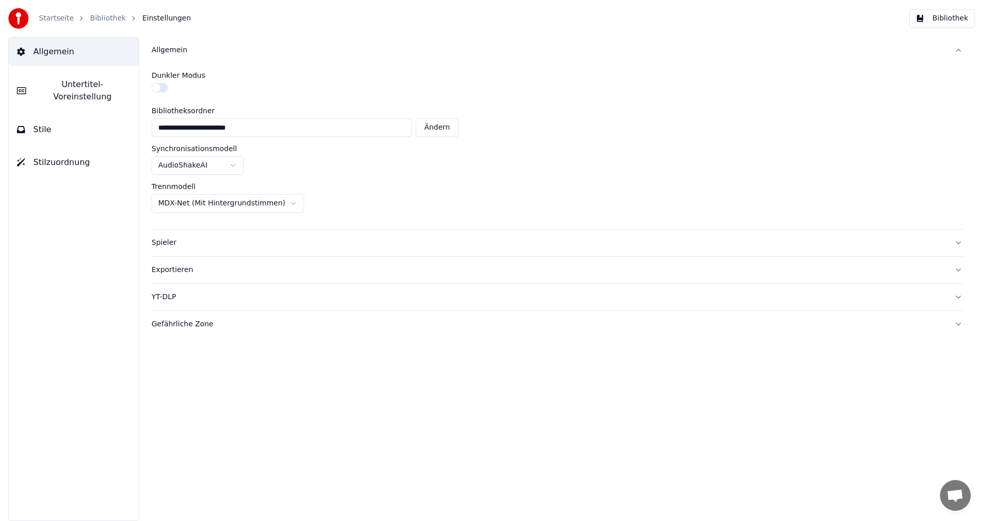
click at [80, 82] on span "Untertitel-Voreinstellung" at bounding box center [82, 90] width 96 height 25
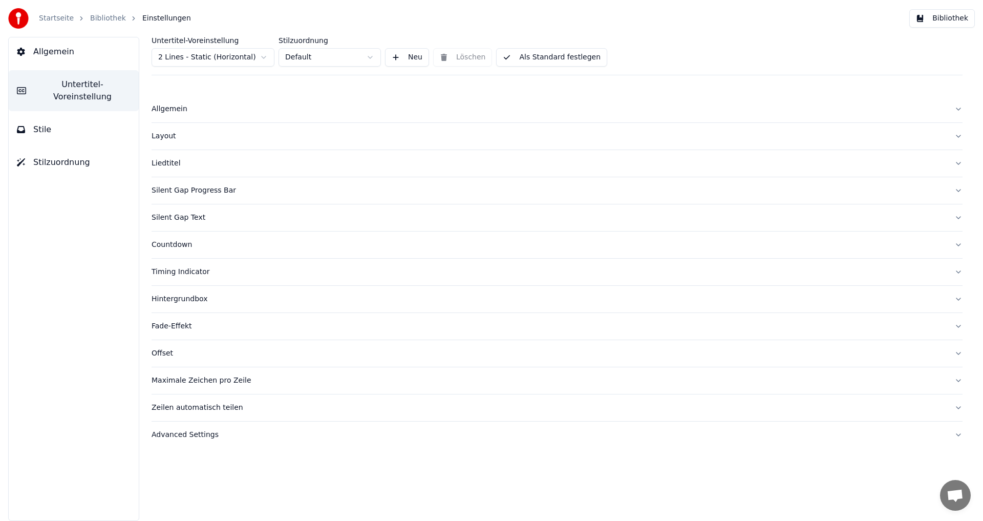
click at [266, 53] on html "Startseite Bibliothek Einstellungen Bibliothek Allgemein Untertitel-Voreinstell…" at bounding box center [491, 260] width 983 height 521
click at [262, 57] on html "Startseite Bibliothek Einstellungen Bibliothek Allgemein Untertitel-Voreinstell…" at bounding box center [491, 260] width 983 height 521
click at [266, 55] on html "Startseite Bibliothek Einstellungen Bibliothek Allgemein Untertitel-Voreinstell…" at bounding box center [491, 260] width 983 height 521
click at [372, 60] on html "Startseite Bibliothek Einstellungen Bibliothek Allgemein Untertitel-Voreinstell…" at bounding box center [491, 260] width 983 height 521
click at [260, 56] on html "Startseite Bibliothek Einstellungen Bibliothek Allgemein Untertitel-Voreinstell…" at bounding box center [491, 260] width 983 height 521
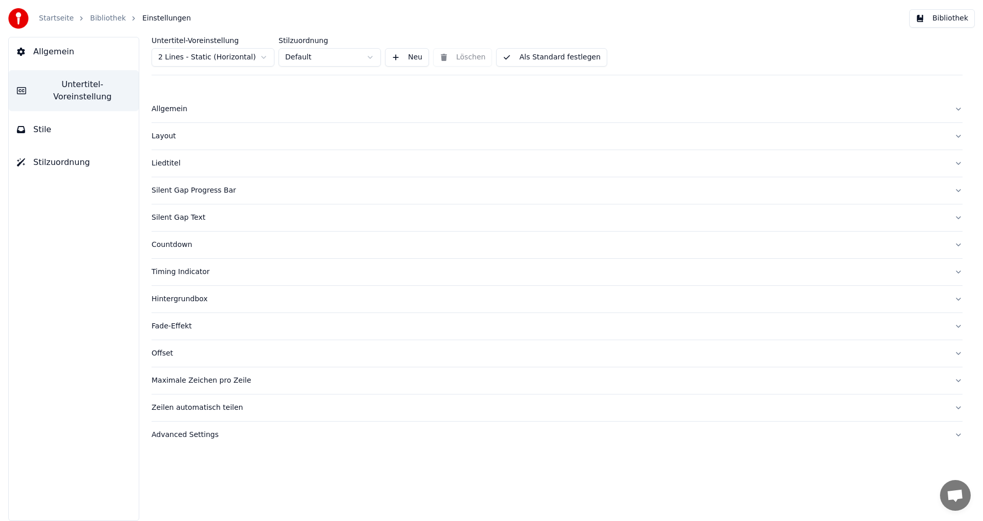
click at [264, 57] on html "Startseite Bibliothek Einstellungen Bibliothek Allgemein Untertitel-Voreinstell…" at bounding box center [491, 260] width 983 height 521
click at [59, 117] on html "Startseite Bibliothek Einstellungen Bibliothek Allgemein Untertitel-Voreinstell…" at bounding box center [491, 260] width 983 height 521
click at [172, 137] on html "Startseite Bibliothek Einstellungen Bibliothek Allgemein Untertitel-Voreinstell…" at bounding box center [491, 260] width 983 height 521
click at [168, 158] on html "Startseite Bibliothek Einstellungen Bibliothek Allgemein Untertitel-Voreinstell…" at bounding box center [491, 260] width 983 height 521
click at [171, 165] on html "Startseite Bibliothek Einstellungen Bibliothek Allgemein Untertitel-Voreinstell…" at bounding box center [491, 260] width 983 height 521
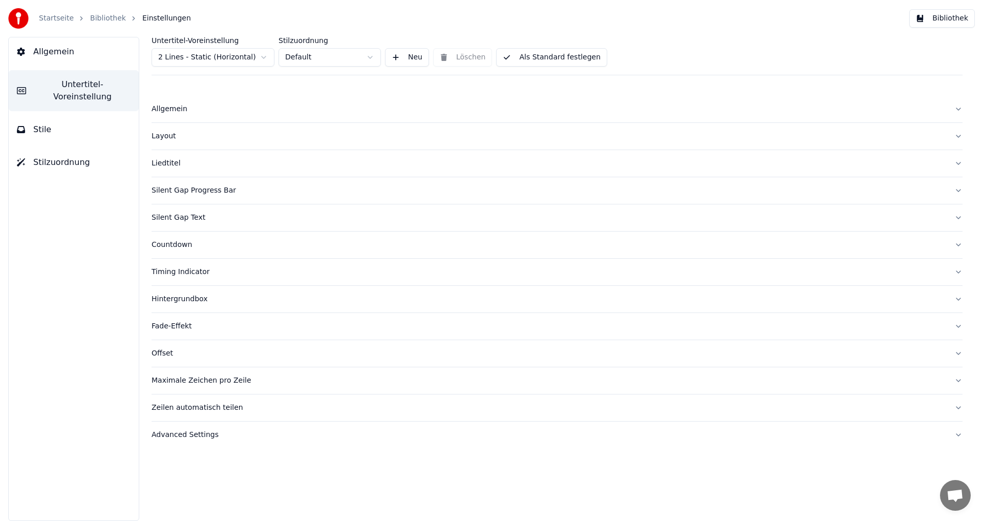
click at [163, 137] on html "Startseite Bibliothek Einstellungen Bibliothek Allgemein Untertitel-Voreinstell…" at bounding box center [491, 260] width 983 height 521
click at [168, 108] on div "Allgemein" at bounding box center [549, 109] width 795 height 10
click at [164, 110] on div "Allgemein" at bounding box center [549, 109] width 795 height 10
click at [13, 17] on img at bounding box center [18, 18] width 20 height 20
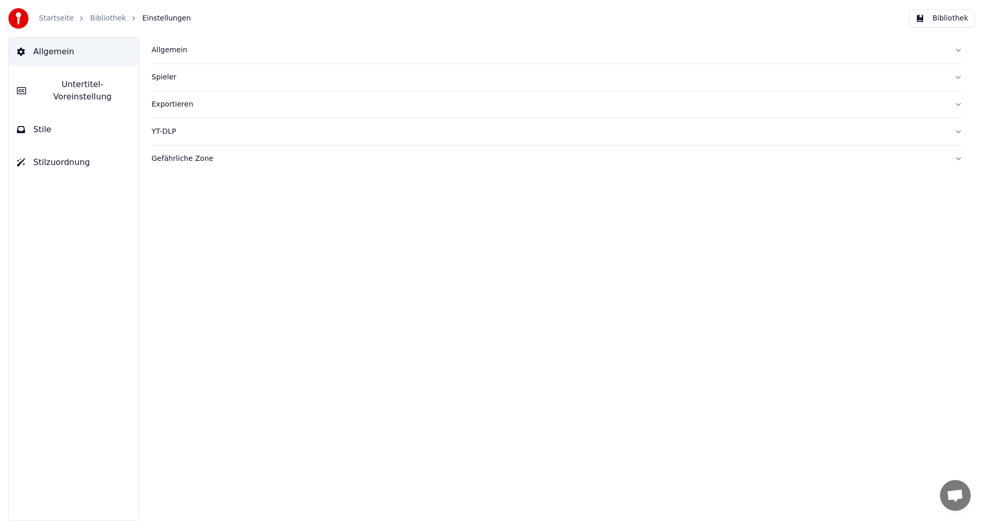
click at [171, 50] on div "Allgemein" at bounding box center [549, 50] width 795 height 10
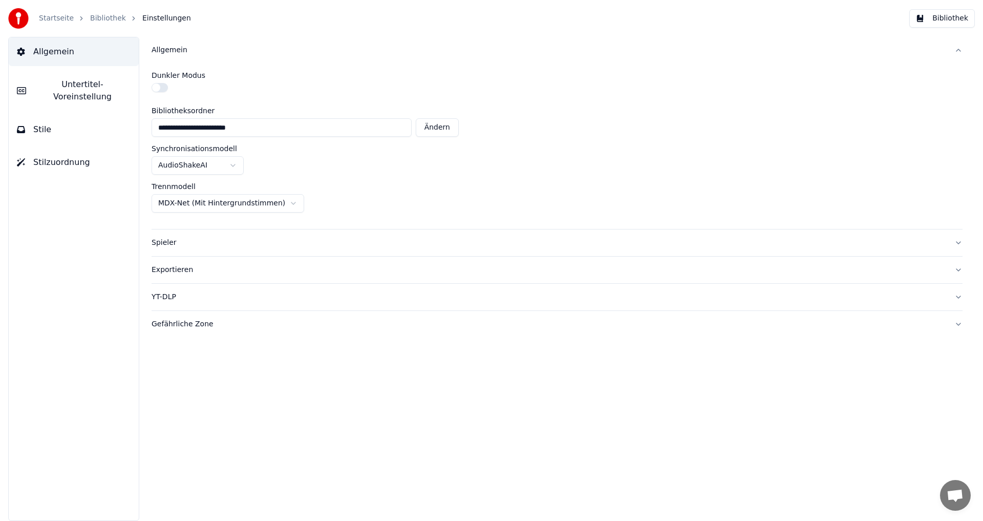
click at [54, 95] on button "Untertitel-Voreinstellung" at bounding box center [74, 90] width 130 height 41
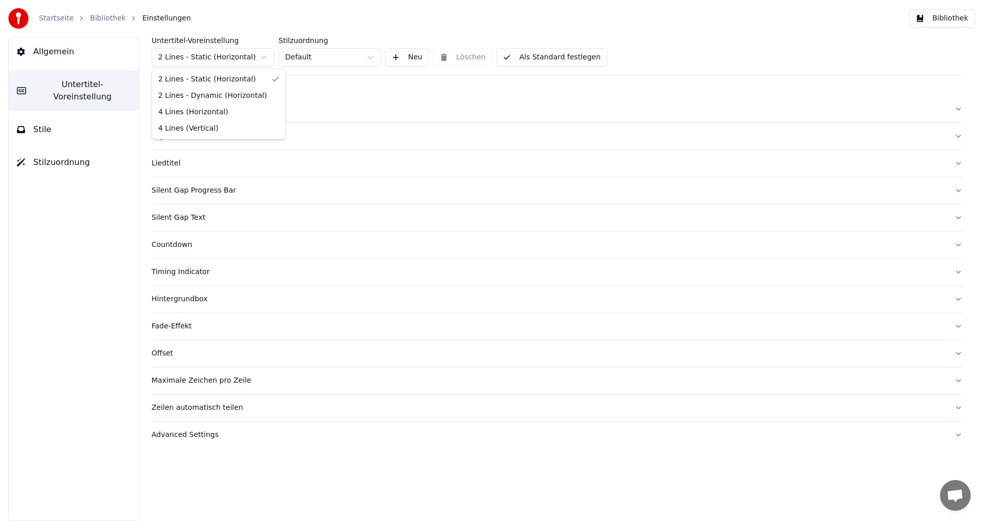
click at [265, 58] on html "Startseite Bibliothek Einstellungen Bibliothek Allgemein Untertitel-Voreinstell…" at bounding box center [491, 260] width 983 height 521
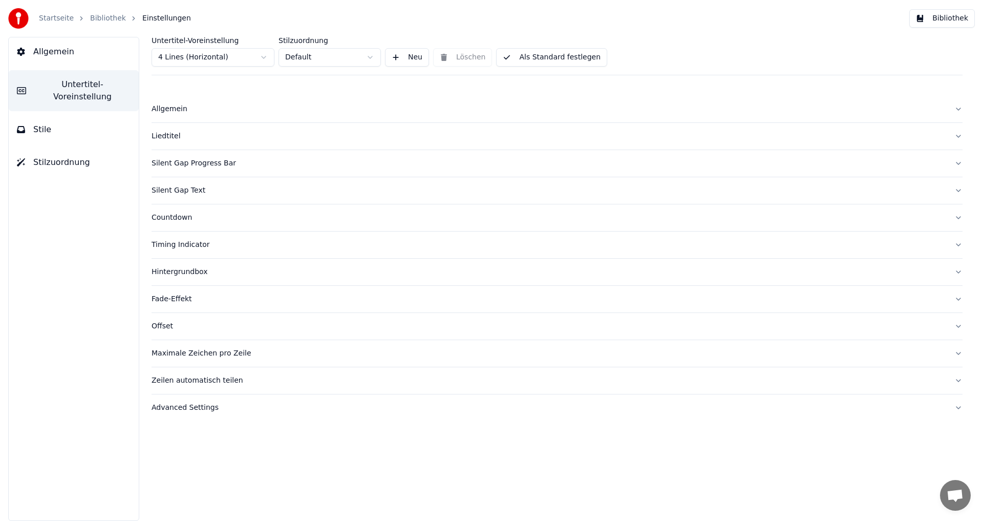
click at [542, 56] on button "Als Standard festlegen" at bounding box center [551, 57] width 111 height 18
click at [520, 60] on button "Fertig" at bounding box center [521, 57] width 50 height 18
click at [371, 57] on html "Startseite Bibliothek Einstellungen Bibliothek Allgemein Untertitel-Voreinstell…" at bounding box center [491, 260] width 983 height 521
click at [229, 58] on html "Startseite Bibliothek Einstellungen Bibliothek Allgemein Untertitel-Voreinstell…" at bounding box center [491, 260] width 983 height 521
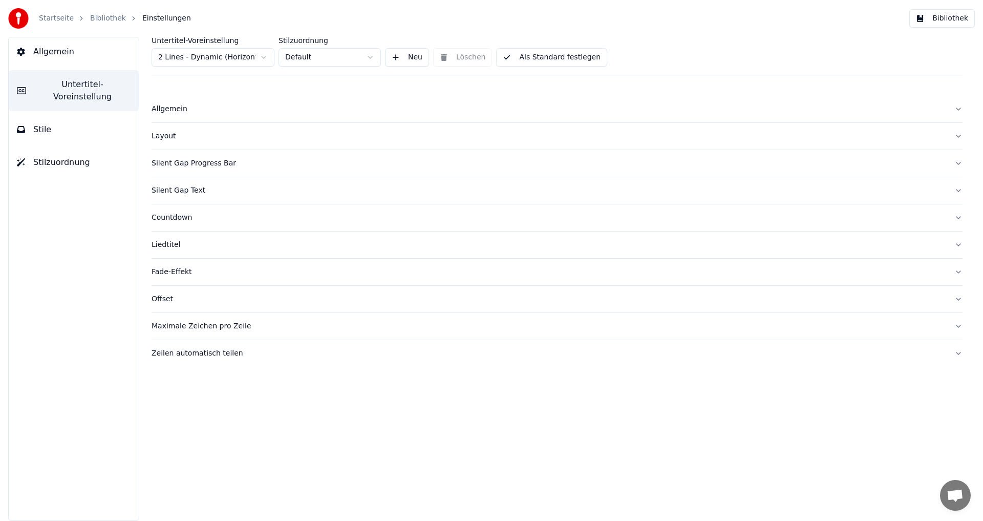
click at [520, 56] on button "Als Standard festlegen" at bounding box center [551, 57] width 111 height 18
click at [17, 13] on img at bounding box center [18, 18] width 20 height 20
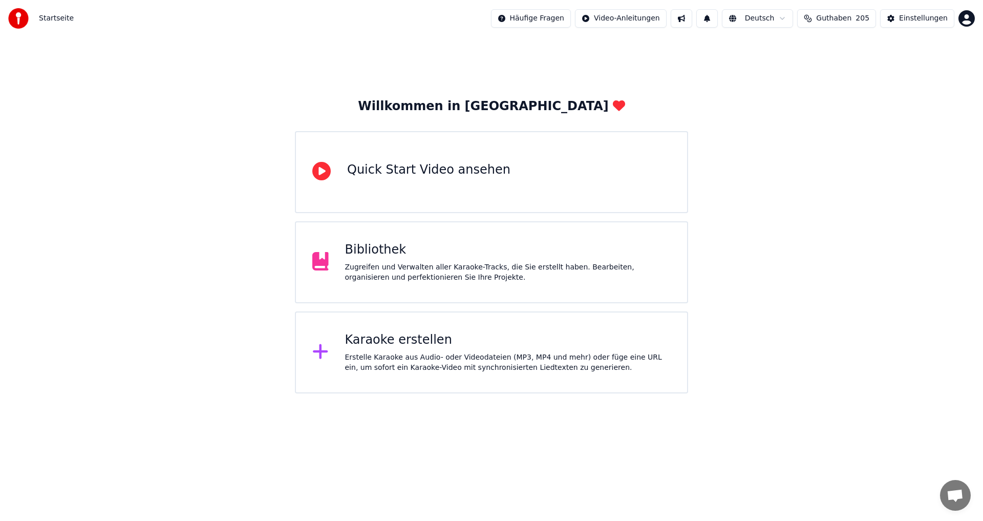
click at [404, 348] on div "Karaoke erstellen Erstelle Karaoke aus Audio- oder Videodateien (MP3, MP4 und m…" at bounding box center [508, 352] width 326 height 41
click at [405, 356] on div "Erstelle Karaoke aus Audio- oder Videodateien (MP3, MP4 und mehr) oder füge ein…" at bounding box center [508, 362] width 326 height 20
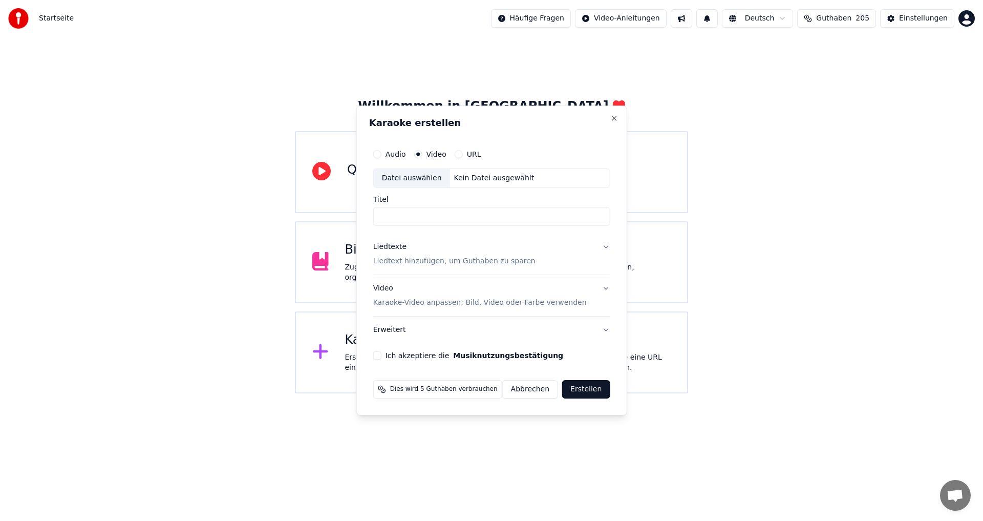
drag, startPoint x: 751, startPoint y: 333, endPoint x: 845, endPoint y: 99, distance: 252.1
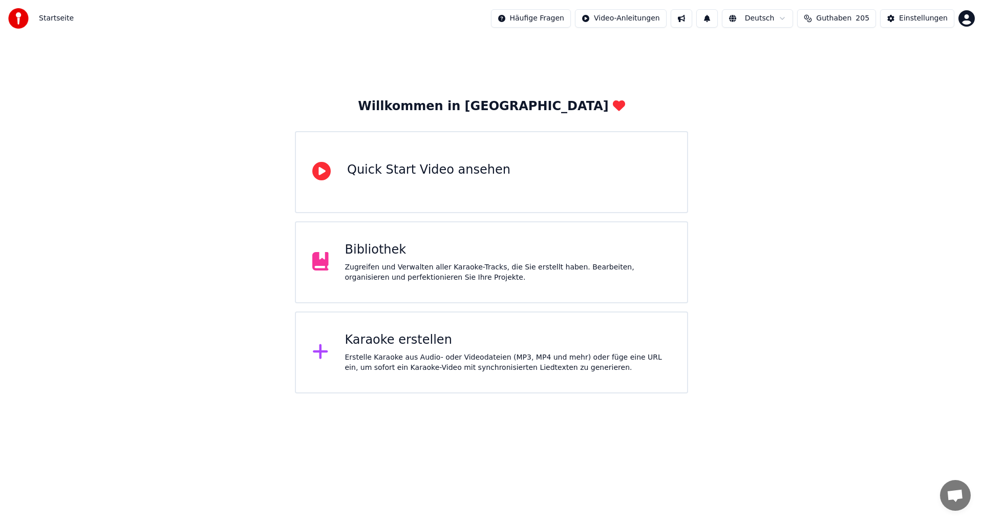
click at [976, 29] on html "Startseite Häufige Fragen Video-Anleitungen Deutsch Guthaben 205 Einstellungen …" at bounding box center [491, 196] width 983 height 393
click at [965, 19] on html "Startseite Häufige Fragen Video-Anleitungen Deutsch Guthaben 205 Einstellungen …" at bounding box center [491, 196] width 983 height 393
click at [969, 15] on html "Startseite Häufige Fragen Video-Anleitungen Deutsch Guthaben 205 Einstellungen …" at bounding box center [491, 196] width 983 height 393
click at [833, 296] on html "Startseite Häufige Fragen Video-Anleitungen Deutsch Guthaben 205 Einstellungen …" at bounding box center [491, 196] width 983 height 393
click at [369, 264] on div "Zugreifen und Verwalten aller Karaoke-Tracks, die Sie erstellt haben. Bearbeite…" at bounding box center [508, 272] width 326 height 20
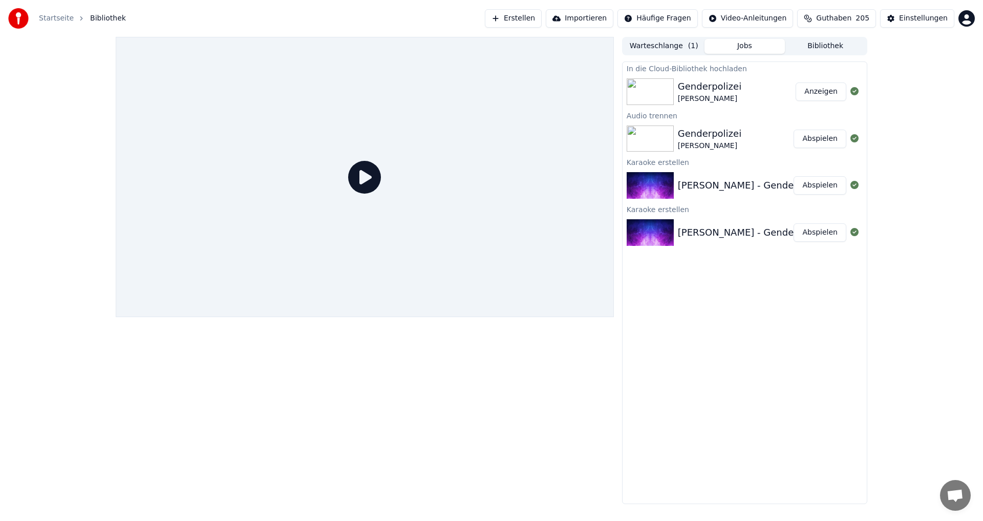
click at [826, 91] on button "Anzeigen" at bounding box center [821, 91] width 51 height 18
click at [813, 89] on button "Anzeigen" at bounding box center [821, 91] width 51 height 18
click at [822, 44] on button "Bibliothek" at bounding box center [825, 46] width 81 height 15
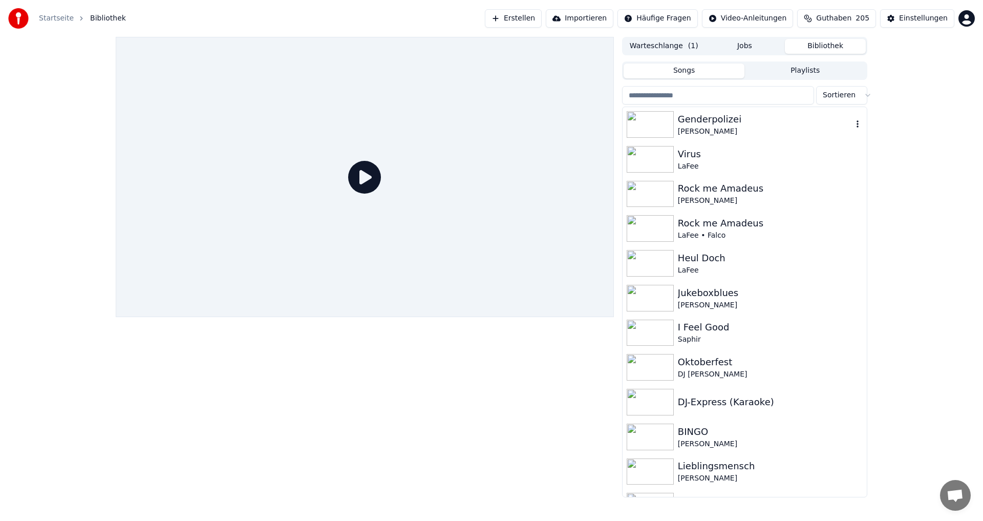
click at [688, 118] on div "Genderpolizei" at bounding box center [765, 119] width 175 height 14
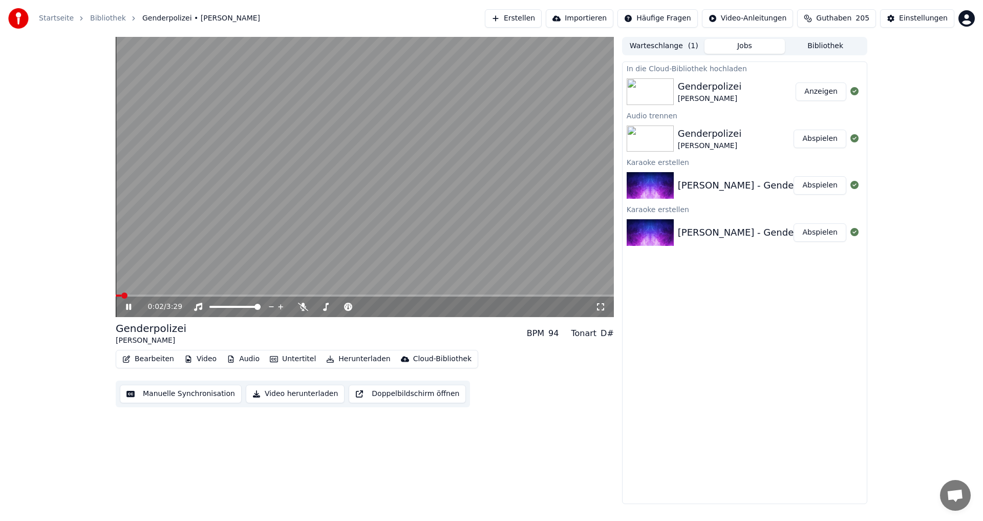
click at [732, 43] on button "Jobs" at bounding box center [745, 46] width 81 height 15
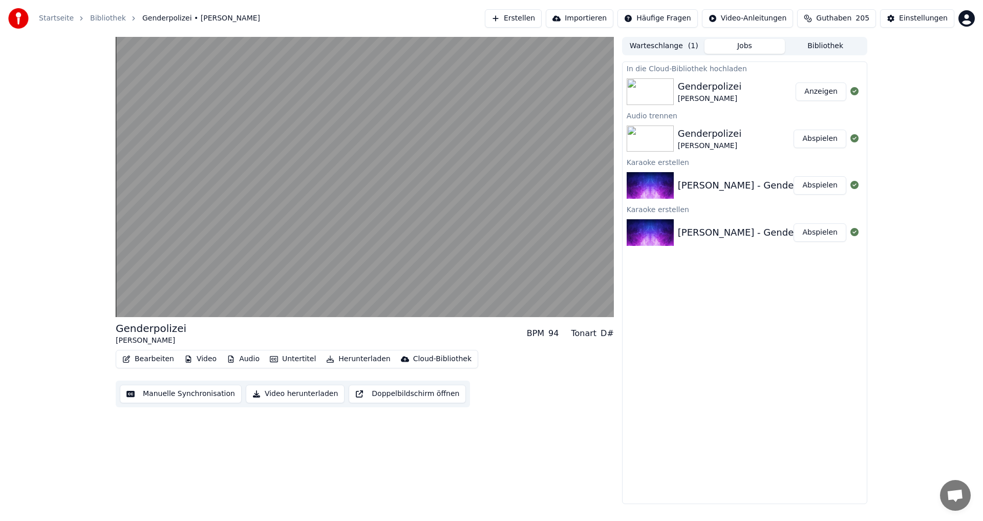
click at [661, 93] on img at bounding box center [650, 91] width 47 height 27
click at [689, 128] on div "Genderpolizei" at bounding box center [710, 133] width 64 height 14
click at [703, 132] on div "Genderpolizei" at bounding box center [710, 133] width 64 height 14
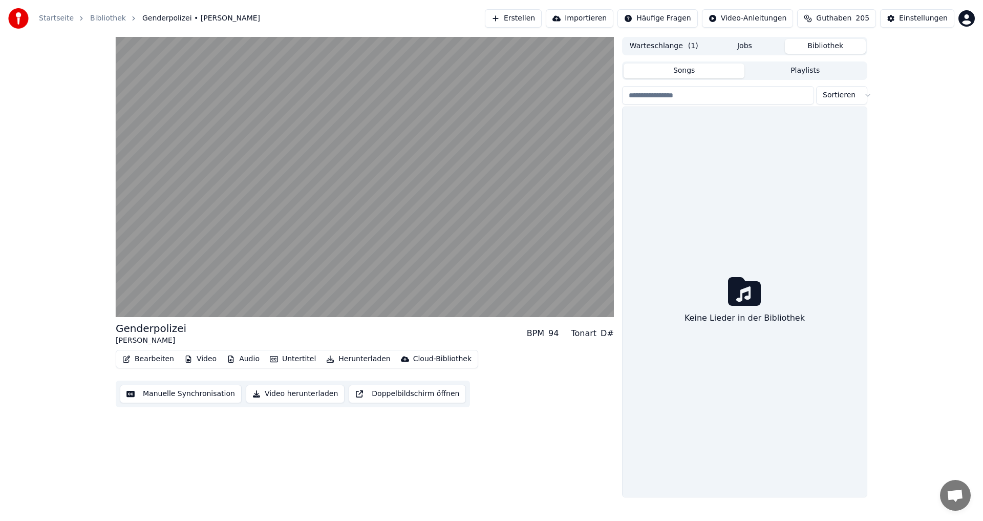
click at [818, 52] on button "Bibliothek" at bounding box center [825, 46] width 81 height 15
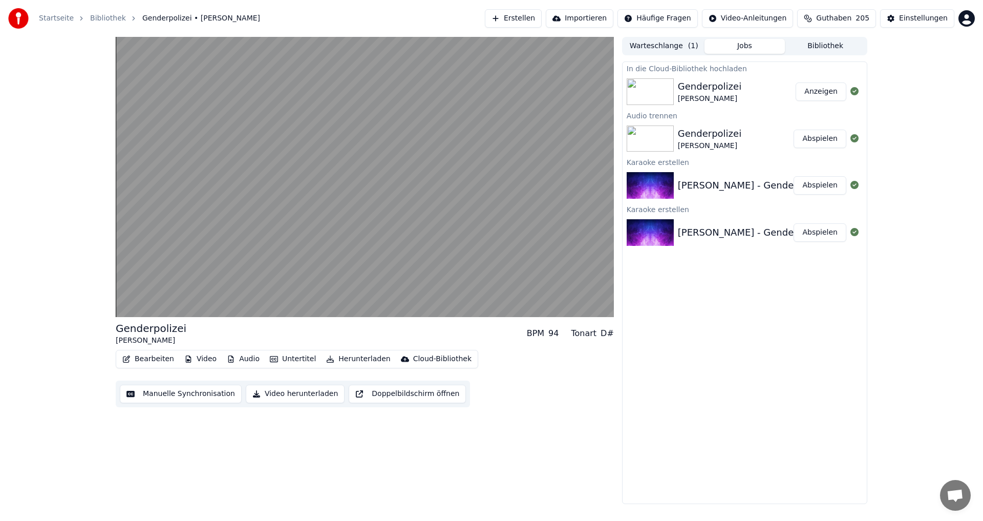
drag, startPoint x: 736, startPoint y: 44, endPoint x: 674, endPoint y: 44, distance: 62.0
click at [736, 44] on button "Jobs" at bounding box center [745, 46] width 81 height 15
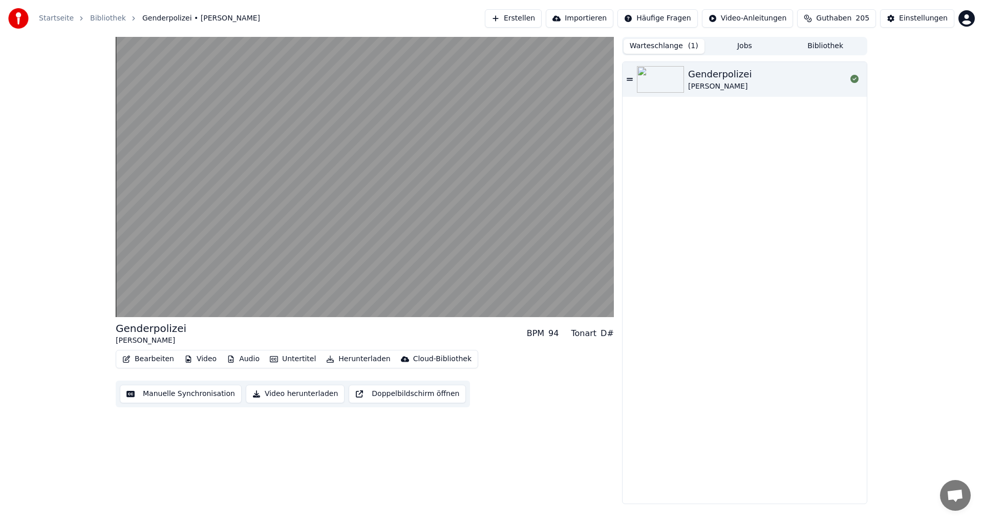
click at [661, 45] on button "Warteschlange ( 1 )" at bounding box center [664, 46] width 81 height 15
click at [703, 87] on div "Roland Hefter" at bounding box center [720, 86] width 64 height 10
click at [243, 357] on button "Audio" at bounding box center [243, 359] width 41 height 14
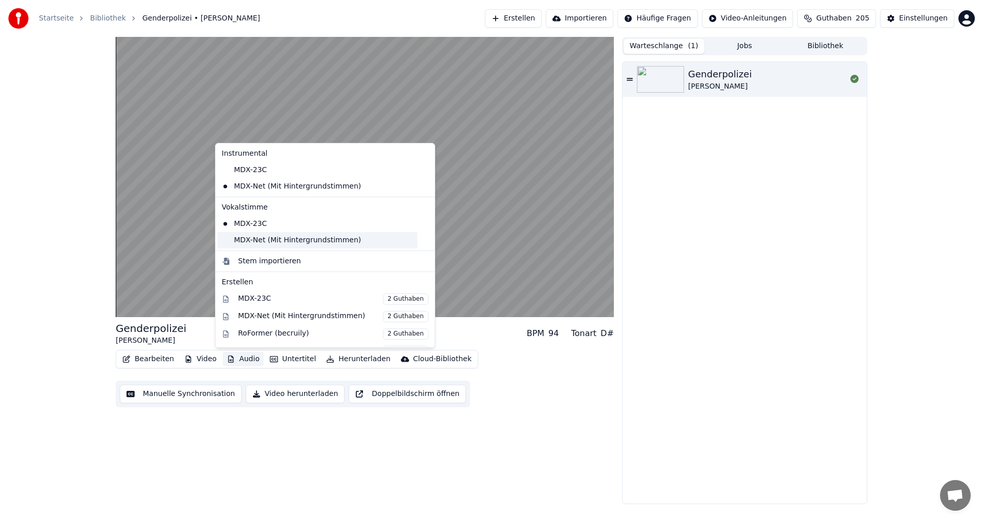
click at [261, 241] on div "MDX-Net (Mit Hintergrundstimmen)" at bounding box center [318, 240] width 200 height 16
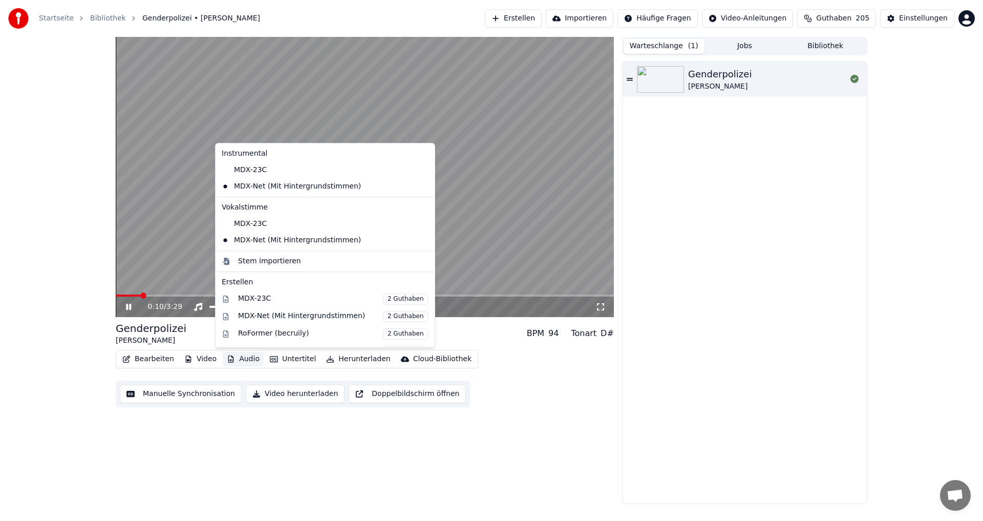
click at [245, 358] on button "Audio" at bounding box center [243, 359] width 41 height 14
click at [272, 185] on div "MDX-Net (Mit Hintergrundstimmen)" at bounding box center [318, 186] width 200 height 16
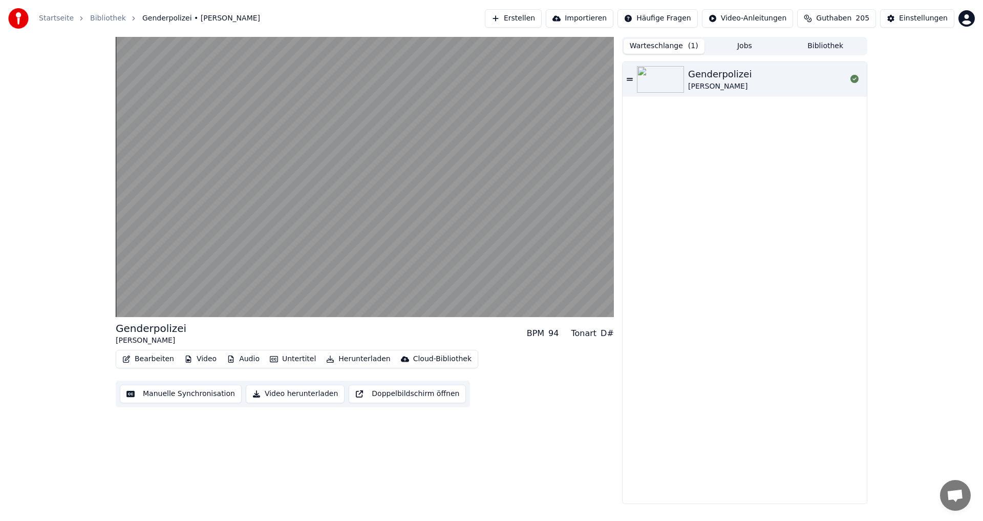
click at [297, 395] on button "Video herunterladen" at bounding box center [295, 394] width 99 height 18
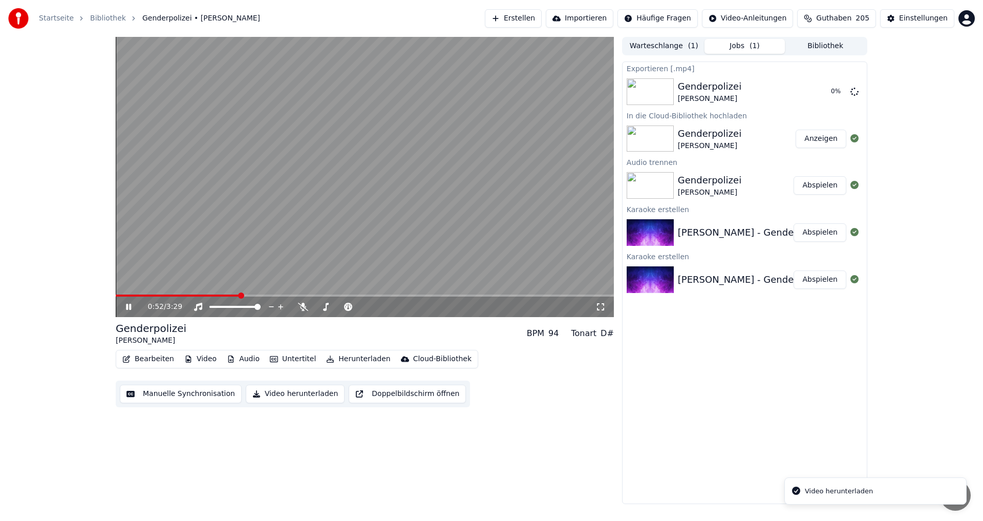
click at [331, 357] on button "Herunterladen" at bounding box center [358, 359] width 72 height 14
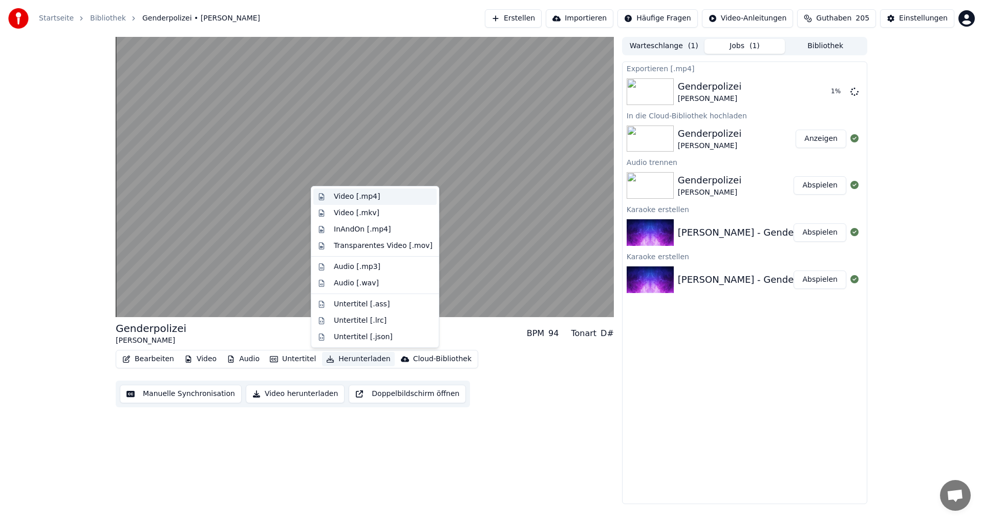
click at [358, 199] on div "Video [.mp4]" at bounding box center [357, 197] width 46 height 10
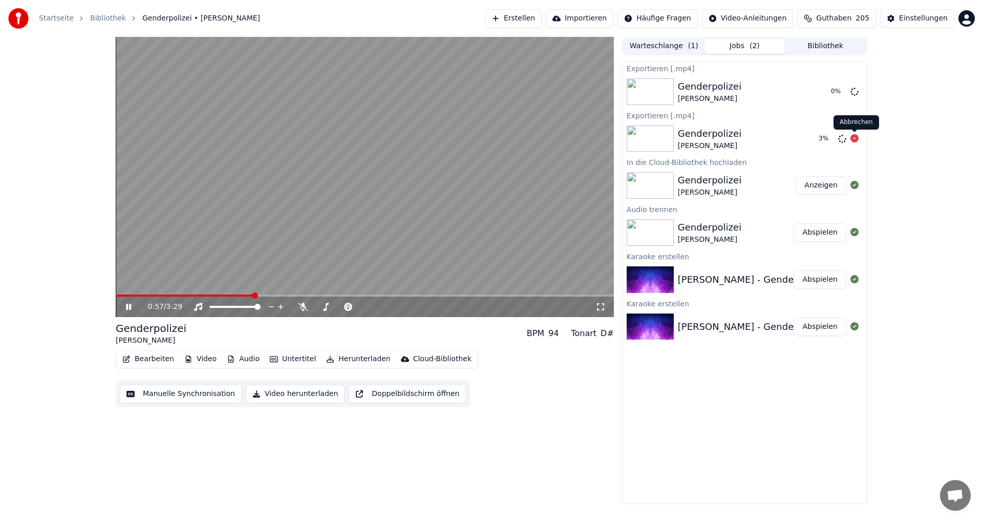
click at [855, 139] on icon at bounding box center [855, 138] width 8 height 8
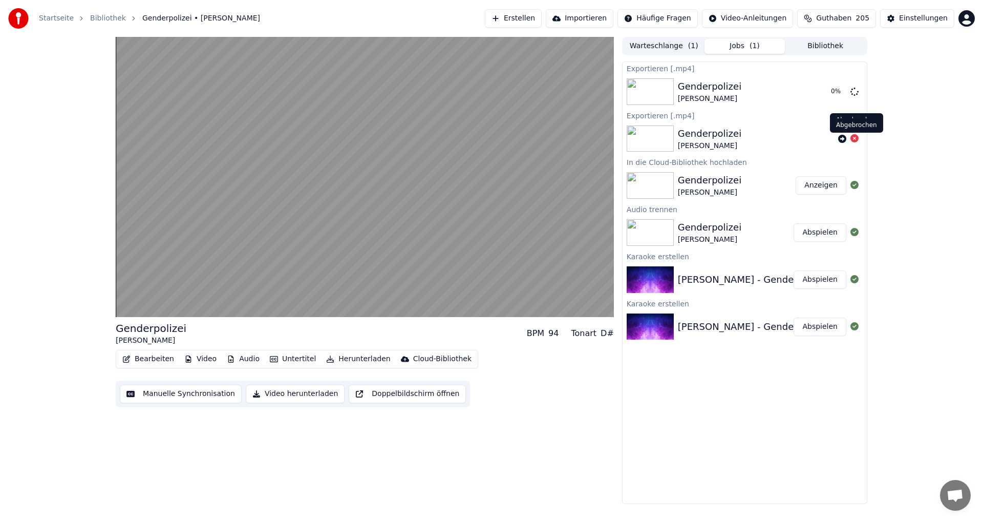
click at [857, 137] on icon at bounding box center [855, 138] width 8 height 8
click at [854, 137] on icon at bounding box center [855, 138] width 8 height 8
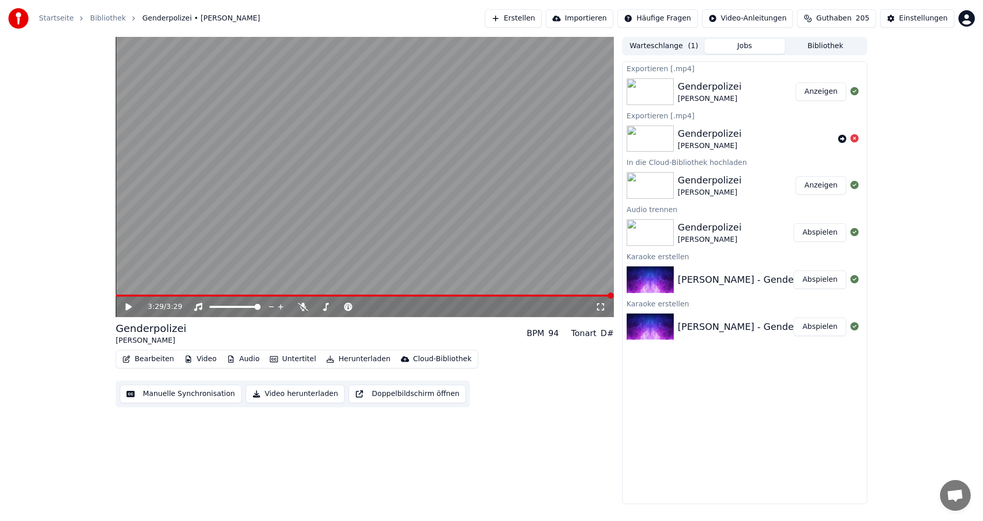
click at [833, 89] on button "Anzeigen" at bounding box center [821, 91] width 51 height 18
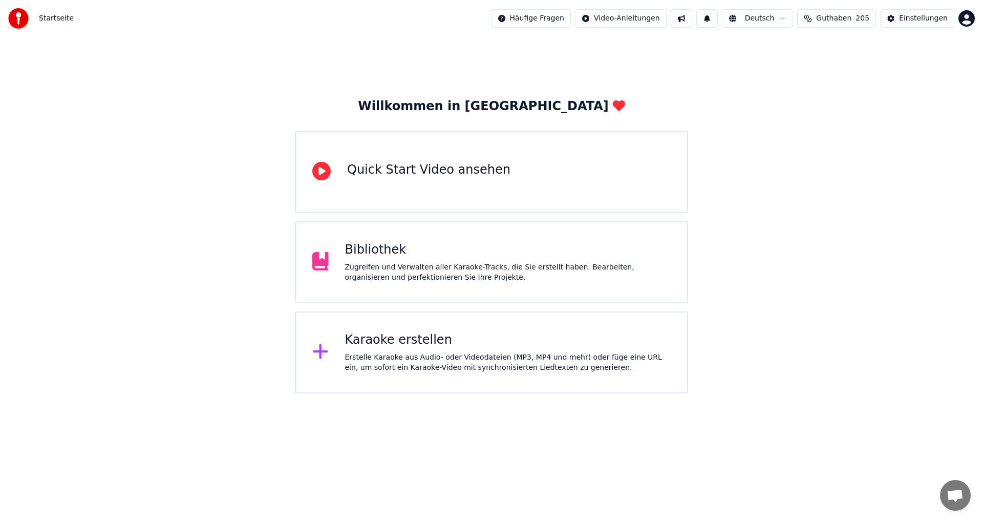
click at [443, 346] on div "Karaoke erstellen" at bounding box center [508, 340] width 326 height 16
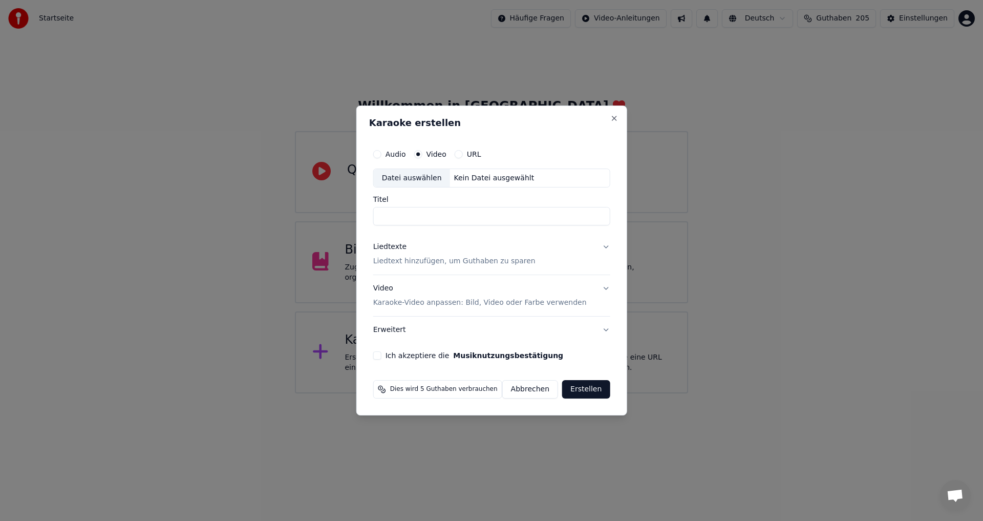
click at [424, 177] on div "Datei auswählen" at bounding box center [412, 178] width 76 height 18
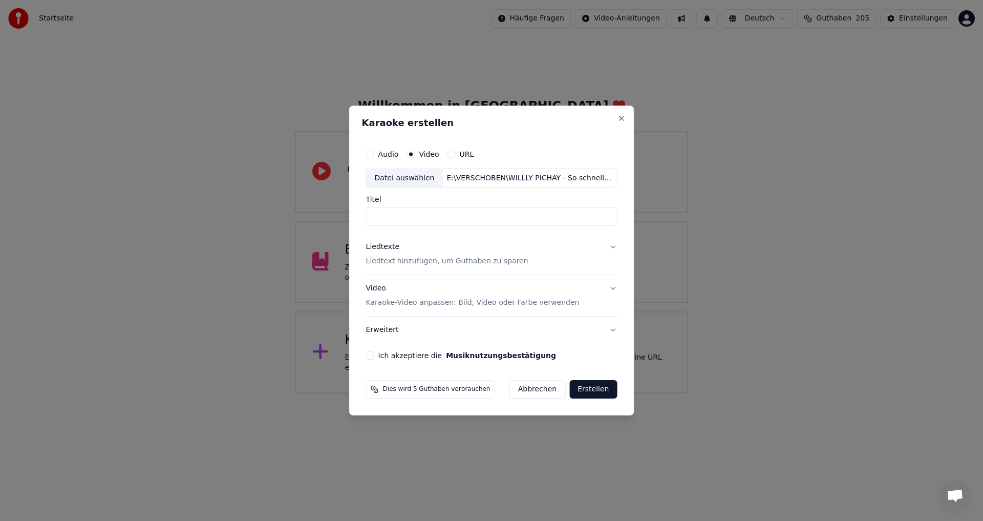
type input "**********"
click at [610, 288] on button "Video Karaoke-Video anpassen: Bild, Video oder Farbe verwenden" at bounding box center [491, 296] width 251 height 41
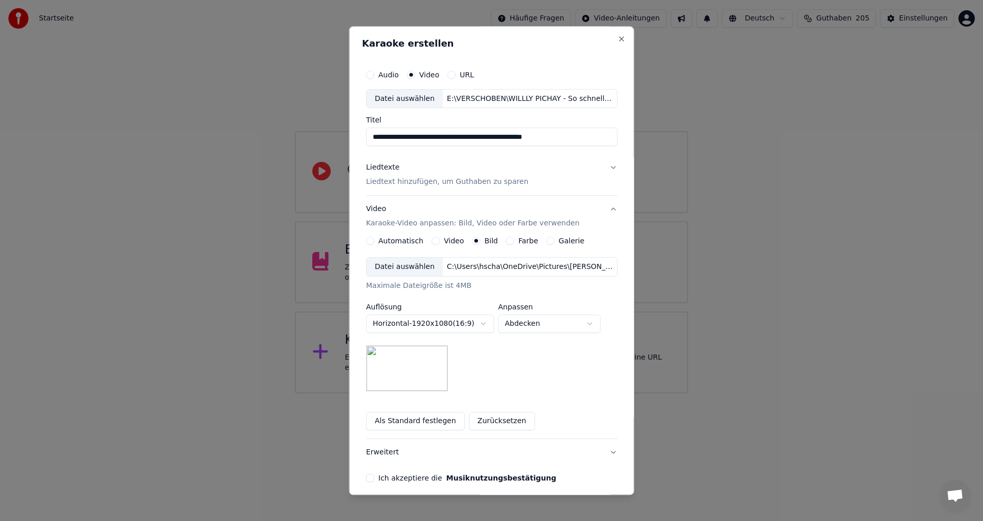
click at [432, 242] on button "Video" at bounding box center [436, 241] width 8 height 8
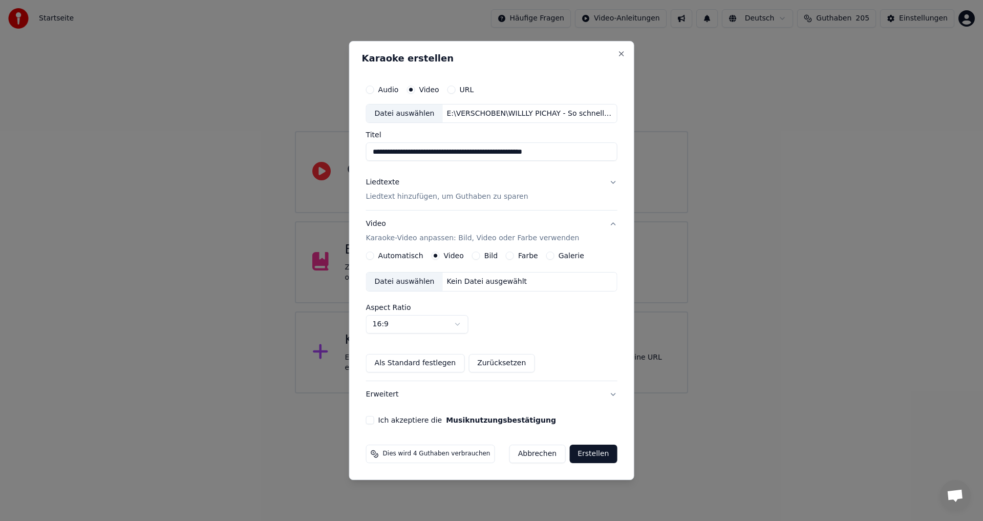
click at [410, 280] on div "Datei auswählen" at bounding box center [405, 281] width 76 height 18
click at [374, 419] on button "Ich akzeptiere die Musiknutzungsbestätigung" at bounding box center [370, 420] width 8 height 8
click at [607, 181] on button "Liedtexte Liedtext hinzufügen, um Guthaben zu sparen" at bounding box center [491, 190] width 251 height 41
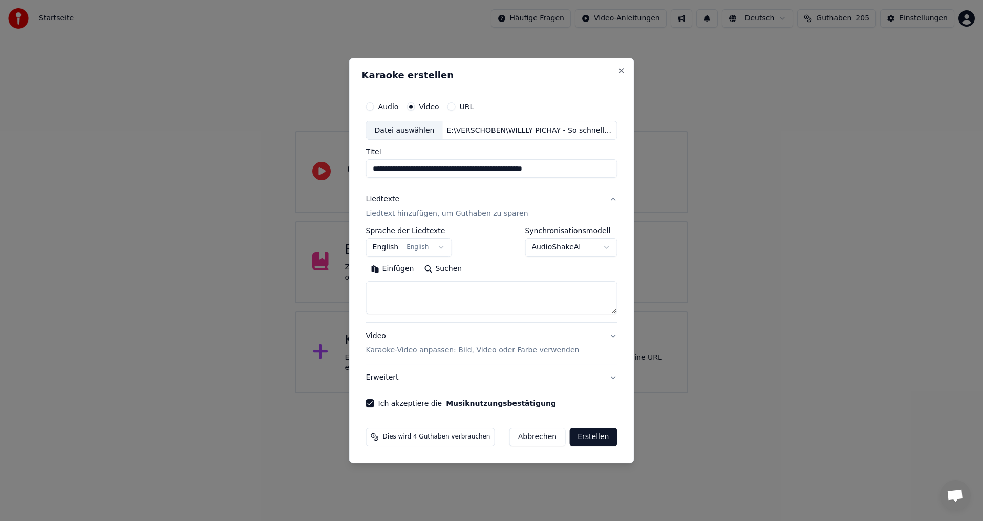
click at [443, 247] on body "**********" at bounding box center [491, 196] width 983 height 393
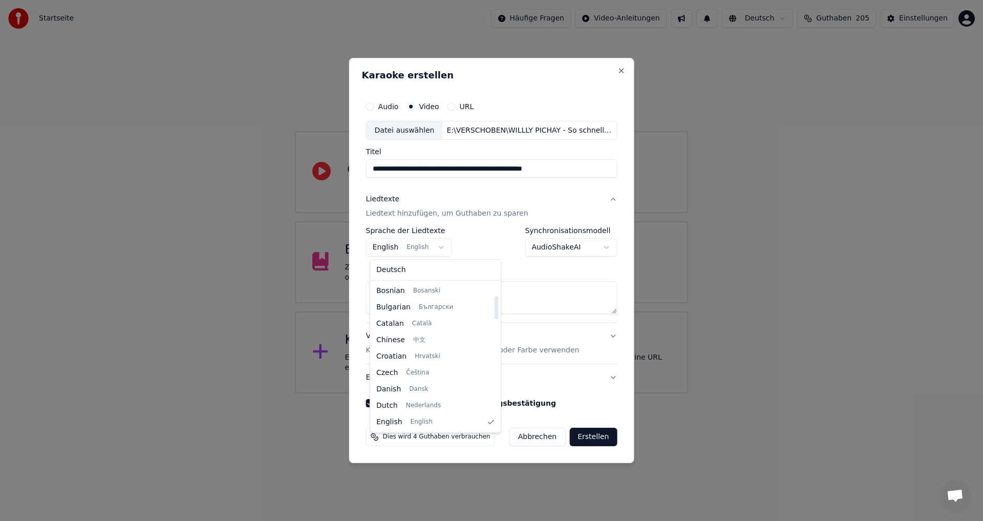
select select "**"
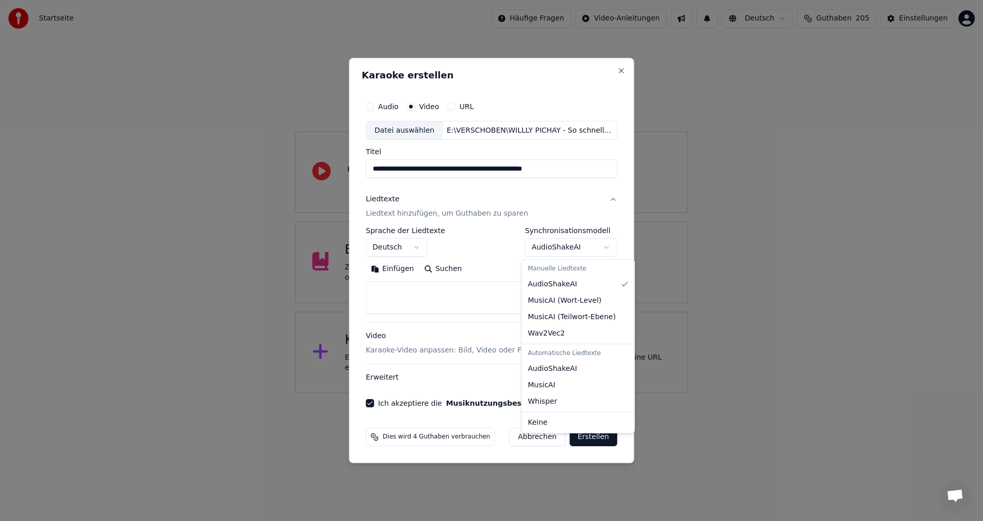
click at [603, 247] on body "**********" at bounding box center [491, 196] width 983 height 393
select select "**********"
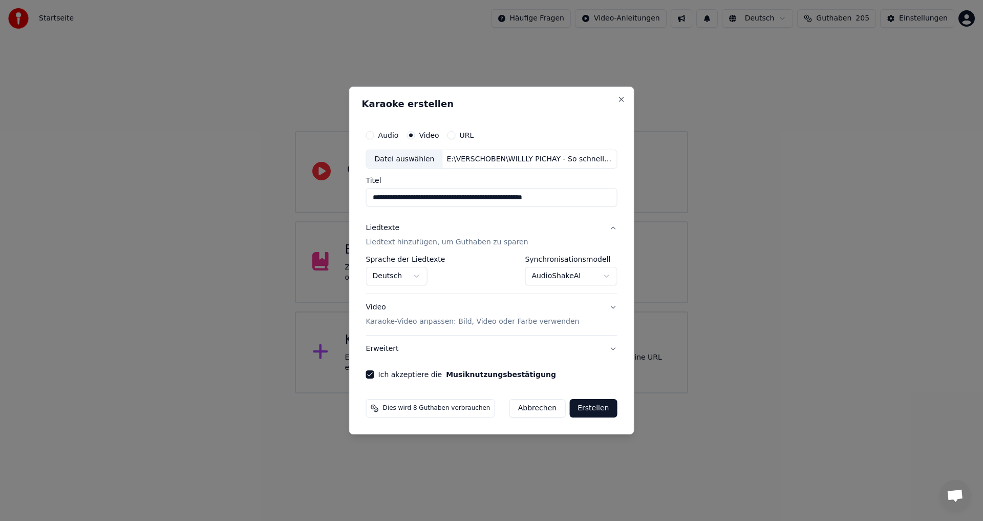
click at [585, 409] on button "Erstellen" at bounding box center [593, 408] width 48 height 18
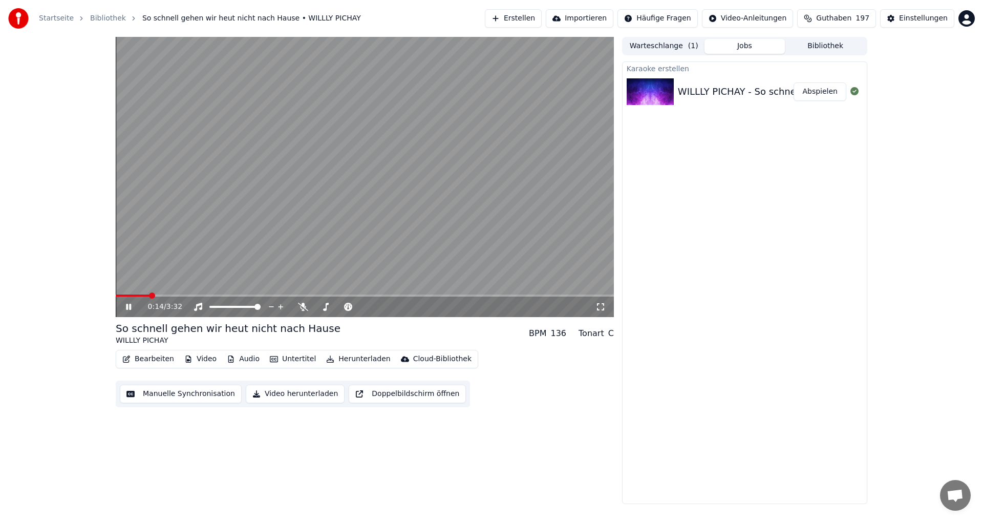
click at [237, 357] on button "Audio" at bounding box center [243, 359] width 41 height 14
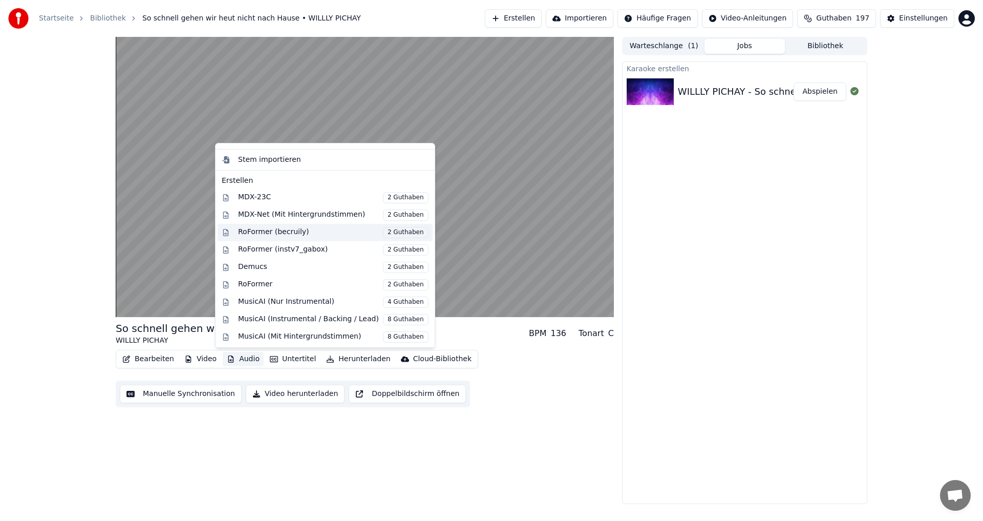
scroll to position [104, 0]
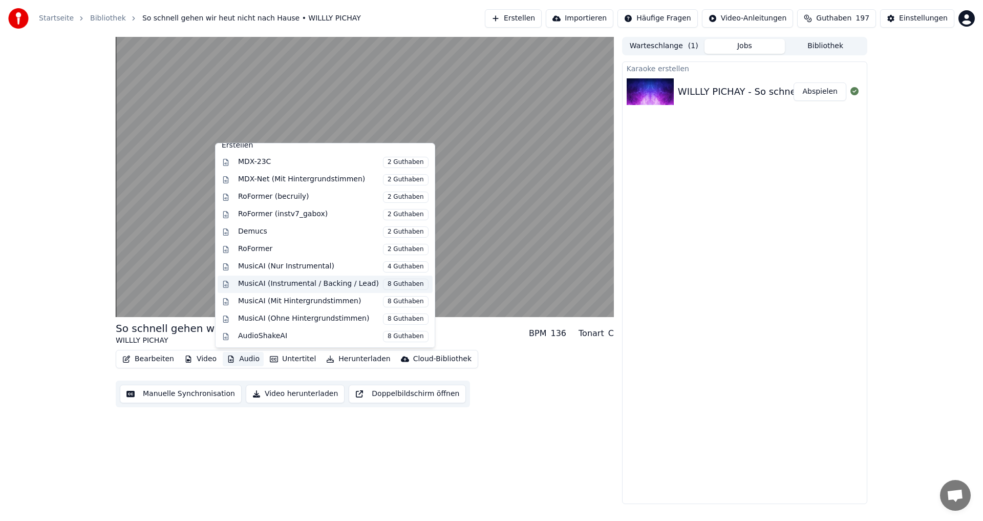
click at [265, 284] on div "MusicAI (Instrumental / Backing / Lead) 8 Guthaben" at bounding box center [333, 284] width 191 height 11
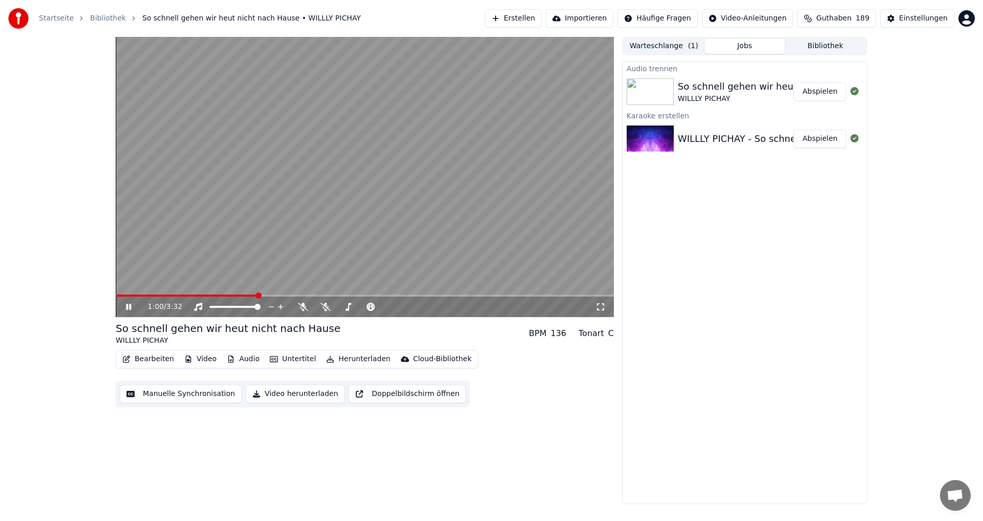
click at [826, 88] on button "Abspielen" at bounding box center [820, 91] width 53 height 18
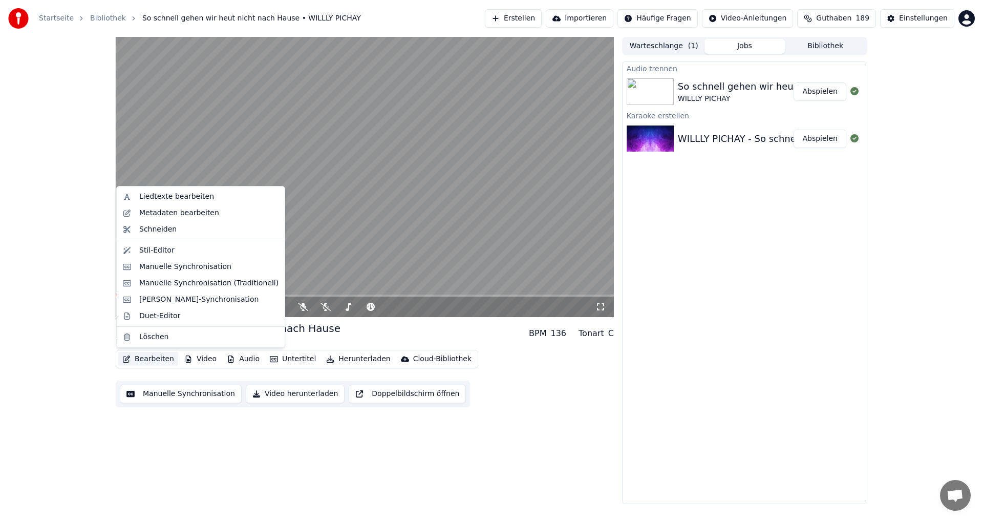
click at [145, 358] on button "Bearbeiten" at bounding box center [148, 359] width 60 height 14
click at [155, 200] on div "Liedtexte bearbeiten" at bounding box center [176, 197] width 75 height 10
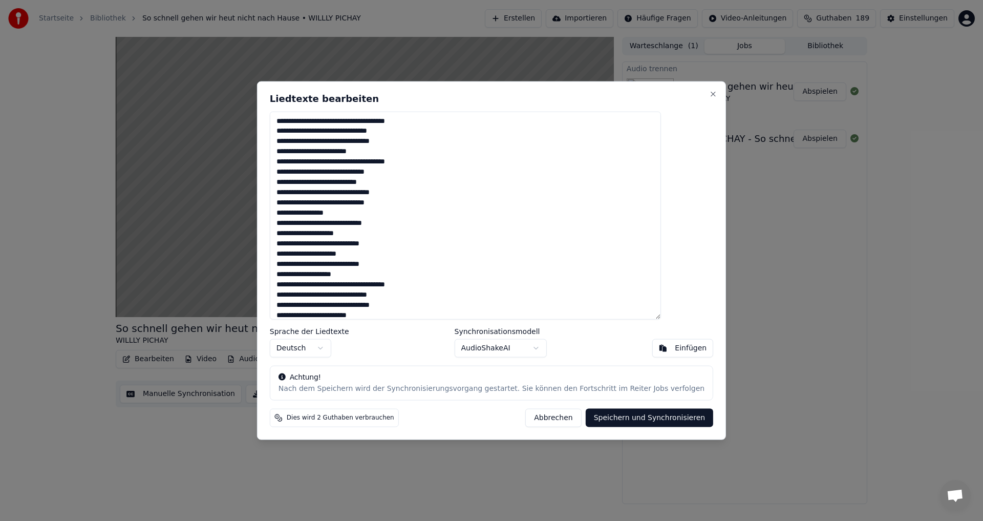
click at [368, 181] on textarea at bounding box center [465, 215] width 391 height 208
click at [365, 180] on textarea at bounding box center [465, 215] width 391 height 208
click at [340, 194] on textarea at bounding box center [465, 215] width 391 height 208
drag, startPoint x: 344, startPoint y: 194, endPoint x: 356, endPoint y: 194, distance: 12.8
click at [356, 194] on textarea at bounding box center [465, 215] width 391 height 208
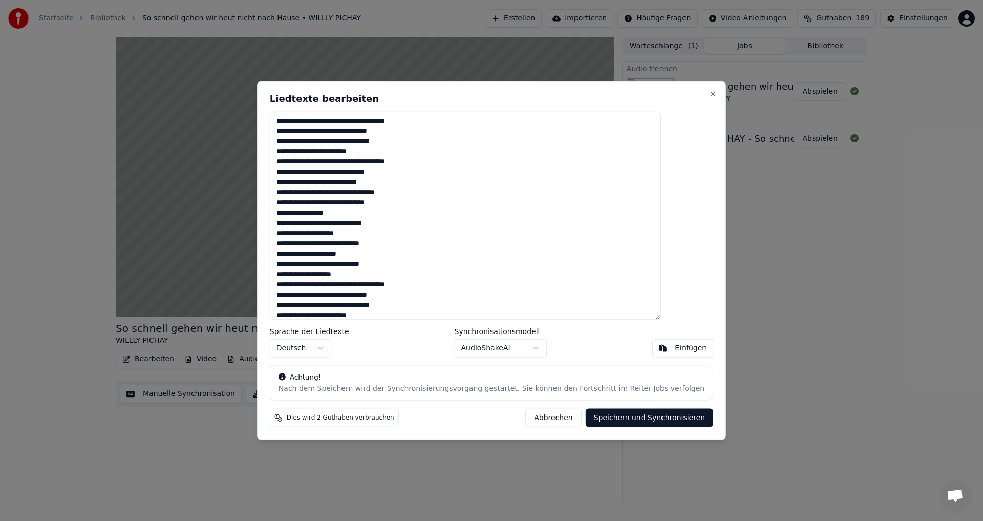
click at [366, 206] on textarea at bounding box center [465, 215] width 391 height 208
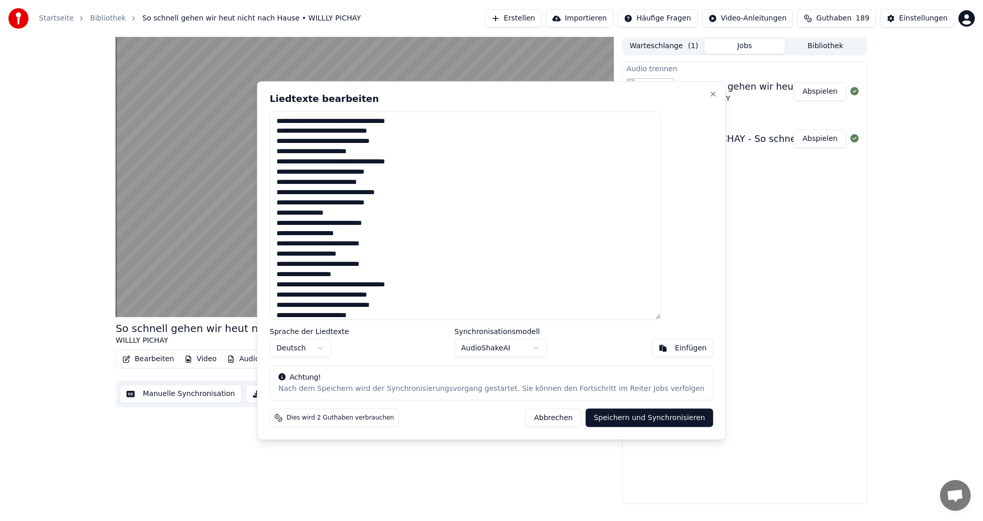
type textarea "**********"
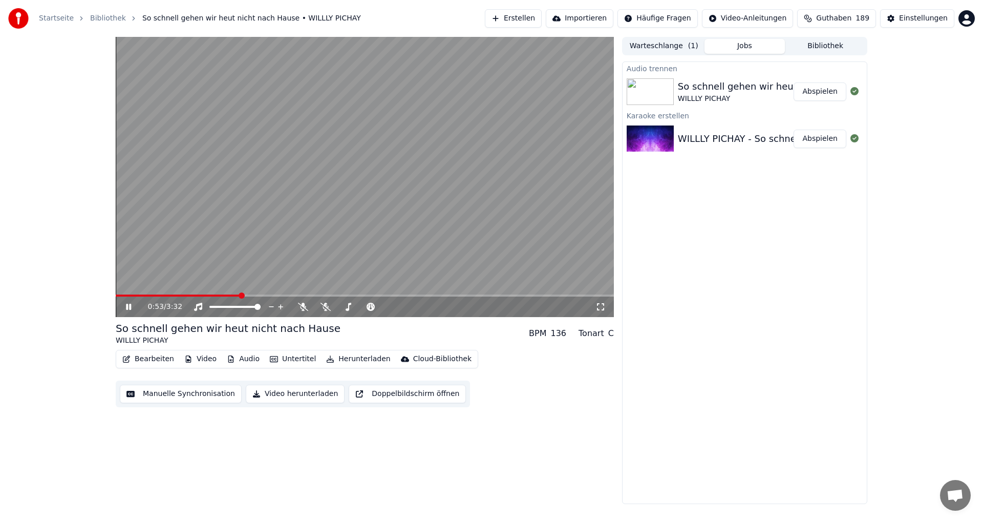
click at [128, 309] on icon at bounding box center [128, 307] width 5 height 6
click at [144, 360] on button "Bearbeiten" at bounding box center [148, 359] width 60 height 14
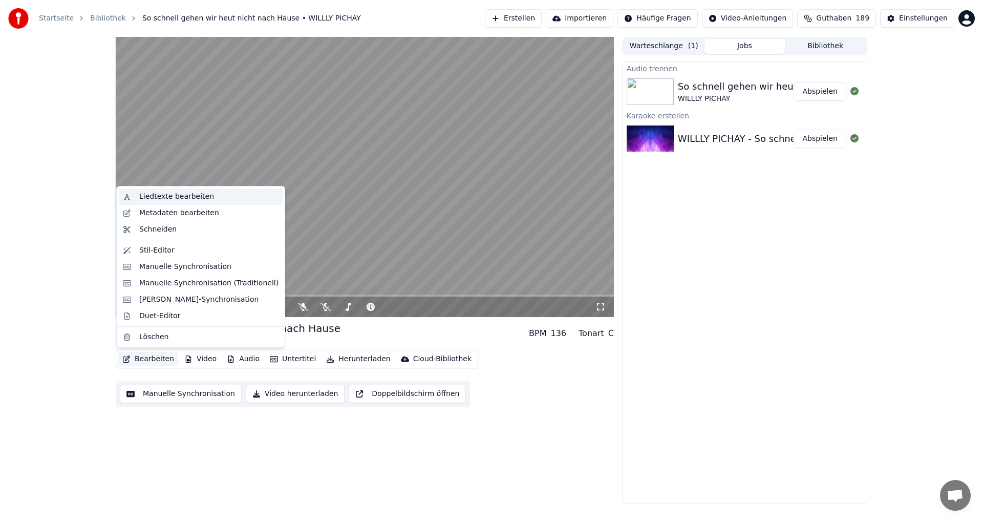
click at [163, 201] on div "Liedtexte bearbeiten" at bounding box center [176, 197] width 75 height 10
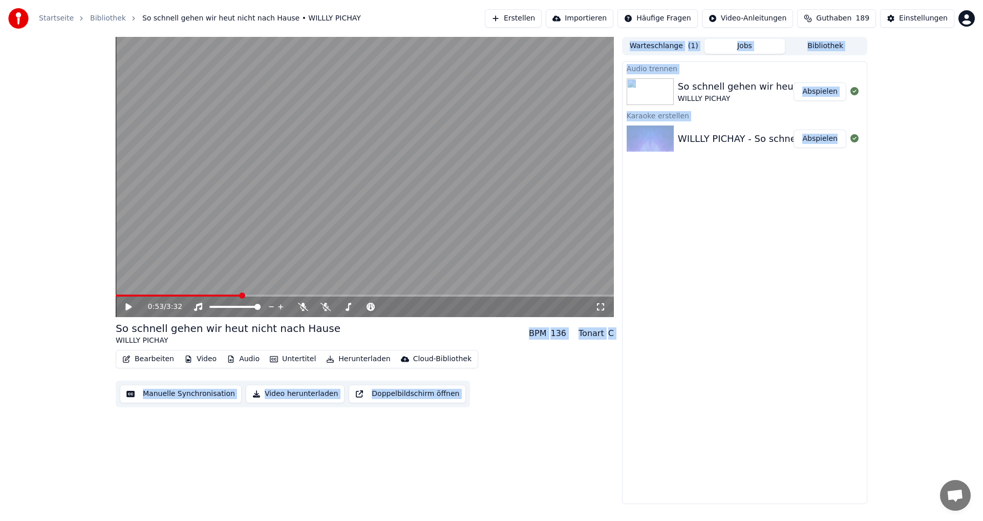
drag, startPoint x: 242, startPoint y: 296, endPoint x: 125, endPoint y: 285, distance: 117.3
click at [120, 295] on span at bounding box center [118, 295] width 5 height 2
click at [116, 295] on span at bounding box center [119, 295] width 6 height 6
click at [128, 307] on icon at bounding box center [128, 306] width 6 height 7
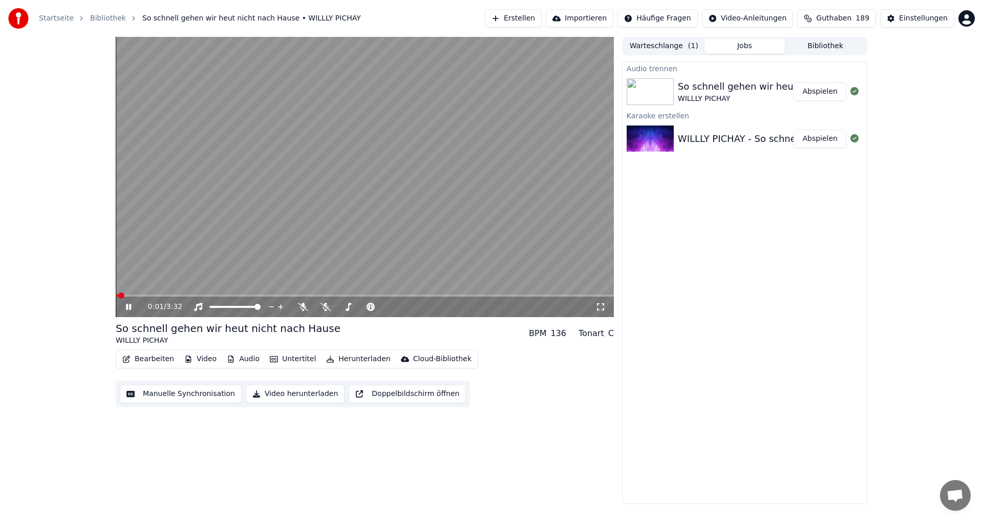
click at [152, 357] on button "Bearbeiten" at bounding box center [148, 359] width 60 height 14
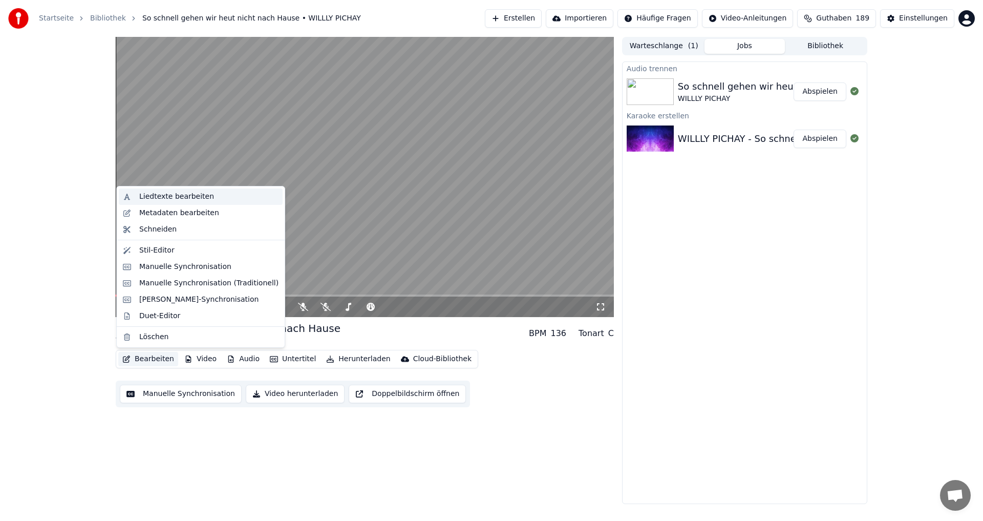
click at [168, 200] on div "Liedtexte bearbeiten" at bounding box center [176, 197] width 75 height 10
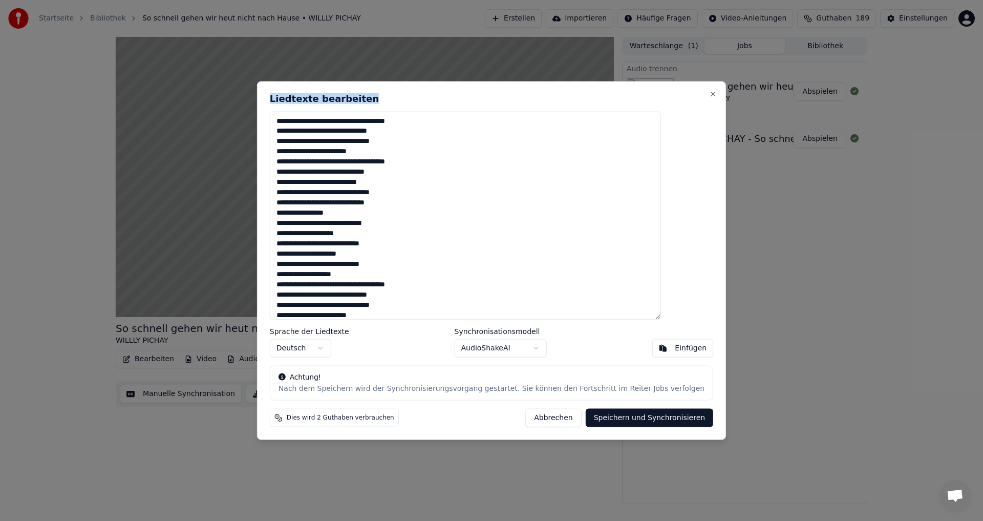
drag, startPoint x: 478, startPoint y: 91, endPoint x: 629, endPoint y: 88, distance: 150.6
click at [697, 84] on div "Liedtexte bearbeiten Sprache der Liedtexte Deutsch Synchronisationsmodell Audio…" at bounding box center [491, 260] width 469 height 359
drag, startPoint x: 307, startPoint y: 131, endPoint x: 300, endPoint y: 129, distance: 7.0
click at [300, 129] on textarea at bounding box center [465, 215] width 391 height 208
type textarea "**********"
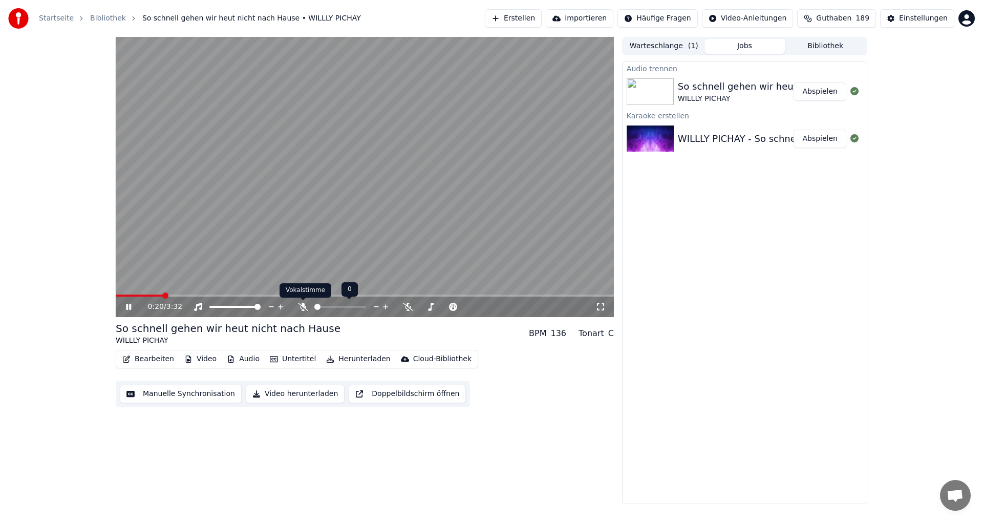
click at [303, 306] on icon at bounding box center [303, 307] width 10 height 8
click at [366, 306] on span at bounding box center [363, 307] width 6 height 6
click at [326, 305] on icon at bounding box center [326, 307] width 10 height 8
click at [304, 307] on icon at bounding box center [303, 307] width 6 height 8
click at [366, 308] on span at bounding box center [339, 307] width 51 height 2
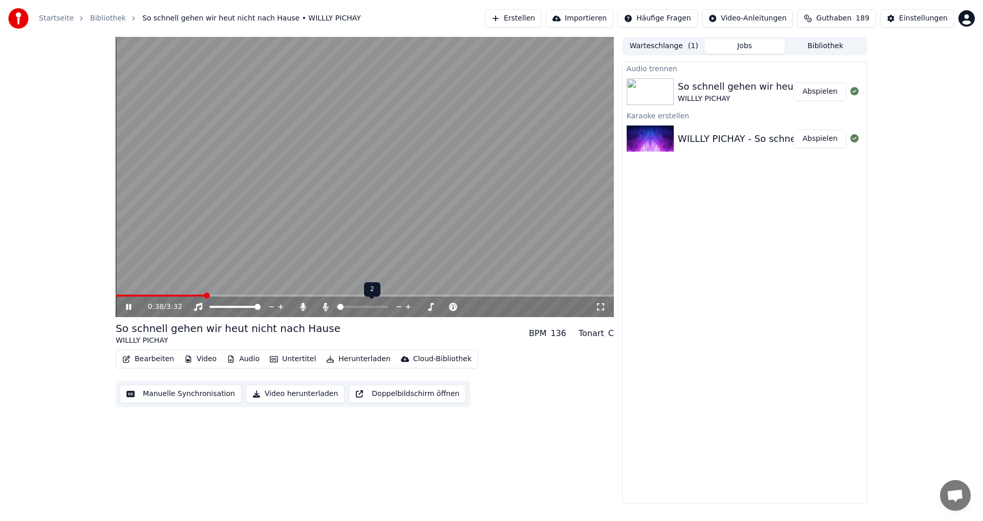
click at [338, 306] on span at bounding box center [337, 307] width 1 height 2
click at [337, 307] on span at bounding box center [340, 307] width 6 height 6
click at [130, 304] on icon at bounding box center [128, 307] width 5 height 6
click at [118, 295] on span at bounding box center [121, 295] width 6 height 6
click at [151, 363] on button "Bearbeiten" at bounding box center [148, 359] width 60 height 14
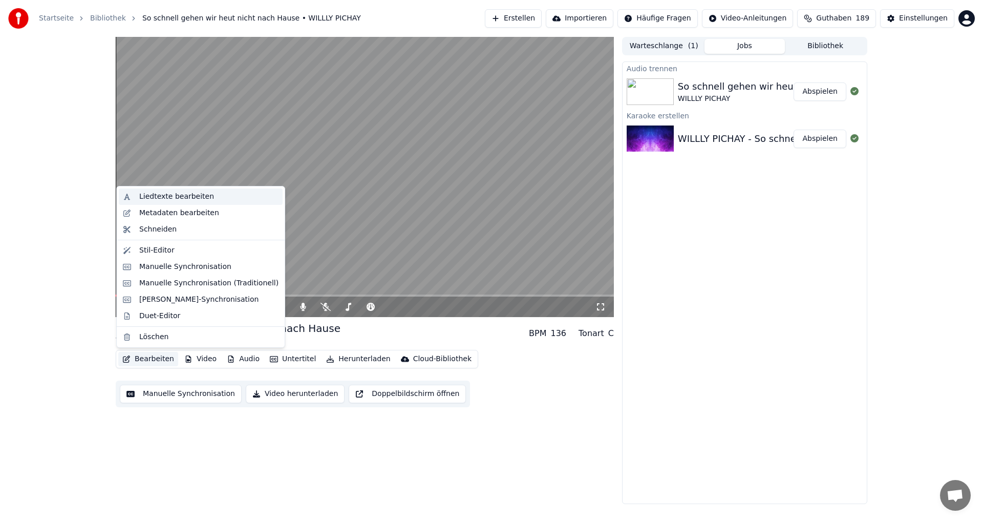
click at [154, 199] on div "Liedtexte bearbeiten" at bounding box center [176, 197] width 75 height 10
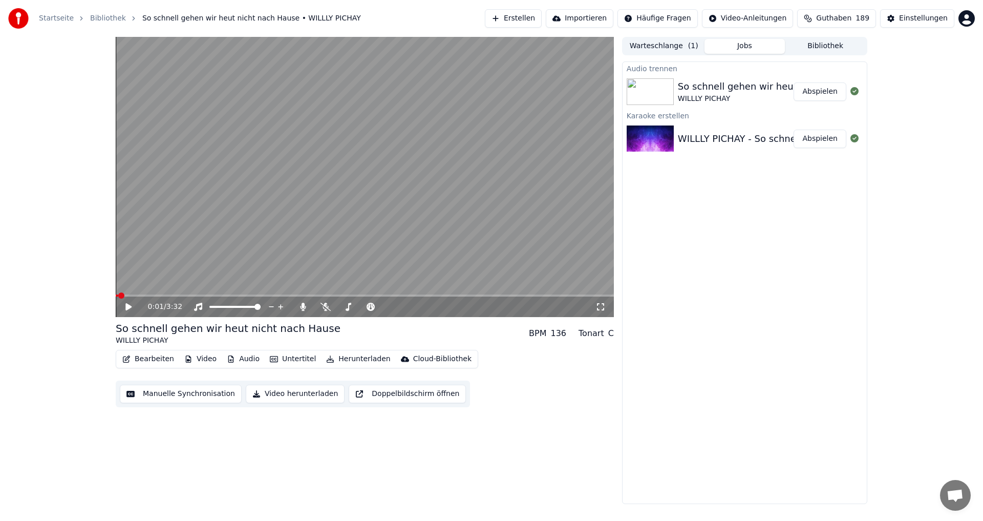
click at [129, 305] on icon at bounding box center [136, 307] width 24 height 8
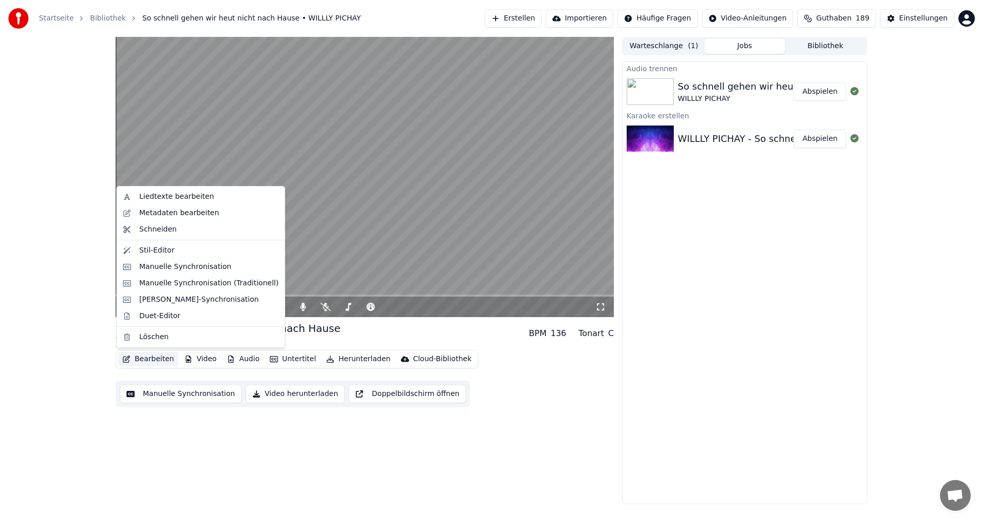
click at [162, 361] on button "Bearbeiten" at bounding box center [148, 359] width 60 height 14
click at [162, 196] on div "Liedtexte bearbeiten" at bounding box center [176, 197] width 75 height 10
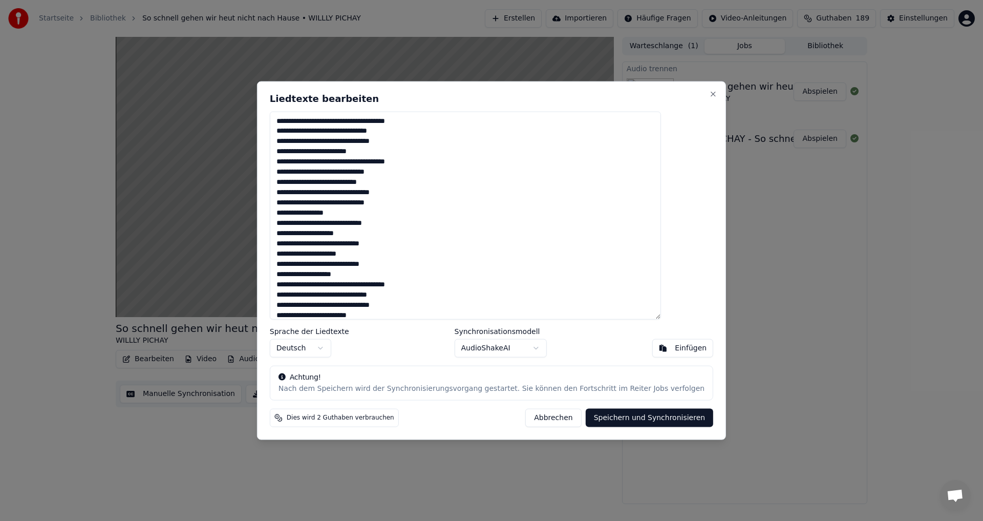
click at [366, 182] on textarea at bounding box center [465, 215] width 391 height 208
type textarea "**********"
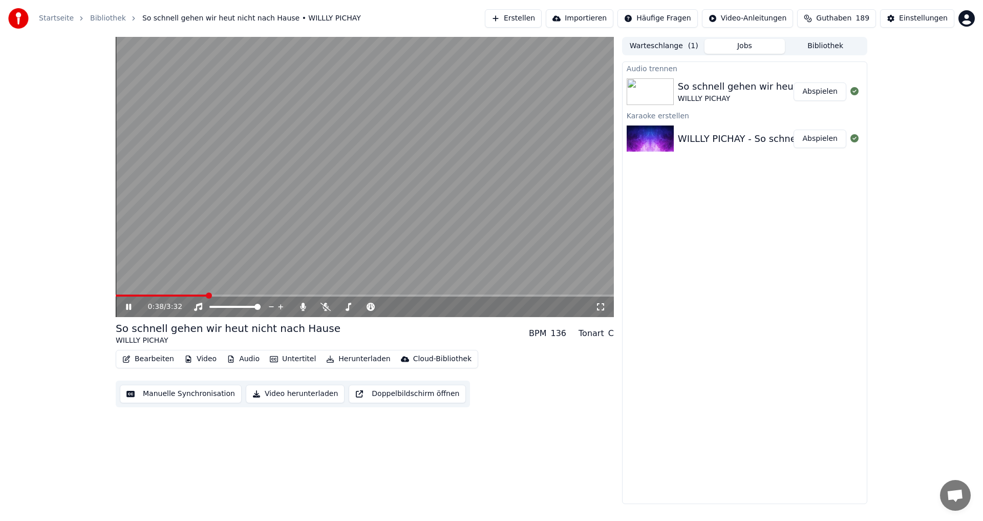
click at [131, 307] on icon at bounding box center [128, 307] width 5 height 6
click at [150, 357] on button "Bearbeiten" at bounding box center [148, 359] width 60 height 14
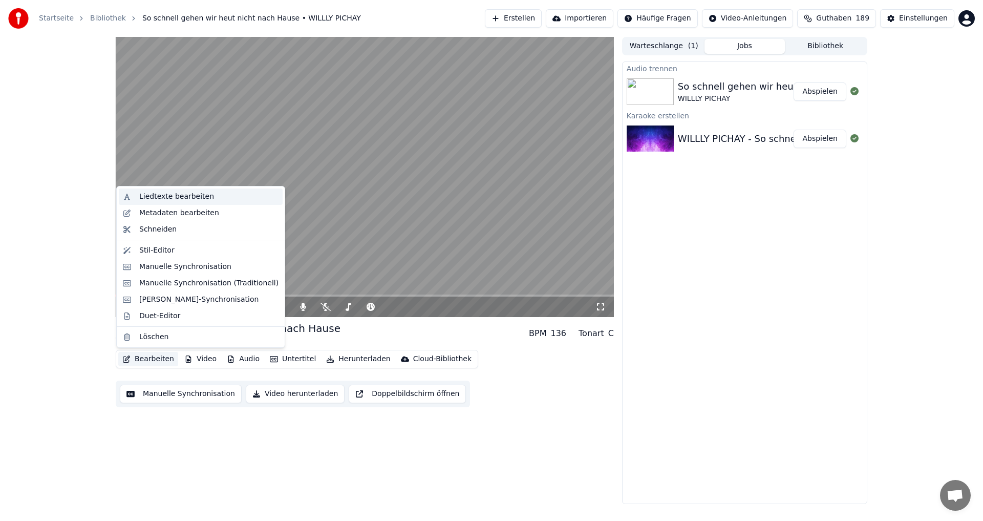
click at [166, 199] on div "Liedtexte bearbeiten" at bounding box center [176, 197] width 75 height 10
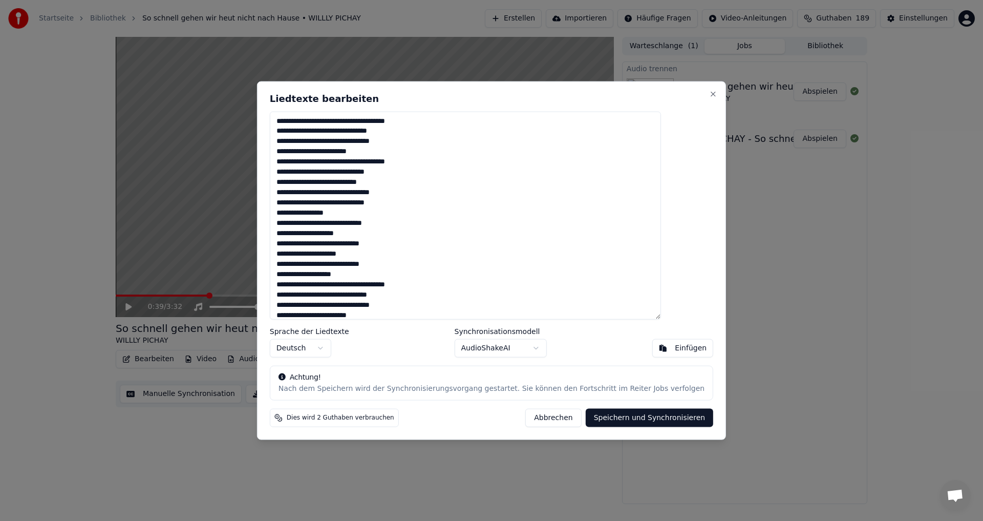
drag, startPoint x: 343, startPoint y: 193, endPoint x: 358, endPoint y: 195, distance: 15.0
click at [358, 195] on textarea at bounding box center [465, 215] width 391 height 208
click at [439, 193] on textarea at bounding box center [465, 215] width 391 height 208
drag, startPoint x: 324, startPoint y: 214, endPoint x: 334, endPoint y: 214, distance: 10.8
click at [334, 214] on textarea at bounding box center [465, 215] width 391 height 208
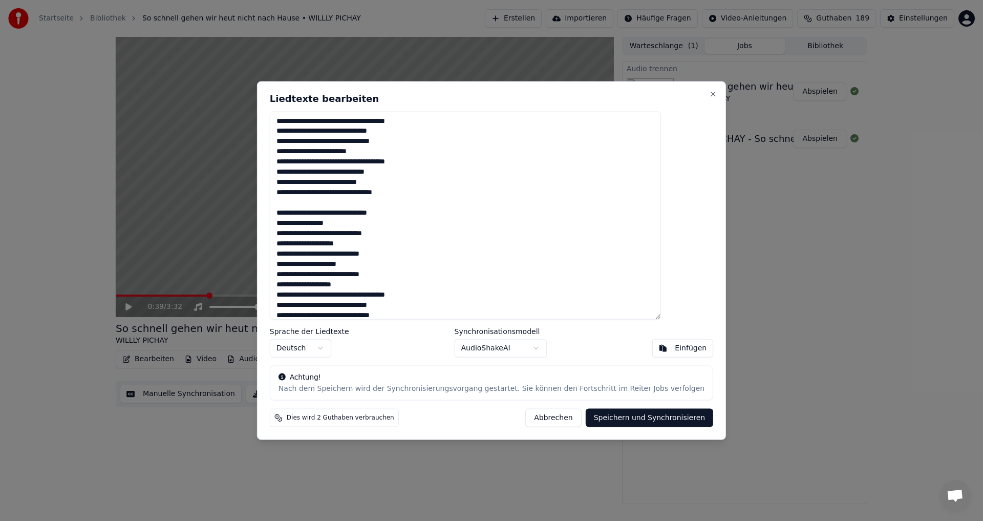
click at [348, 228] on textarea at bounding box center [465, 215] width 391 height 208
click at [364, 224] on textarea at bounding box center [465, 215] width 391 height 208
type textarea "**********"
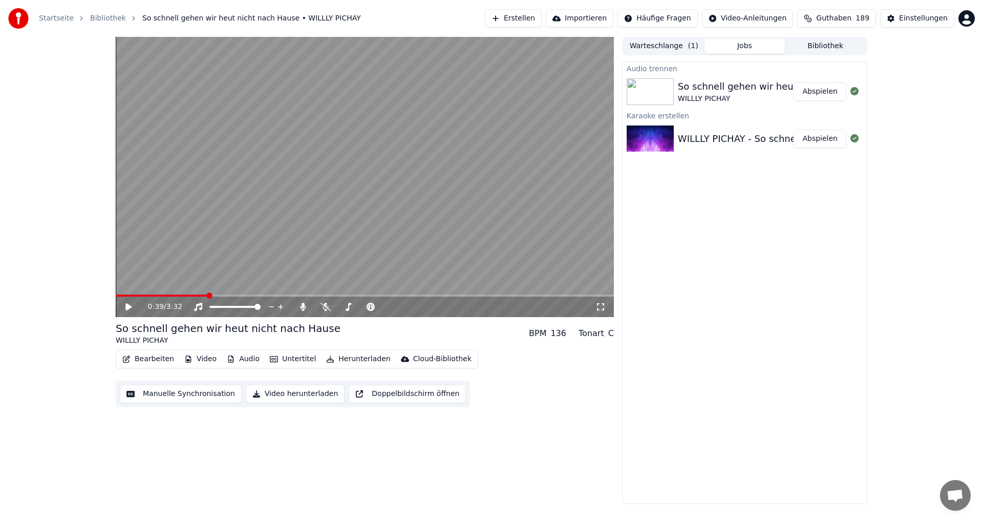
click at [123, 306] on div "0:39 / 3:32" at bounding box center [365, 307] width 490 height 10
click at [125, 306] on icon at bounding box center [136, 307] width 24 height 8
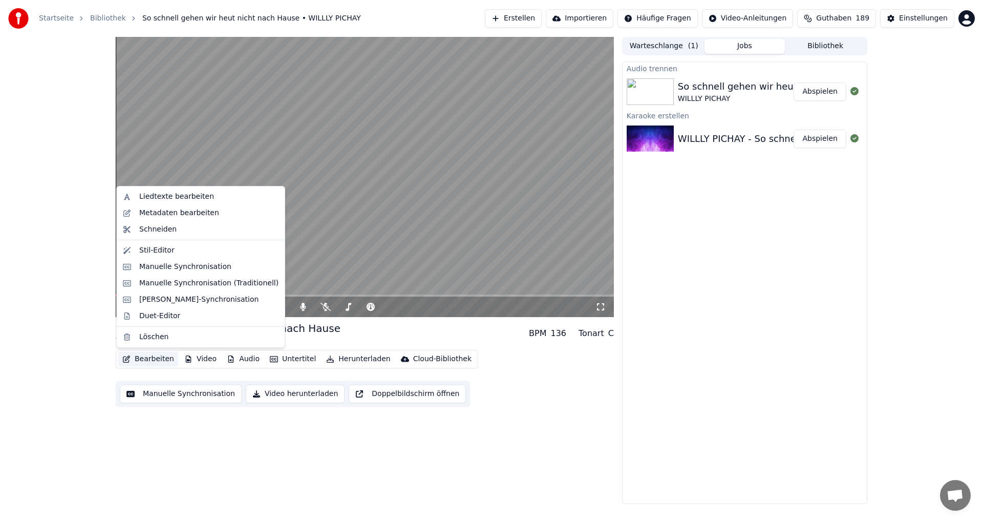
click at [146, 357] on button "Bearbeiten" at bounding box center [148, 359] width 60 height 14
click at [154, 194] on div "Liedtexte bearbeiten" at bounding box center [176, 197] width 75 height 10
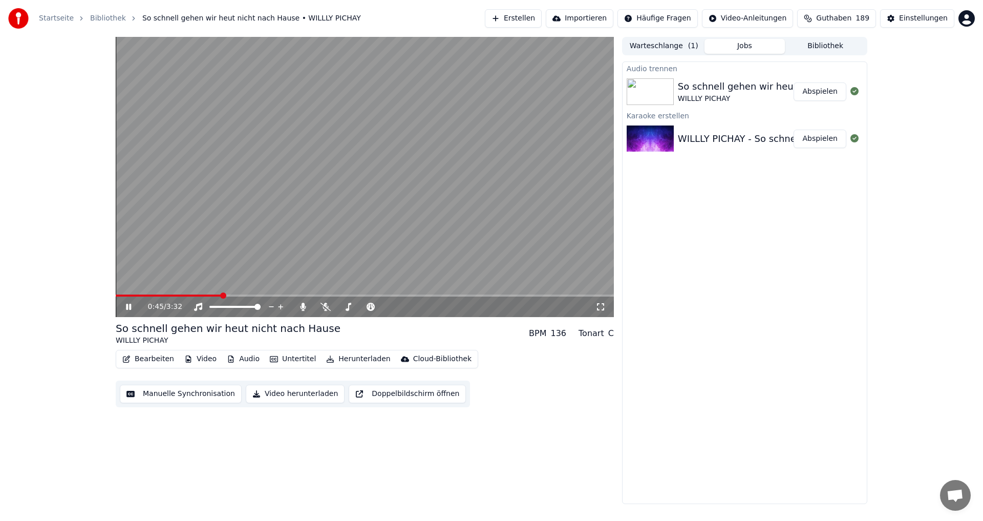
click at [128, 308] on icon at bounding box center [128, 307] width 5 height 6
click at [154, 359] on button "Bearbeiten" at bounding box center [148, 359] width 60 height 14
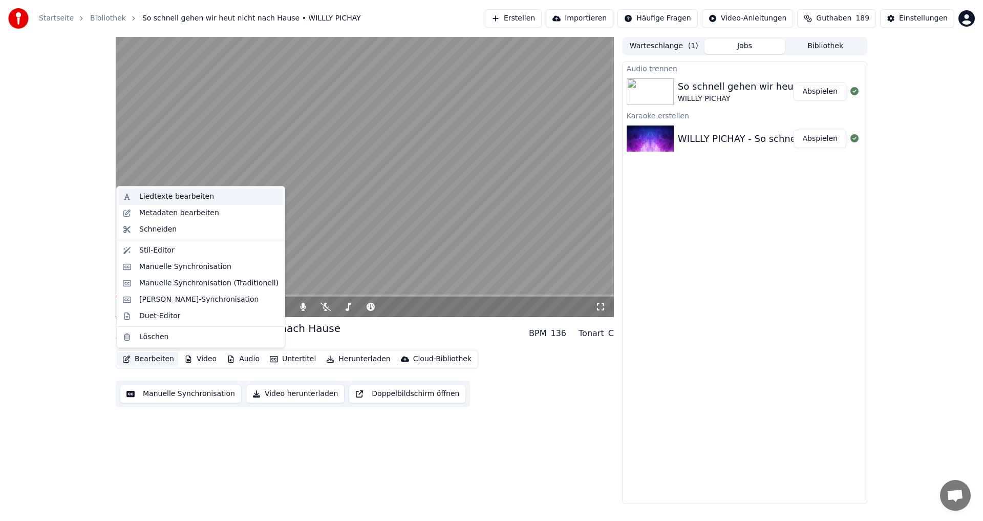
click at [172, 198] on div "Liedtexte bearbeiten" at bounding box center [176, 197] width 75 height 10
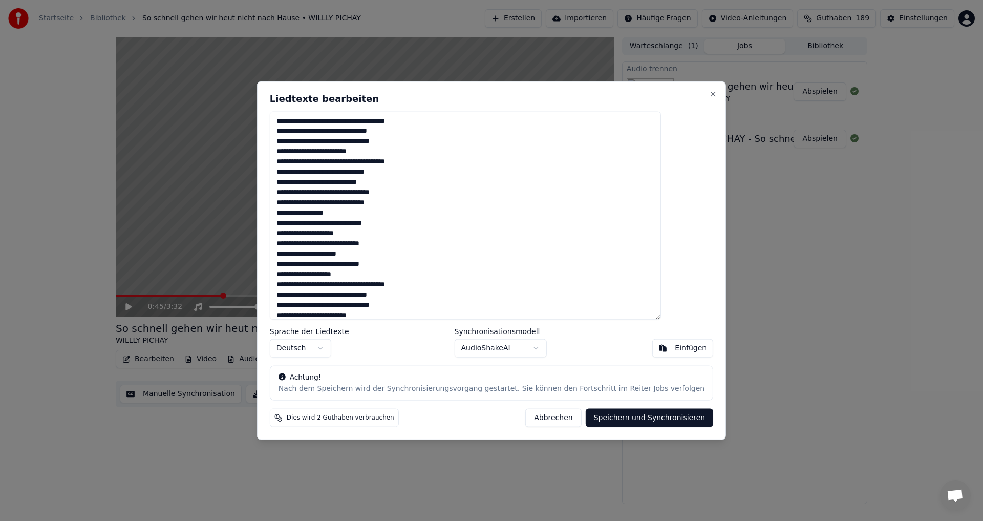
click at [366, 181] on textarea at bounding box center [465, 215] width 391 height 208
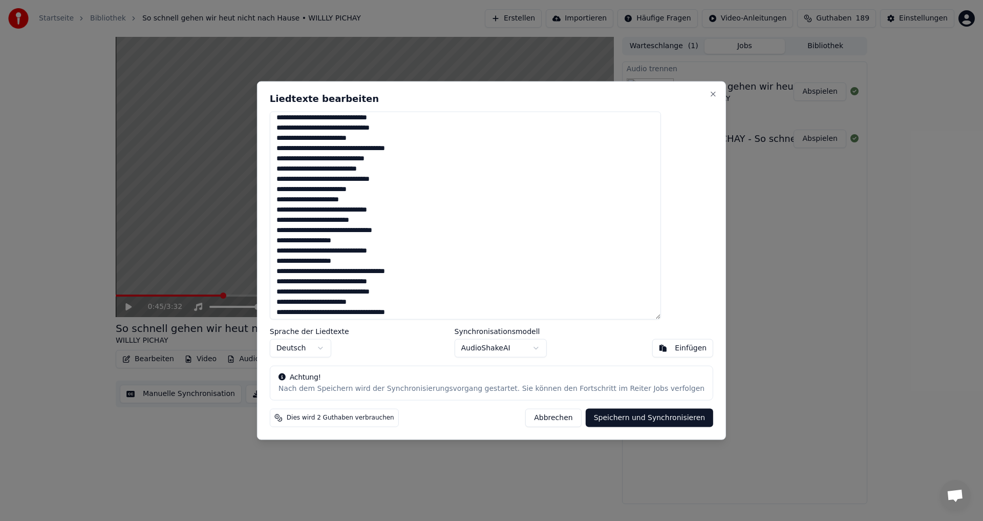
scroll to position [302, 0]
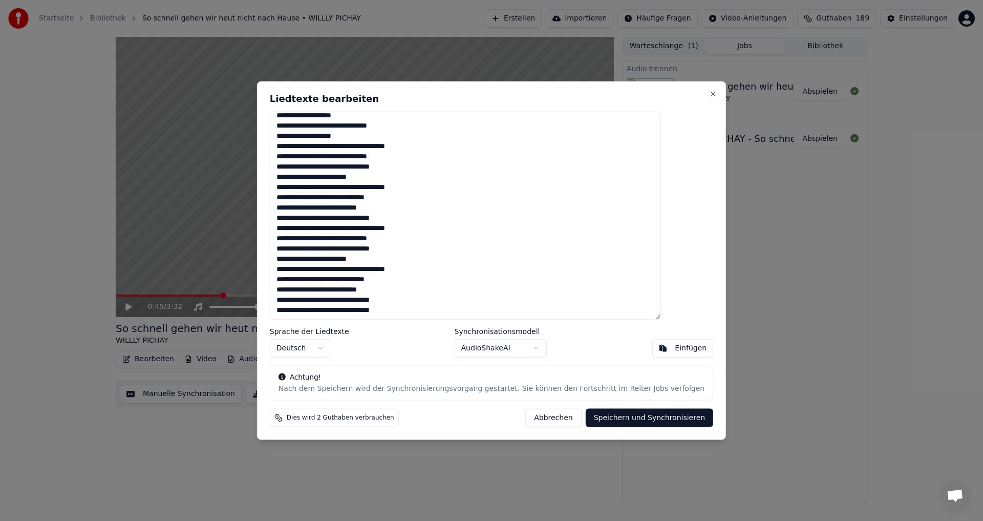
drag, startPoint x: 301, startPoint y: 123, endPoint x: 430, endPoint y: 328, distance: 242.4
click at [430, 328] on div "Liedtexte bearbeiten Sprache der Liedtexte Deutsch Synchronisationsmodell Audio…" at bounding box center [491, 260] width 469 height 359
click at [332, 179] on textarea at bounding box center [465, 215] width 391 height 208
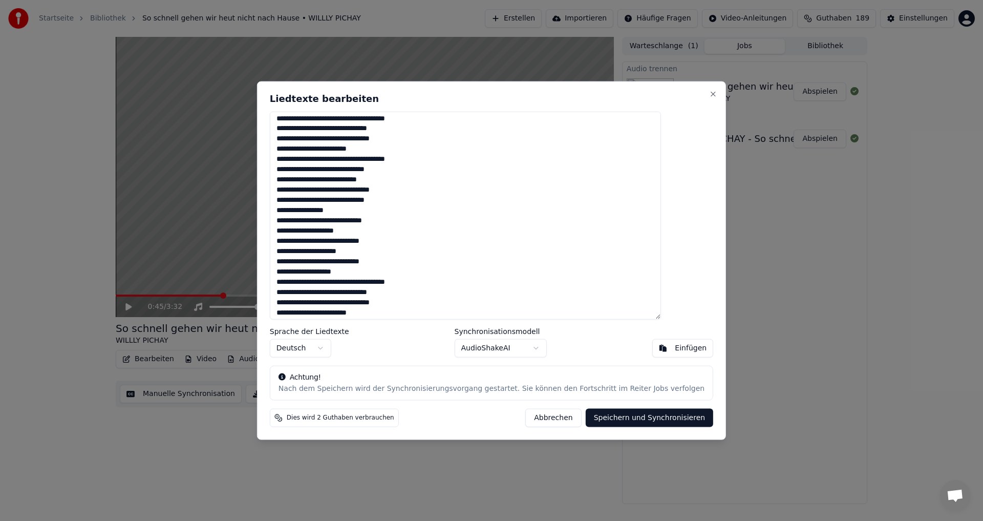
scroll to position [0, 0]
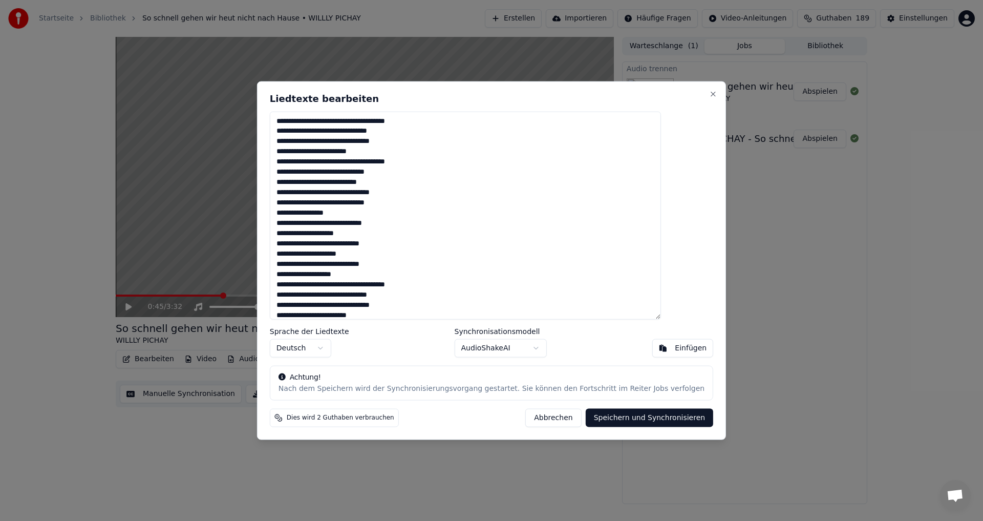
drag, startPoint x: 344, startPoint y: 194, endPoint x: 358, endPoint y: 195, distance: 14.4
click at [358, 195] on textarea at bounding box center [465, 215] width 391 height 208
drag, startPoint x: 321, startPoint y: 199, endPoint x: 334, endPoint y: 204, distance: 13.6
click at [334, 204] on textarea at bounding box center [465, 215] width 391 height 208
click at [350, 213] on textarea at bounding box center [465, 215] width 391 height 208
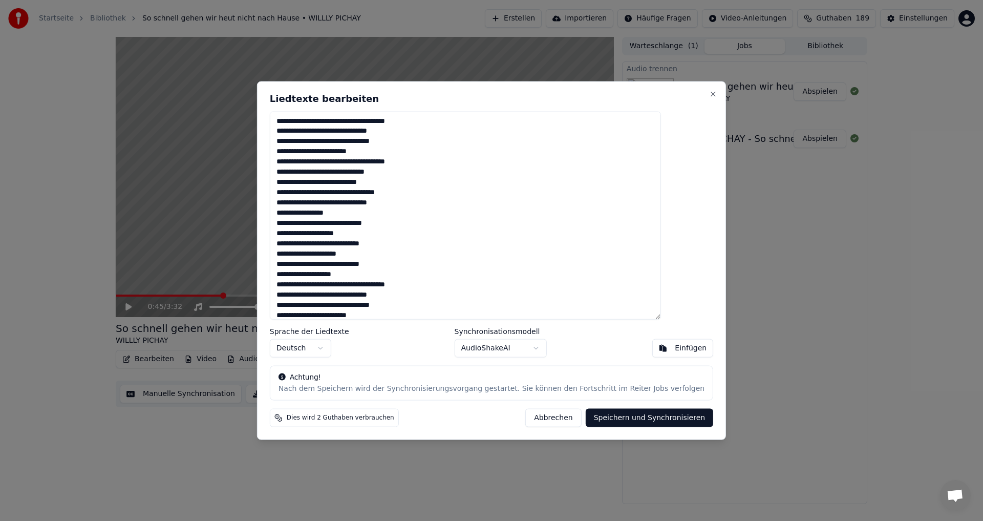
click at [356, 214] on textarea at bounding box center [465, 215] width 391 height 208
click at [321, 231] on textarea at bounding box center [465, 215] width 391 height 208
click at [377, 250] on textarea at bounding box center [465, 215] width 391 height 208
click at [378, 231] on textarea at bounding box center [465, 215] width 391 height 208
click at [393, 193] on textarea at bounding box center [465, 215] width 391 height 208
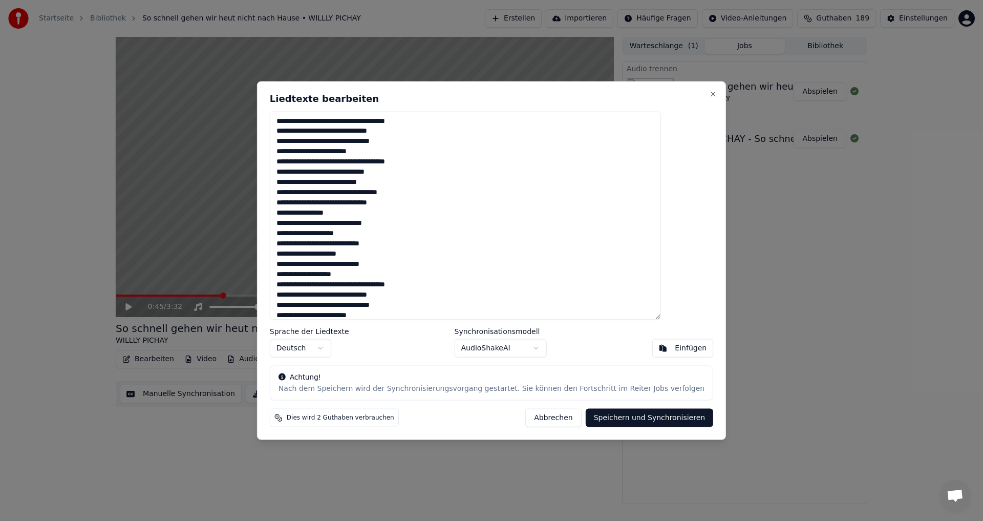
click at [415, 223] on textarea at bounding box center [465, 215] width 391 height 208
click at [436, 196] on textarea at bounding box center [465, 215] width 391 height 208
click at [352, 224] on textarea at bounding box center [465, 215] width 391 height 208
click at [371, 230] on textarea at bounding box center [465, 215] width 391 height 208
click at [363, 243] on textarea at bounding box center [465, 215] width 391 height 208
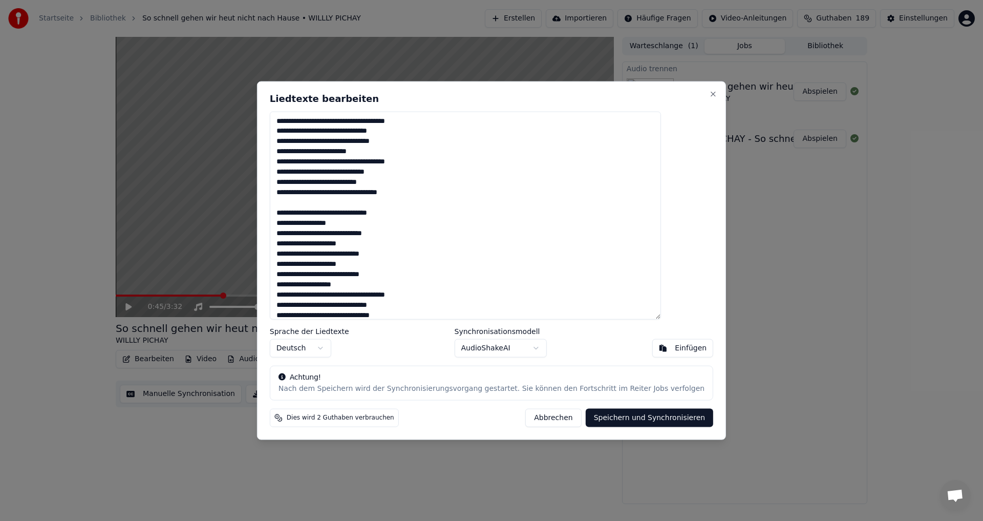
drag, startPoint x: 312, startPoint y: 283, endPoint x: 319, endPoint y: 283, distance: 6.7
click at [319, 283] on textarea at bounding box center [465, 215] width 391 height 208
click at [335, 284] on textarea at bounding box center [465, 215] width 391 height 208
click at [305, 285] on textarea at bounding box center [465, 215] width 391 height 208
click at [337, 300] on textarea at bounding box center [465, 215] width 391 height 208
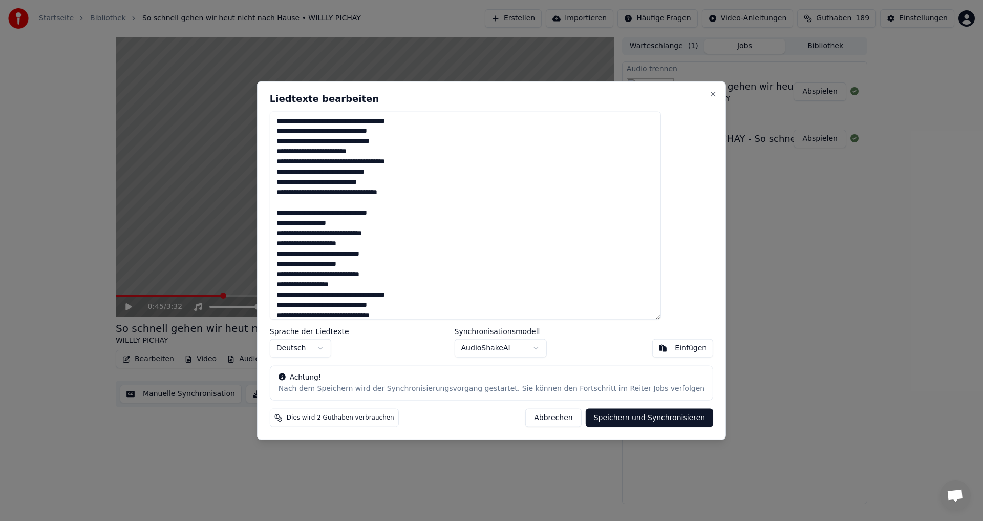
click at [396, 285] on textarea at bounding box center [465, 215] width 391 height 208
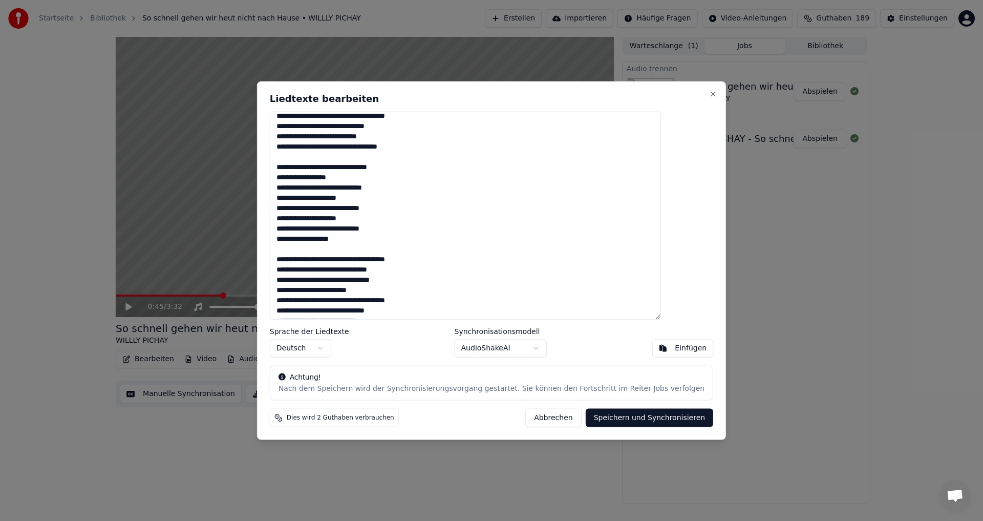
scroll to position [51, 0]
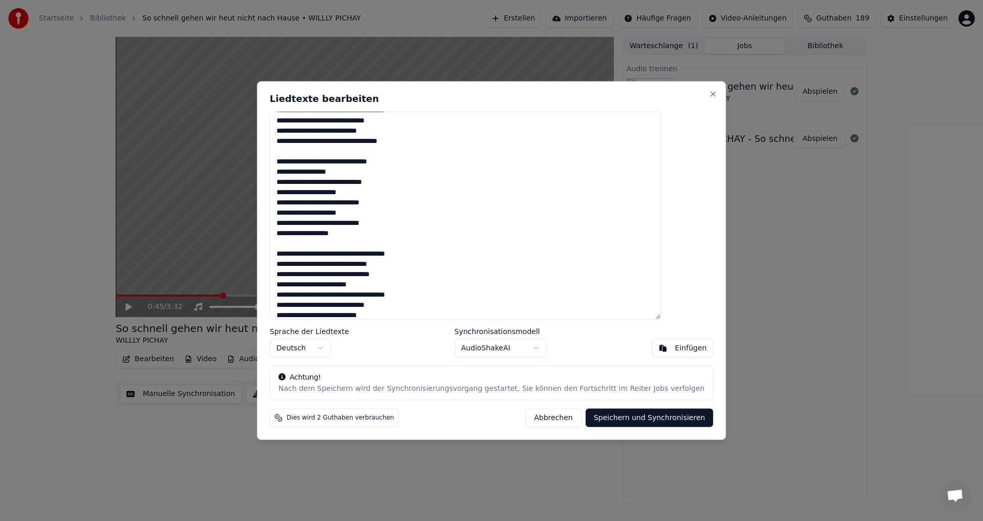
click at [413, 305] on textarea at bounding box center [465, 215] width 391 height 208
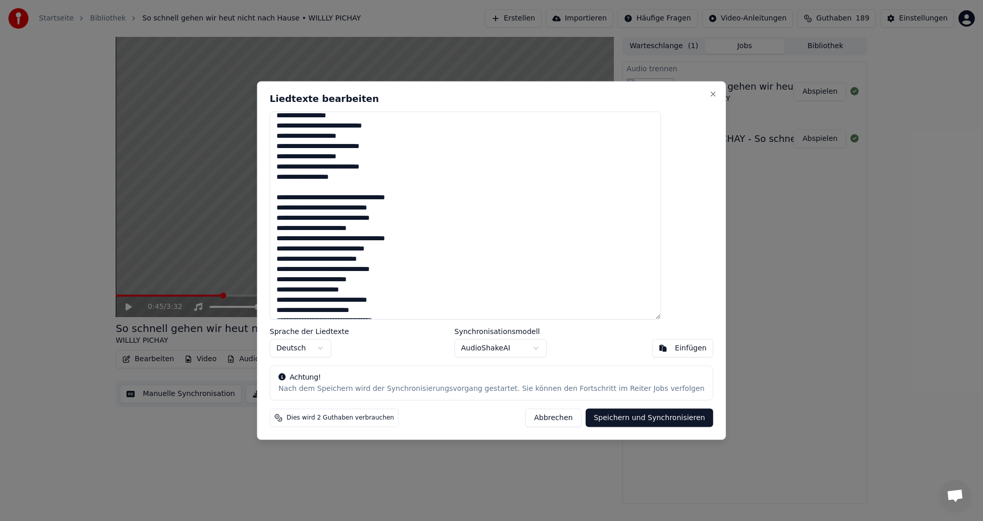
scroll to position [154, 0]
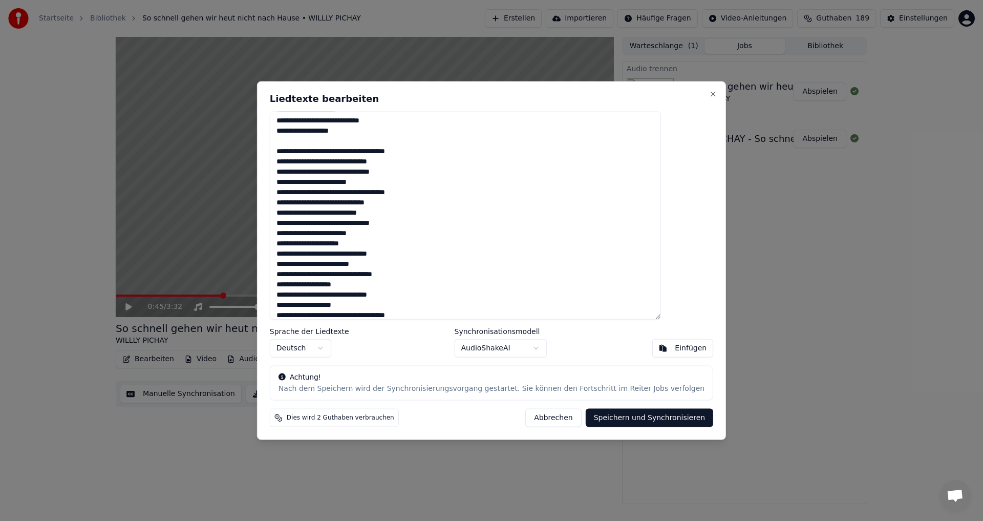
click at [366, 213] on textarea at bounding box center [465, 215] width 391 height 208
click at [414, 231] on textarea at bounding box center [465, 215] width 391 height 208
drag, startPoint x: 342, startPoint y: 224, endPoint x: 357, endPoint y: 224, distance: 15.4
click at [357, 224] on textarea at bounding box center [465, 215] width 391 height 208
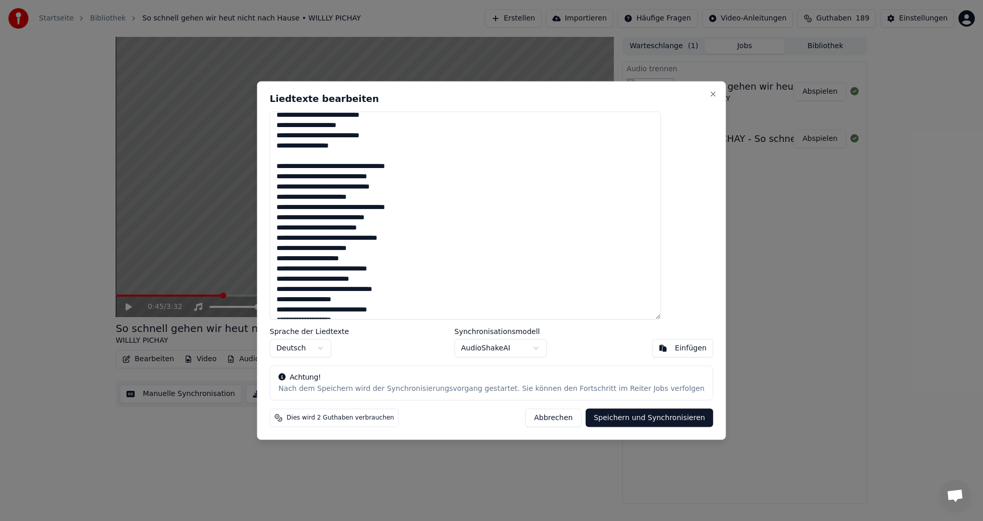
scroll to position [205, 0]
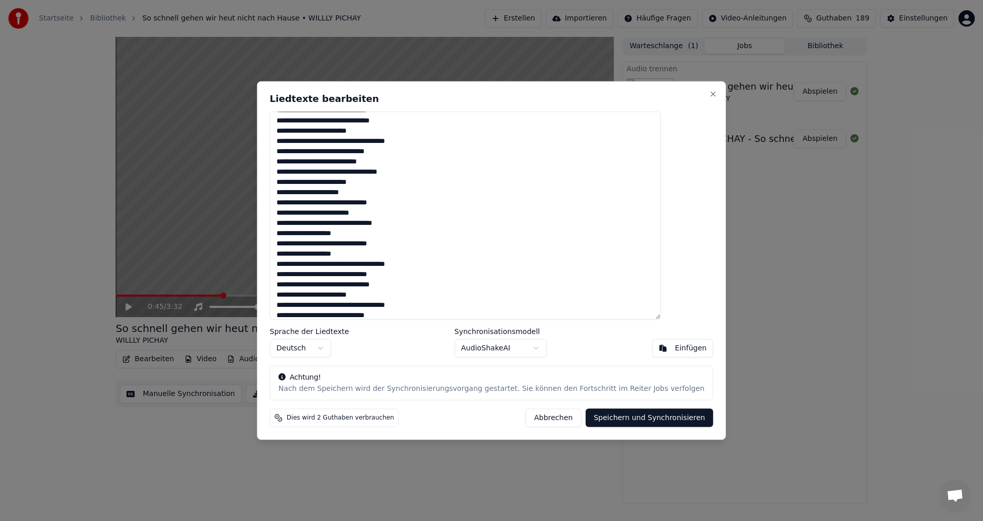
click at [434, 171] on textarea at bounding box center [465, 215] width 391 height 208
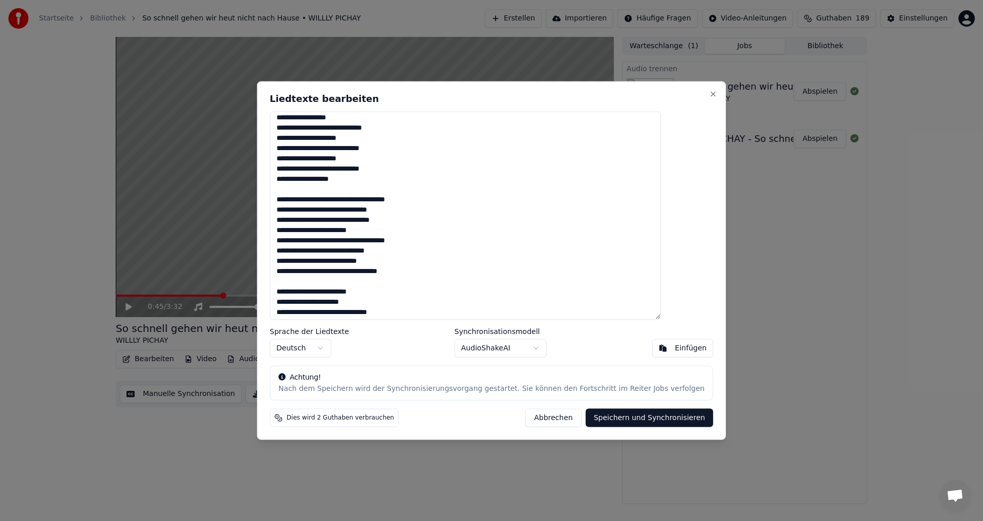
scroll to position [65, 0]
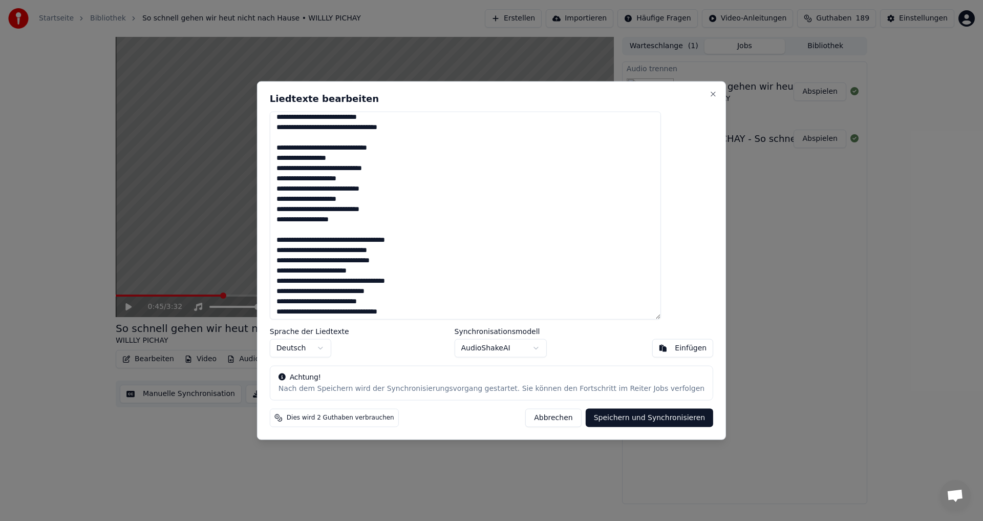
click at [373, 221] on textarea at bounding box center [465, 215] width 391 height 208
click at [435, 219] on textarea at bounding box center [465, 215] width 391 height 208
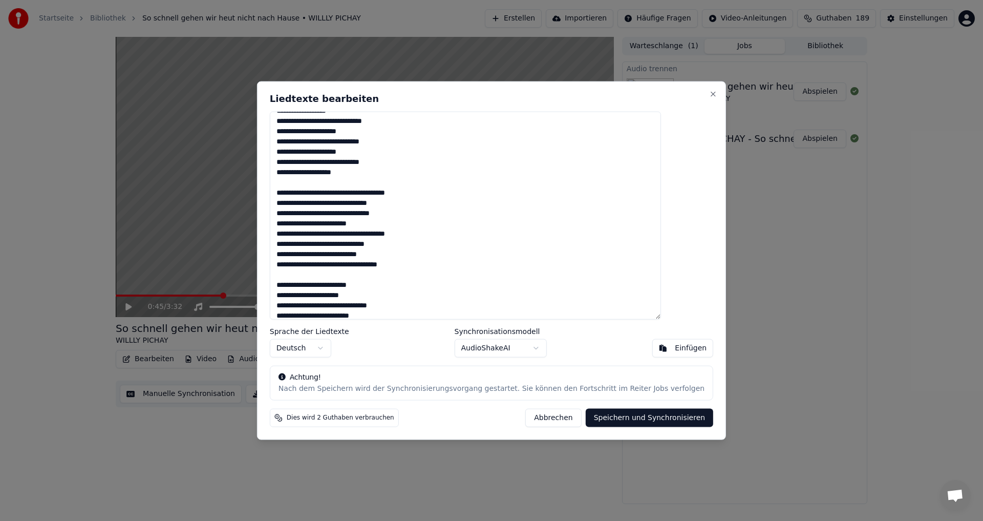
scroll to position [116, 0]
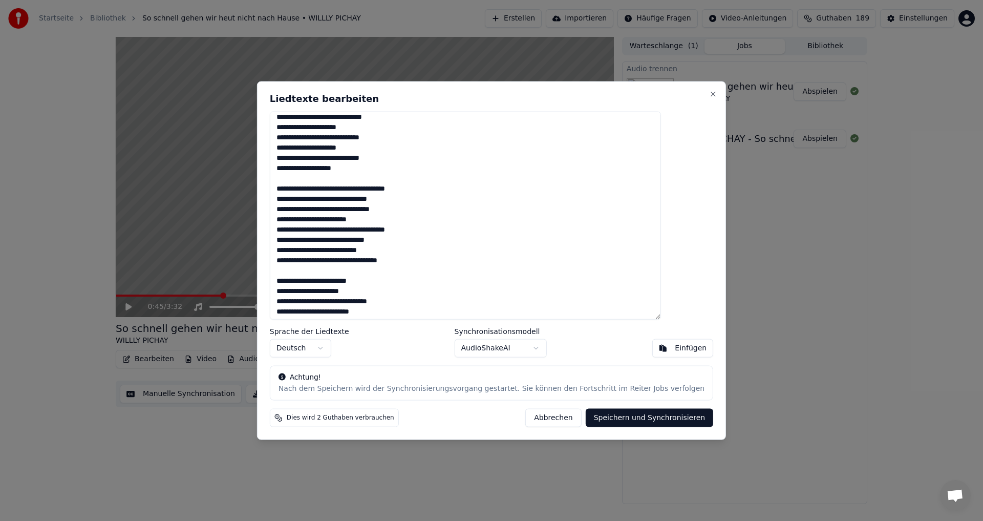
click at [304, 230] on textarea at bounding box center [465, 215] width 391 height 208
drag, startPoint x: 308, startPoint y: 240, endPoint x: 300, endPoint y: 240, distance: 7.7
click at [300, 240] on textarea at bounding box center [465, 215] width 391 height 208
drag, startPoint x: 307, startPoint y: 253, endPoint x: 302, endPoint y: 250, distance: 5.7
click at [301, 251] on textarea at bounding box center [465, 215] width 391 height 208
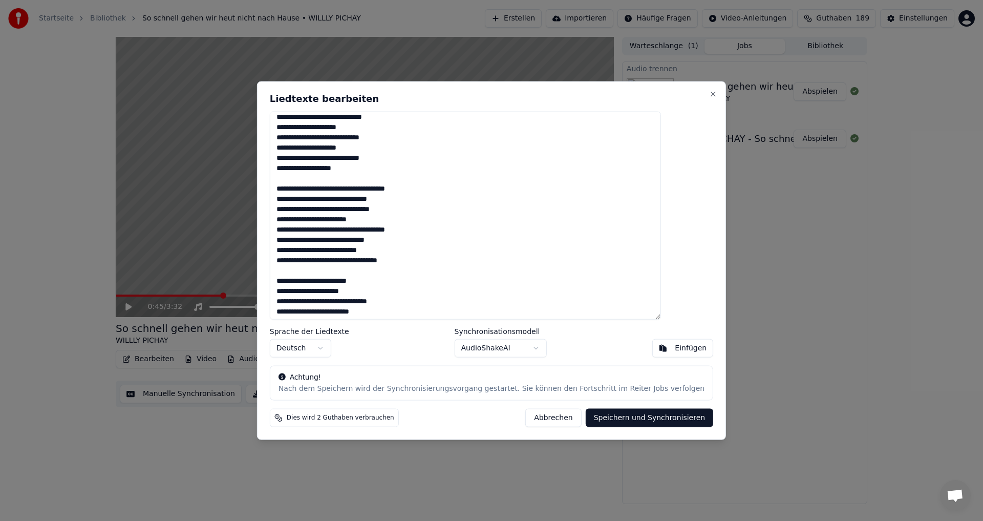
drag, startPoint x: 305, startPoint y: 263, endPoint x: 288, endPoint y: 261, distance: 17.5
click at [288, 261] on div "Liedtexte bearbeiten Sprache der Liedtexte Deutsch Synchronisationsmodell Audio…" at bounding box center [491, 260] width 469 height 359
drag, startPoint x: 307, startPoint y: 221, endPoint x: 301, endPoint y: 220, distance: 6.7
click at [301, 220] on textarea at bounding box center [465, 215] width 391 height 208
drag, startPoint x: 308, startPoint y: 209, endPoint x: 298, endPoint y: 208, distance: 10.3
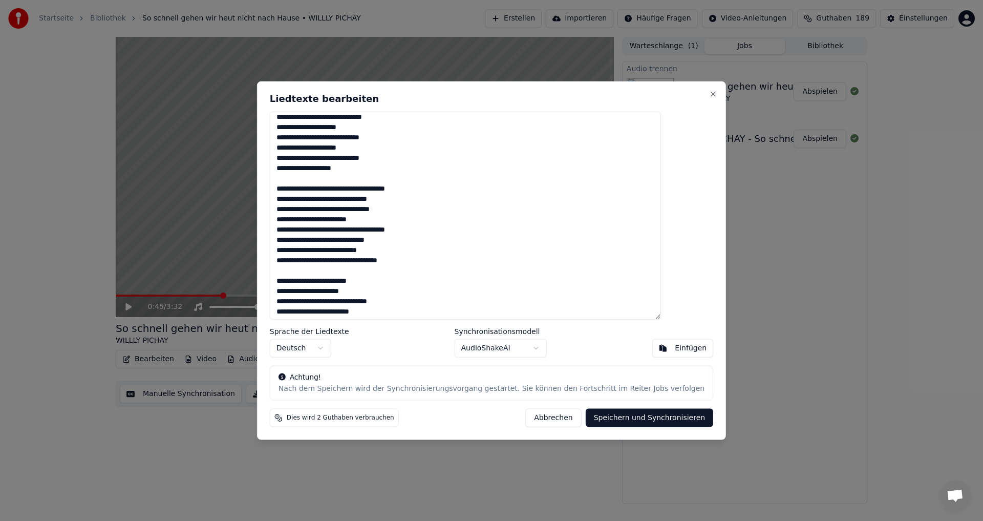
click at [298, 208] on textarea at bounding box center [465, 215] width 391 height 208
drag, startPoint x: 307, startPoint y: 202, endPoint x: 293, endPoint y: 198, distance: 14.8
click at [293, 198] on div "Liedtexte bearbeiten Sprache der Liedtexte Deutsch Synchronisationsmodell Audio…" at bounding box center [491, 260] width 469 height 359
click at [340, 219] on textarea at bounding box center [465, 215] width 391 height 208
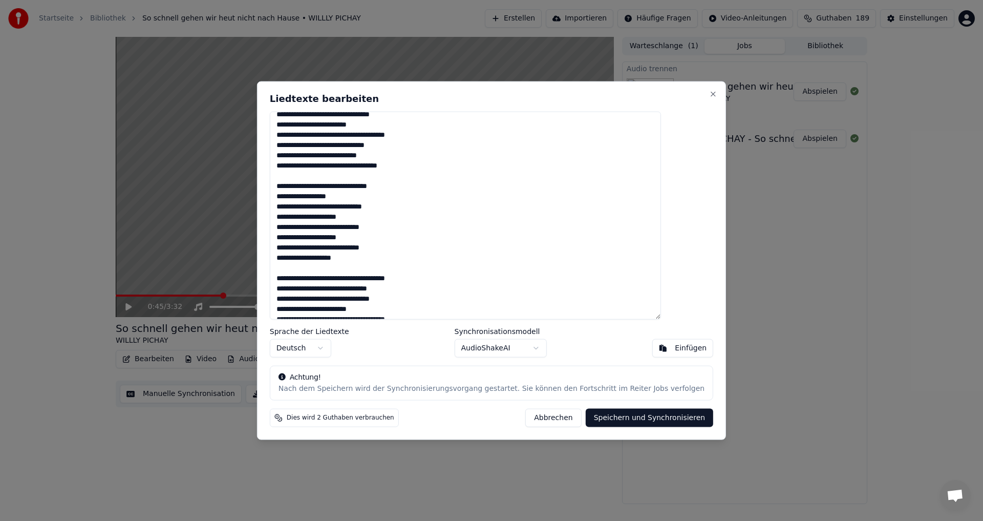
scroll to position [0, 0]
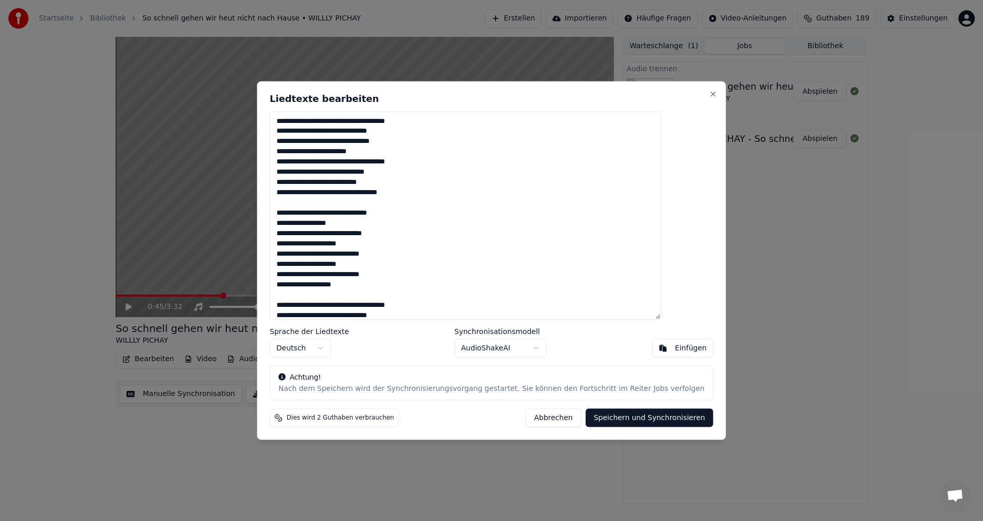
drag, startPoint x: 307, startPoint y: 131, endPoint x: 298, endPoint y: 129, distance: 9.1
click at [298, 129] on textarea at bounding box center [465, 215] width 391 height 208
drag, startPoint x: 307, startPoint y: 143, endPoint x: 288, endPoint y: 143, distance: 18.9
click at [288, 143] on div "Liedtexte bearbeiten Sprache der Liedtexte Deutsch Synchronisationsmodell Audio…" at bounding box center [491, 260] width 469 height 359
click at [298, 150] on textarea at bounding box center [465, 215] width 391 height 208
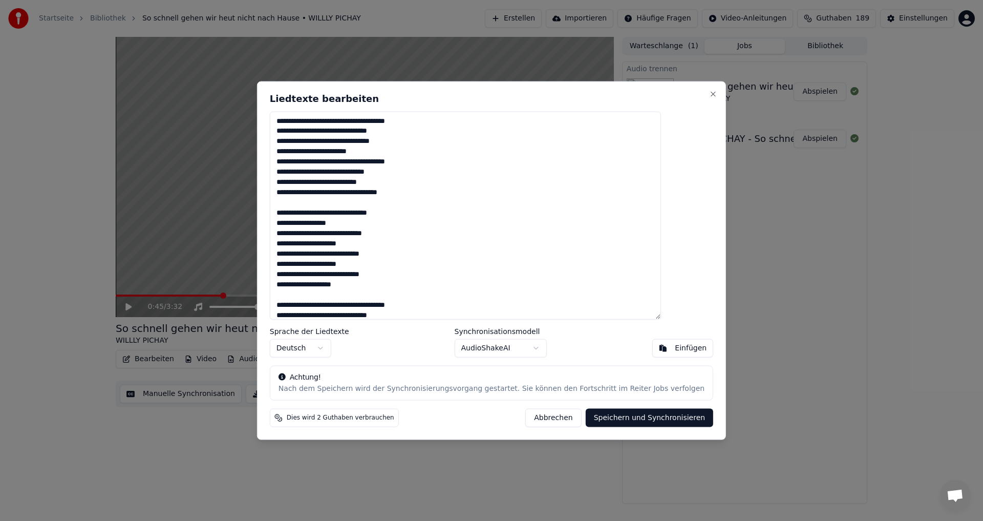
drag, startPoint x: 308, startPoint y: 162, endPoint x: 300, endPoint y: 162, distance: 8.2
click at [300, 162] on textarea at bounding box center [465, 215] width 391 height 208
drag, startPoint x: 308, startPoint y: 173, endPoint x: 297, endPoint y: 171, distance: 11.4
click at [297, 171] on textarea at bounding box center [465, 215] width 391 height 208
drag, startPoint x: 307, startPoint y: 182, endPoint x: 291, endPoint y: 183, distance: 15.9
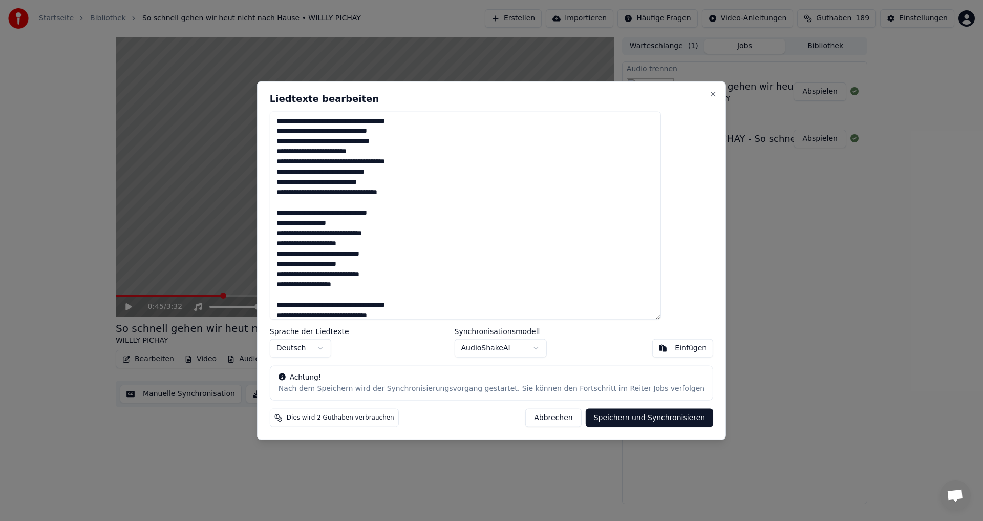
click at [292, 183] on div "Liedtexte bearbeiten Sprache der Liedtexte Deutsch Synchronisationsmodell Audio…" at bounding box center [491, 260] width 469 height 359
drag, startPoint x: 306, startPoint y: 193, endPoint x: 298, endPoint y: 192, distance: 7.7
click at [298, 192] on textarea at bounding box center [465, 215] width 391 height 208
drag, startPoint x: 306, startPoint y: 224, endPoint x: 299, endPoint y: 224, distance: 7.2
click at [299, 224] on textarea at bounding box center [465, 215] width 391 height 208
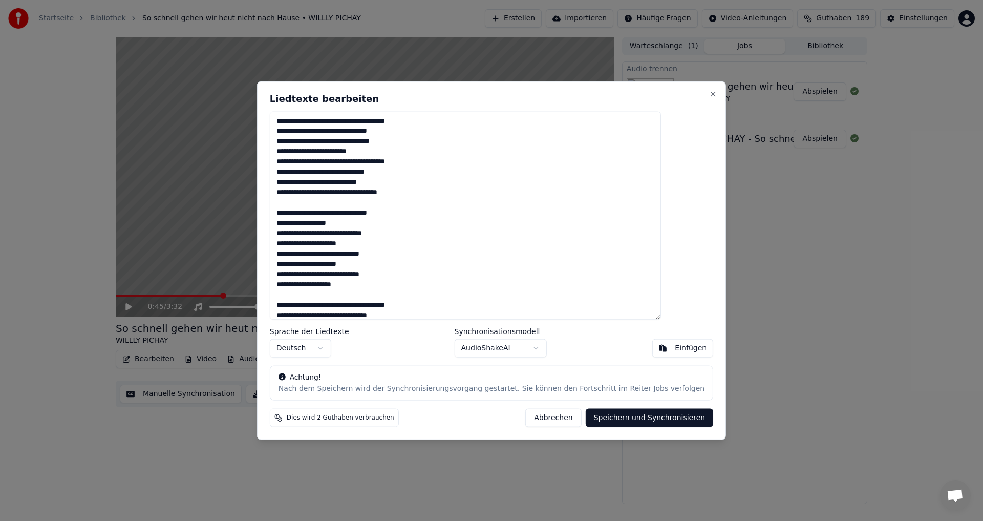
drag, startPoint x: 307, startPoint y: 235, endPoint x: 301, endPoint y: 233, distance: 6.0
click at [301, 233] on textarea at bounding box center [465, 215] width 391 height 208
click at [303, 244] on textarea at bounding box center [465, 215] width 391 height 208
drag, startPoint x: 307, startPoint y: 255, endPoint x: 300, endPoint y: 254, distance: 7.2
click at [300, 254] on textarea at bounding box center [465, 215] width 391 height 208
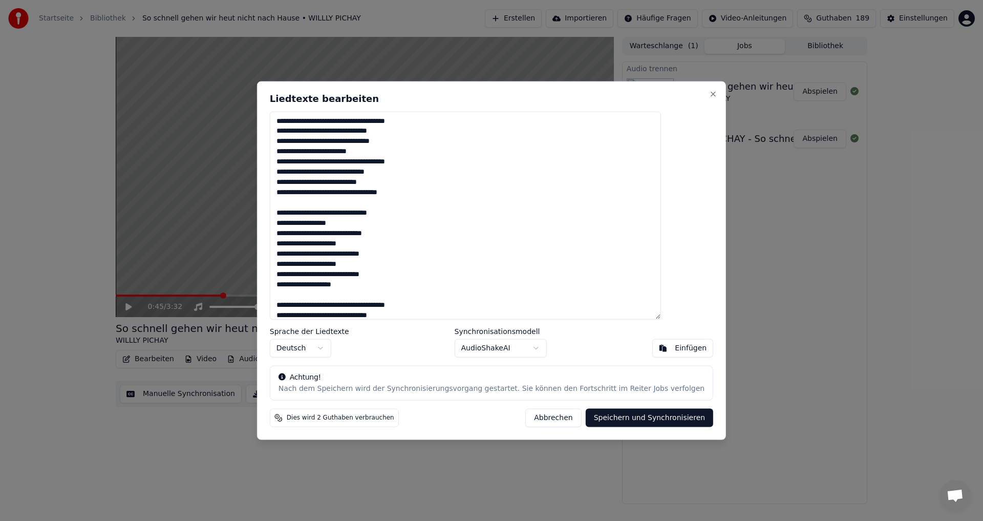
click at [304, 261] on textarea at bounding box center [465, 215] width 391 height 208
drag, startPoint x: 306, startPoint y: 274, endPoint x: 301, endPoint y: 272, distance: 5.3
click at [301, 272] on textarea at bounding box center [465, 215] width 391 height 208
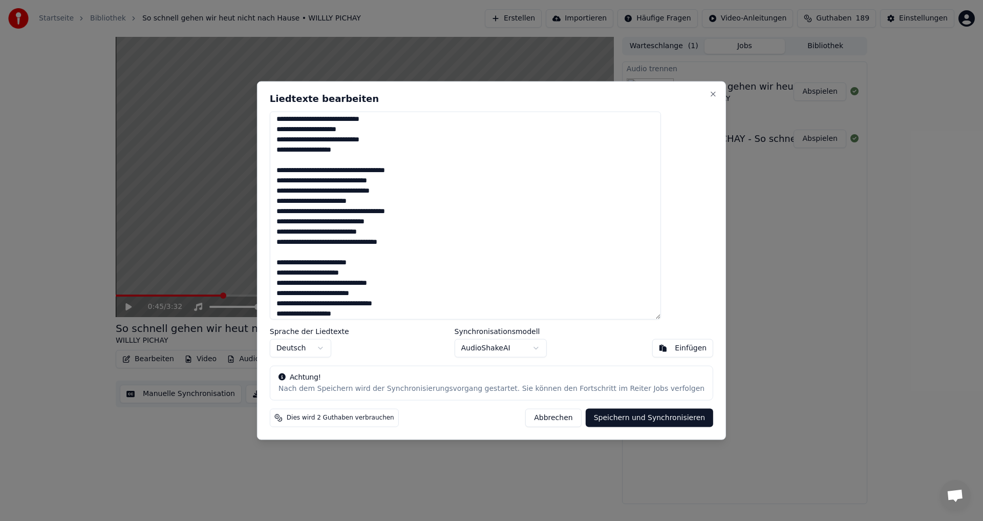
scroll to position [154, 0]
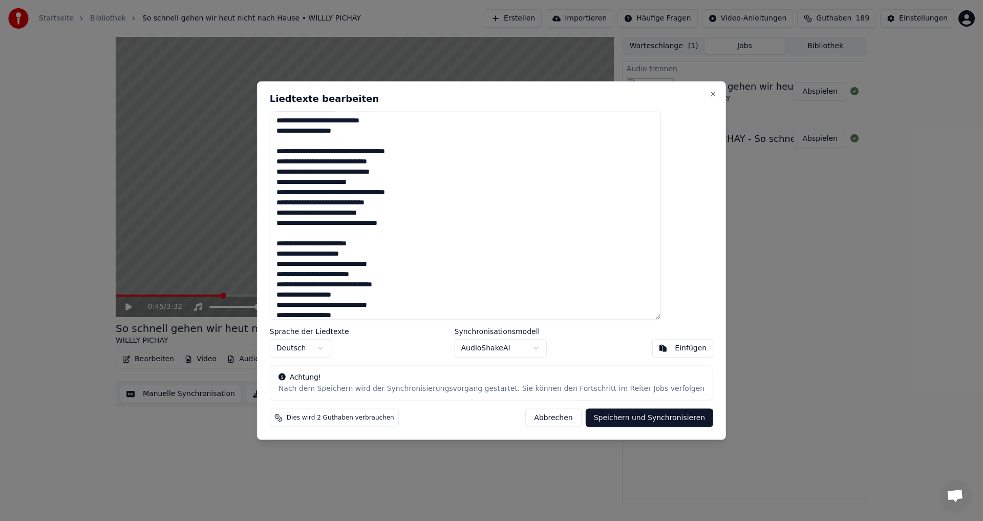
drag, startPoint x: 307, startPoint y: 253, endPoint x: 296, endPoint y: 253, distance: 10.8
click at [296, 253] on textarea at bounding box center [465, 215] width 391 height 208
click at [315, 254] on textarea at bounding box center [465, 215] width 391 height 208
click at [304, 252] on textarea at bounding box center [465, 215] width 391 height 208
click at [361, 255] on textarea at bounding box center [465, 215] width 391 height 208
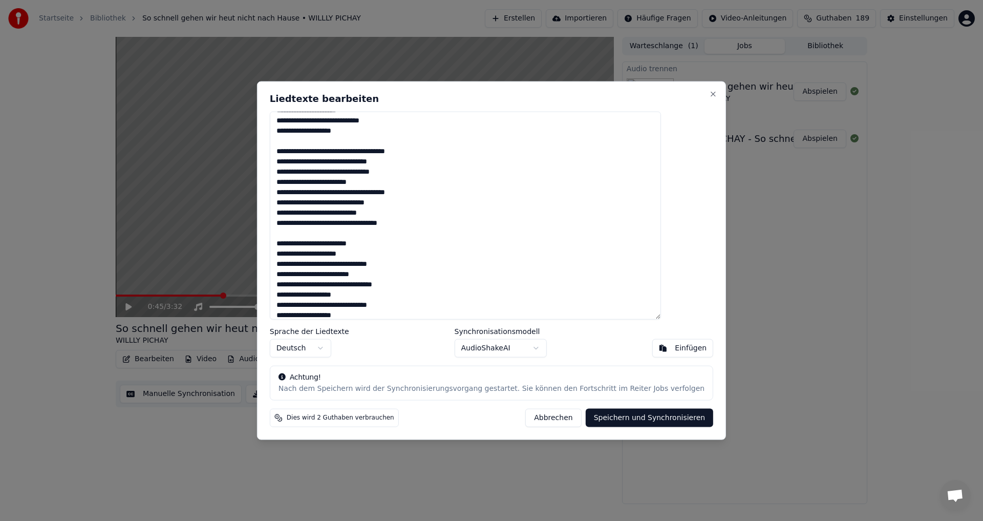
drag, startPoint x: 354, startPoint y: 255, endPoint x: 363, endPoint y: 256, distance: 8.8
click at [363, 256] on textarea at bounding box center [465, 215] width 391 height 208
click at [447, 261] on textarea at bounding box center [465, 215] width 391 height 208
click at [399, 267] on textarea at bounding box center [465, 215] width 391 height 208
click at [432, 250] on textarea at bounding box center [465, 215] width 391 height 208
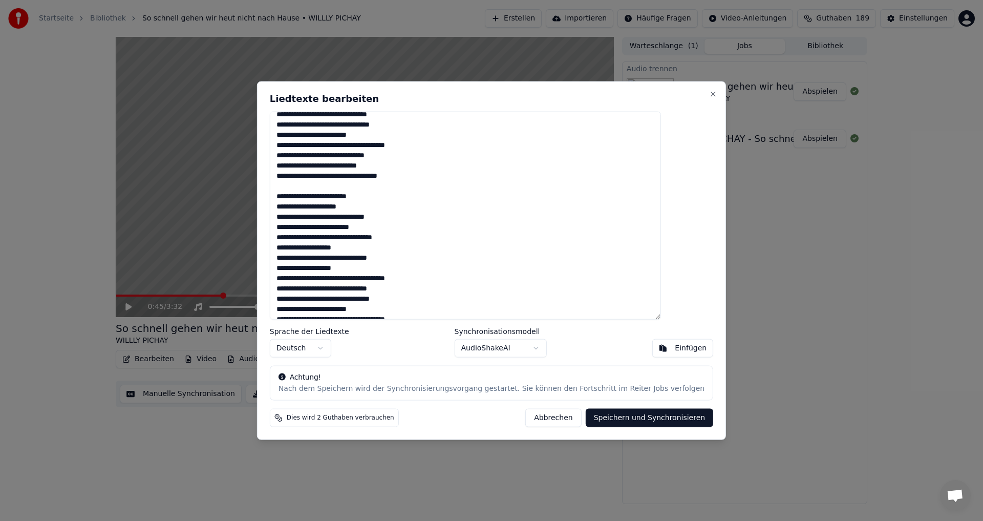
scroll to position [205, 0]
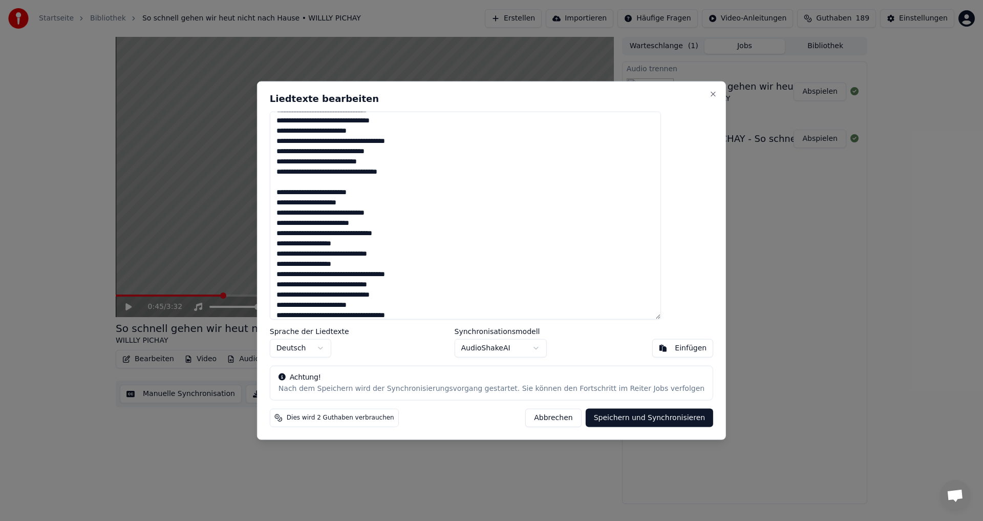
drag, startPoint x: 307, startPoint y: 212, endPoint x: 298, endPoint y: 212, distance: 9.7
click at [298, 212] on textarea at bounding box center [465, 215] width 391 height 208
drag, startPoint x: 307, startPoint y: 225, endPoint x: 296, endPoint y: 225, distance: 10.8
click at [297, 225] on textarea at bounding box center [465, 215] width 391 height 208
click at [302, 234] on textarea at bounding box center [465, 215] width 391 height 208
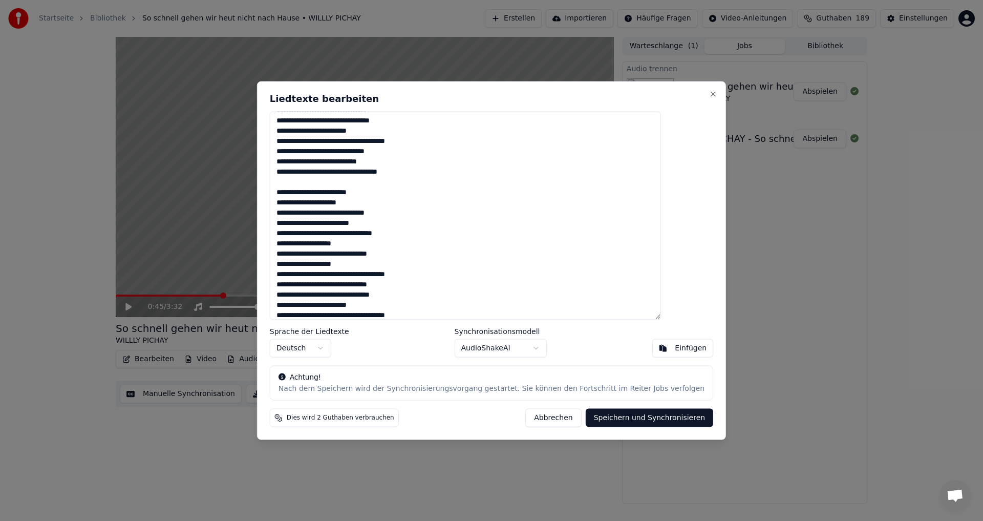
click at [338, 237] on textarea at bounding box center [465, 215] width 391 height 208
click at [350, 226] on textarea at bounding box center [465, 215] width 391 height 208
click at [334, 230] on textarea at bounding box center [465, 215] width 391 height 208
click at [368, 235] on textarea at bounding box center [465, 215] width 391 height 208
click at [304, 241] on textarea at bounding box center [465, 215] width 391 height 208
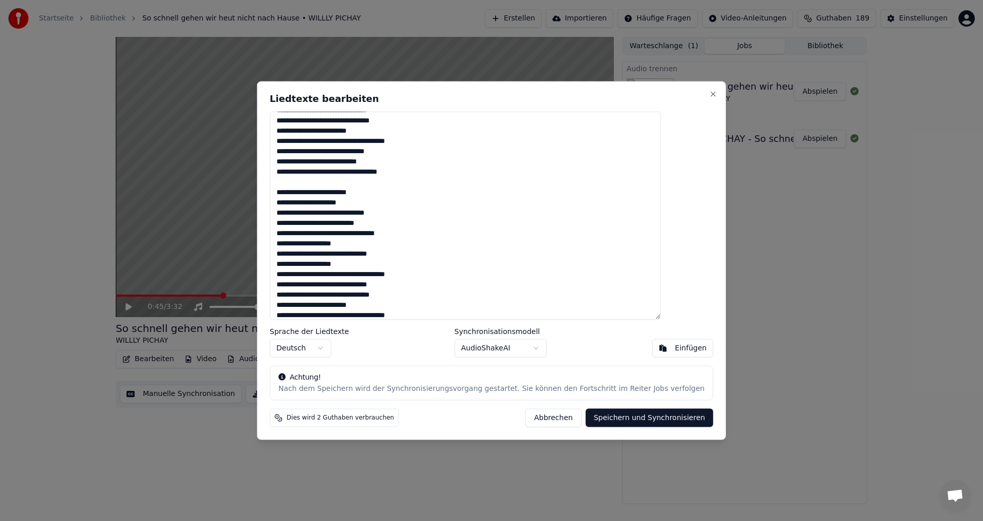
drag, startPoint x: 336, startPoint y: 231, endPoint x: 357, endPoint y: 238, distance: 21.7
click at [335, 231] on textarea at bounding box center [465, 215] width 391 height 208
click at [378, 244] on textarea at bounding box center [465, 215] width 391 height 208
drag, startPoint x: 307, startPoint y: 255, endPoint x: 274, endPoint y: 250, distance: 33.1
click at [280, 250] on body "Startseite Bibliothek So schnell gehen wir heut nicht nach Hause • WILLLY PICHA…" at bounding box center [491, 260] width 983 height 521
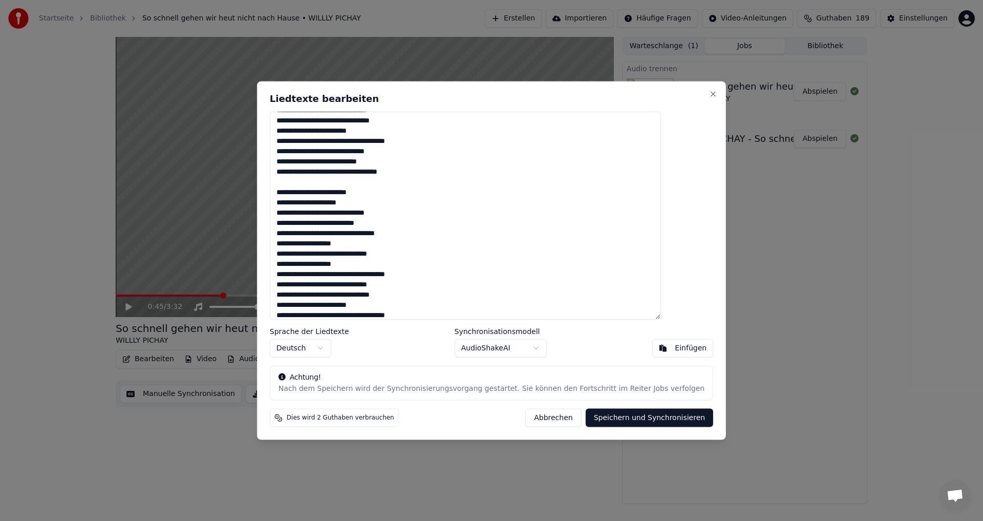
click at [428, 258] on textarea at bounding box center [465, 215] width 391 height 208
drag, startPoint x: 308, startPoint y: 252, endPoint x: 299, endPoint y: 250, distance: 10.1
click at [299, 250] on textarea at bounding box center [465, 215] width 391 height 208
click at [474, 256] on textarea at bounding box center [465, 215] width 391 height 208
drag, startPoint x: 316, startPoint y: 255, endPoint x: 334, endPoint y: 256, distance: 18.5
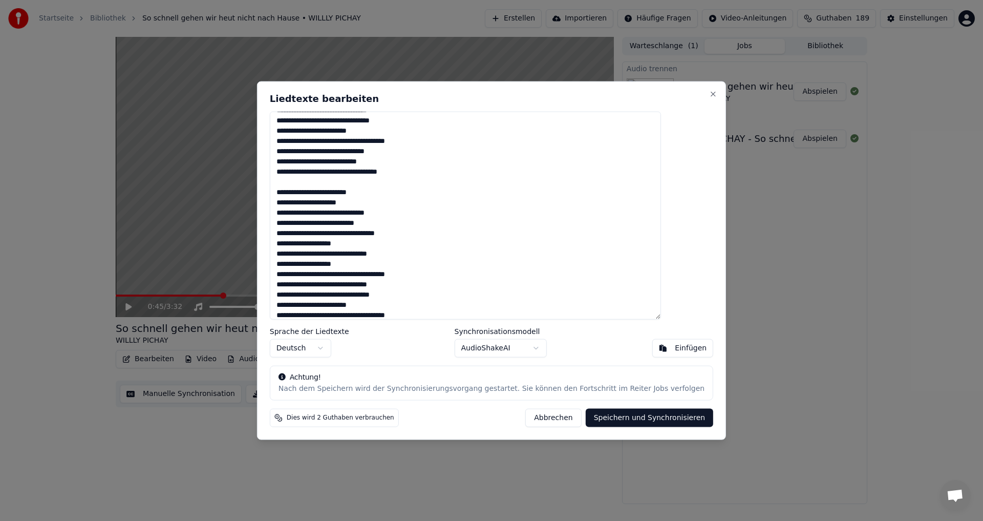
click at [334, 256] on textarea at bounding box center [465, 215] width 391 height 208
drag, startPoint x: 350, startPoint y: 254, endPoint x: 362, endPoint y: 256, distance: 12.0
click at [362, 256] on textarea at bounding box center [465, 215] width 391 height 208
click at [316, 250] on textarea at bounding box center [465, 215] width 391 height 208
click at [364, 252] on textarea at bounding box center [465, 215] width 391 height 208
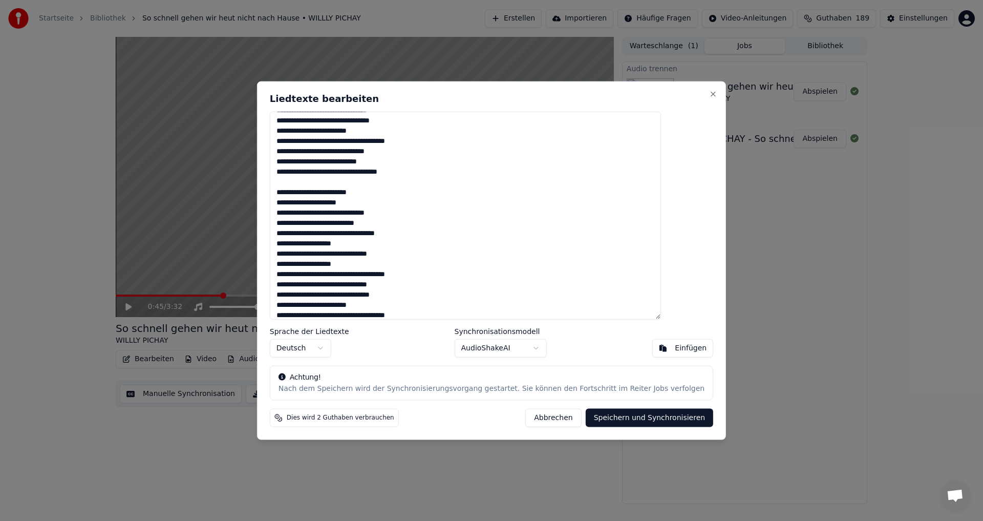
drag, startPoint x: 318, startPoint y: 251, endPoint x: 331, endPoint y: 252, distance: 13.9
click at [331, 252] on textarea at bounding box center [465, 215] width 391 height 208
drag, startPoint x: 315, startPoint y: 254, endPoint x: 328, endPoint y: 254, distance: 12.3
click at [328, 254] on textarea at bounding box center [465, 215] width 391 height 208
drag, startPoint x: 356, startPoint y: 255, endPoint x: 368, endPoint y: 256, distance: 11.8
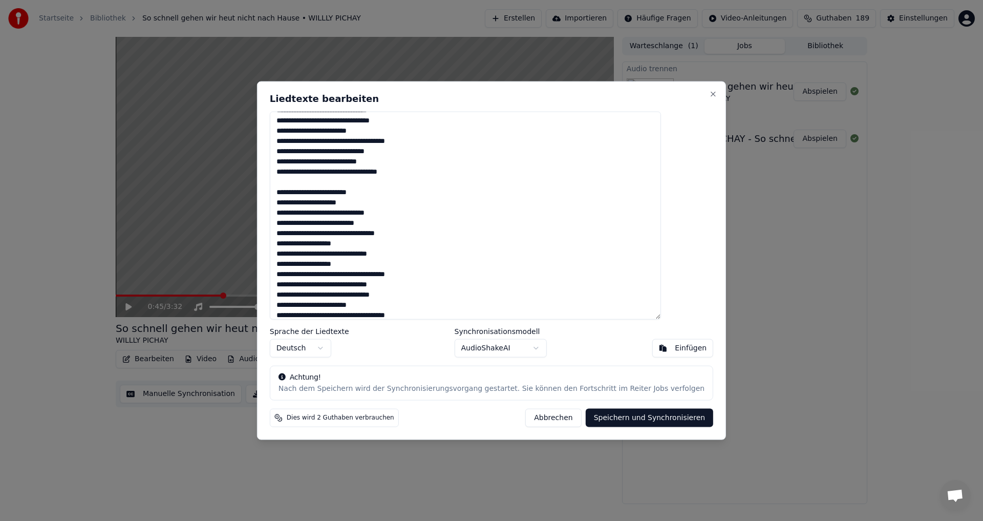
click at [368, 256] on textarea at bounding box center [465, 215] width 391 height 208
click at [349, 256] on textarea at bounding box center [465, 215] width 391 height 208
click at [399, 262] on textarea at bounding box center [465, 215] width 391 height 208
drag, startPoint x: 368, startPoint y: 254, endPoint x: 380, endPoint y: 253, distance: 11.8
click at [380, 253] on textarea at bounding box center [465, 215] width 391 height 208
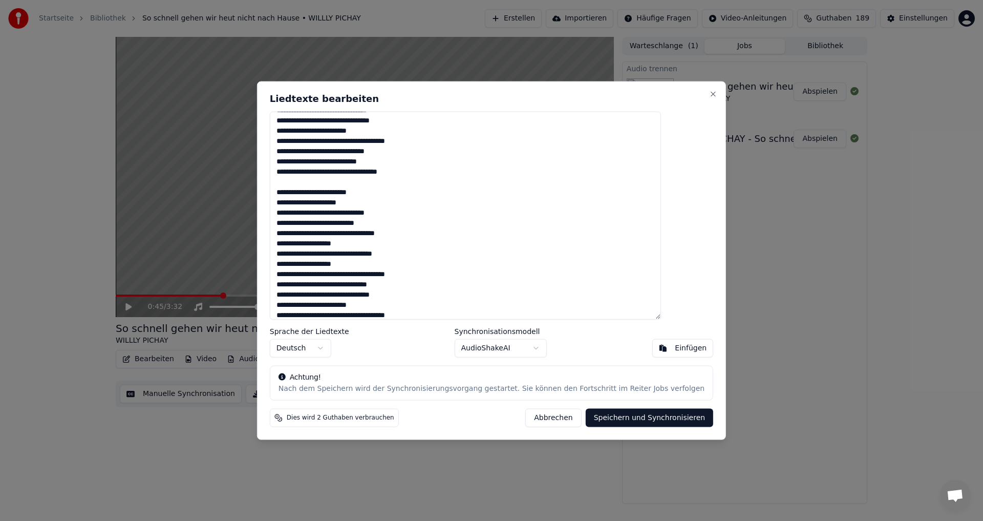
drag, startPoint x: 314, startPoint y: 252, endPoint x: 334, endPoint y: 254, distance: 20.0
click at [334, 254] on textarea at bounding box center [465, 215] width 391 height 208
click at [302, 262] on textarea at bounding box center [465, 215] width 391 height 208
click at [384, 265] on textarea at bounding box center [465, 215] width 391 height 208
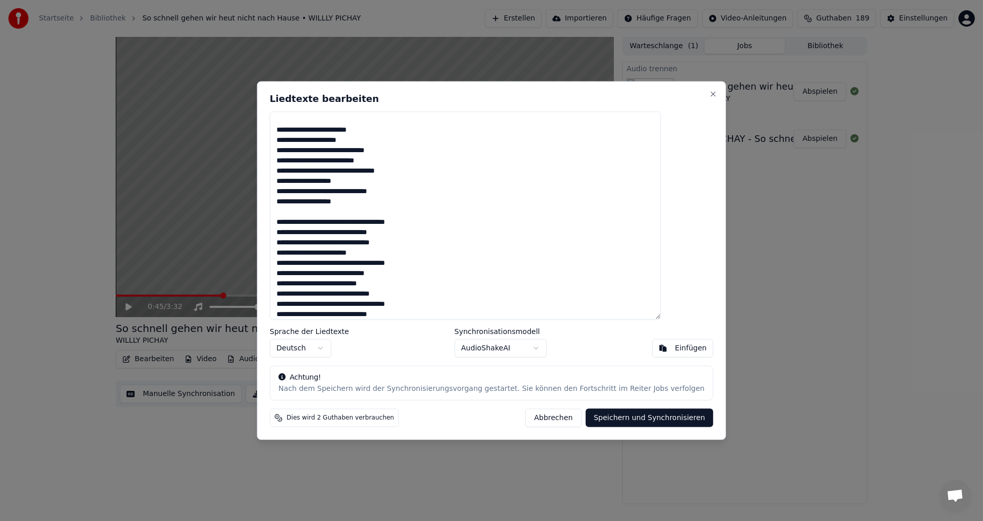
scroll to position [307, 0]
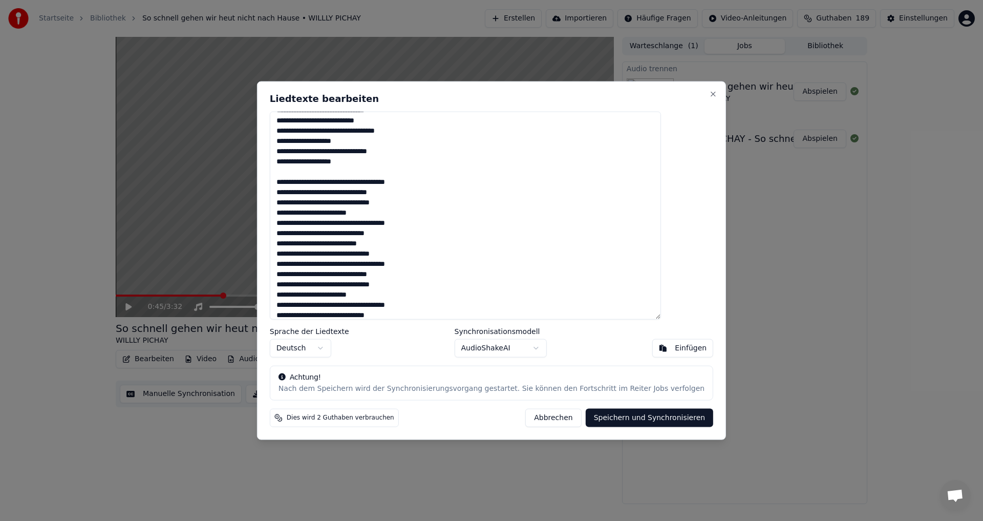
drag, startPoint x: 306, startPoint y: 192, endPoint x: 300, endPoint y: 191, distance: 6.2
click at [300, 191] on textarea at bounding box center [465, 215] width 391 height 208
drag, startPoint x: 308, startPoint y: 203, endPoint x: 297, endPoint y: 202, distance: 11.3
click at [298, 202] on textarea at bounding box center [465, 215] width 391 height 208
drag, startPoint x: 308, startPoint y: 213, endPoint x: 294, endPoint y: 212, distance: 13.3
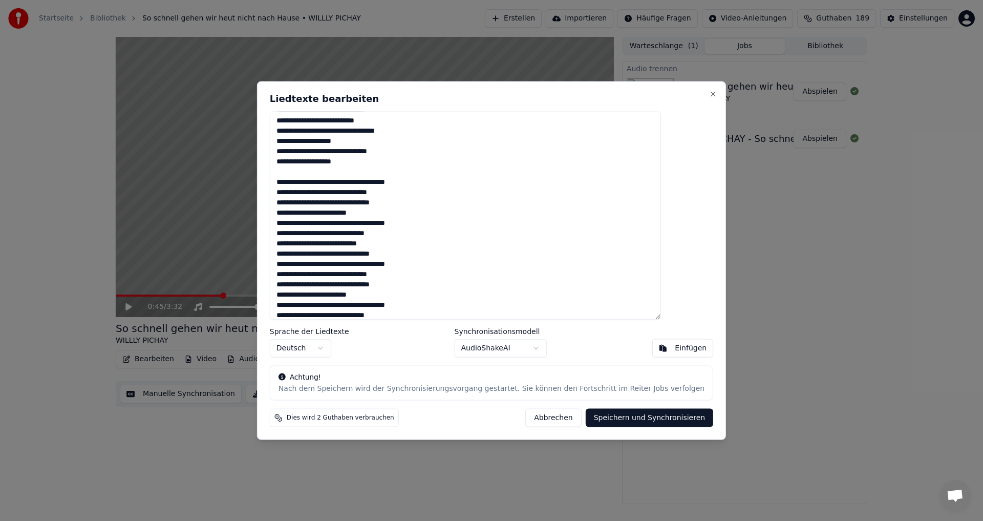
click at [294, 212] on div "Liedtexte bearbeiten Sprache der Liedtexte Deutsch Synchronisationsmodell Audio…" at bounding box center [491, 260] width 469 height 359
click at [303, 224] on textarea at bounding box center [465, 215] width 391 height 208
drag, startPoint x: 309, startPoint y: 233, endPoint x: 304, endPoint y: 234, distance: 5.1
click at [303, 234] on textarea at bounding box center [465, 215] width 391 height 208
click at [367, 244] on textarea at bounding box center [465, 215] width 391 height 208
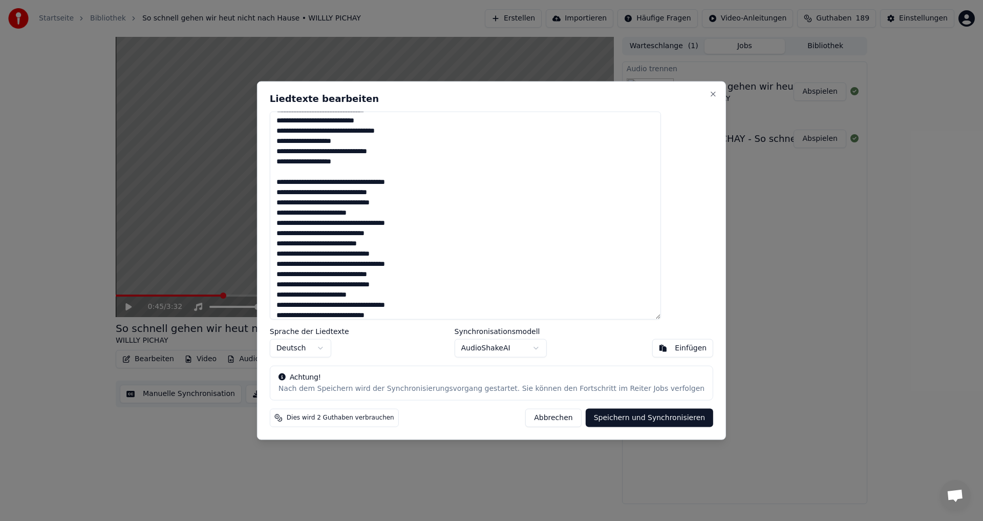
drag, startPoint x: 344, startPoint y: 254, endPoint x: 357, endPoint y: 256, distance: 13.5
click at [357, 256] on textarea at bounding box center [465, 215] width 391 height 208
click at [392, 253] on textarea at bounding box center [465, 215] width 391 height 208
click at [435, 253] on textarea at bounding box center [465, 215] width 391 height 208
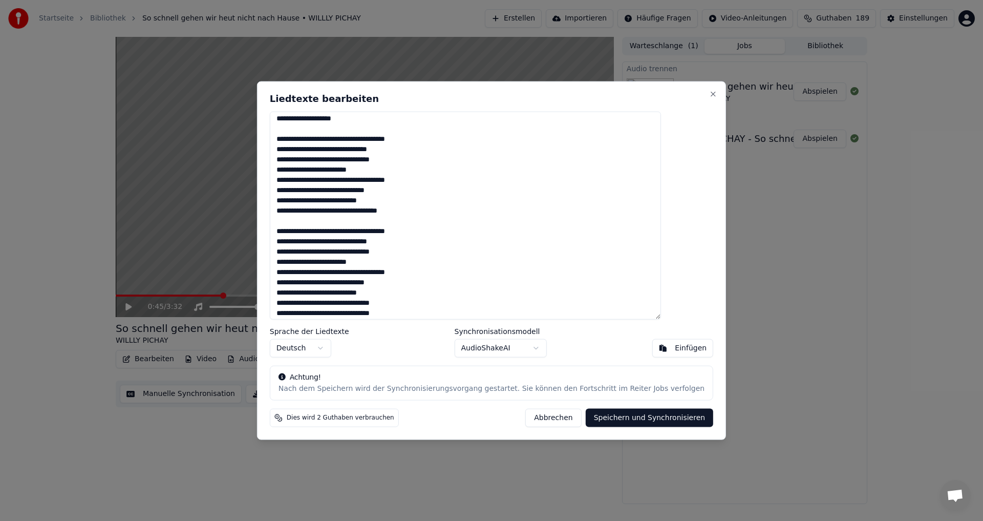
scroll to position [353, 0]
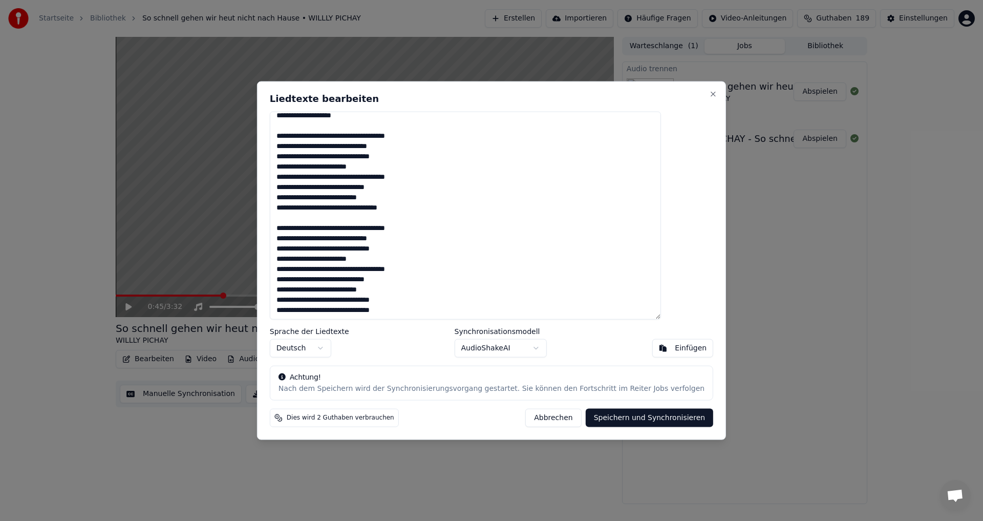
drag, startPoint x: 306, startPoint y: 242, endPoint x: 276, endPoint y: 241, distance: 30.2
click at [280, 241] on body "Startseite Bibliothek So schnell gehen wir heut nicht nach Hause • WILLLY PICHA…" at bounding box center [491, 260] width 983 height 521
click at [343, 212] on textarea at bounding box center [465, 215] width 391 height 208
drag, startPoint x: 303, startPoint y: 200, endPoint x: 291, endPoint y: 199, distance: 11.9
click at [291, 199] on div "Liedtexte bearbeiten Sprache der Liedtexte Deutsch Synchronisationsmodell Audio…" at bounding box center [491, 260] width 469 height 359
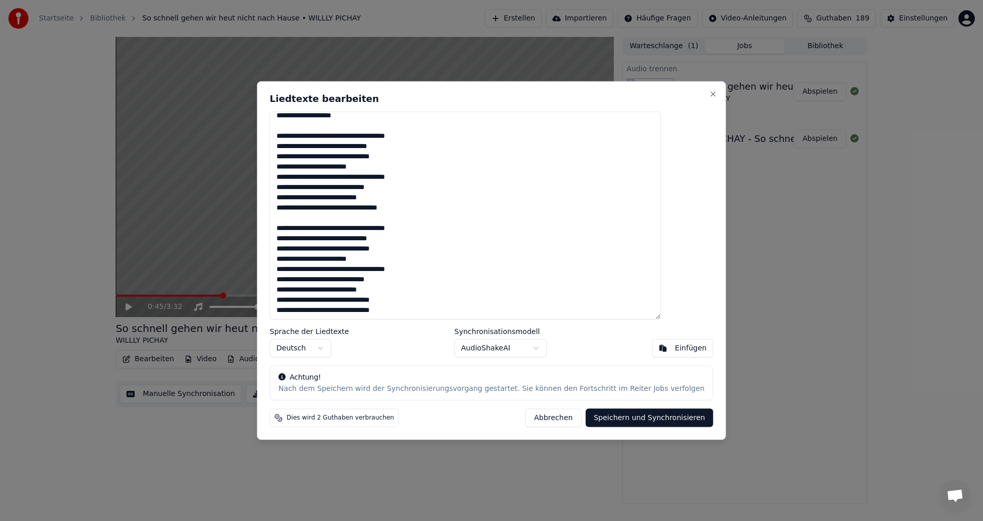
click at [304, 210] on textarea at bounding box center [465, 215] width 391 height 208
drag, startPoint x: 306, startPoint y: 210, endPoint x: 300, endPoint y: 210, distance: 6.2
click at [300, 210] on textarea at bounding box center [465, 215] width 391 height 208
click at [354, 230] on textarea at bounding box center [465, 215] width 391 height 208
drag, startPoint x: 305, startPoint y: 237, endPoint x: 290, endPoint y: 238, distance: 15.4
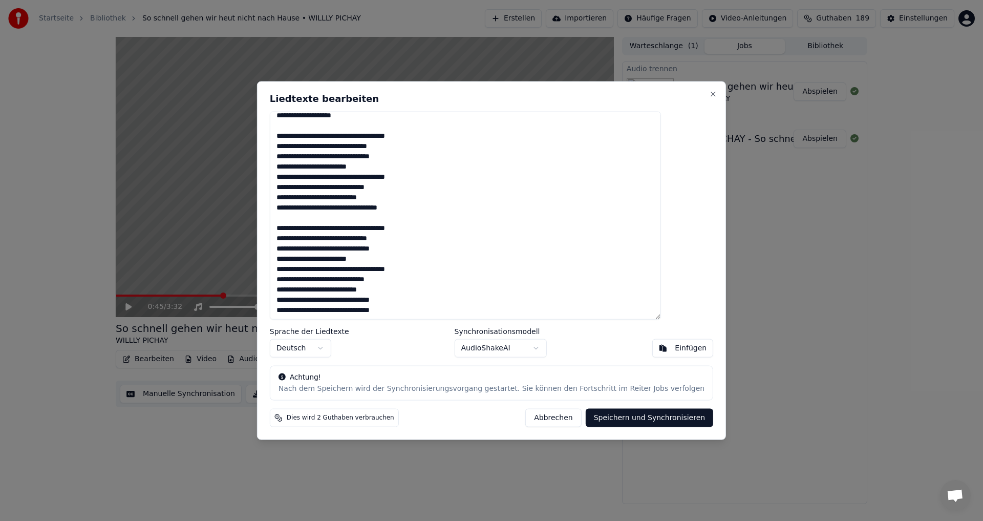
click at [291, 238] on div "Liedtexte bearbeiten Sprache der Liedtexte Deutsch Synchronisationsmodell Audio…" at bounding box center [491, 260] width 469 height 359
drag, startPoint x: 308, startPoint y: 248, endPoint x: 293, endPoint y: 248, distance: 15.4
click at [293, 248] on div "Liedtexte bearbeiten Sprache der Liedtexte Deutsch Synchronisationsmodell Audio…" at bounding box center [491, 260] width 469 height 359
drag, startPoint x: 308, startPoint y: 262, endPoint x: 296, endPoint y: 260, distance: 12.4
click at [293, 261] on div "Liedtexte bearbeiten Sprache der Liedtexte Deutsch Synchronisationsmodell Audio…" at bounding box center [491, 260] width 469 height 359
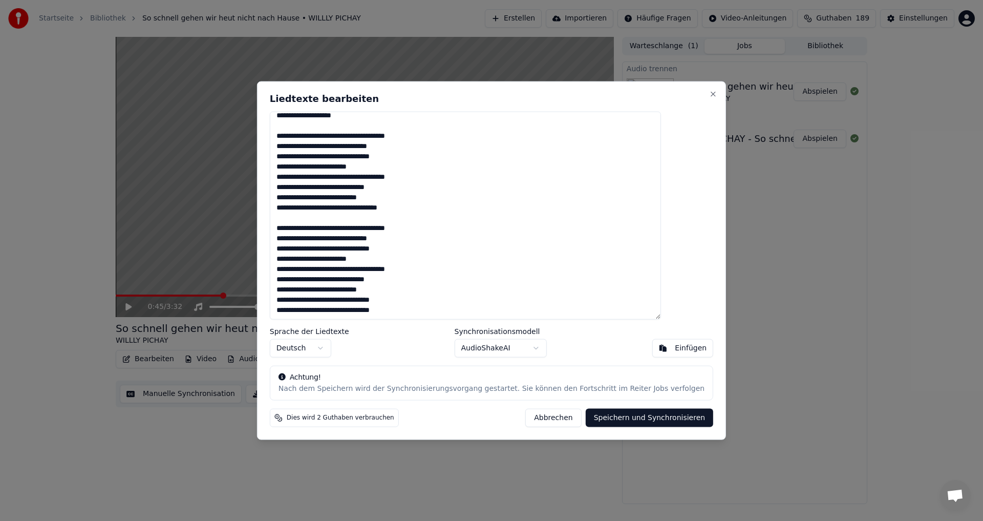
drag, startPoint x: 308, startPoint y: 269, endPoint x: 287, endPoint y: 269, distance: 21.0
click at [287, 269] on div "Liedtexte bearbeiten Sprache der Liedtexte Deutsch Synchronisationsmodell Audio…" at bounding box center [491, 260] width 469 height 359
drag, startPoint x: 307, startPoint y: 281, endPoint x: 287, endPoint y: 281, distance: 20.0
click at [287, 281] on div "Liedtexte bearbeiten Sprache der Liedtexte Deutsch Synchronisationsmodell Audio…" at bounding box center [491, 260] width 469 height 359
click at [365, 290] on textarea at bounding box center [465, 215] width 391 height 208
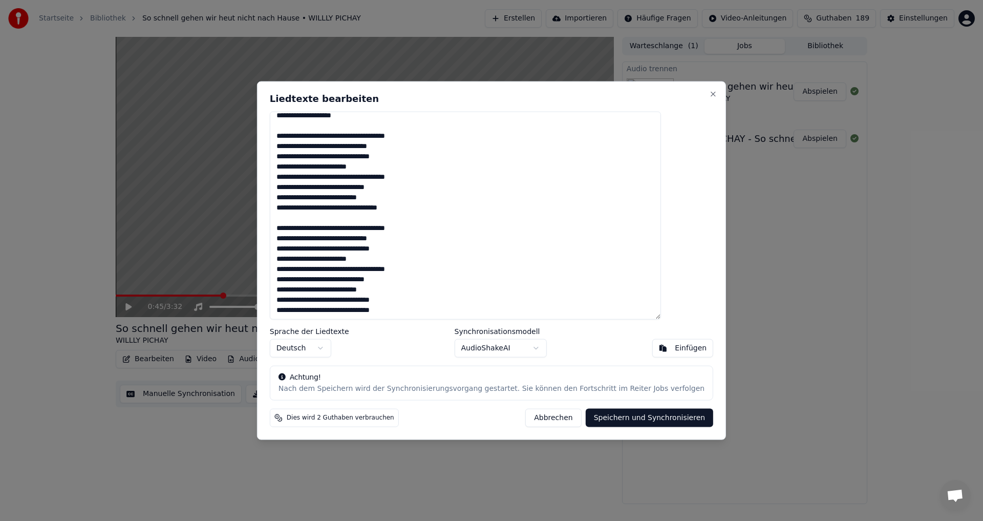
drag, startPoint x: 344, startPoint y: 301, endPoint x: 359, endPoint y: 301, distance: 14.9
click at [359, 301] on textarea at bounding box center [465, 215] width 391 height 208
drag, startPoint x: 345, startPoint y: 311, endPoint x: 331, endPoint y: 310, distance: 14.4
click at [354, 311] on textarea at bounding box center [465, 215] width 391 height 208
drag, startPoint x: 308, startPoint y: 300, endPoint x: 300, endPoint y: 299, distance: 8.2
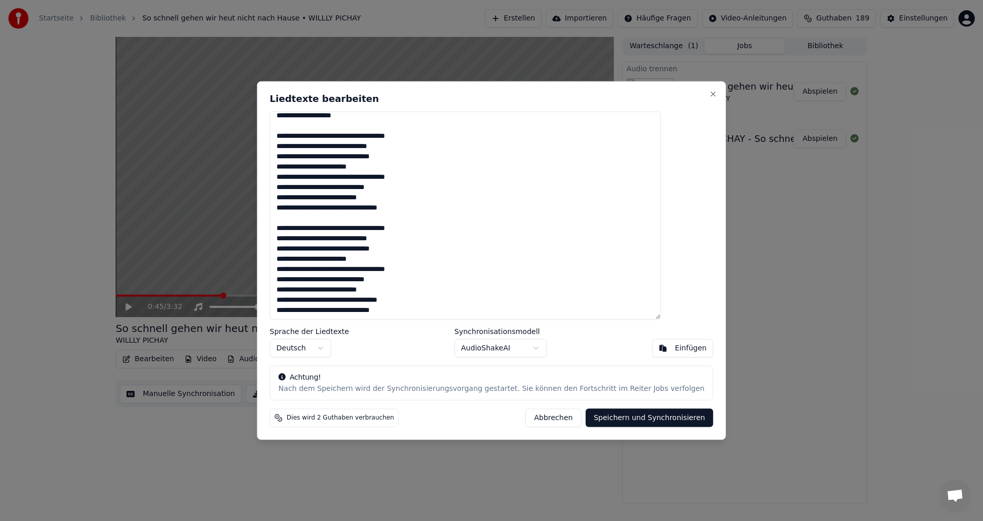
click at [300, 299] on textarea at bounding box center [465, 215] width 391 height 208
drag, startPoint x: 307, startPoint y: 290, endPoint x: 297, endPoint y: 288, distance: 9.9
click at [297, 288] on textarea at bounding box center [465, 215] width 391 height 208
drag, startPoint x: 307, startPoint y: 309, endPoint x: 296, endPoint y: 308, distance: 10.8
click at [296, 308] on textarea at bounding box center [465, 215] width 391 height 208
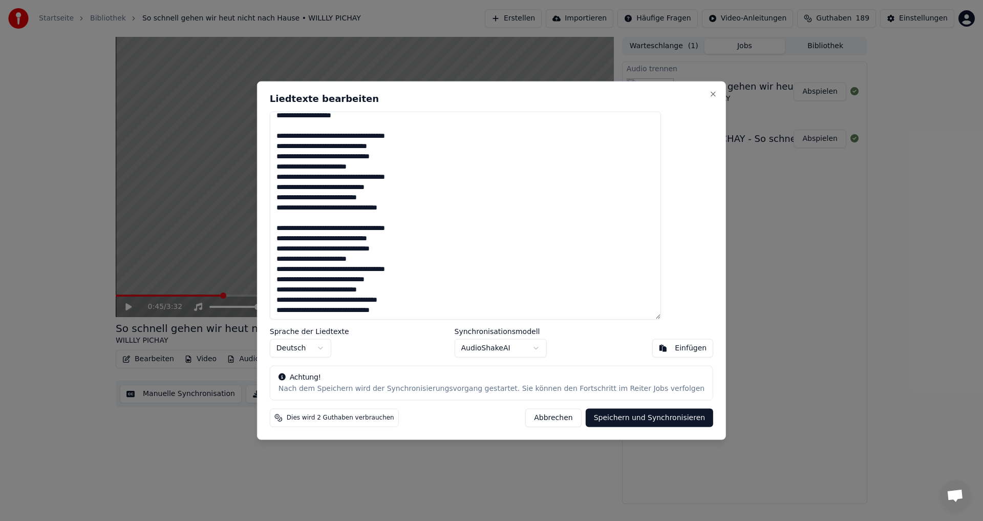
drag, startPoint x: 347, startPoint y: 311, endPoint x: 360, endPoint y: 311, distance: 12.3
click at [360, 311] on textarea at bounding box center [465, 215] width 391 height 208
click at [491, 271] on textarea at bounding box center [465, 215] width 391 height 208
type textarea "**********"
click at [623, 419] on button "Speichern und Synchronisieren" at bounding box center [650, 418] width 128 height 18
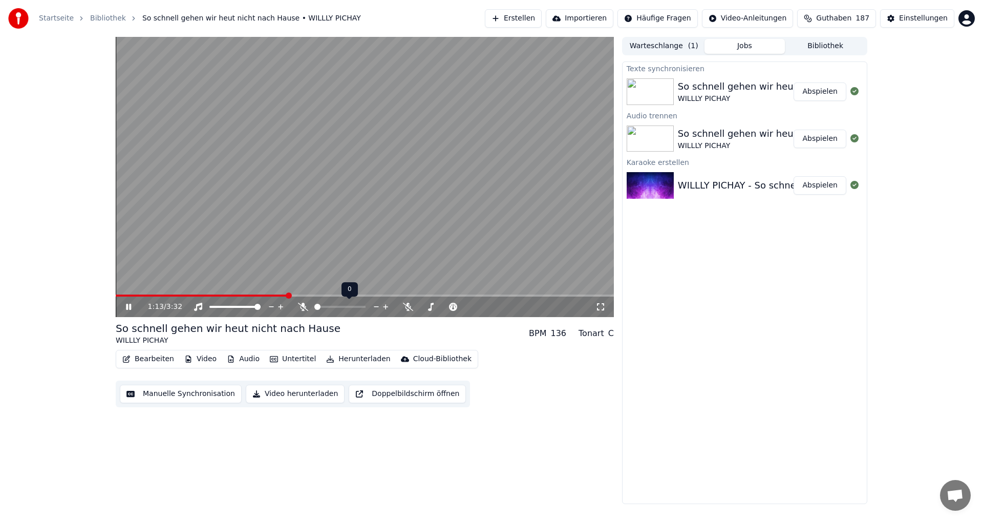
click at [314, 309] on span at bounding box center [317, 307] width 6 height 6
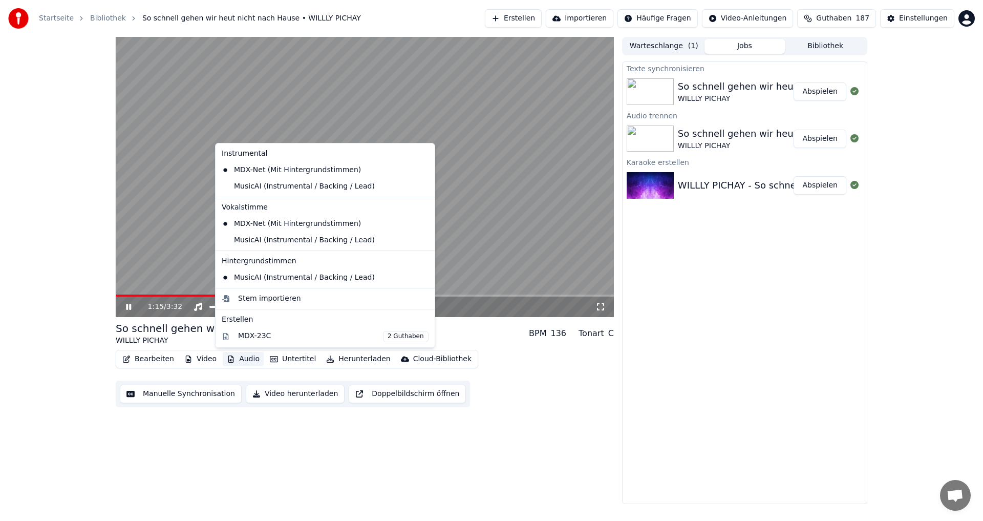
click at [240, 361] on button "Audio" at bounding box center [243, 359] width 41 height 14
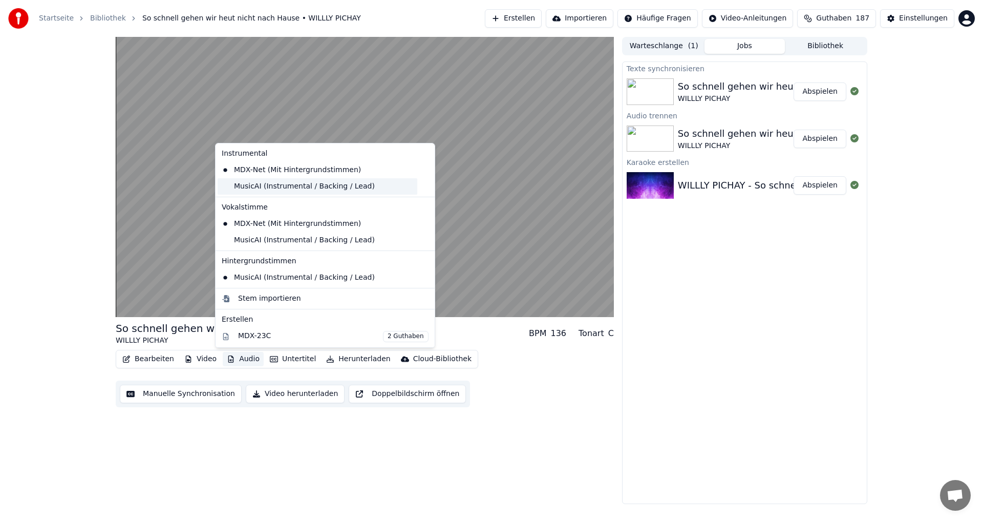
click at [268, 188] on div "MusicAI (Instrumental / Backing / Lead)" at bounding box center [318, 186] width 200 height 16
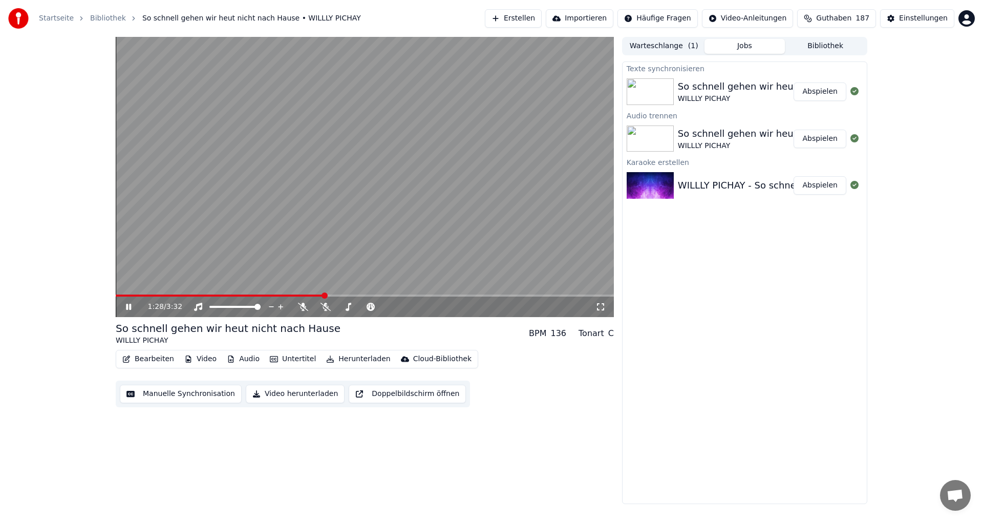
click at [239, 358] on button "Audio" at bounding box center [243, 359] width 41 height 14
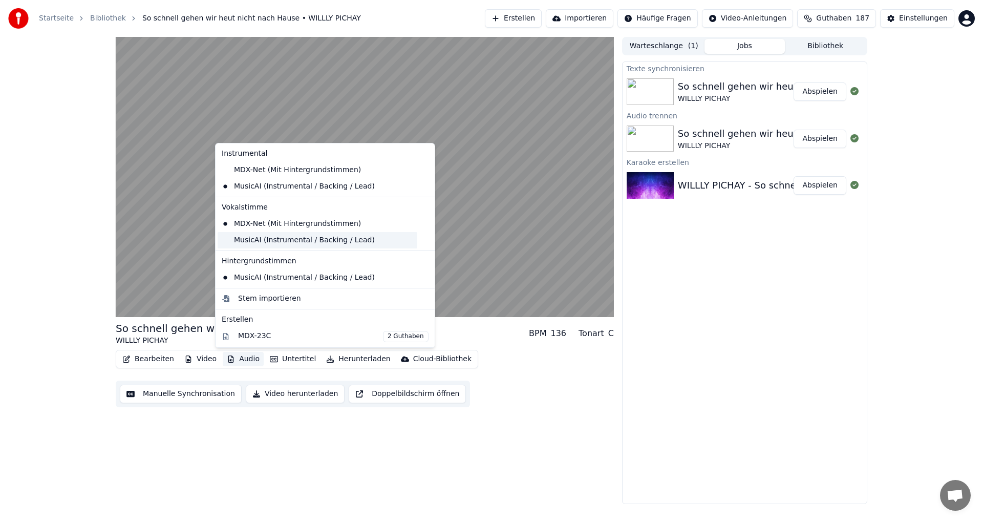
click at [271, 242] on div "MusicAI (Instrumental / Backing / Lead)" at bounding box center [318, 240] width 200 height 16
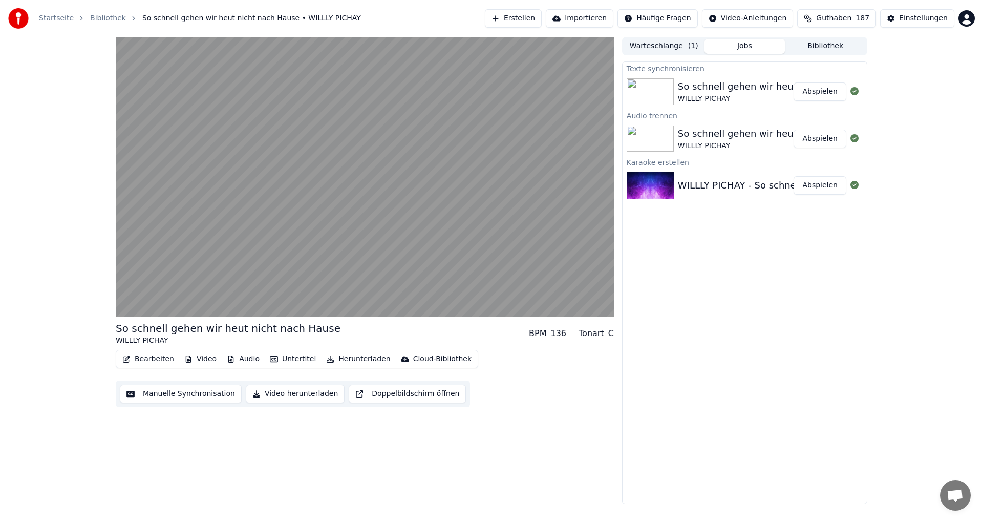
click at [233, 355] on button "Audio" at bounding box center [243, 359] width 41 height 14
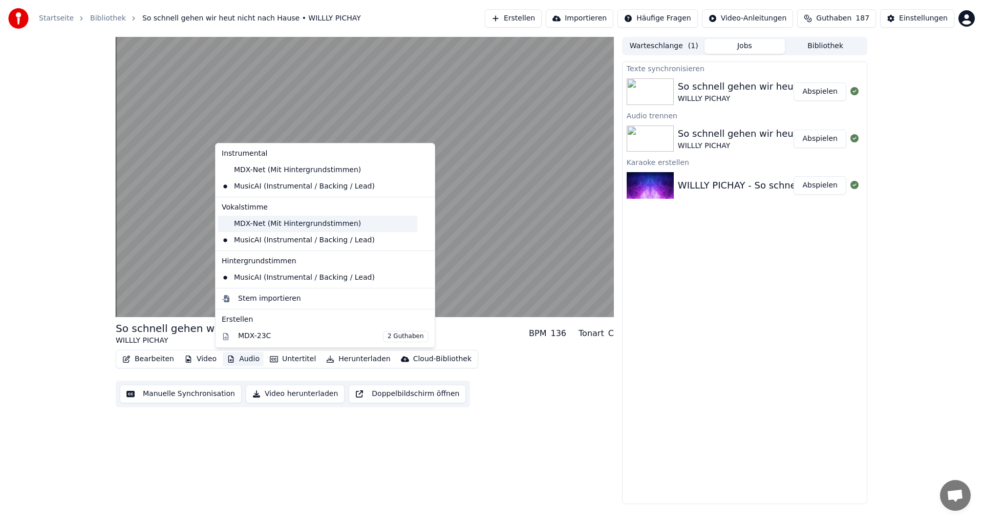
click at [261, 223] on div "MDX-Net (Mit Hintergrundstimmen)" at bounding box center [318, 224] width 200 height 16
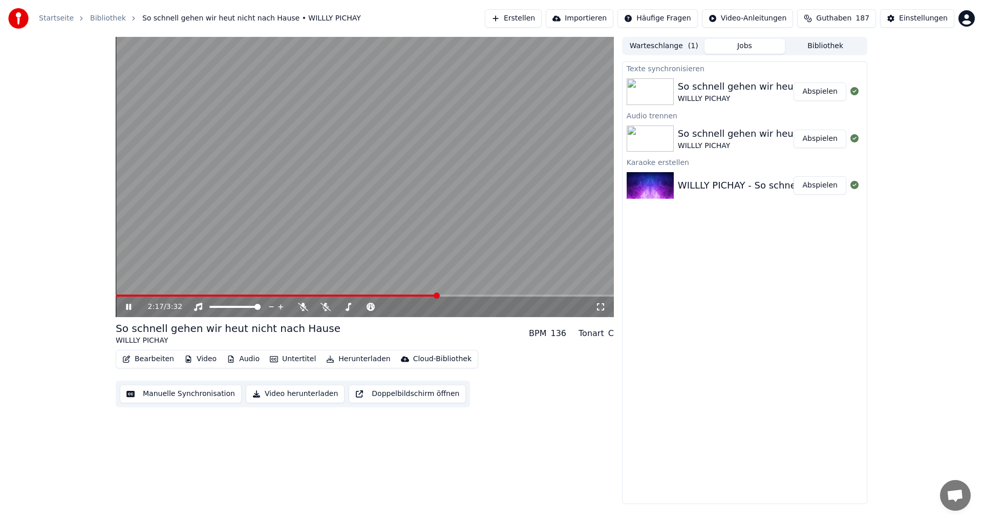
click at [241, 363] on button "Audio" at bounding box center [243, 359] width 41 height 14
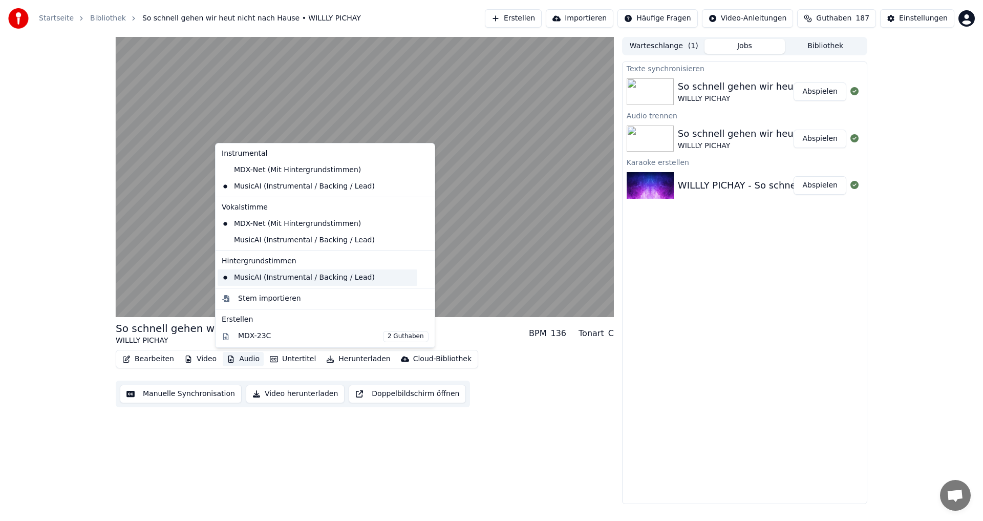
click at [267, 277] on div "MusicAI (Instrumental / Backing / Lead)" at bounding box center [318, 277] width 200 height 16
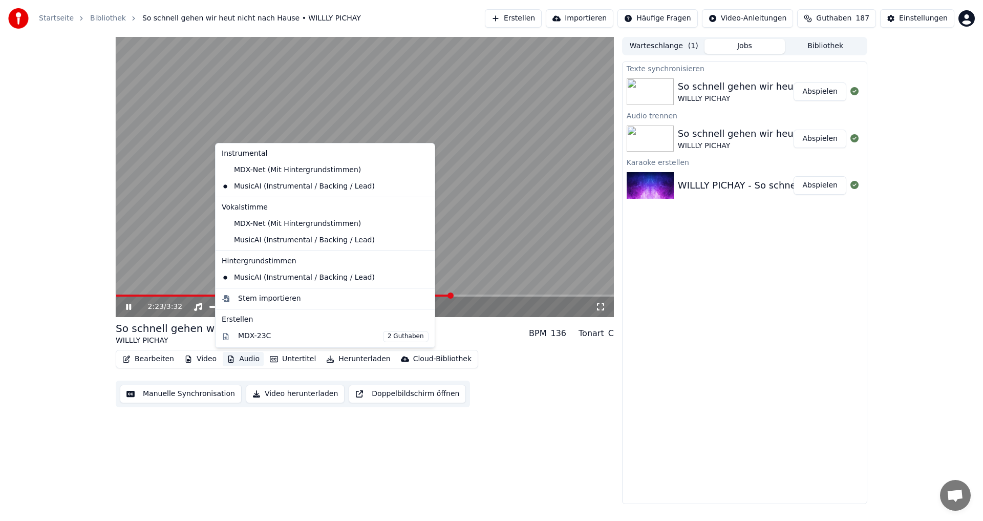
click at [243, 365] on button "Audio" at bounding box center [243, 359] width 41 height 14
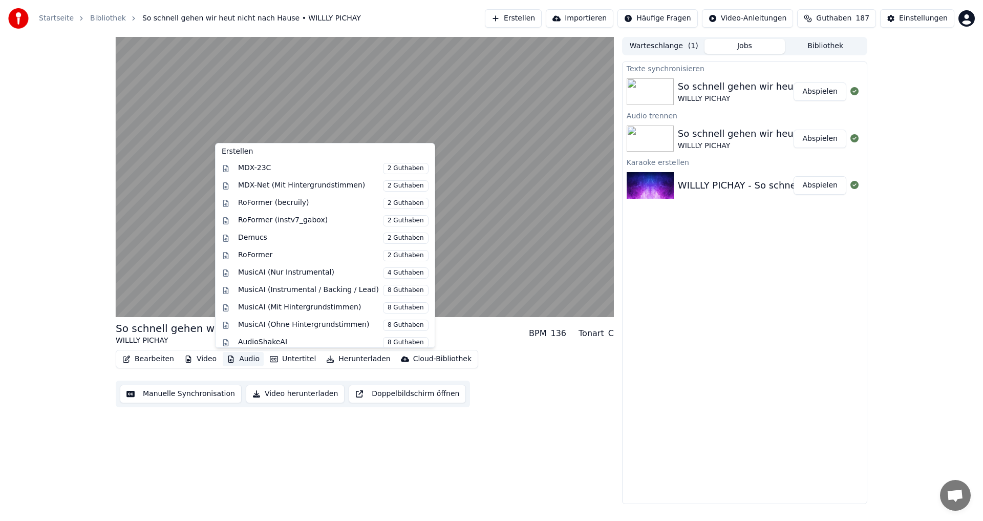
scroll to position [174, 0]
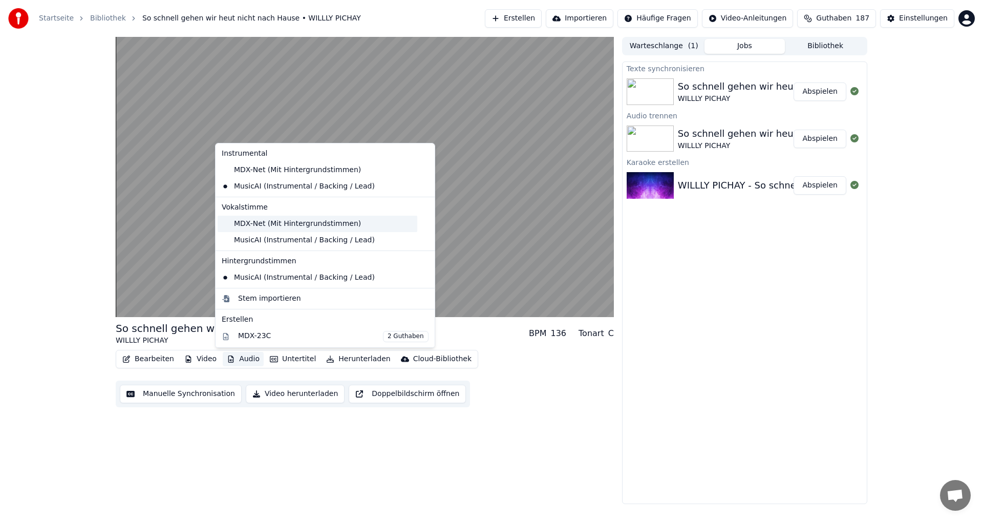
click at [276, 225] on div "MDX-Net (Mit Hintergrundstimmen)" at bounding box center [318, 224] width 200 height 16
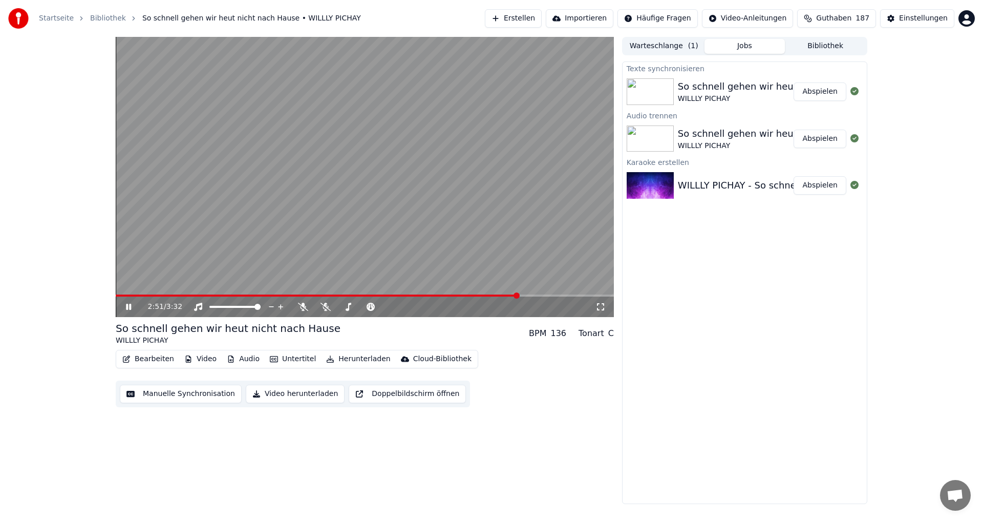
click at [245, 358] on button "Audio" at bounding box center [243, 359] width 41 height 14
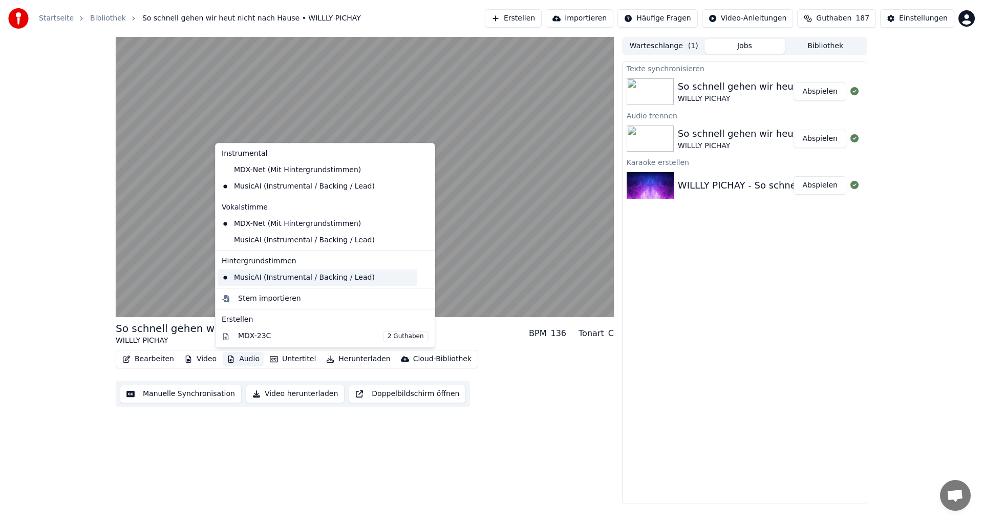
click at [232, 274] on div "MusicAI (Instrumental / Backing / Lead)" at bounding box center [318, 277] width 200 height 16
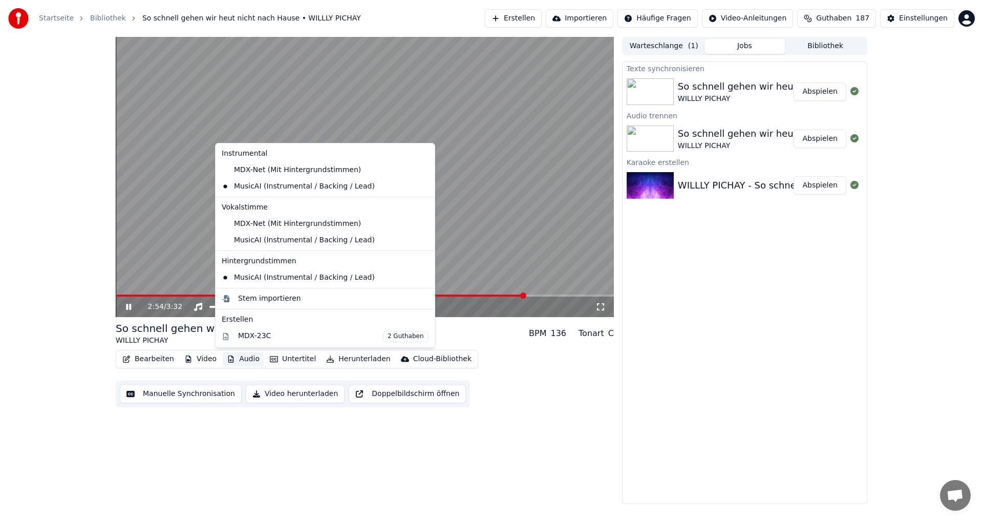
click at [237, 358] on button "Audio" at bounding box center [243, 359] width 41 height 14
click at [243, 242] on div "MusicAI (Instrumental / Backing / Lead)" at bounding box center [318, 240] width 200 height 16
click at [248, 358] on button "Audio" at bounding box center [243, 359] width 41 height 14
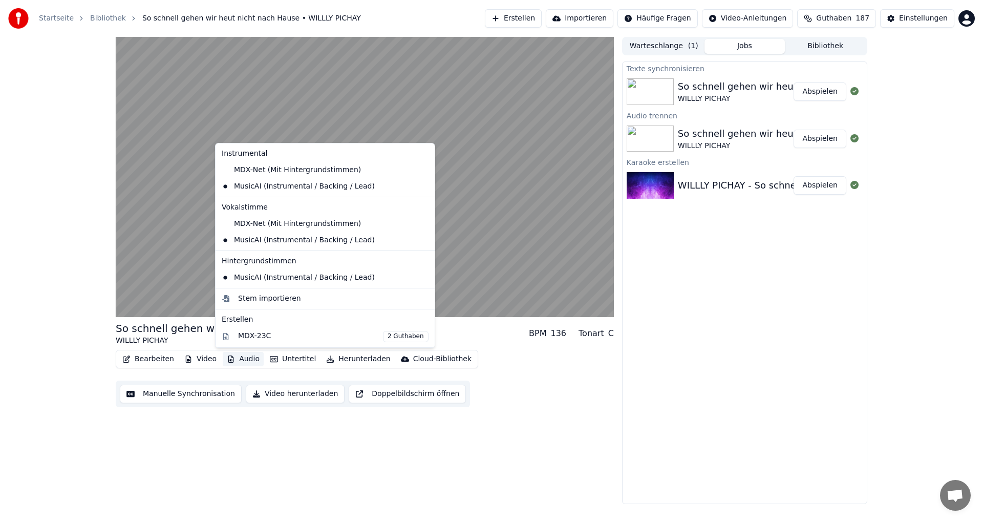
click at [421, 278] on icon at bounding box center [424, 277] width 7 height 8
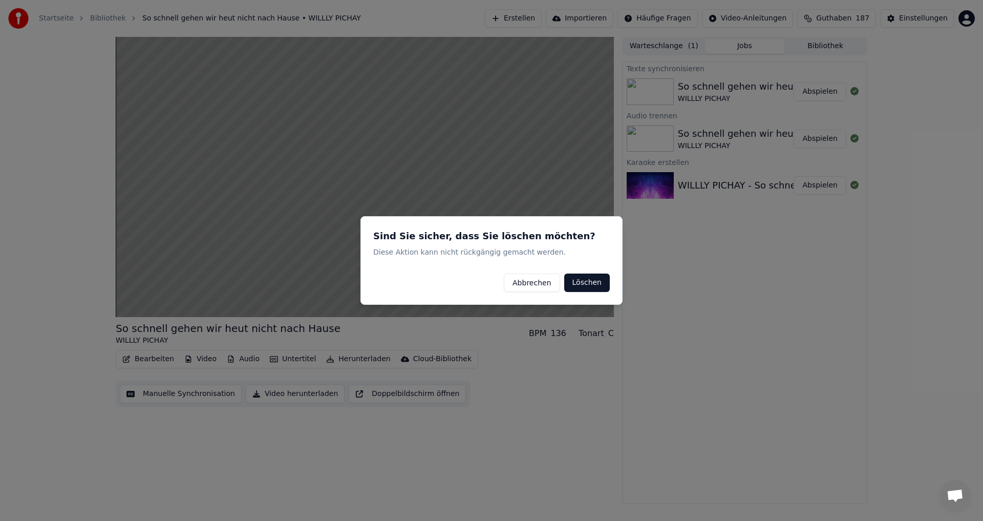
click at [582, 283] on button "Löschen" at bounding box center [587, 282] width 46 height 18
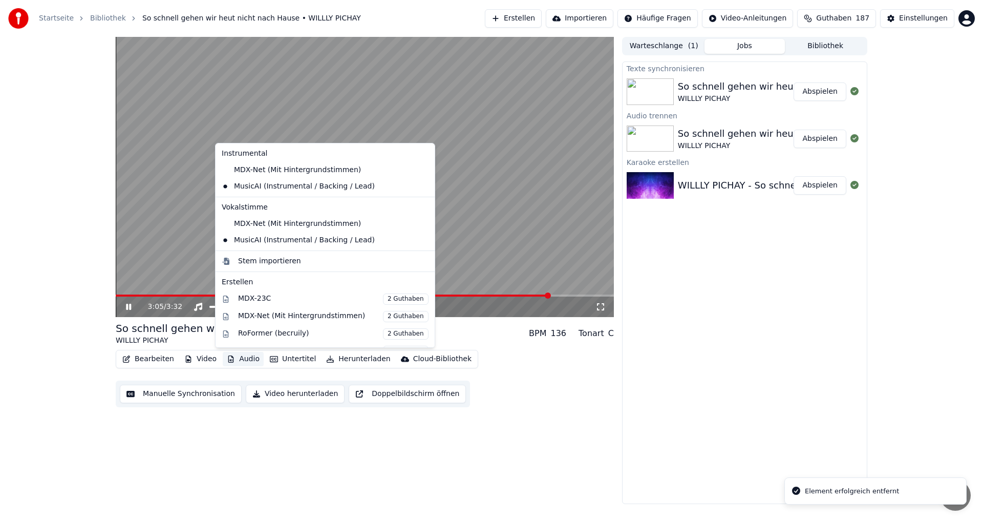
click at [243, 357] on button "Audio" at bounding box center [243, 359] width 41 height 14
click at [247, 220] on div "MDX-Net (Mit Hintergrundstimmen)" at bounding box center [318, 224] width 200 height 16
click at [248, 357] on button "Audio" at bounding box center [243, 359] width 41 height 14
click at [261, 171] on div "MDX-Net (Mit Hintergrundstimmen)" at bounding box center [318, 170] width 200 height 16
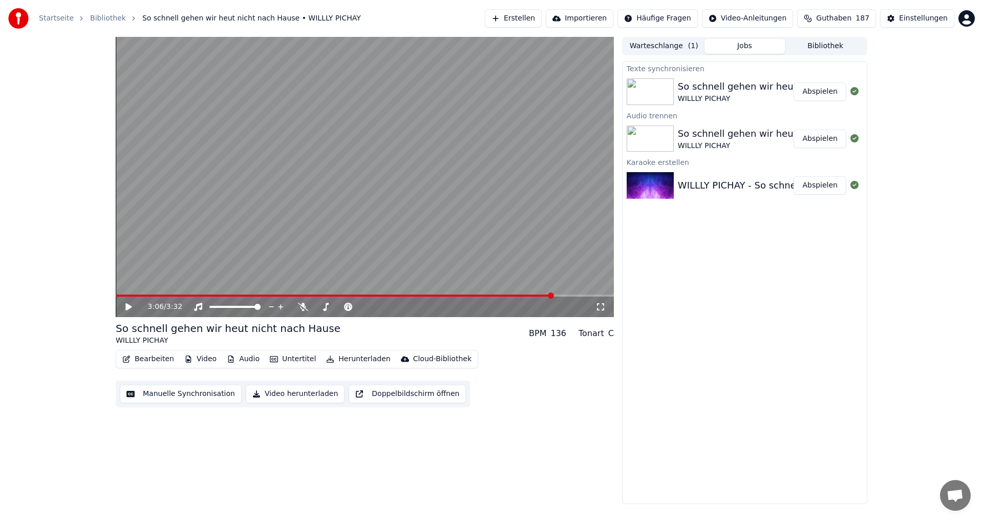
click at [126, 305] on icon at bounding box center [128, 306] width 6 height 7
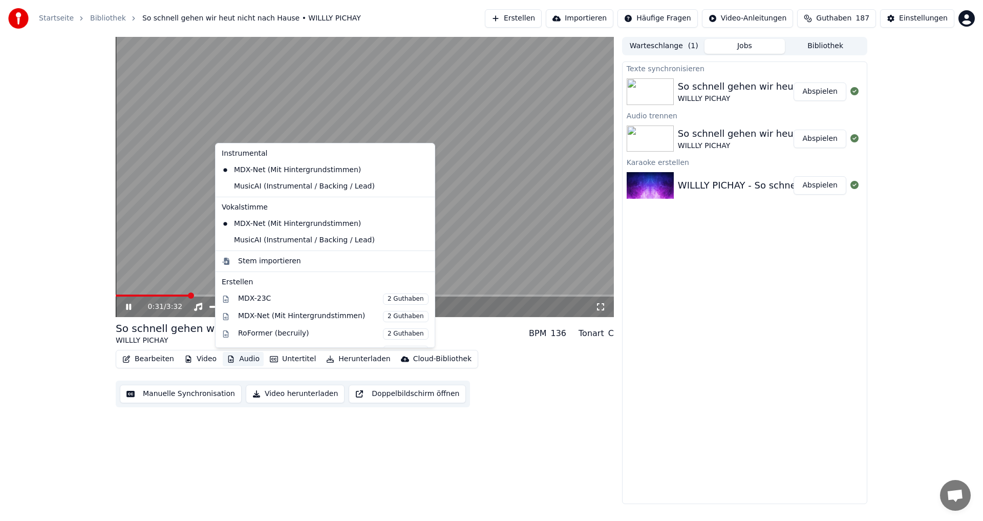
click at [239, 357] on button "Audio" at bounding box center [243, 359] width 41 height 14
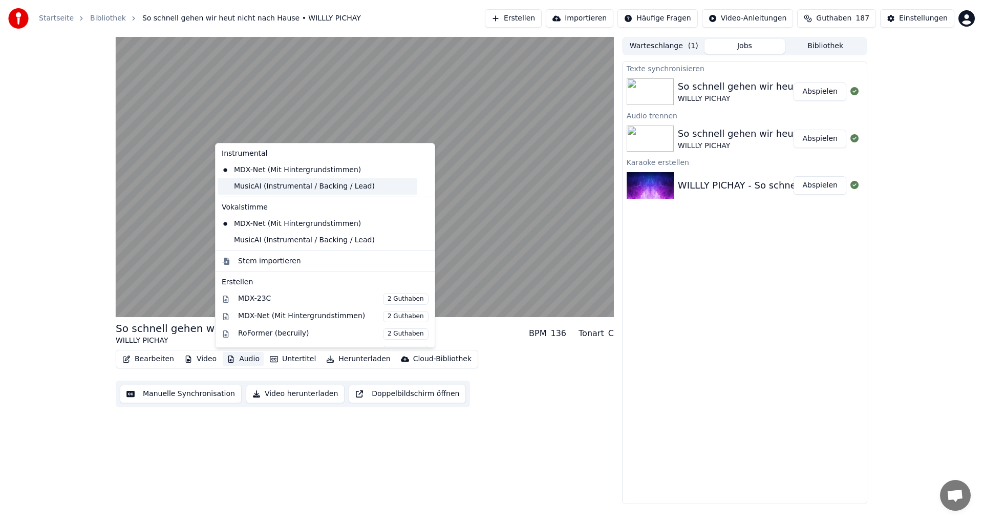
click at [236, 189] on div "MusicAI (Instrumental / Backing / Lead)" at bounding box center [318, 186] width 200 height 16
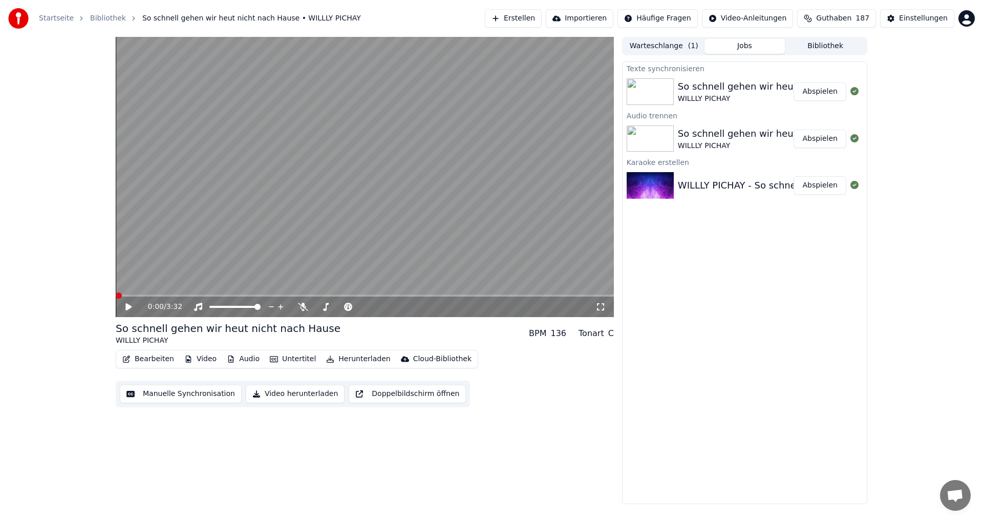
click at [129, 303] on icon at bounding box center [136, 307] width 24 height 8
click at [186, 292] on video at bounding box center [365, 177] width 498 height 280
click at [184, 297] on span at bounding box center [365, 295] width 498 height 2
click at [123, 304] on div "0:29 / 3:32" at bounding box center [365, 307] width 490 height 10
click at [128, 308] on icon at bounding box center [128, 306] width 6 height 7
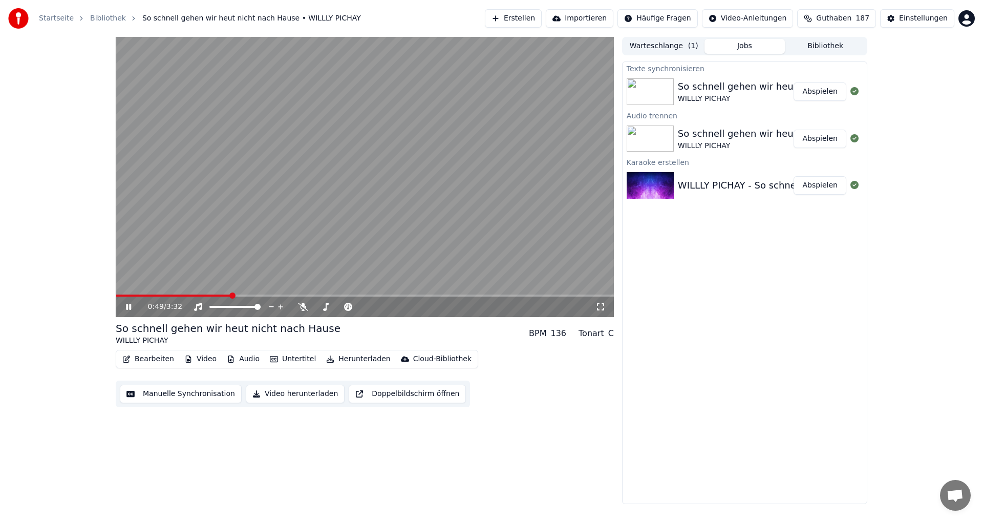
click at [230, 294] on span at bounding box center [365, 295] width 498 height 2
click at [240, 359] on button "Audio" at bounding box center [243, 359] width 41 height 14
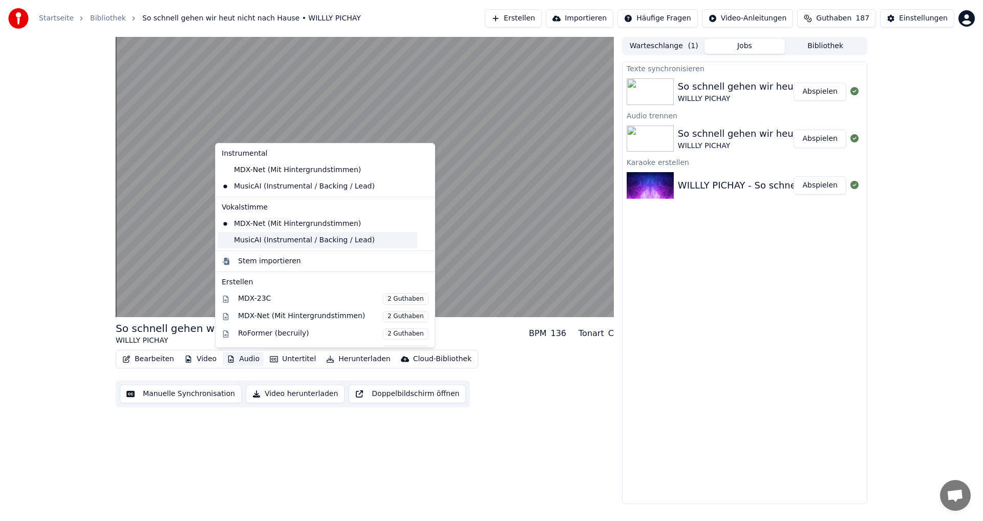
click at [251, 241] on div "MusicAI (Instrumental / Backing / Lead)" at bounding box center [318, 240] width 200 height 16
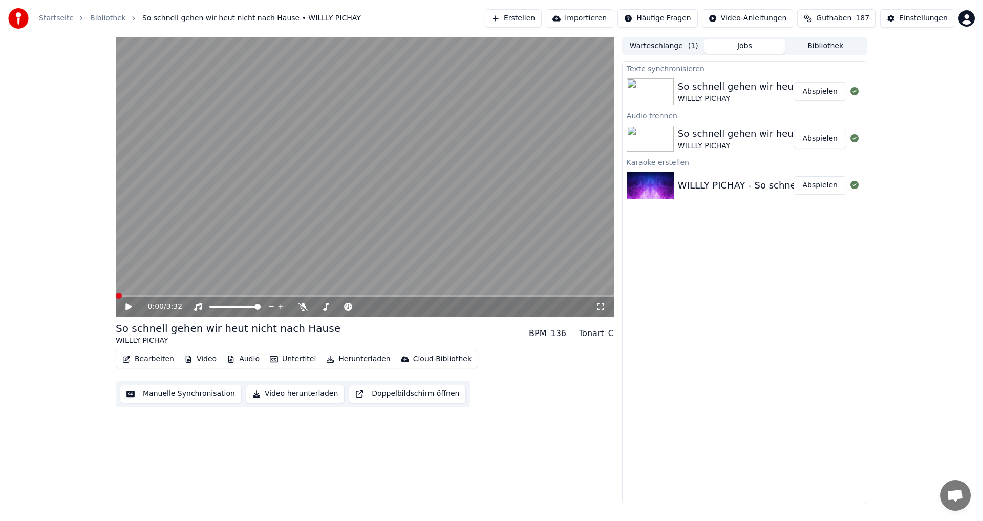
click at [129, 304] on icon at bounding box center [136, 307] width 24 height 8
click at [153, 294] on span at bounding box center [365, 295] width 498 height 2
click at [237, 356] on button "Audio" at bounding box center [243, 359] width 41 height 14
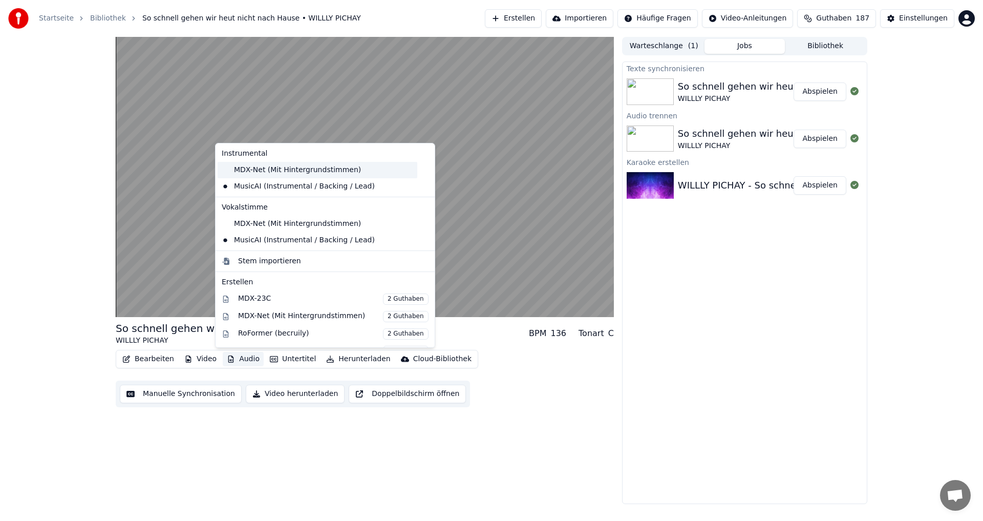
click at [233, 169] on div "MDX-Net (Mit Hintergrundstimmen)" at bounding box center [318, 170] width 200 height 16
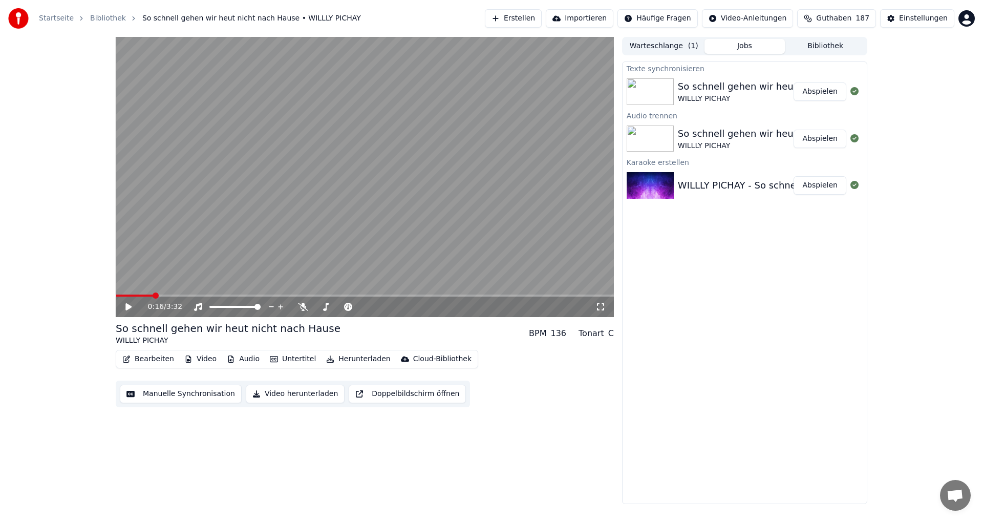
click at [130, 307] on icon at bounding box center [128, 306] width 6 height 7
click at [179, 293] on video at bounding box center [365, 177] width 498 height 280
click at [181, 297] on span at bounding box center [365, 295] width 498 height 2
click at [127, 306] on icon at bounding box center [128, 306] width 6 height 7
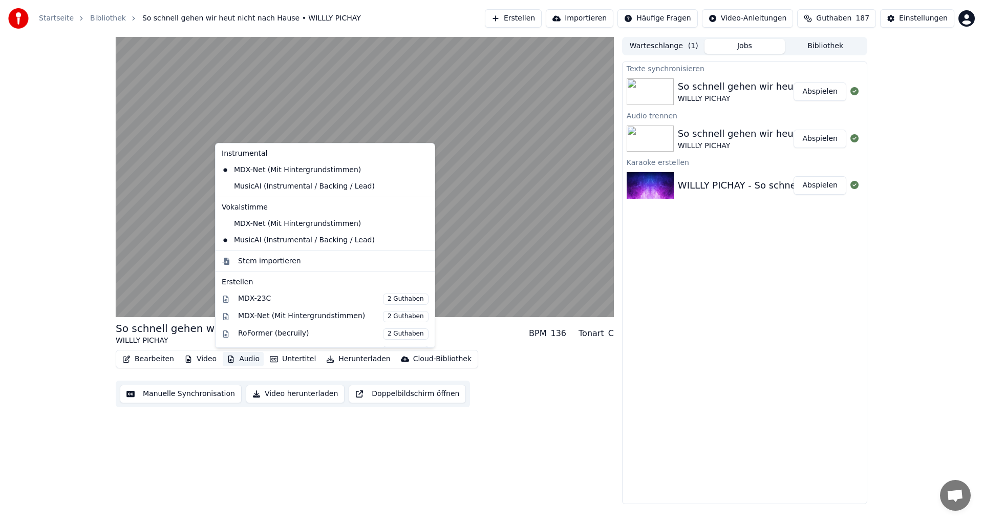
click at [248, 359] on button "Audio" at bounding box center [243, 359] width 41 height 14
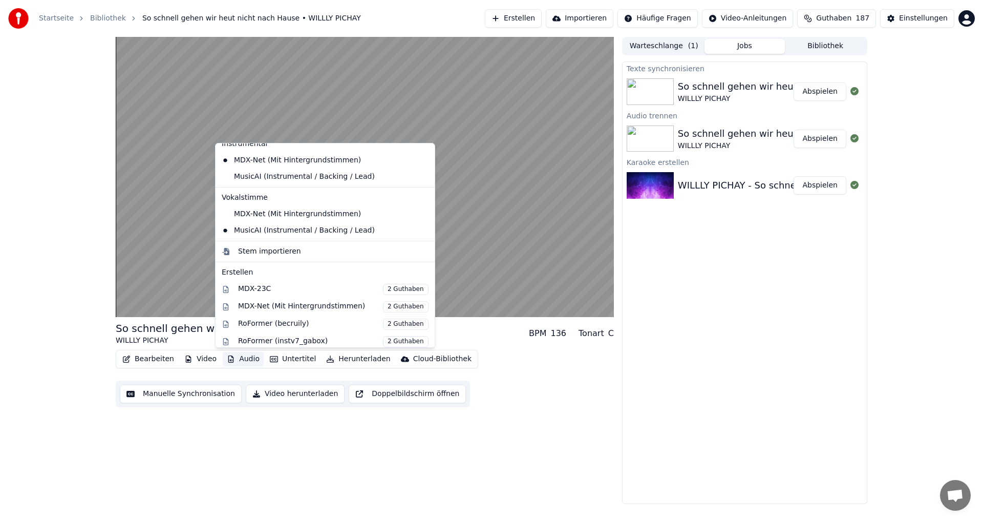
scroll to position [0, 0]
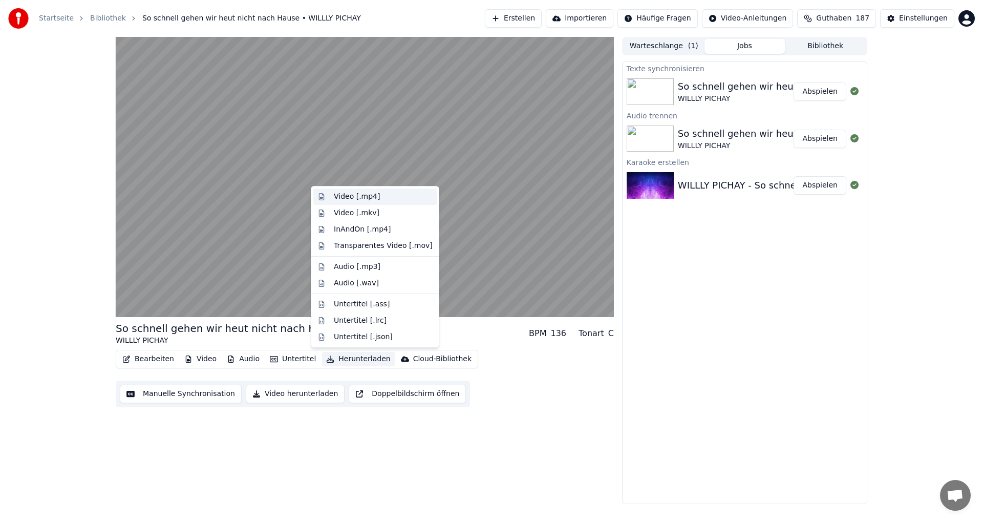
click at [364, 195] on div "Video [.mp4]" at bounding box center [357, 197] width 46 height 10
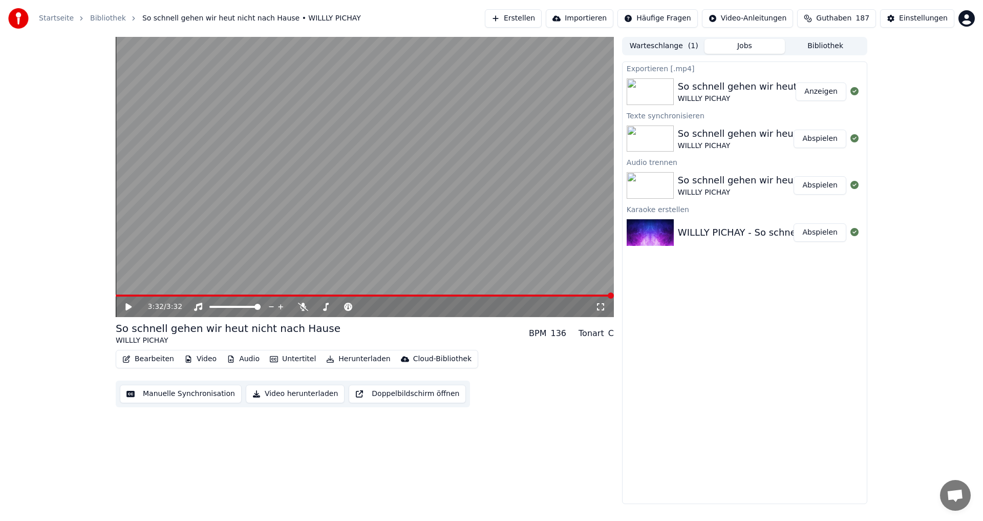
click at [123, 307] on div "3:32 / 3:32" at bounding box center [365, 307] width 490 height 10
click at [132, 308] on icon at bounding box center [136, 307] width 24 height 8
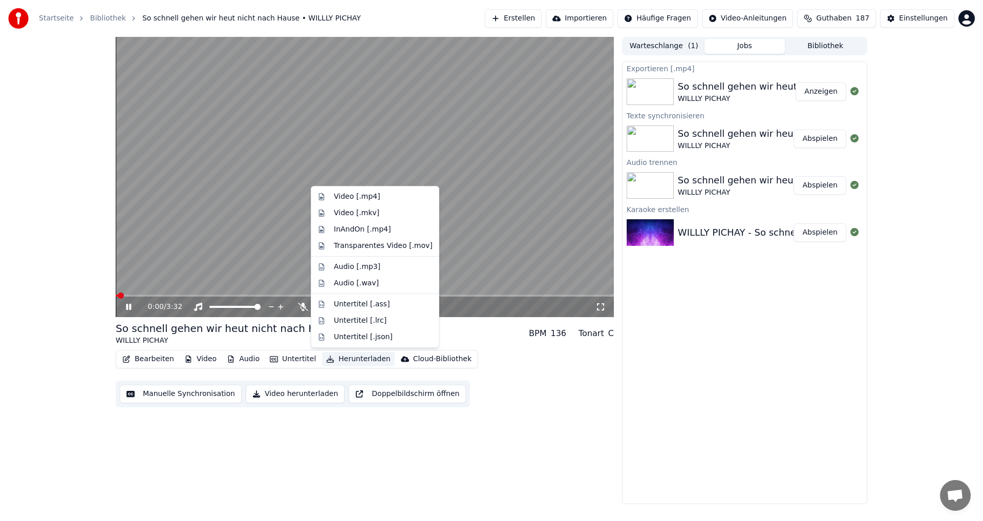
click at [343, 358] on button "Herunterladen" at bounding box center [358, 359] width 72 height 14
click at [378, 198] on div "Video [.mp4]" at bounding box center [383, 197] width 99 height 10
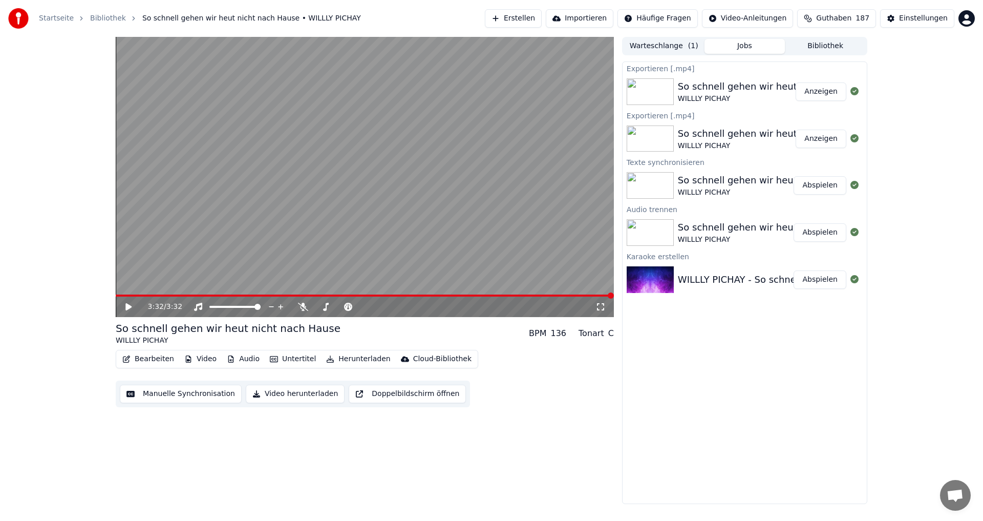
click at [827, 92] on button "Anzeigen" at bounding box center [821, 91] width 51 height 18
